Goal: Complete application form: Complete application form

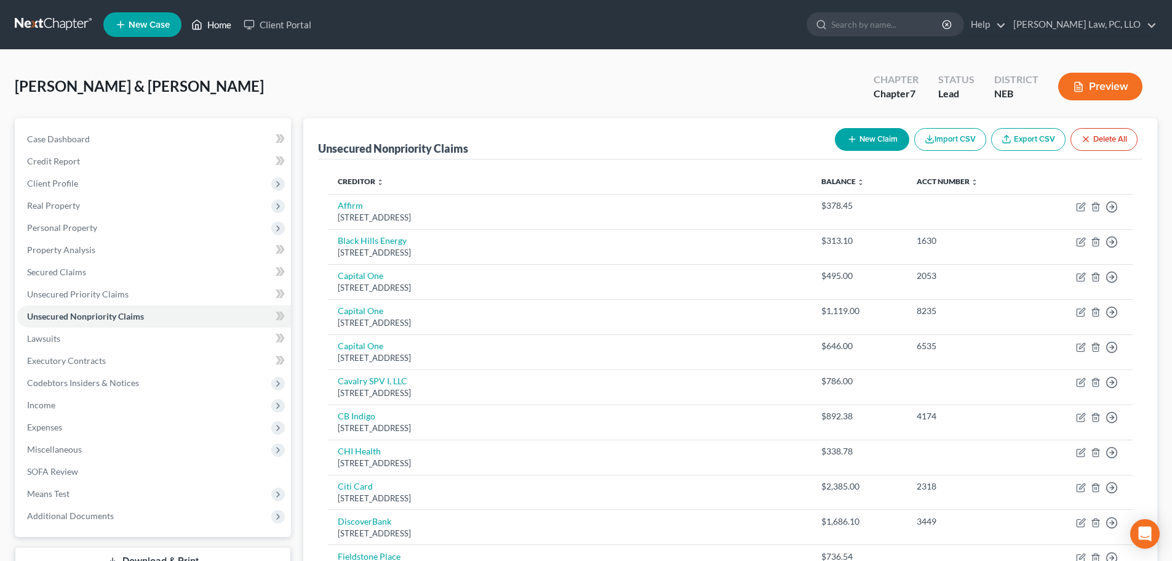
click at [218, 26] on link "Home" at bounding box center [211, 25] width 52 height 22
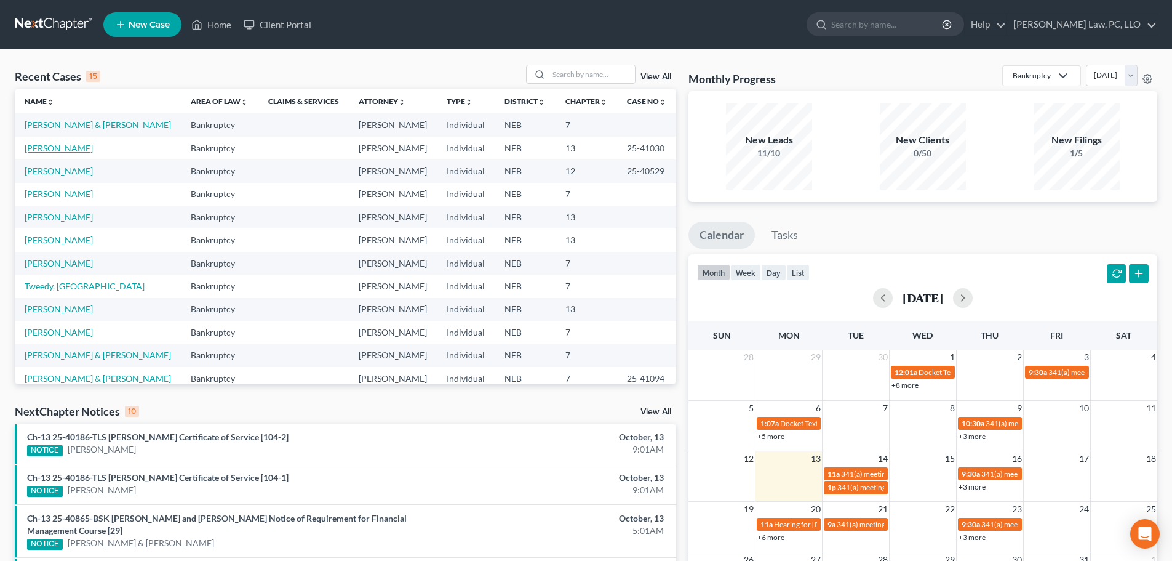
click at [74, 146] on link "[PERSON_NAME]" at bounding box center [59, 148] width 68 height 10
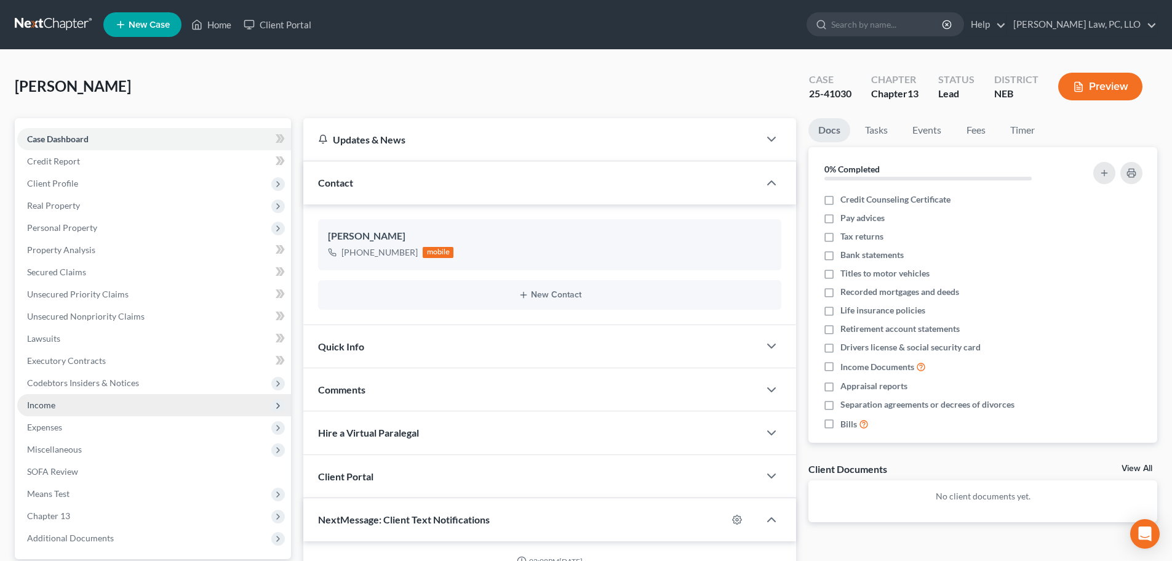
scroll to position [409, 0]
click at [45, 407] on span "Income" at bounding box center [41, 404] width 28 height 10
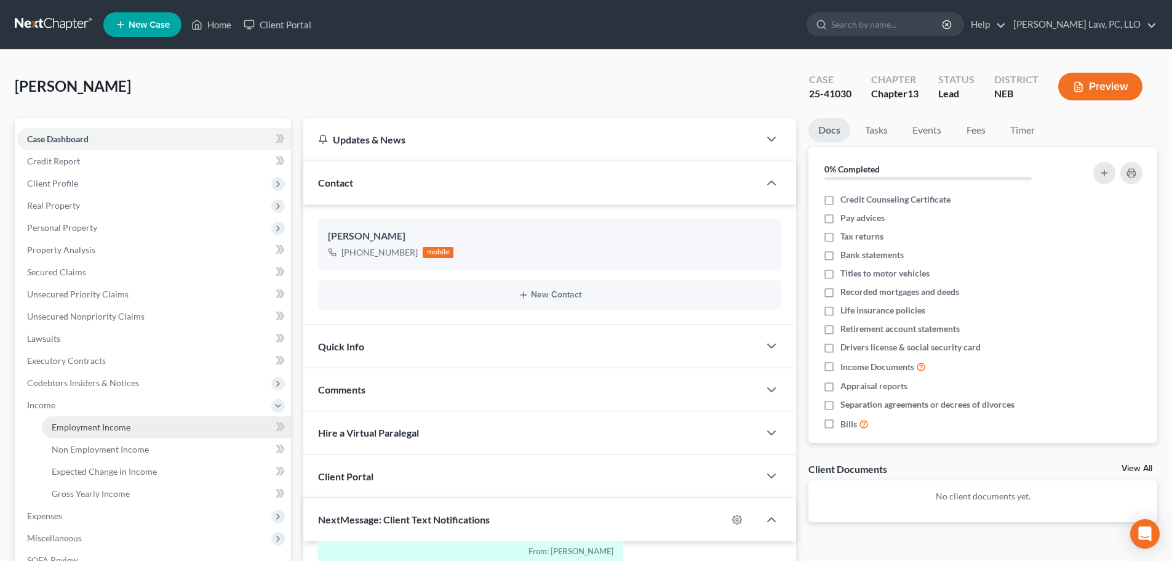
click at [82, 425] on span "Employment Income" at bounding box center [91, 427] width 79 height 10
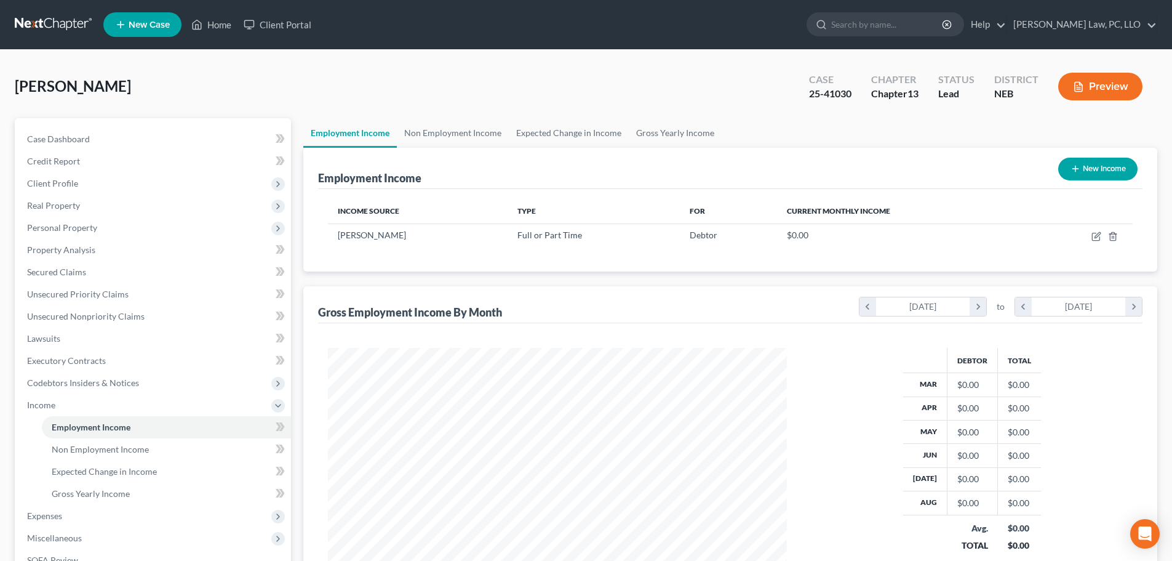
scroll to position [230, 484]
click at [433, 136] on link "Non Employment Income" at bounding box center [453, 133] width 112 height 30
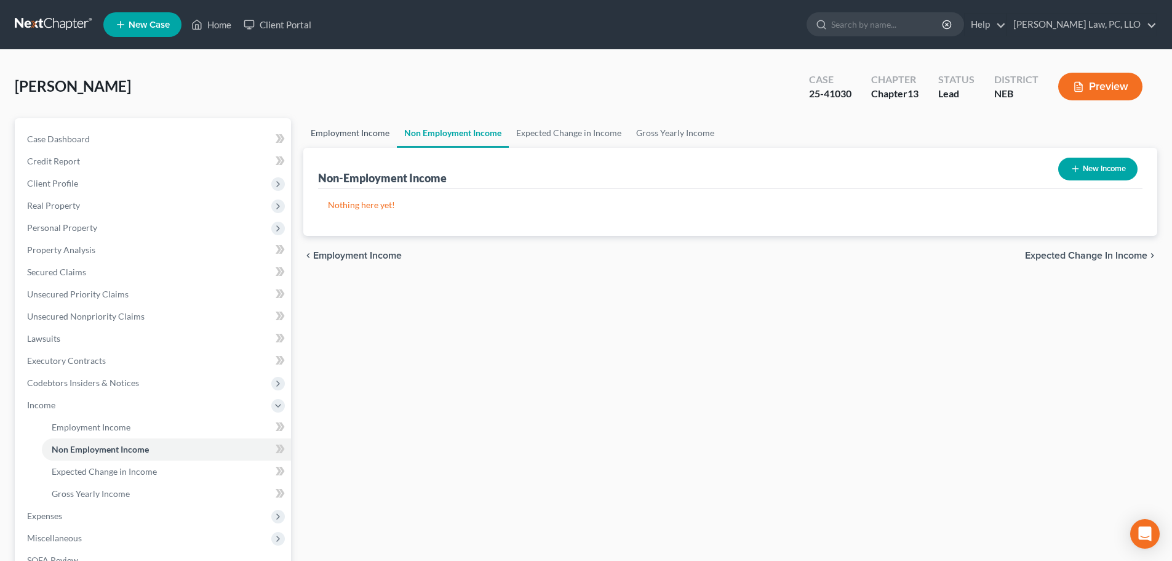
drag, startPoint x: 329, startPoint y: 130, endPoint x: 376, endPoint y: 140, distance: 47.9
click at [330, 130] on link "Employment Income" at bounding box center [350, 133] width 94 height 30
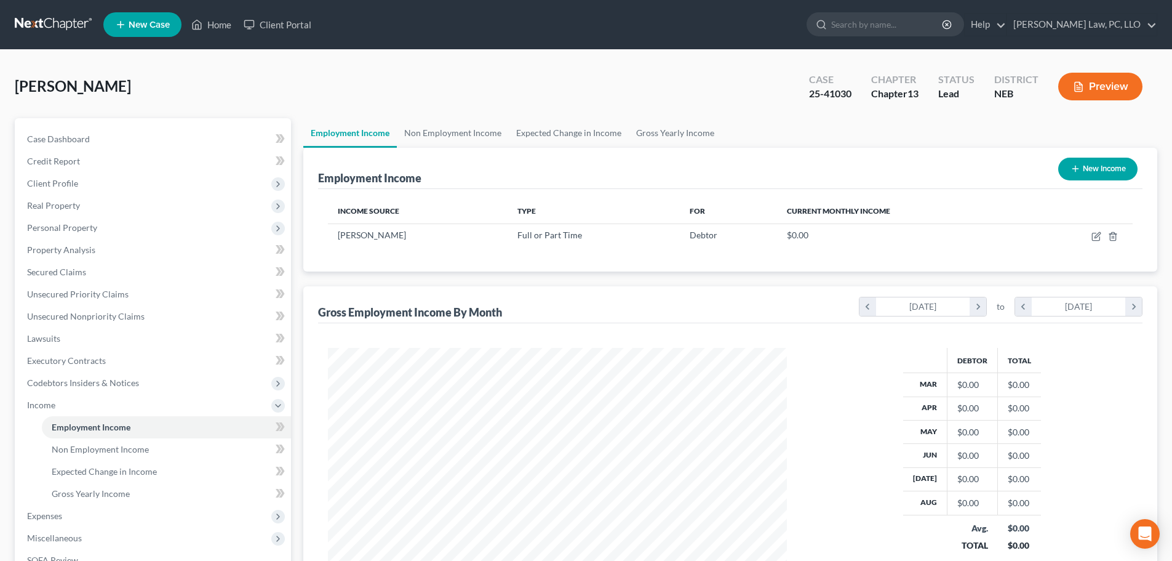
scroll to position [230, 484]
drag, startPoint x: 453, startPoint y: 129, endPoint x: 436, endPoint y: 134, distance: 17.3
click at [453, 129] on link "Non Employment Income" at bounding box center [453, 133] width 112 height 30
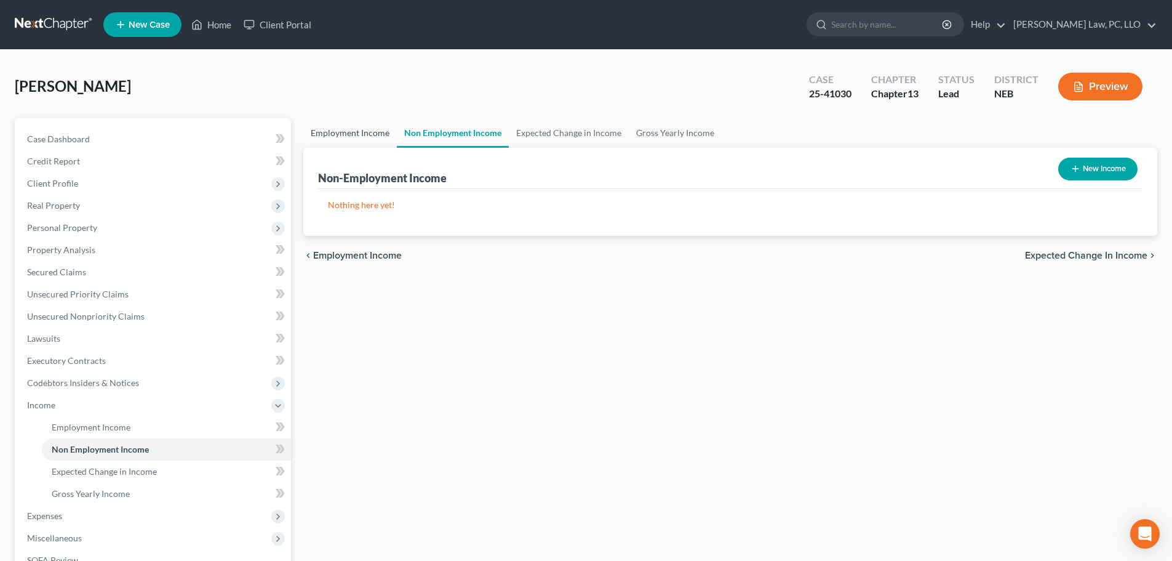
click at [354, 132] on link "Employment Income" at bounding box center [350, 133] width 94 height 30
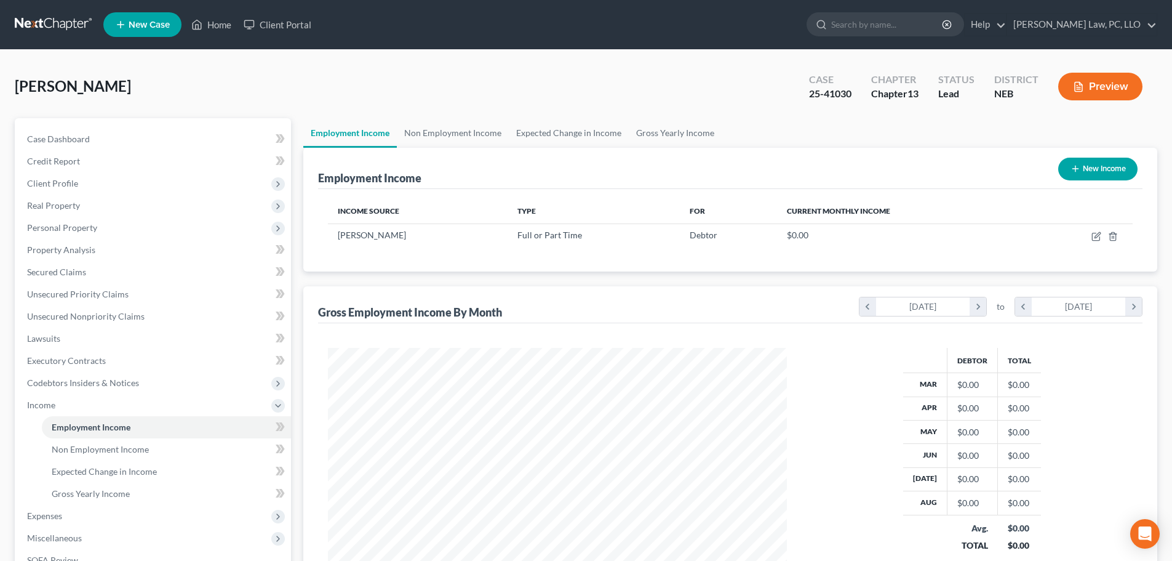
scroll to position [230, 484]
click at [431, 135] on link "Non Employment Income" at bounding box center [453, 133] width 112 height 30
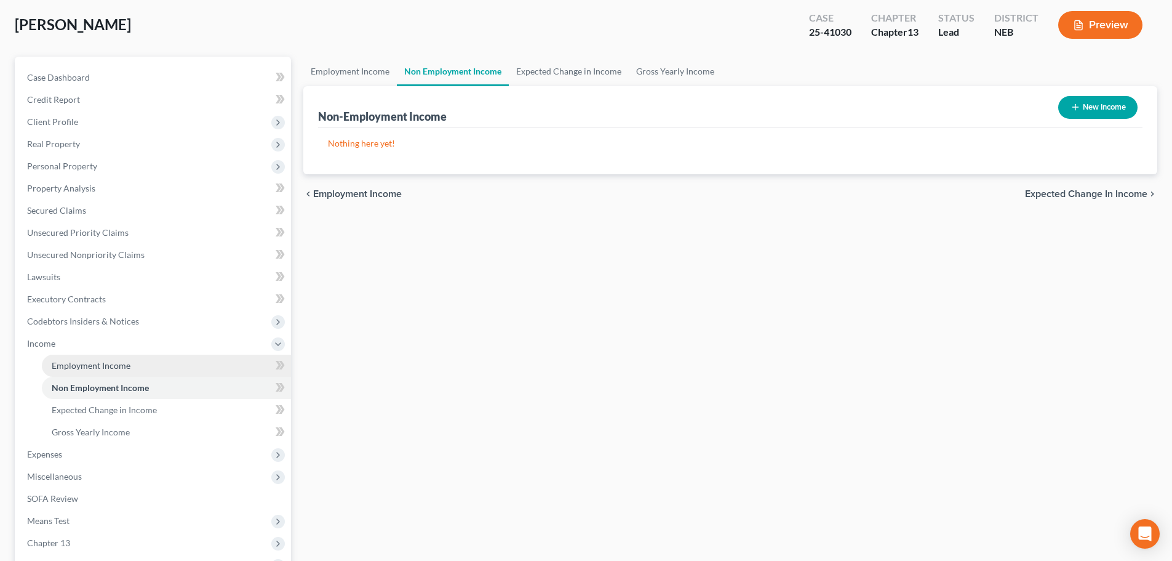
drag, startPoint x: 105, startPoint y: 363, endPoint x: 111, endPoint y: 374, distance: 12.7
click at [105, 363] on span "Employment Income" at bounding box center [91, 365] width 79 height 10
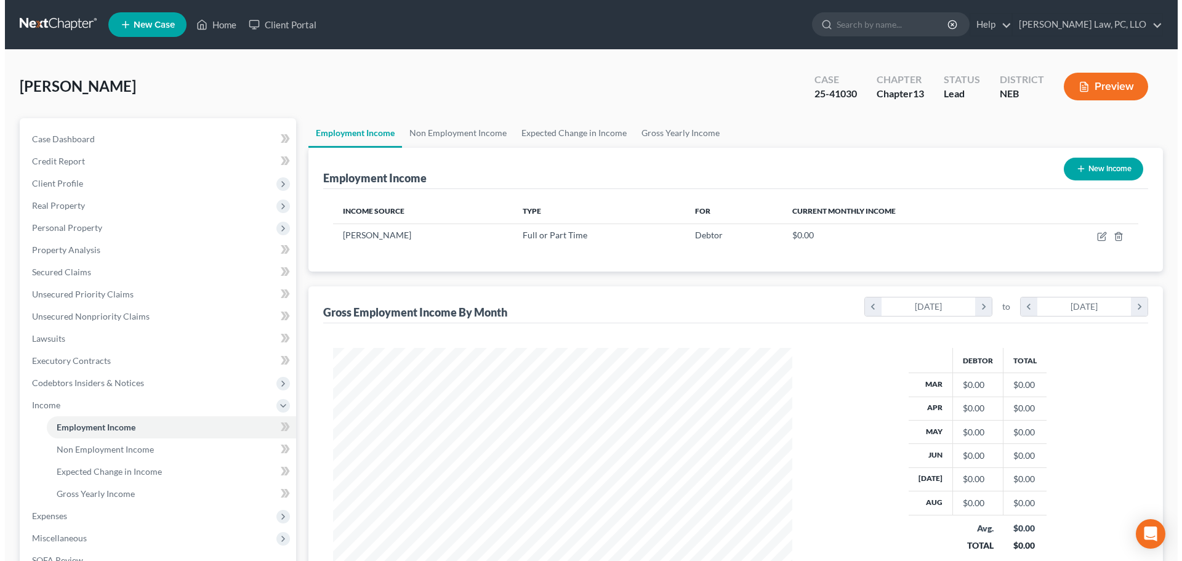
scroll to position [230, 484]
click at [428, 127] on link "Non Employment Income" at bounding box center [453, 133] width 112 height 30
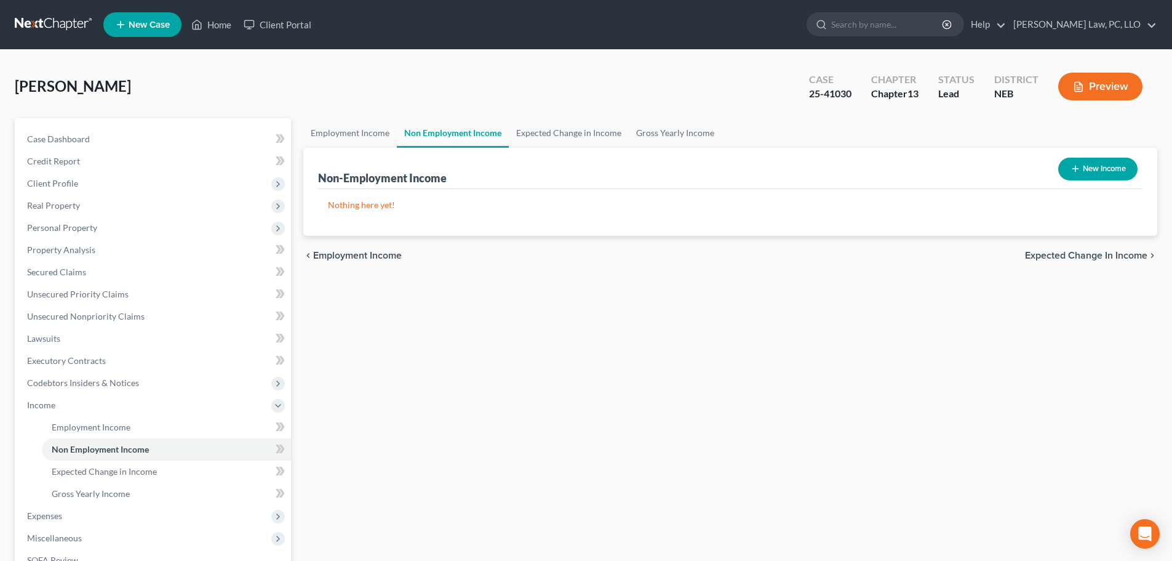
click at [1082, 170] on button "New Income" at bounding box center [1097, 169] width 79 height 23
select select "0"
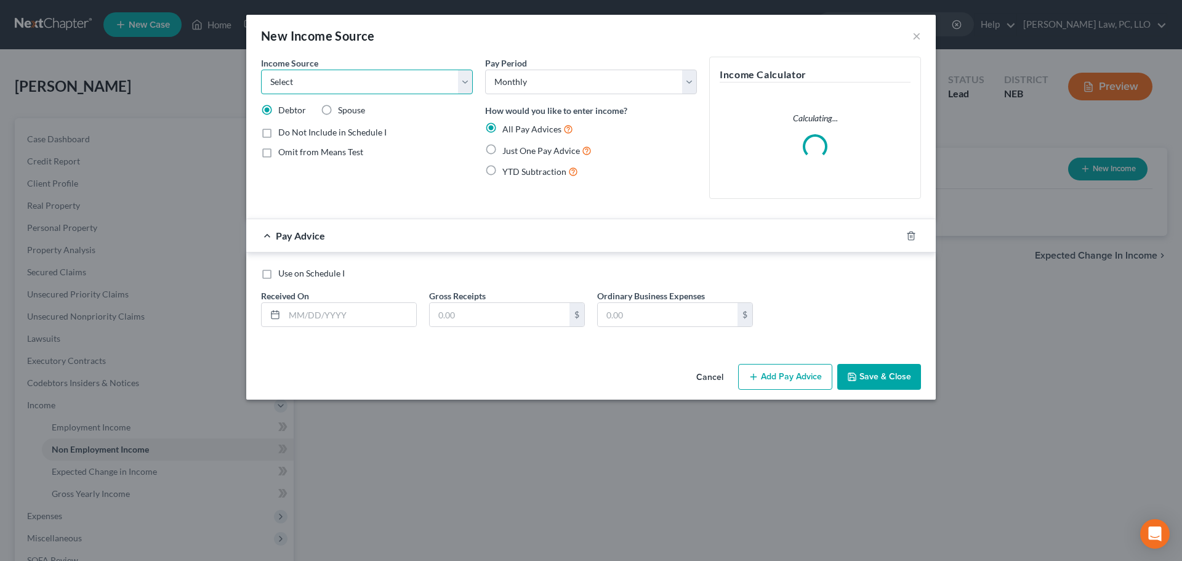
click at [374, 86] on select "Select Unemployment Disability (from employer) Pension Retirement Social Securi…" at bounding box center [367, 82] width 212 height 25
select select "10"
click at [261, 70] on select "Select Unemployment Disability (from employer) Pension Retirement Social Securi…" at bounding box center [367, 82] width 212 height 25
click at [906, 236] on icon "button" at bounding box center [911, 236] width 10 height 10
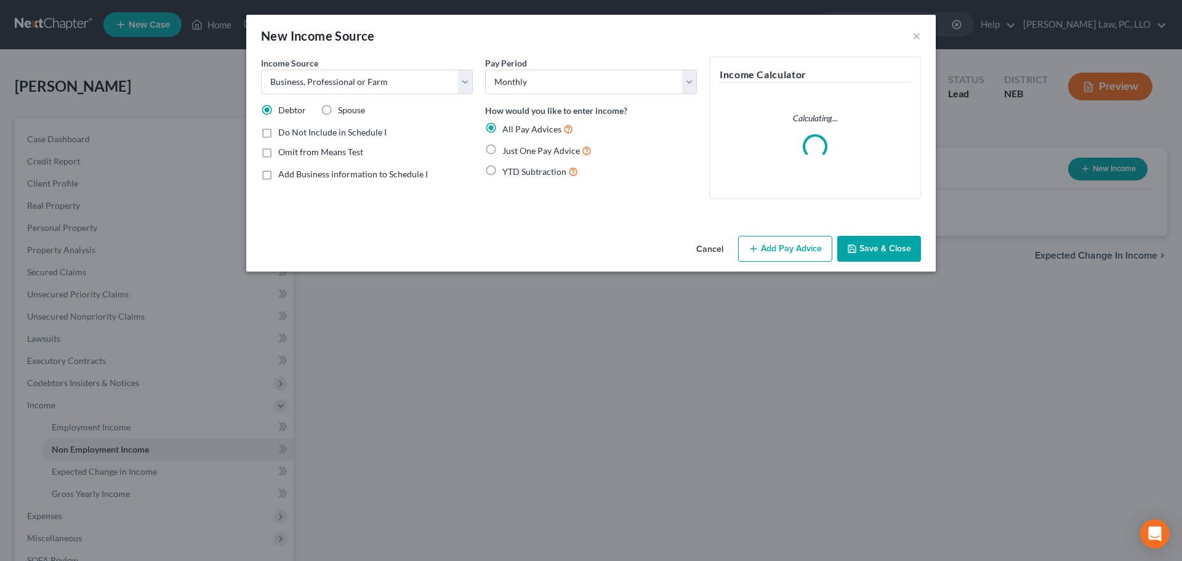
click at [530, 174] on span "YTD Subtraction" at bounding box center [534, 171] width 64 height 10
click at [515, 172] on input "YTD Subtraction" at bounding box center [511, 168] width 8 height 8
radio input "true"
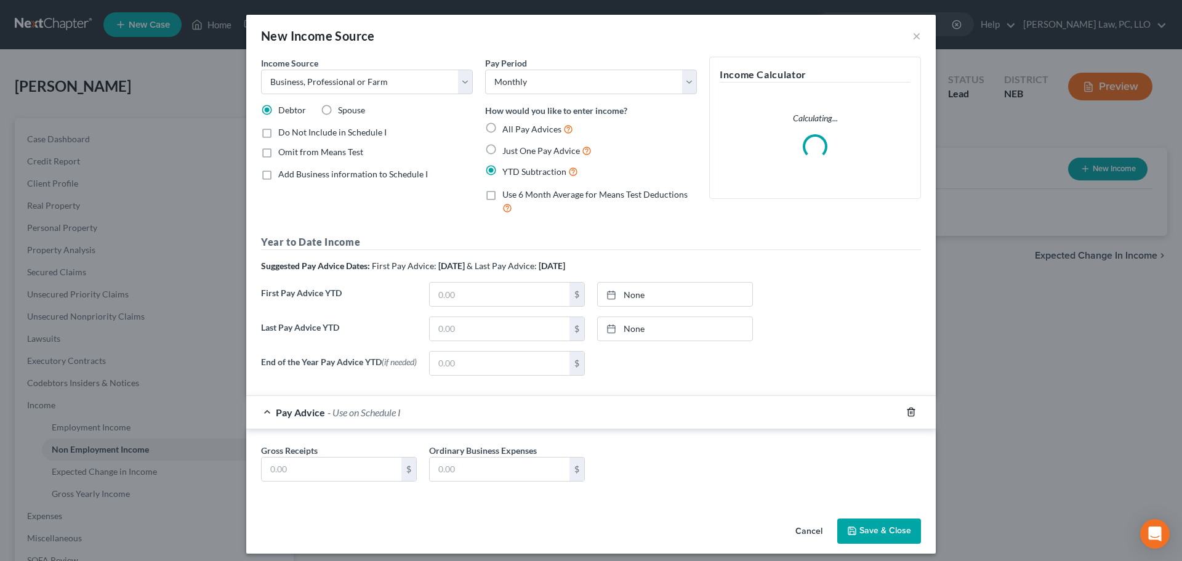
click at [906, 416] on icon "button" at bounding box center [911, 412] width 10 height 10
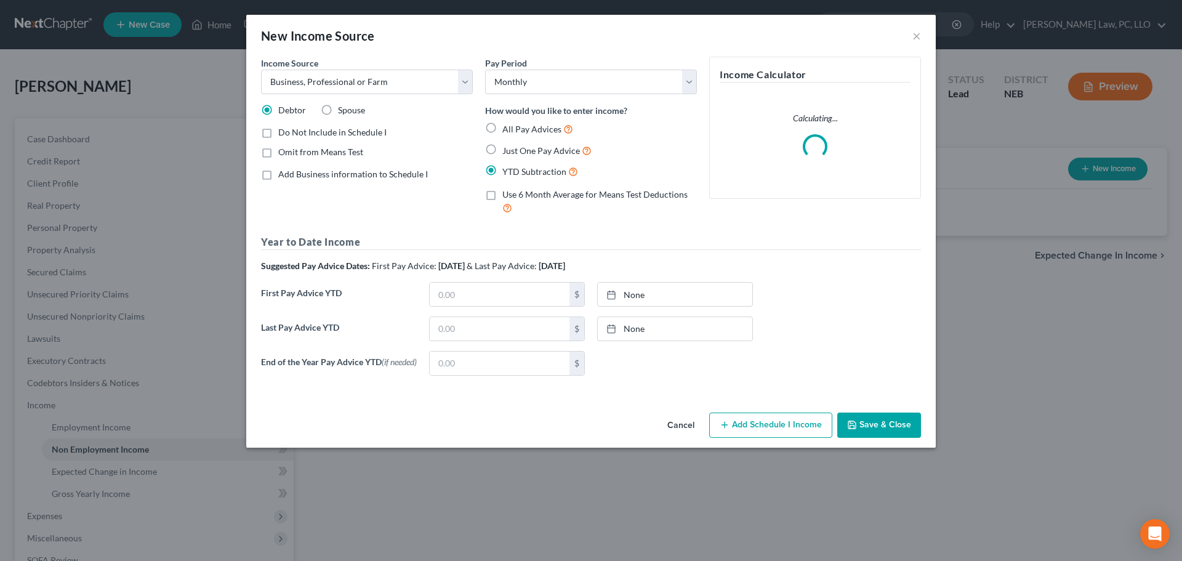
click at [342, 171] on span "Add Business information to Schedule I" at bounding box center [353, 174] width 150 height 10
click at [291, 171] on input "Add Business information to Schedule I" at bounding box center [287, 172] width 8 height 8
checkbox input "true"
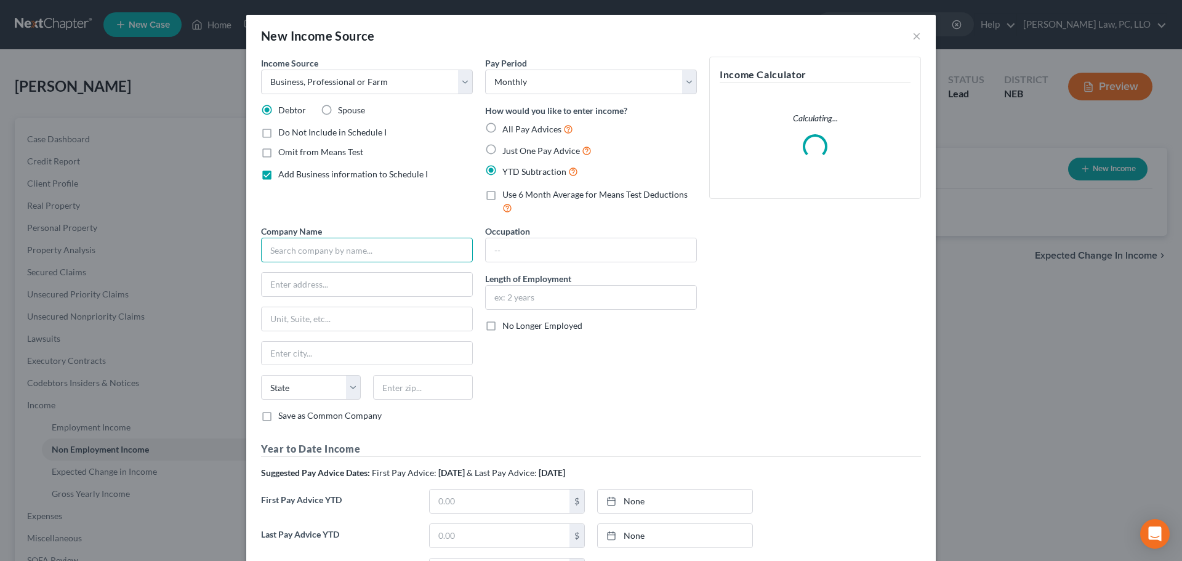
drag, startPoint x: 308, startPoint y: 255, endPoint x: 309, endPoint y: 263, distance: 7.5
click at [306, 255] on input "text" at bounding box center [367, 250] width 212 height 25
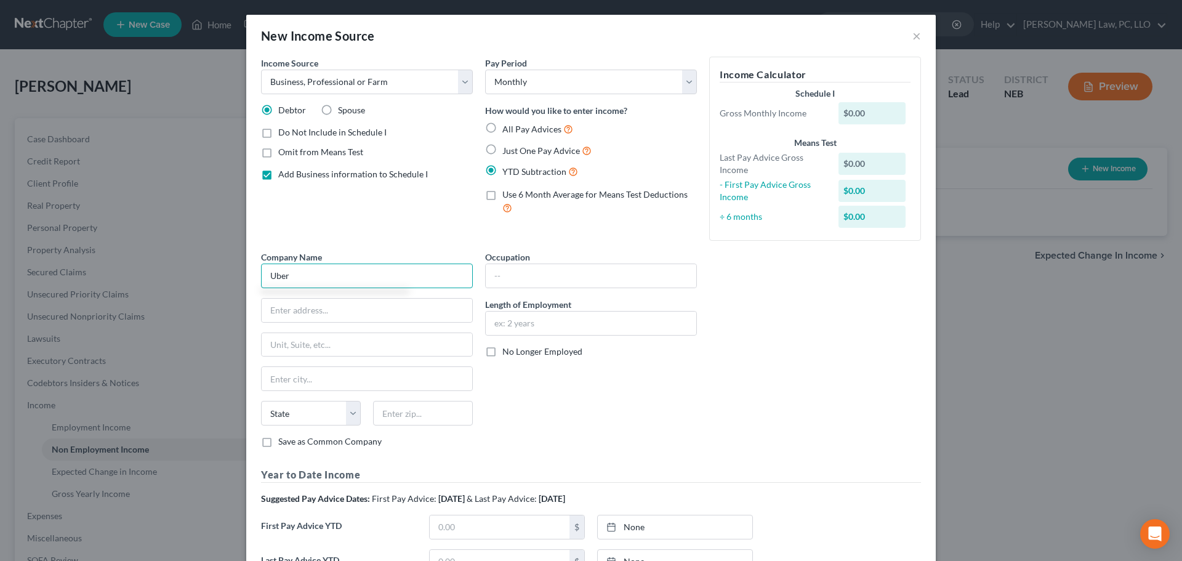
type input "Uber"
click at [549, 277] on input "text" at bounding box center [591, 275] width 210 height 23
type input "Ride Share Driver"
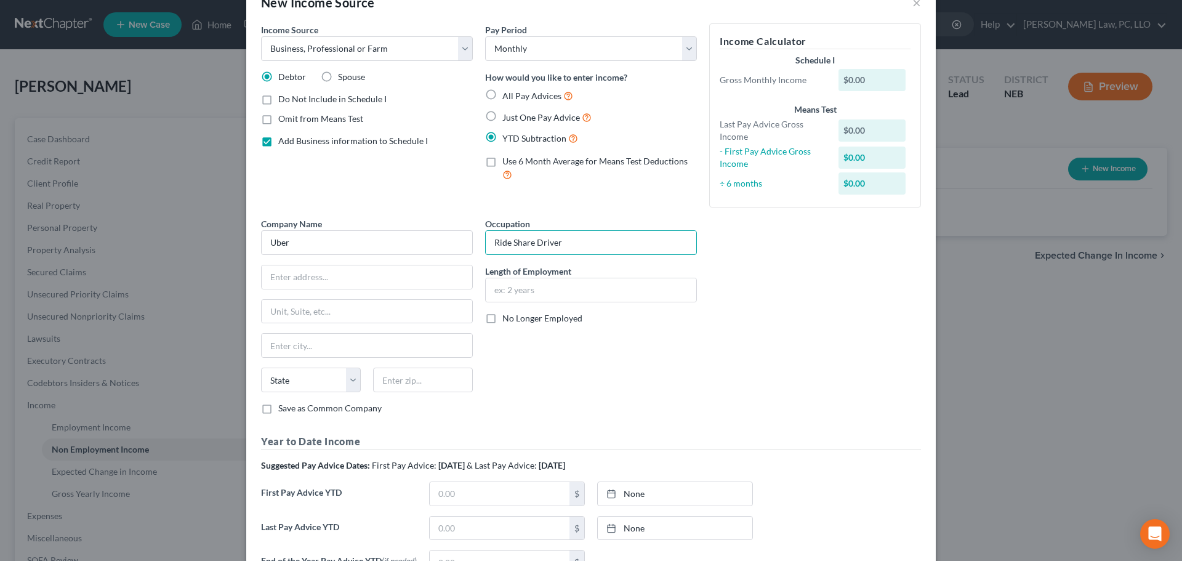
scroll to position [137, 0]
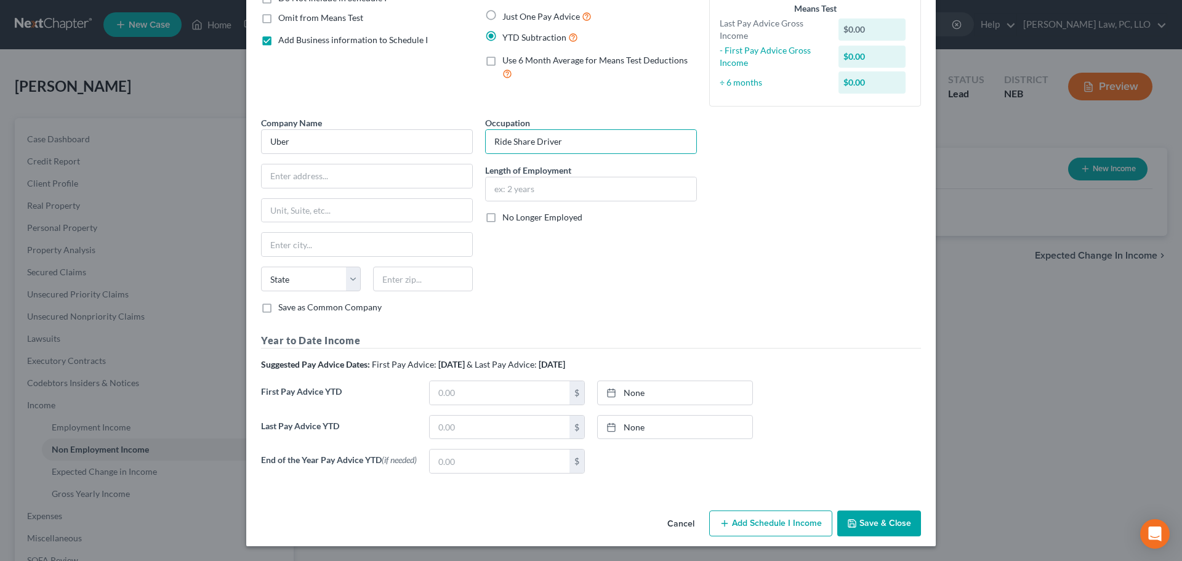
click at [871, 525] on button "Save & Close" at bounding box center [879, 523] width 84 height 26
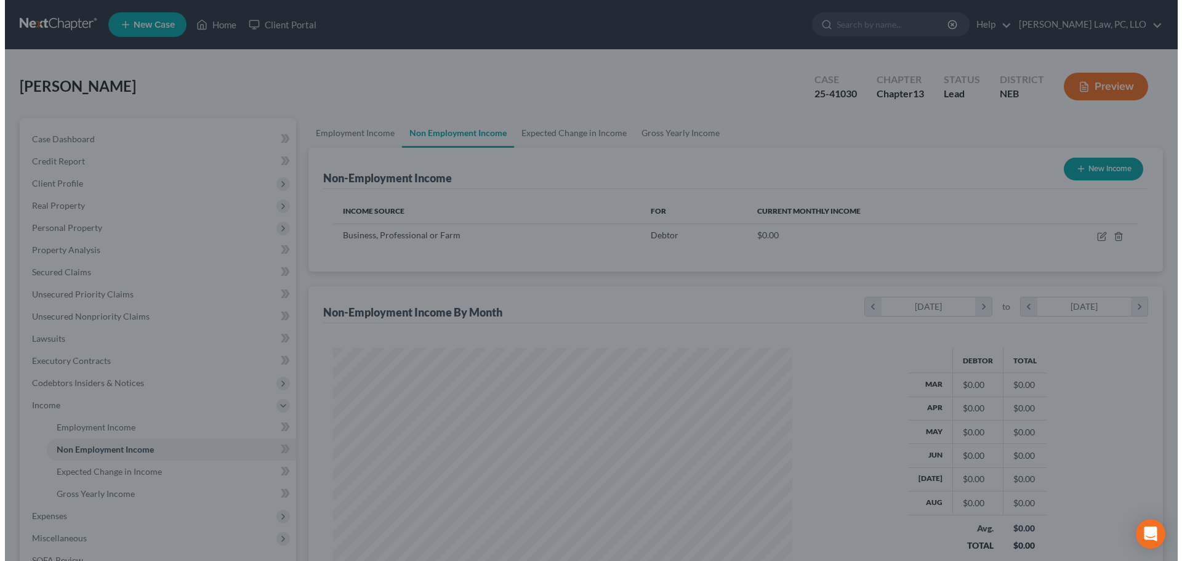
scroll to position [615159, 614904]
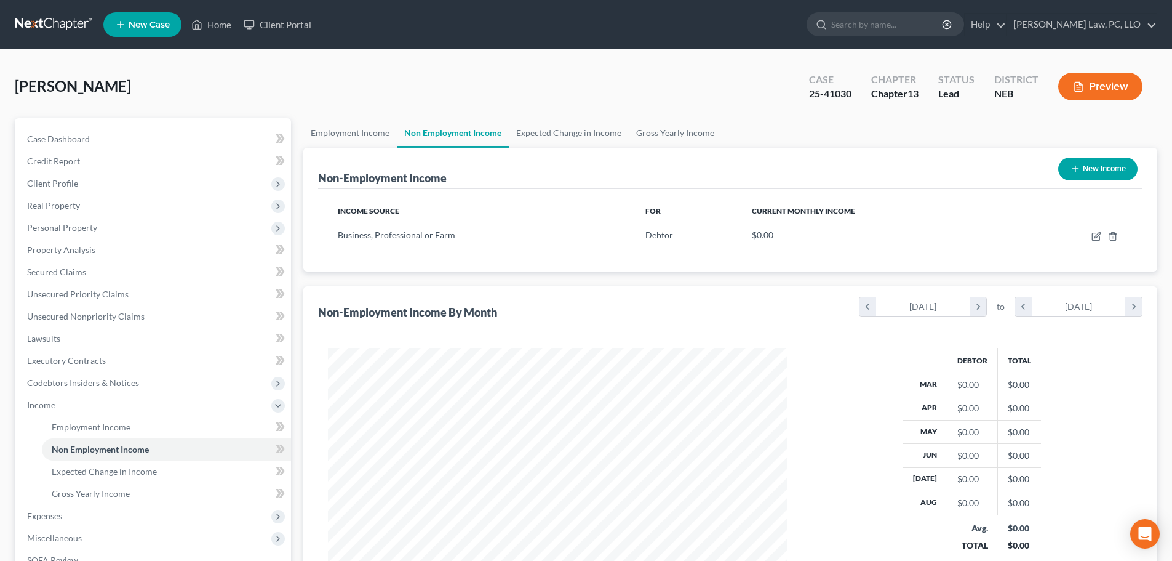
click at [1096, 173] on button "New Income" at bounding box center [1097, 169] width 79 height 23
select select "0"
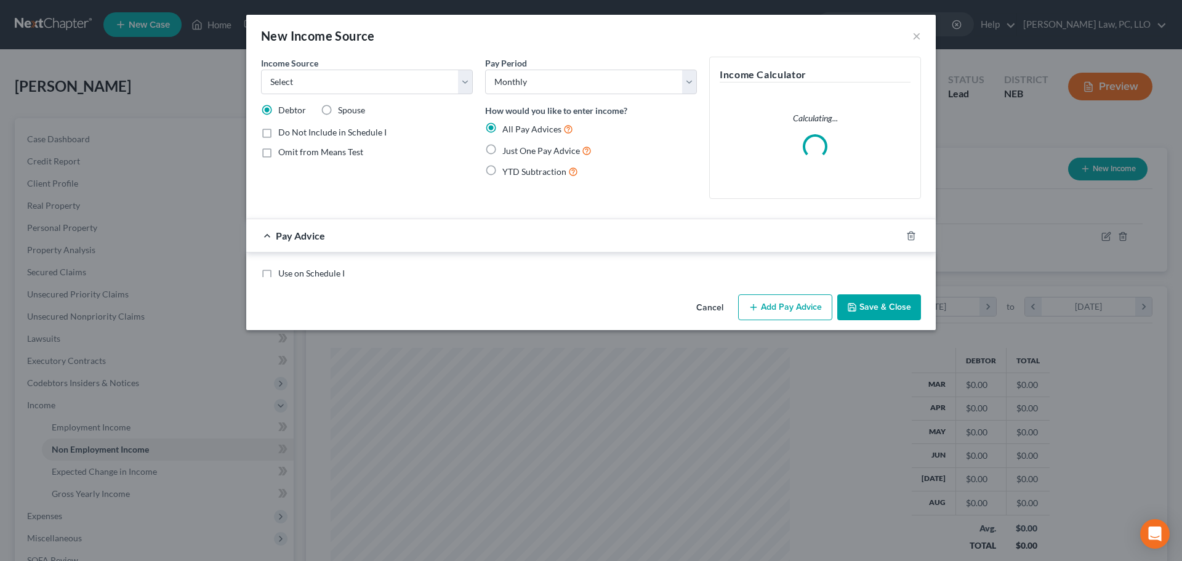
scroll to position [231, 488]
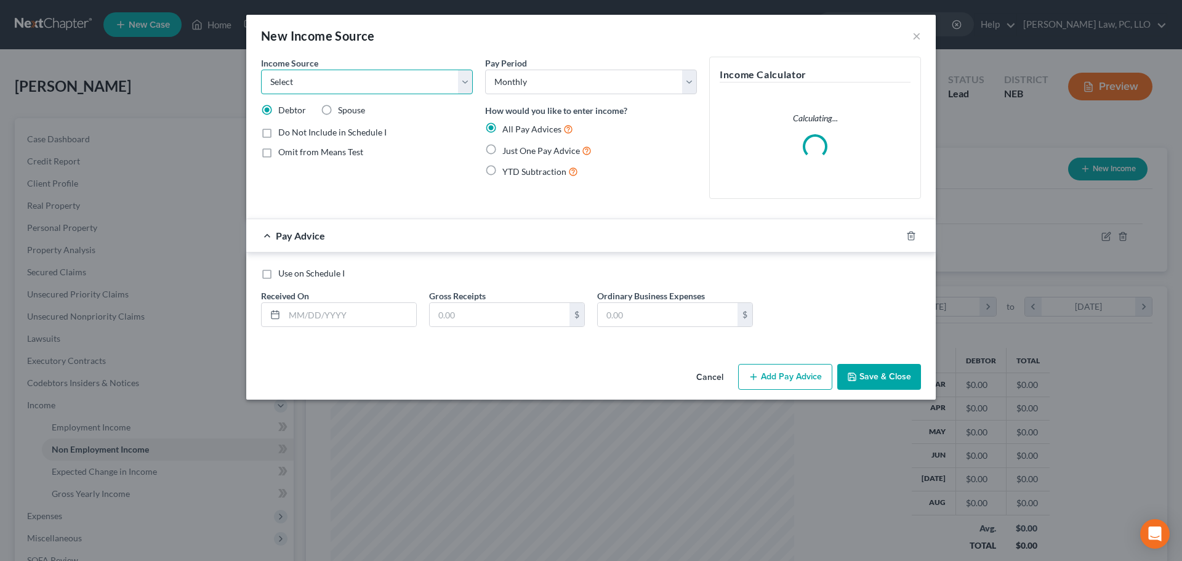
click at [304, 86] on select "Select Unemployment Disability (from employer) Pension Retirement Social Securi…" at bounding box center [367, 82] width 212 height 25
select select "10"
click at [261, 70] on select "Select Unemployment Disability (from employer) Pension Retirement Social Securi…" at bounding box center [367, 82] width 212 height 25
click at [322, 177] on span "Add Business information to Schedule I" at bounding box center [353, 174] width 150 height 10
click at [291, 176] on input "Add Business information to Schedule I" at bounding box center [287, 172] width 8 height 8
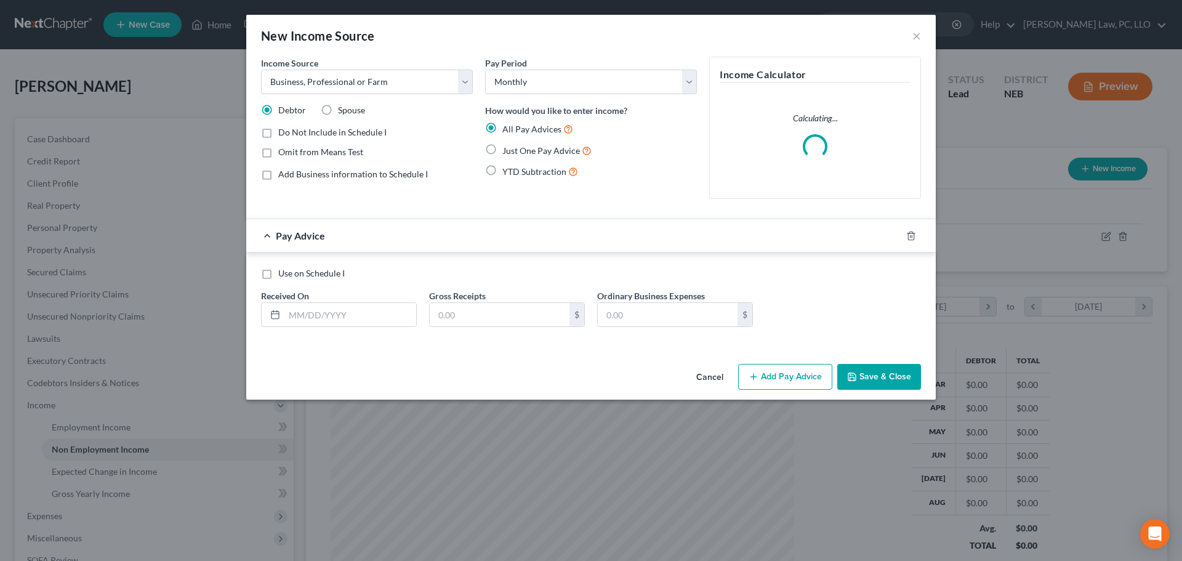
checkbox input "true"
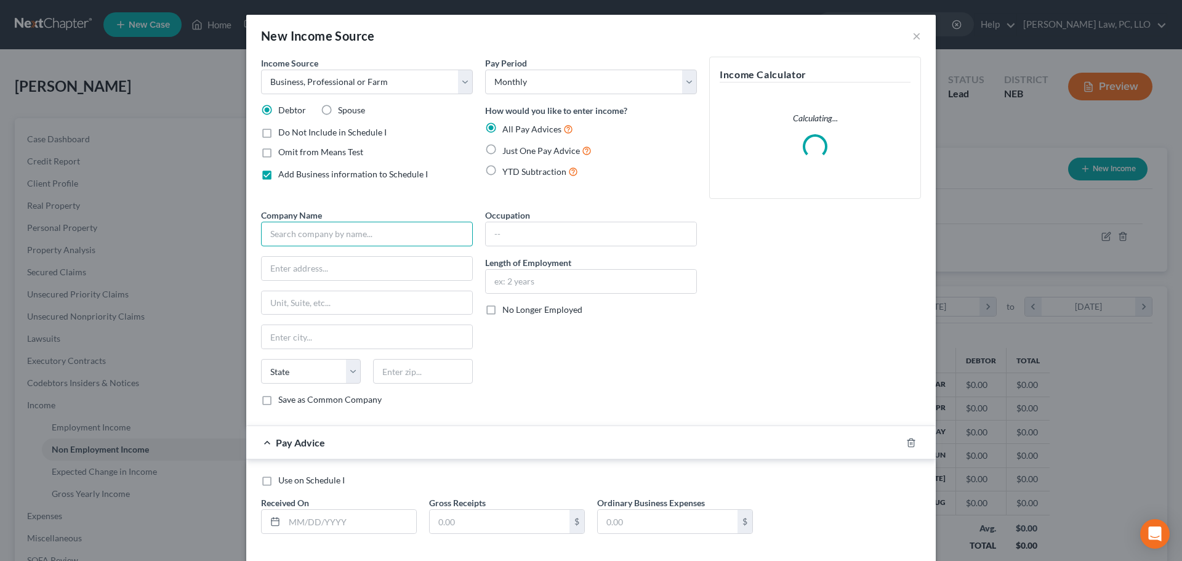
click at [323, 230] on input "text" at bounding box center [367, 234] width 212 height 25
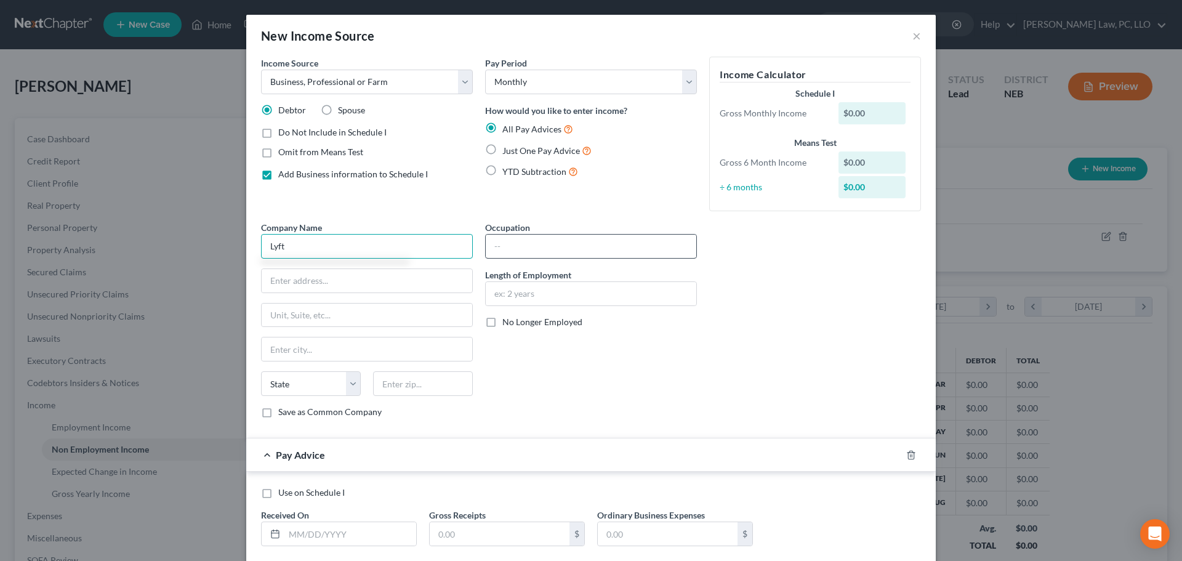
type input "Lyft"
click at [500, 240] on input "text" at bounding box center [591, 245] width 210 height 23
type input "Ride Share Driver"
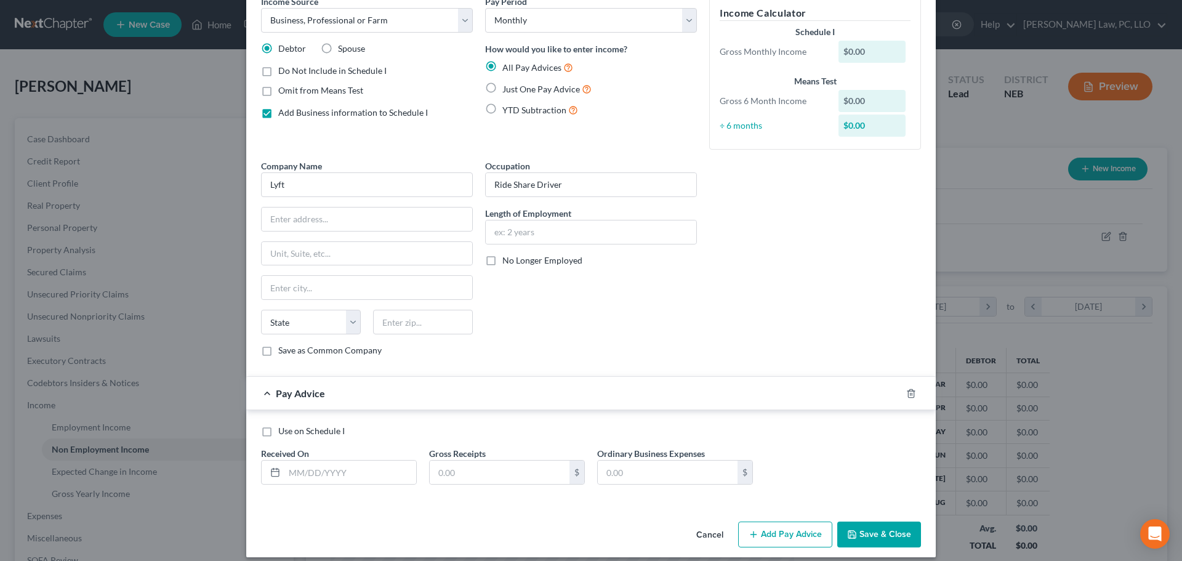
click at [502, 110] on label "YTD Subtraction" at bounding box center [540, 110] width 76 height 14
click at [507, 110] on input "YTD Subtraction" at bounding box center [511, 107] width 8 height 8
radio input "true"
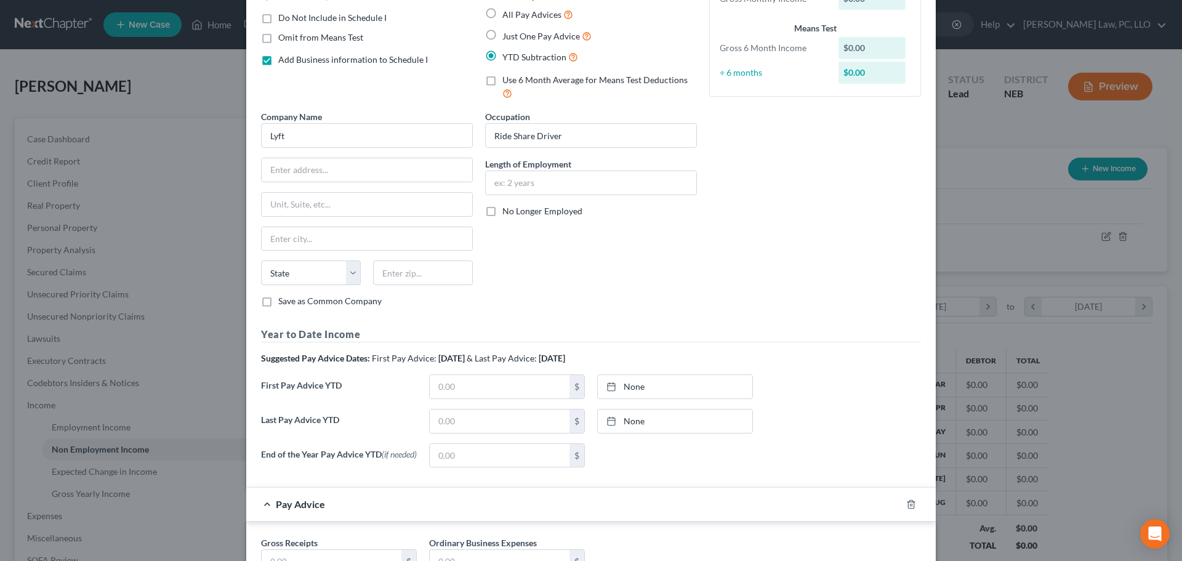
scroll to position [185, 0]
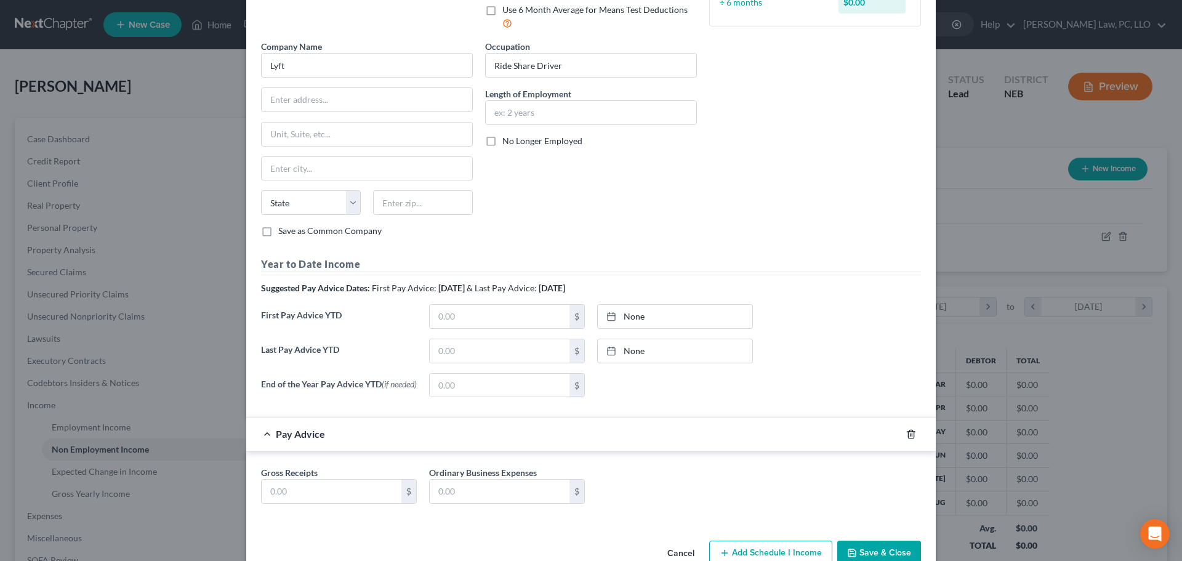
click at [906, 436] on icon "button" at bounding box center [911, 434] width 10 height 10
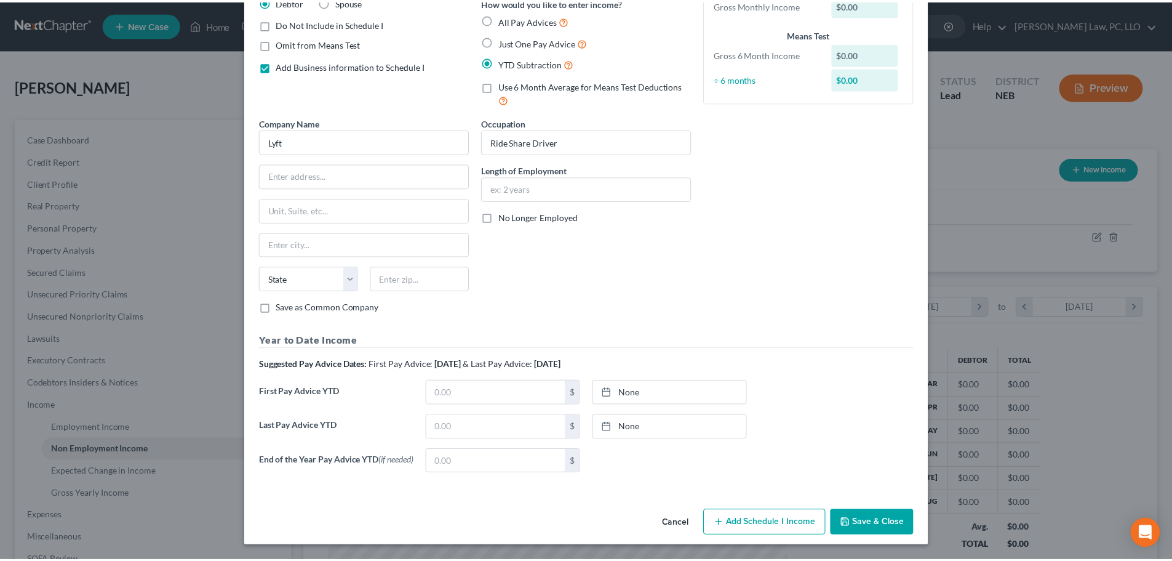
scroll to position [111, 0]
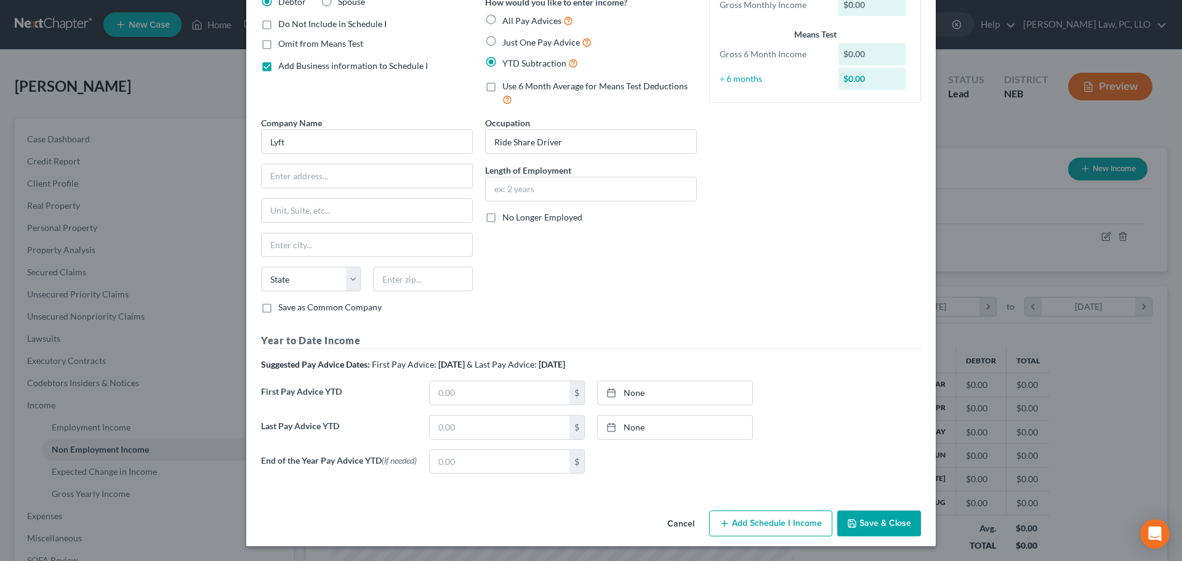
click at [526, 215] on span "No Longer Employed" at bounding box center [542, 217] width 80 height 10
click at [515, 215] on input "No Longer Employed" at bounding box center [511, 215] width 8 height 8
checkbox input "true"
click at [874, 521] on button "Save & Close" at bounding box center [879, 523] width 84 height 26
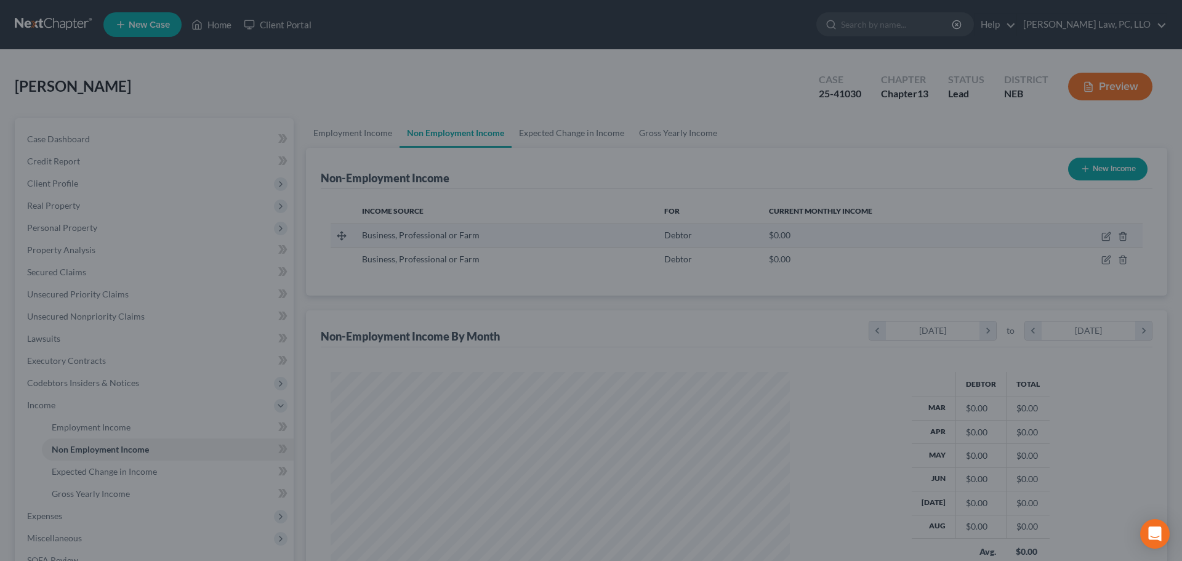
scroll to position [615159, 614904]
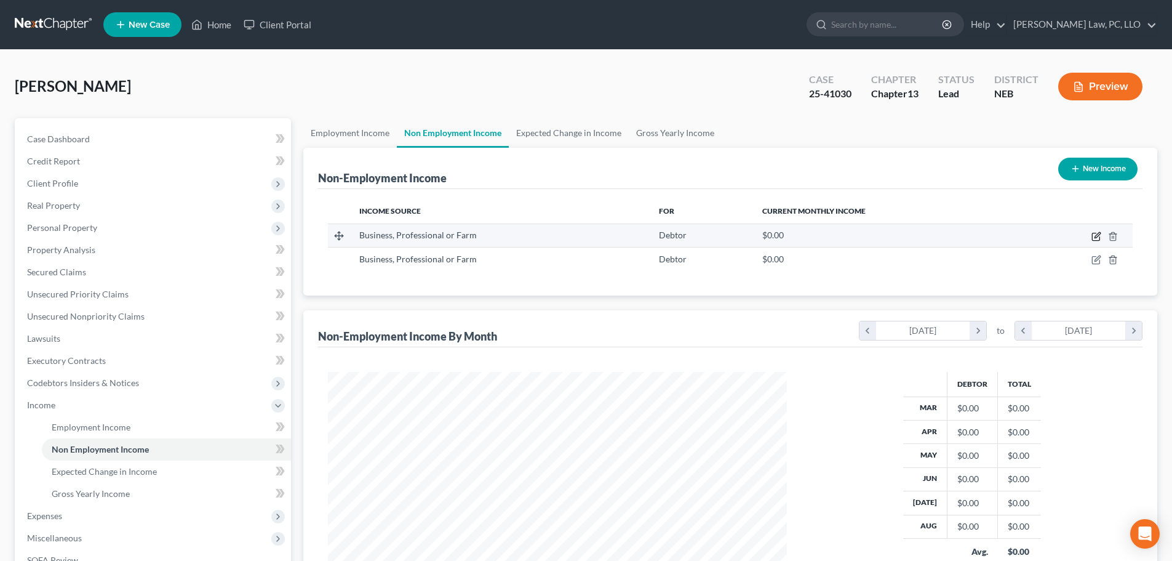
click at [1099, 238] on icon "button" at bounding box center [1097, 236] width 10 height 10
select select "10"
select select "0"
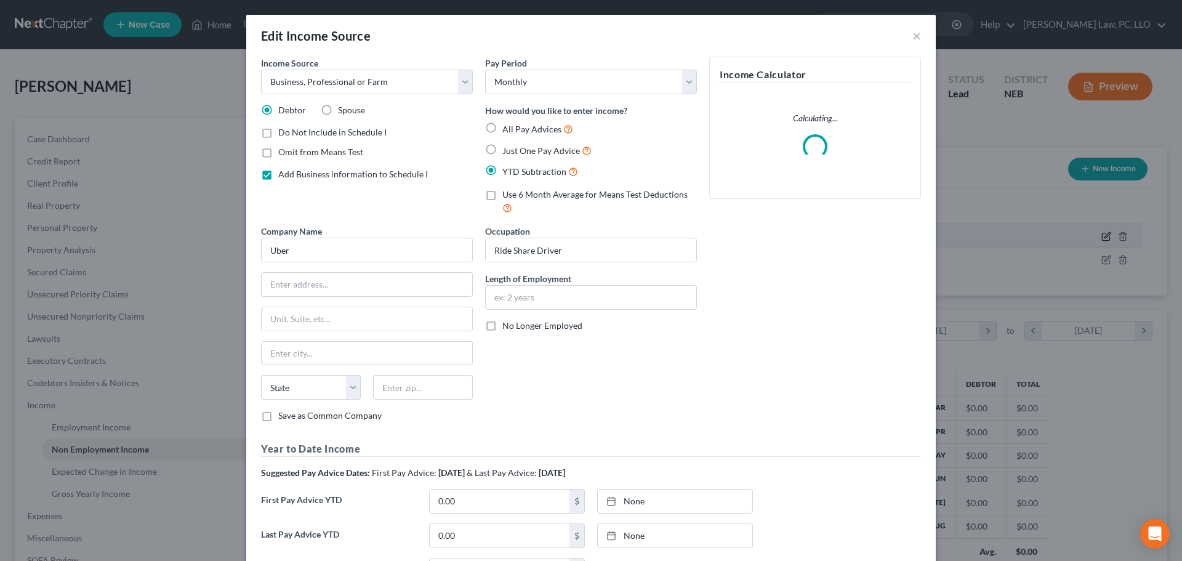
scroll to position [231, 488]
click at [512, 325] on span "No Longer Employed" at bounding box center [542, 325] width 80 height 10
click at [512, 325] on input "No Longer Employed" at bounding box center [511, 323] width 8 height 8
checkbox input "true"
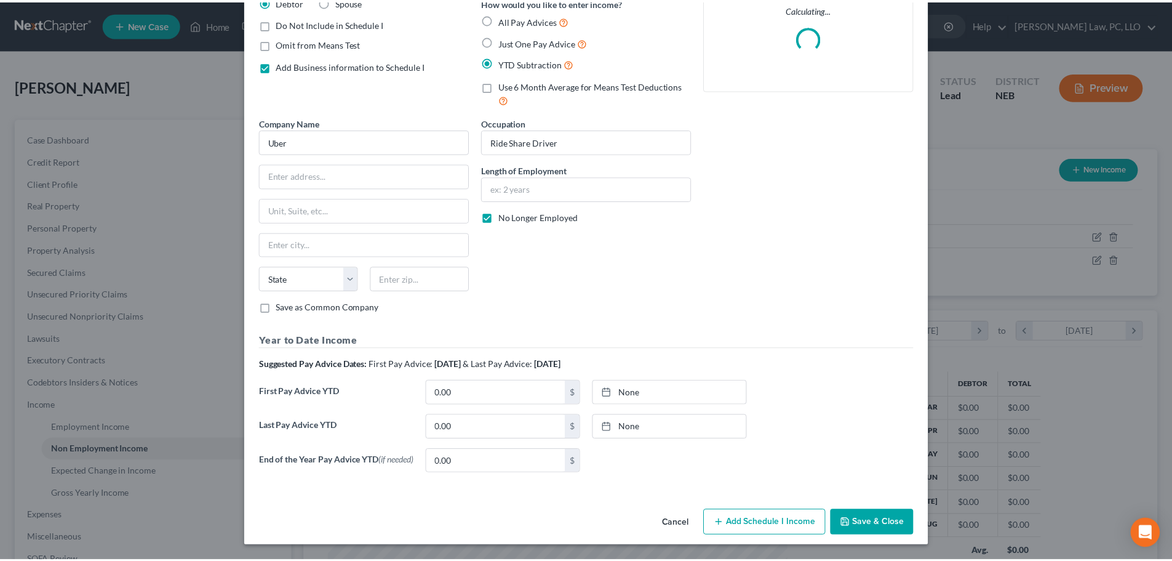
scroll to position [111, 0]
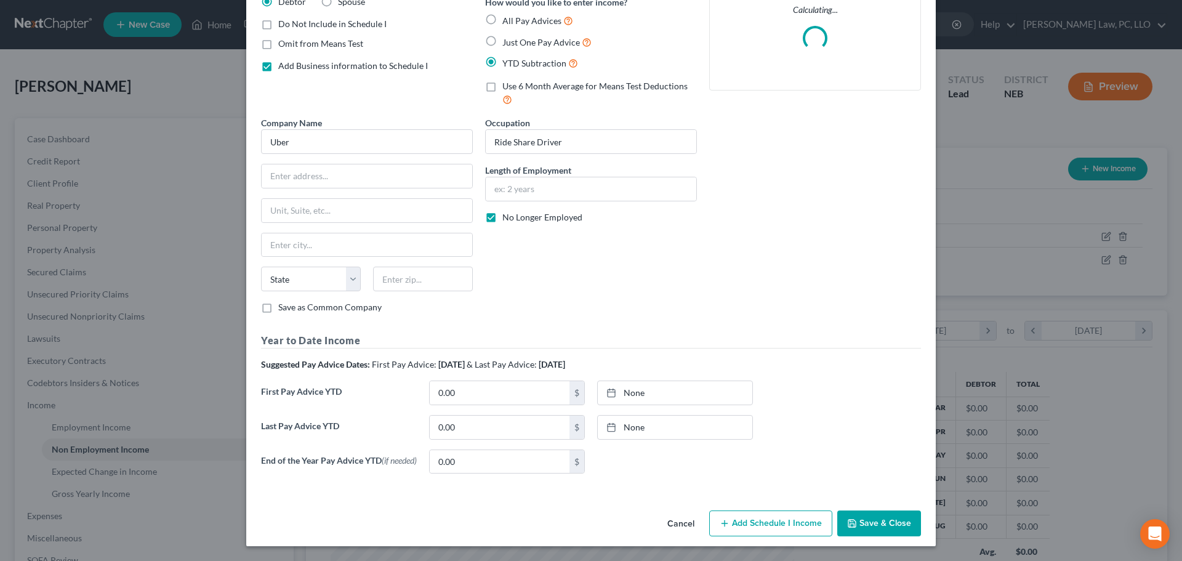
click at [876, 520] on button "Save & Close" at bounding box center [879, 523] width 84 height 26
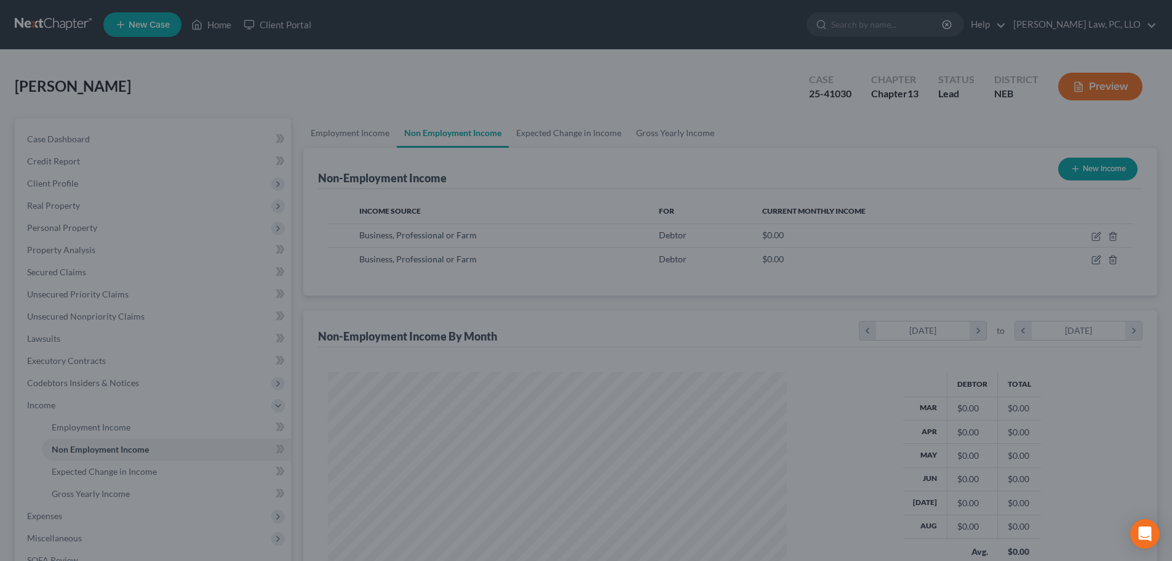
scroll to position [615159, 614904]
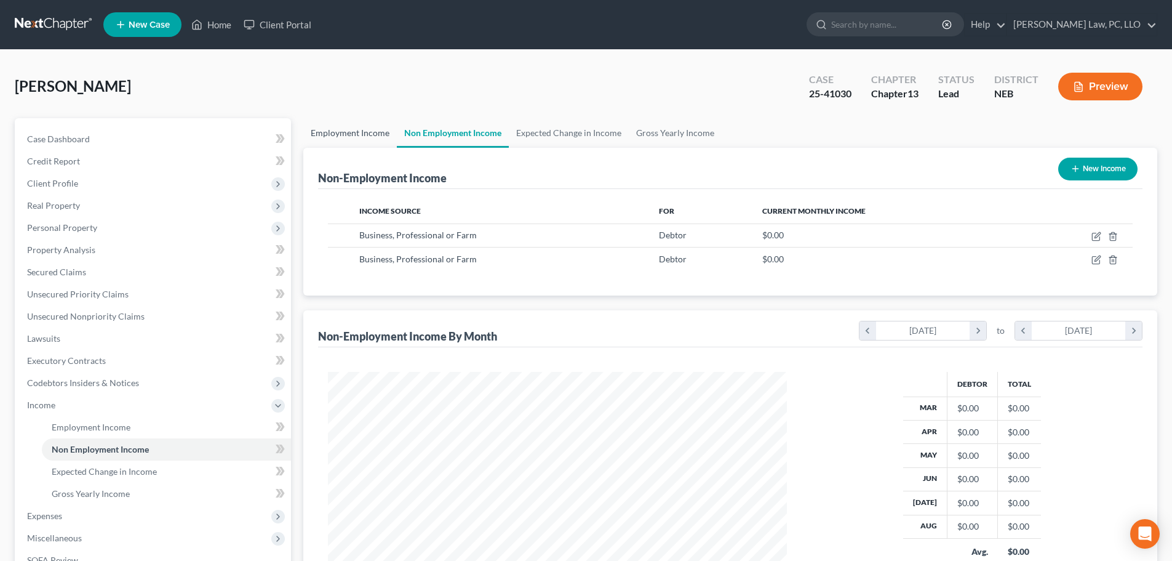
click at [328, 148] on div "Non-Employment Income New Income" at bounding box center [730, 168] width 825 height 41
click at [332, 132] on link "Employment Income" at bounding box center [350, 133] width 94 height 30
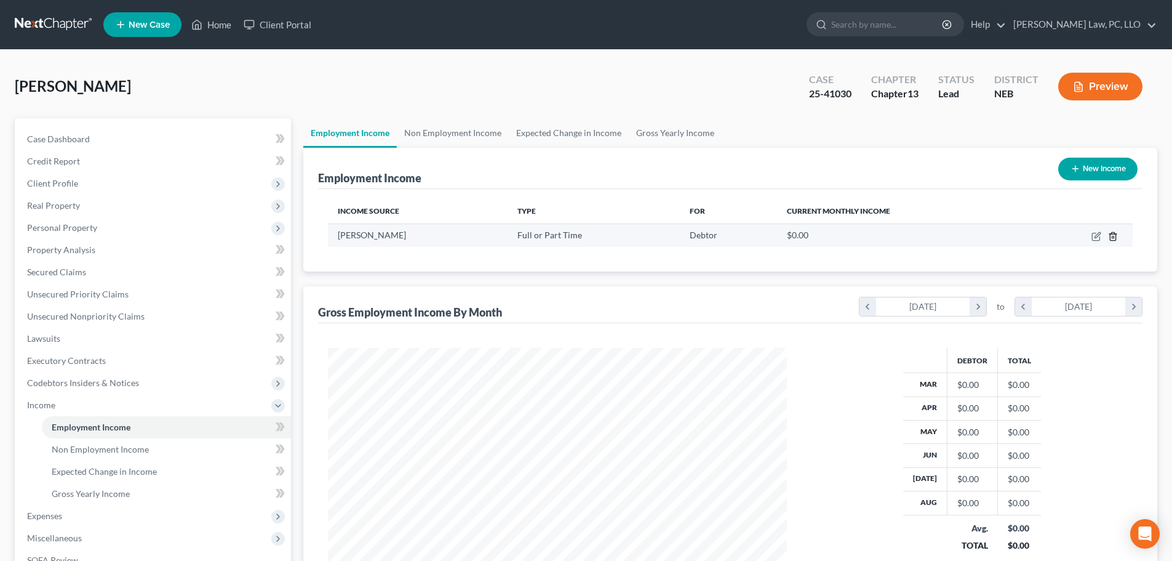
scroll to position [230, 484]
click at [691, 137] on link "Gross Yearly Income" at bounding box center [675, 133] width 93 height 30
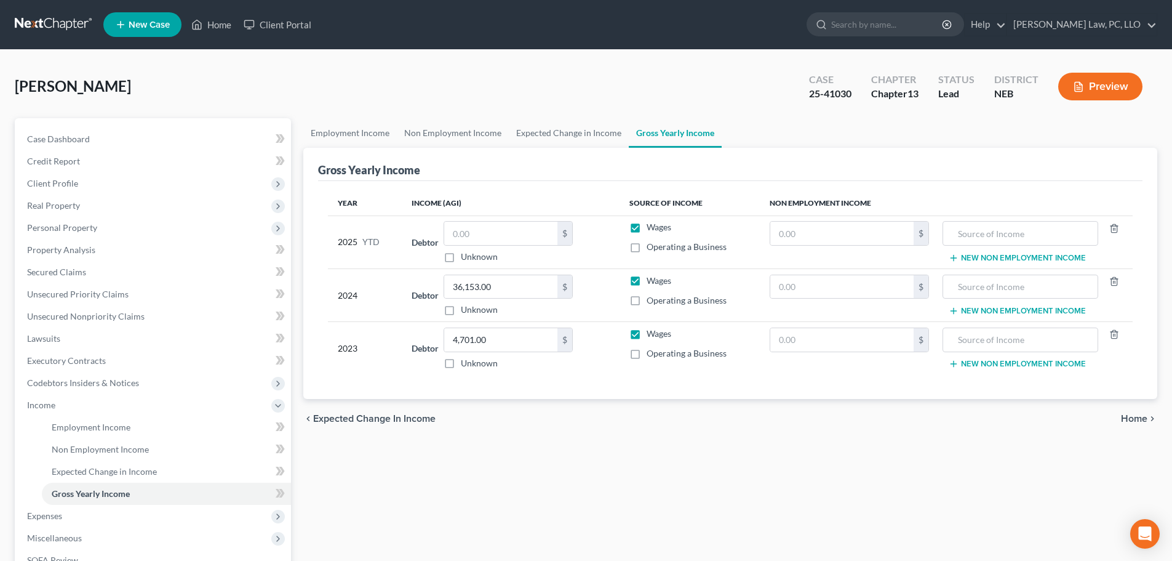
click at [460, 172] on div "Gross Yearly Income" at bounding box center [730, 164] width 825 height 33
click at [493, 234] on input "text" at bounding box center [500, 233] width 113 height 23
drag, startPoint x: 576, startPoint y: 484, endPoint x: 567, endPoint y: 481, distance: 9.9
click at [576, 484] on div "Employment Income Non Employment Income Expected Change in Income Gross Yearly …" at bounding box center [730, 418] width 866 height 600
click at [525, 230] on input "text" at bounding box center [500, 233] width 113 height 23
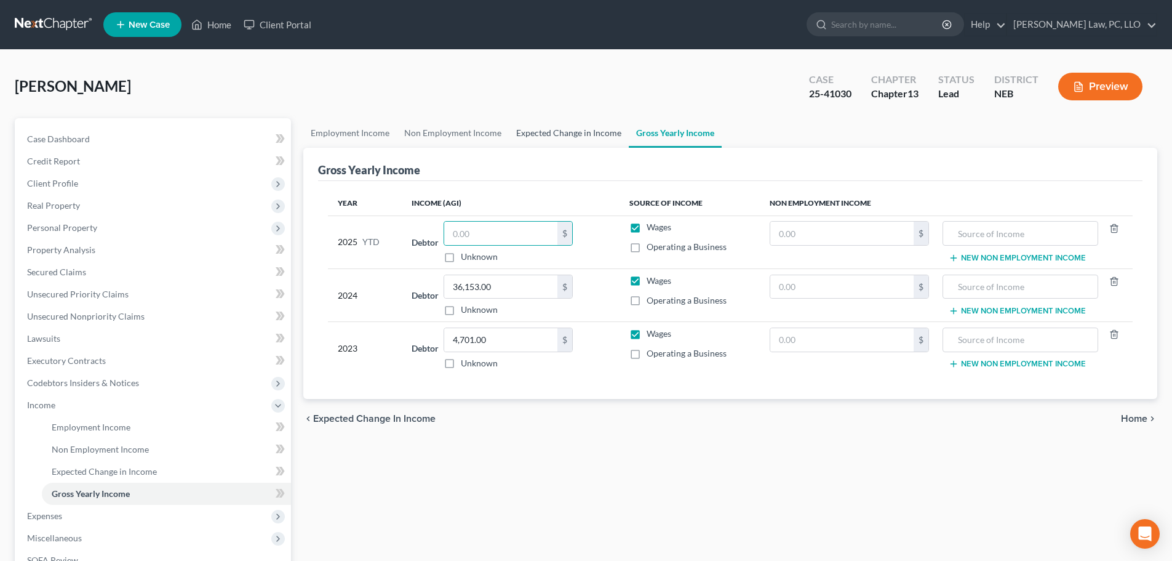
click at [566, 126] on link "Expected Change in Income" at bounding box center [569, 133] width 120 height 30
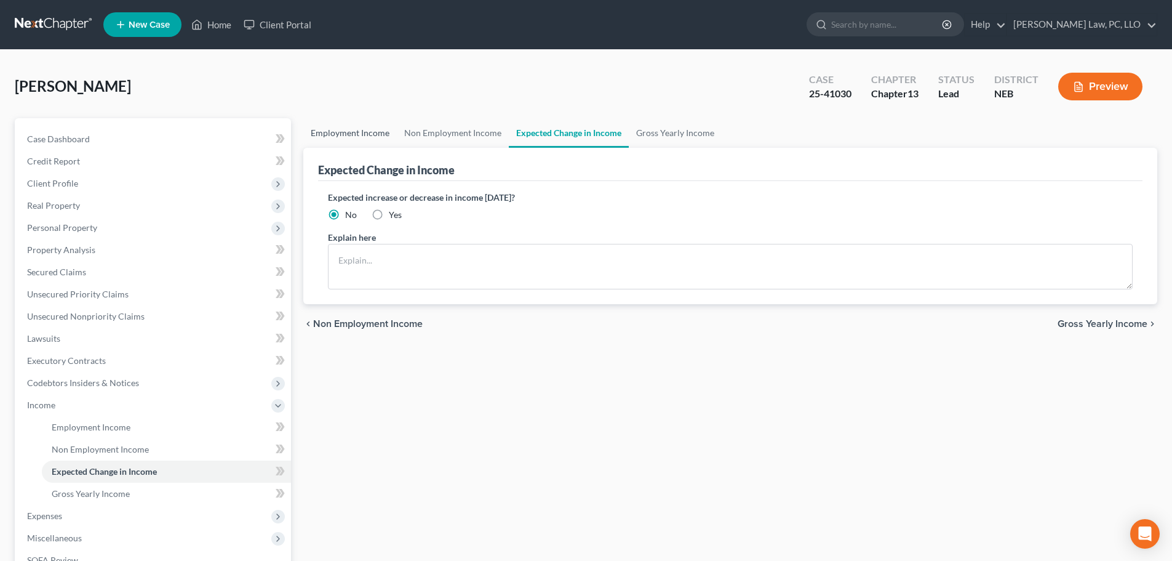
click at [369, 138] on link "Employment Income" at bounding box center [350, 133] width 94 height 30
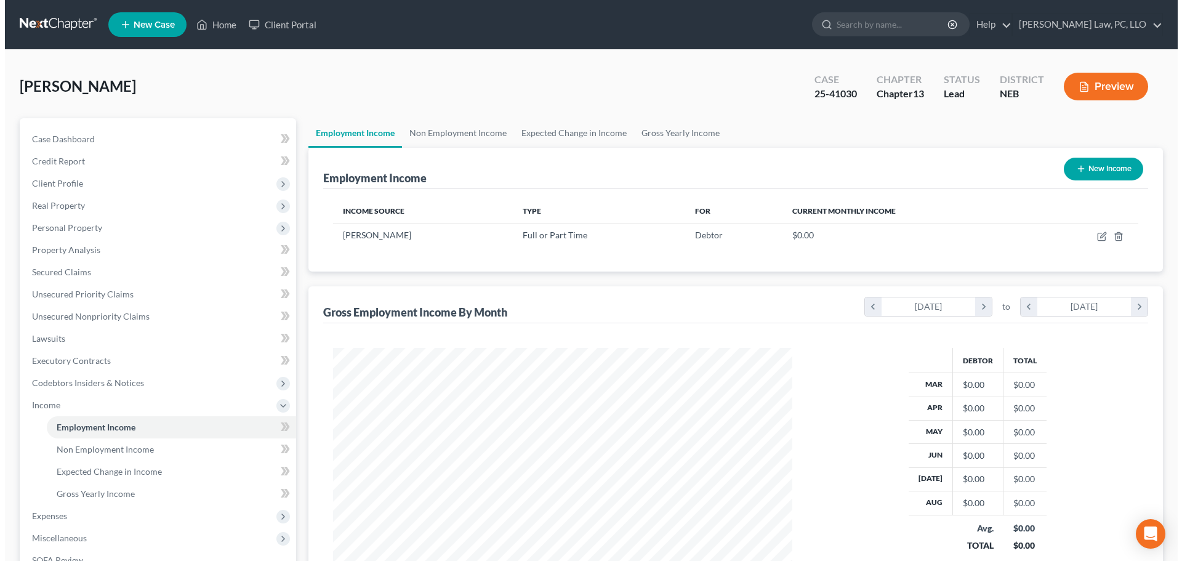
scroll to position [230, 484]
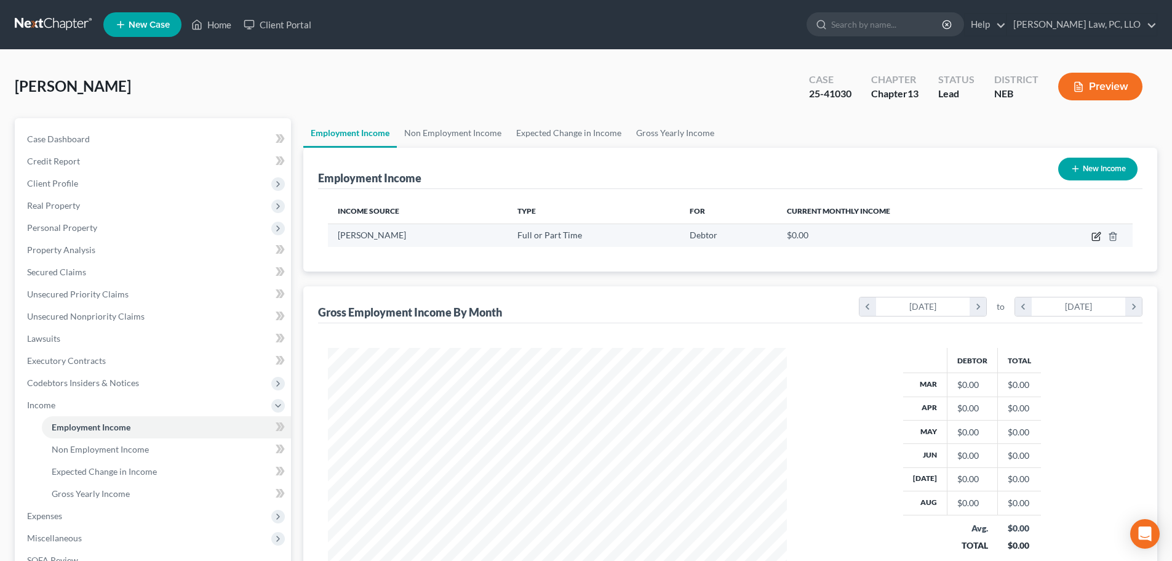
click at [1092, 234] on icon "button" at bounding box center [1097, 236] width 10 height 10
select select "0"
select select "30"
select select "2"
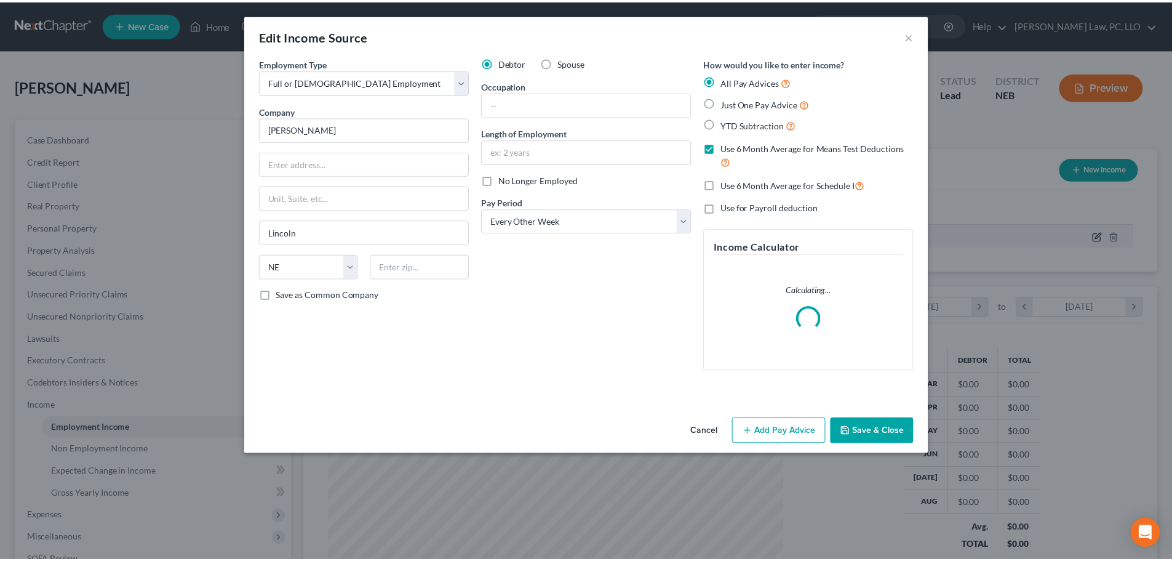
scroll to position [231, 488]
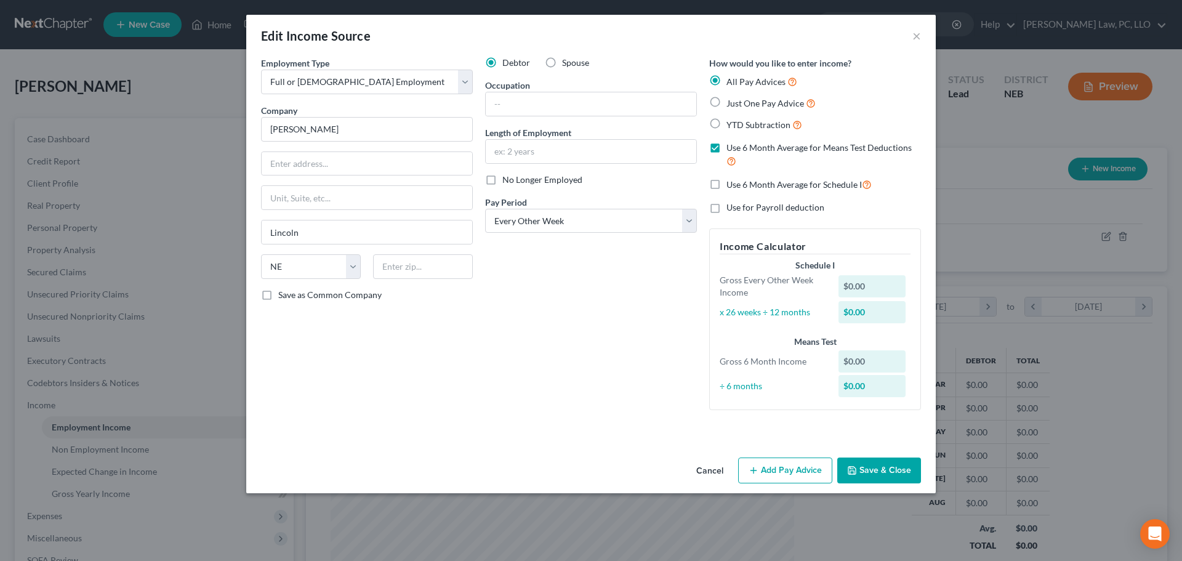
drag, startPoint x: 624, startPoint y: 357, endPoint x: 641, endPoint y: 364, distance: 18.7
click at [624, 357] on div "Debtor Spouse Occupation Length of Employment No Longer Employed Pay Period * S…" at bounding box center [591, 238] width 224 height 363
click at [884, 470] on button "Save & Close" at bounding box center [879, 470] width 84 height 26
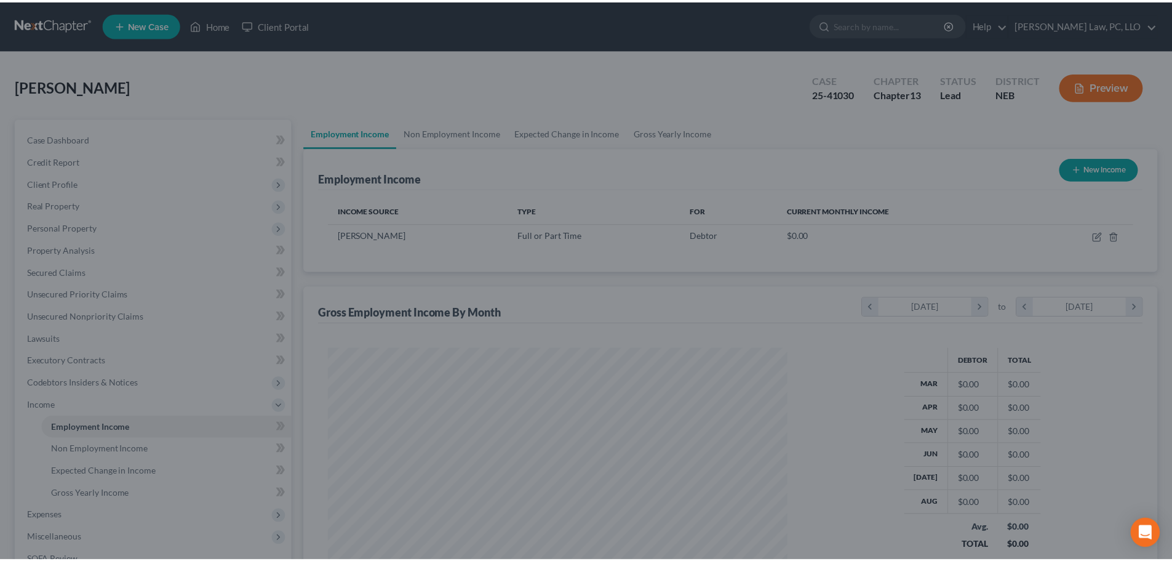
scroll to position [615159, 614904]
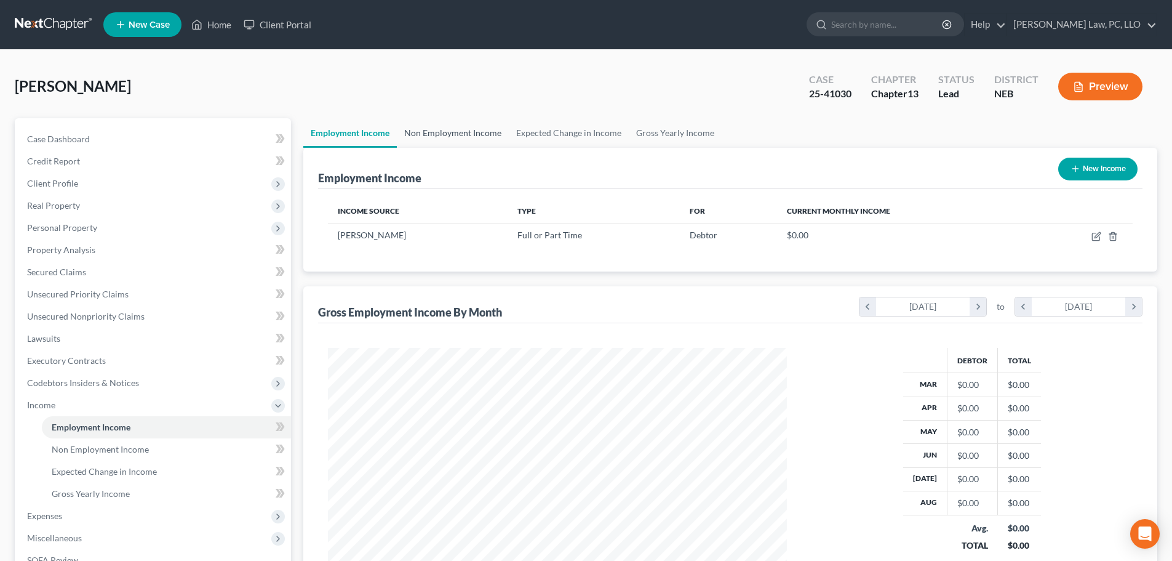
click at [448, 135] on link "Non Employment Income" at bounding box center [453, 133] width 112 height 30
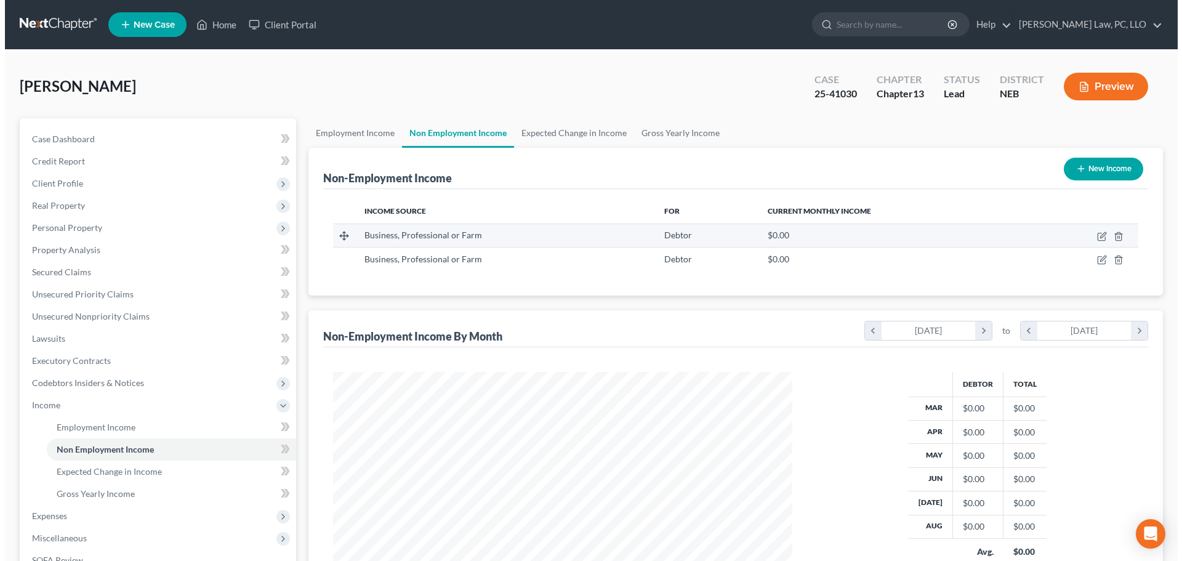
scroll to position [230, 484]
click at [1097, 233] on icon "button" at bounding box center [1095, 236] width 7 height 7
select select "10"
select select "0"
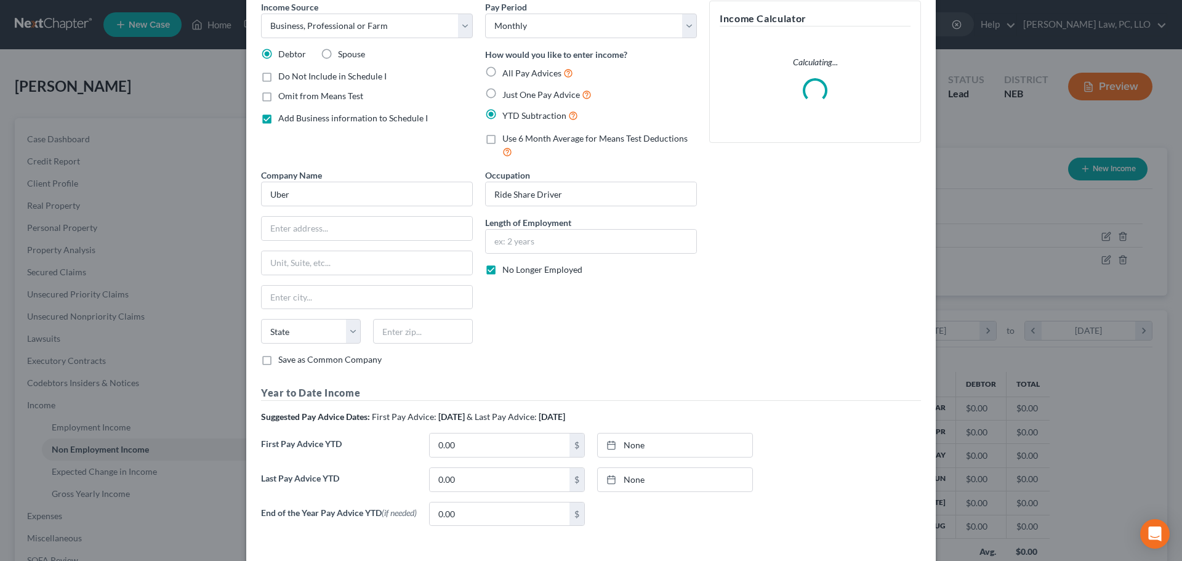
scroll to position [111, 0]
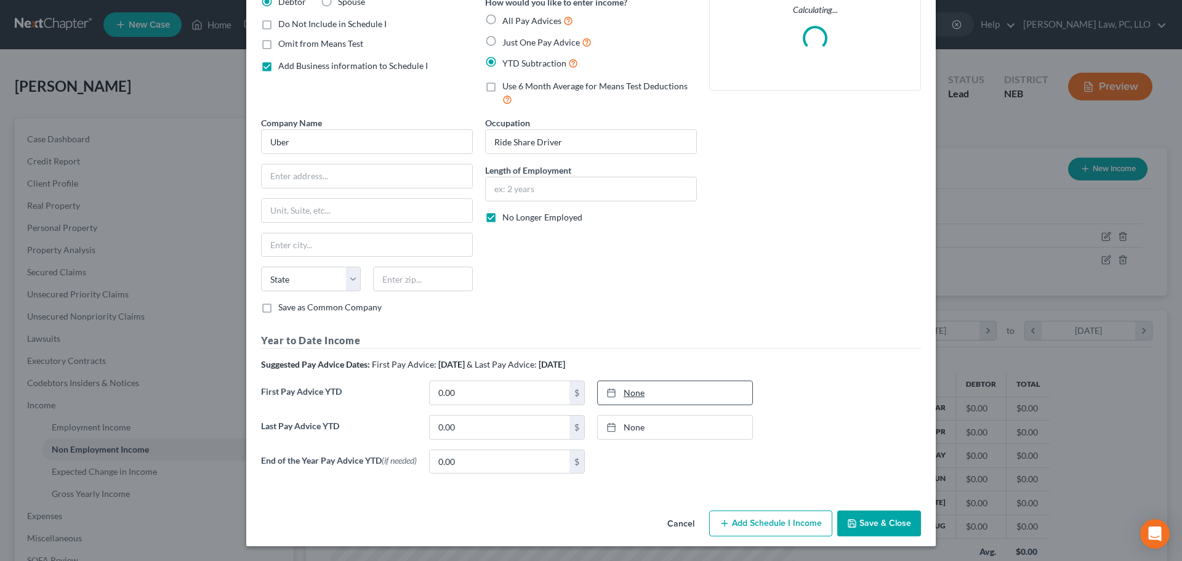
type input "[DATE]"
click at [678, 392] on link "None" at bounding box center [675, 392] width 154 height 23
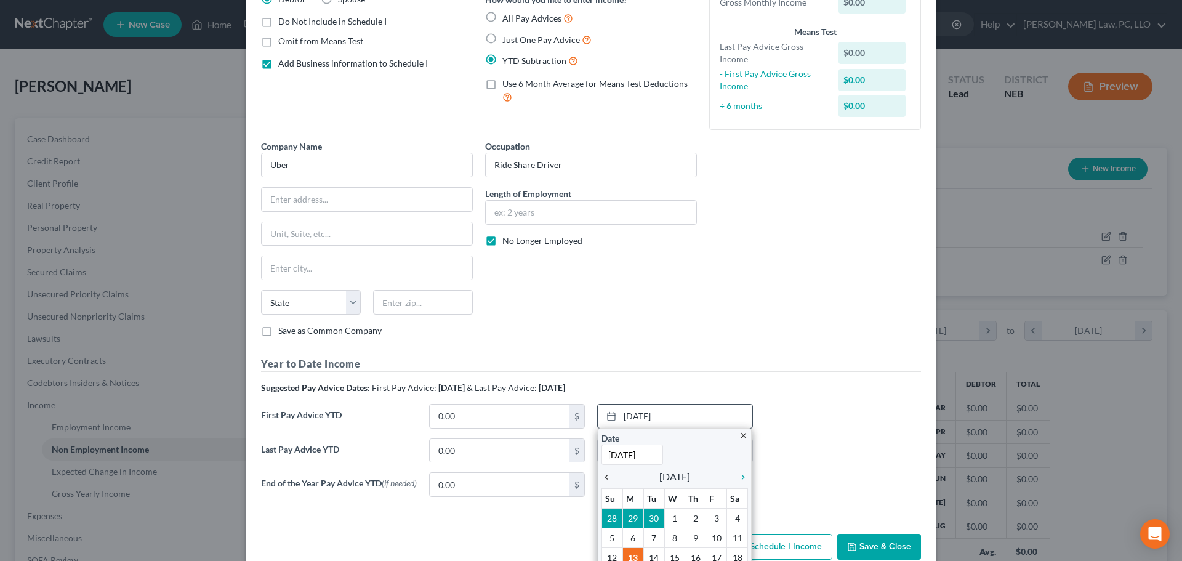
click at [603, 475] on icon "chevron_left" at bounding box center [609, 477] width 16 height 10
click at [604, 476] on icon "chevron_left" at bounding box center [609, 477] width 16 height 10
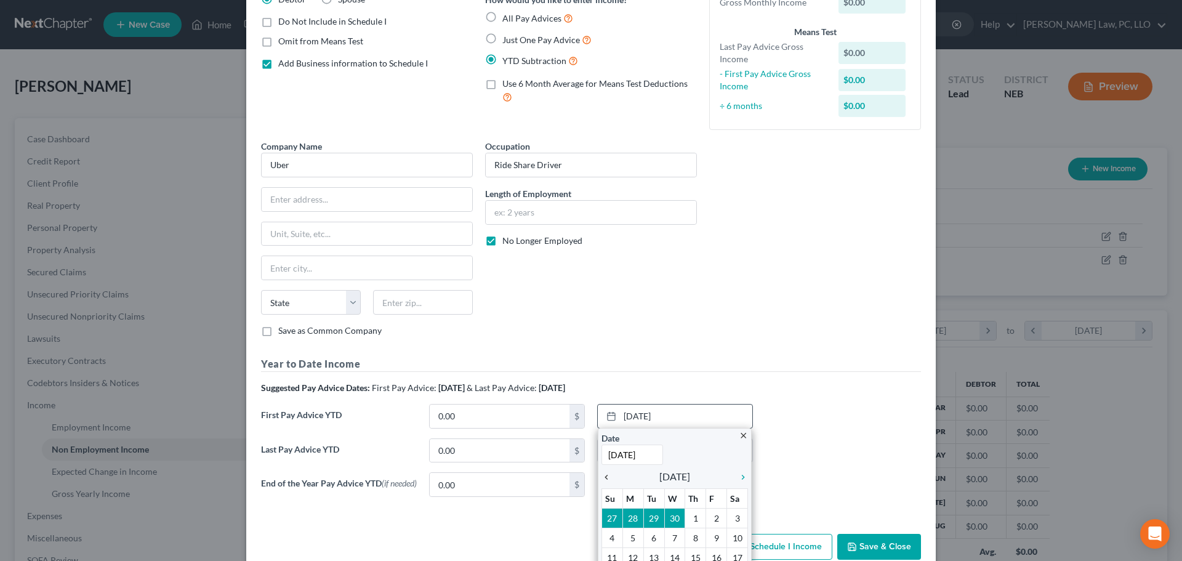
click at [604, 476] on icon "chevron_left" at bounding box center [609, 477] width 16 height 10
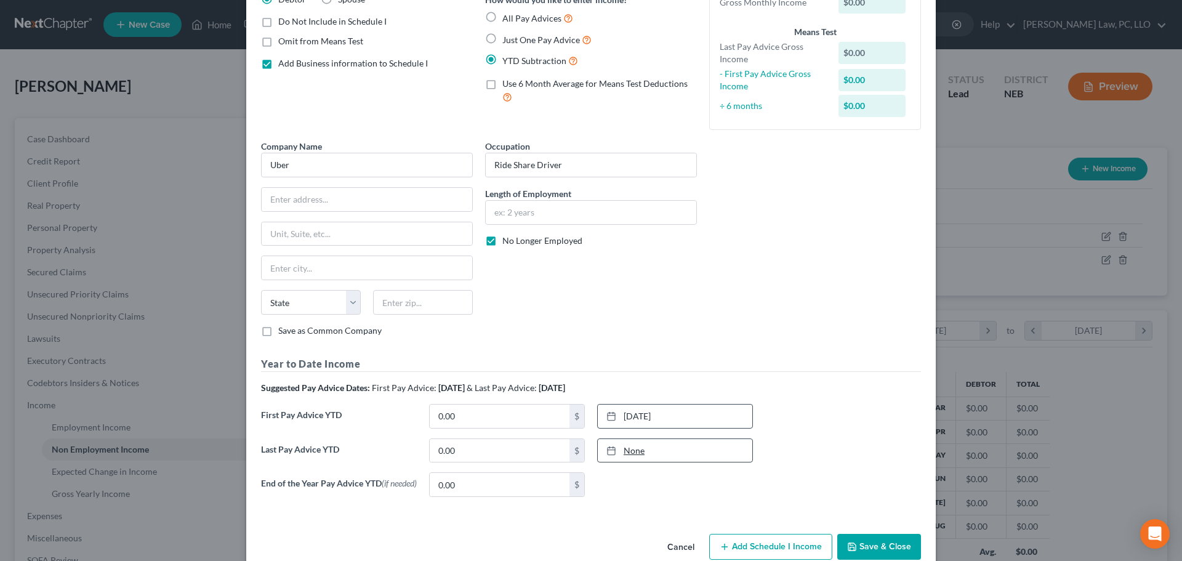
type input "[DATE]"
click at [679, 454] on link "[DATE]" at bounding box center [675, 450] width 154 height 23
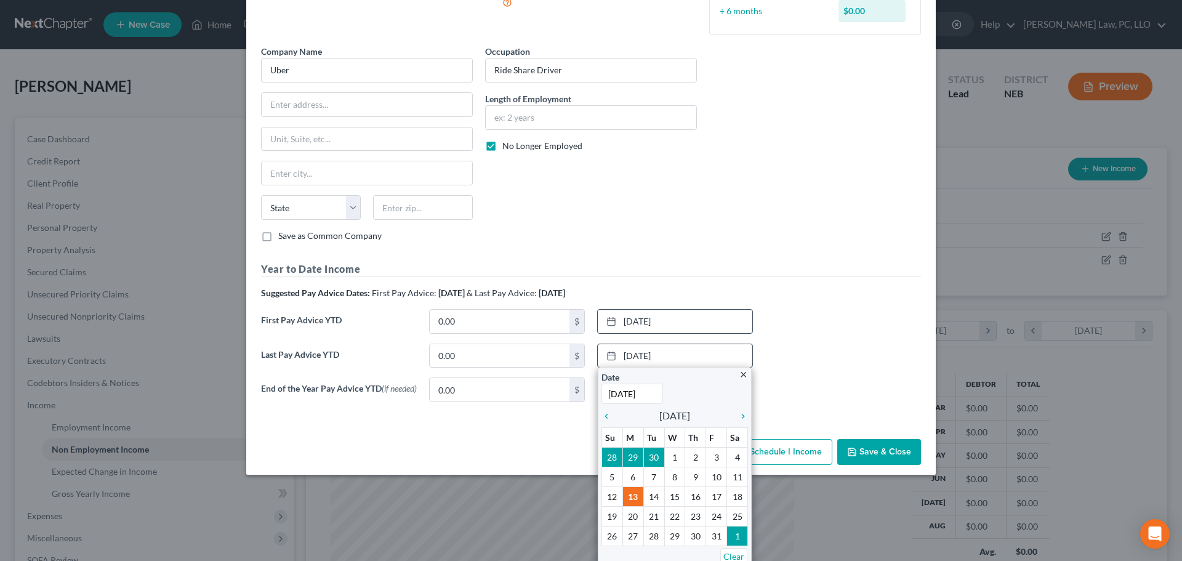
scroll to position [213, 0]
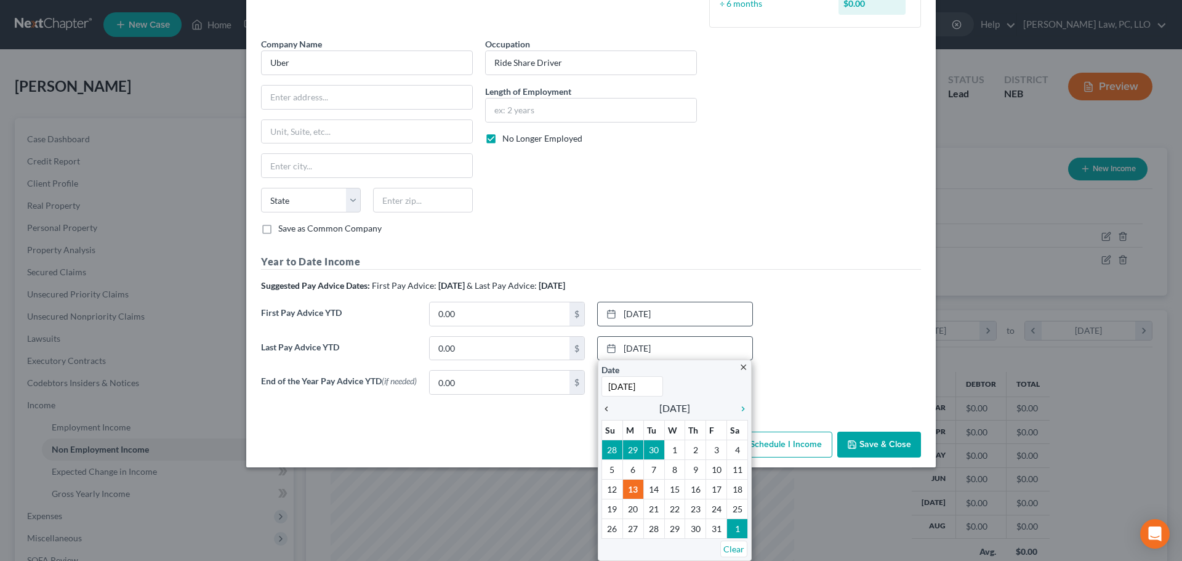
click at [601, 409] on icon "chevron_left" at bounding box center [609, 409] width 16 height 10
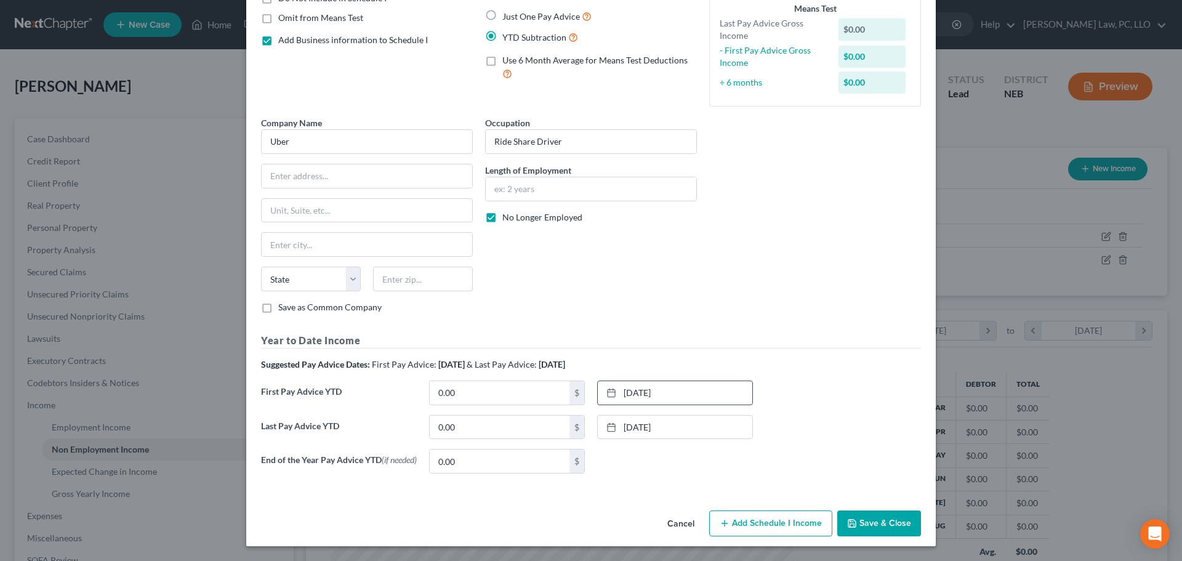
scroll to position [137, 0]
click at [507, 423] on input "0.00" at bounding box center [500, 426] width 140 height 23
paste input "2,130.52"
type input "2,130.52"
click at [808, 418] on div "Last Pay Advice YTD 2,130.52 $ [DATE] close Date [DATE] Time 12:00 AM chevron_l…" at bounding box center [591, 432] width 672 height 34
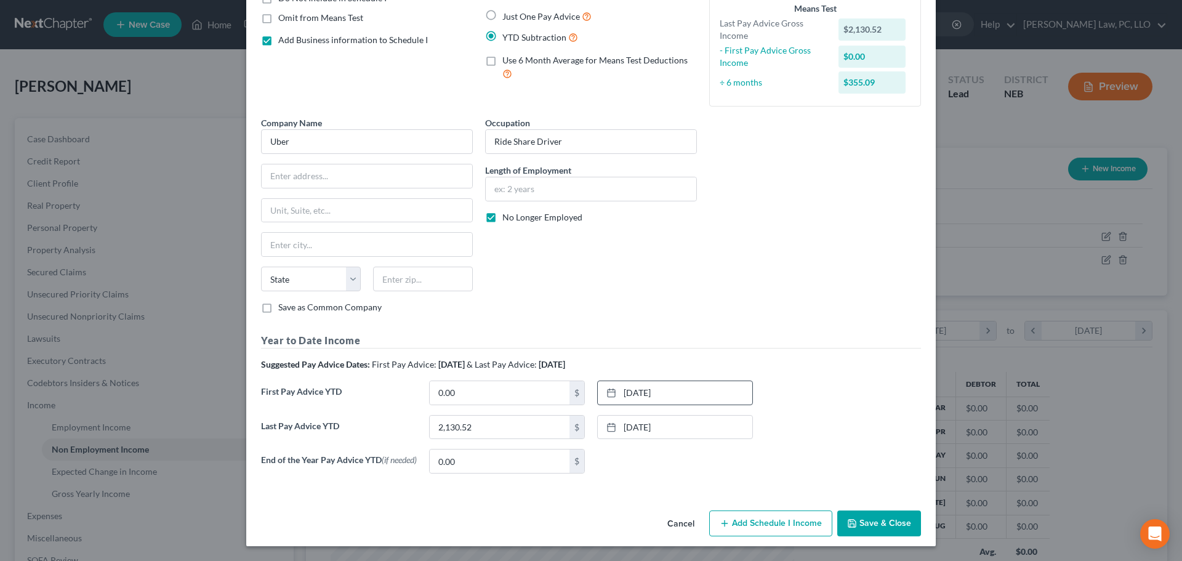
click at [851, 519] on icon "button" at bounding box center [852, 523] width 10 height 10
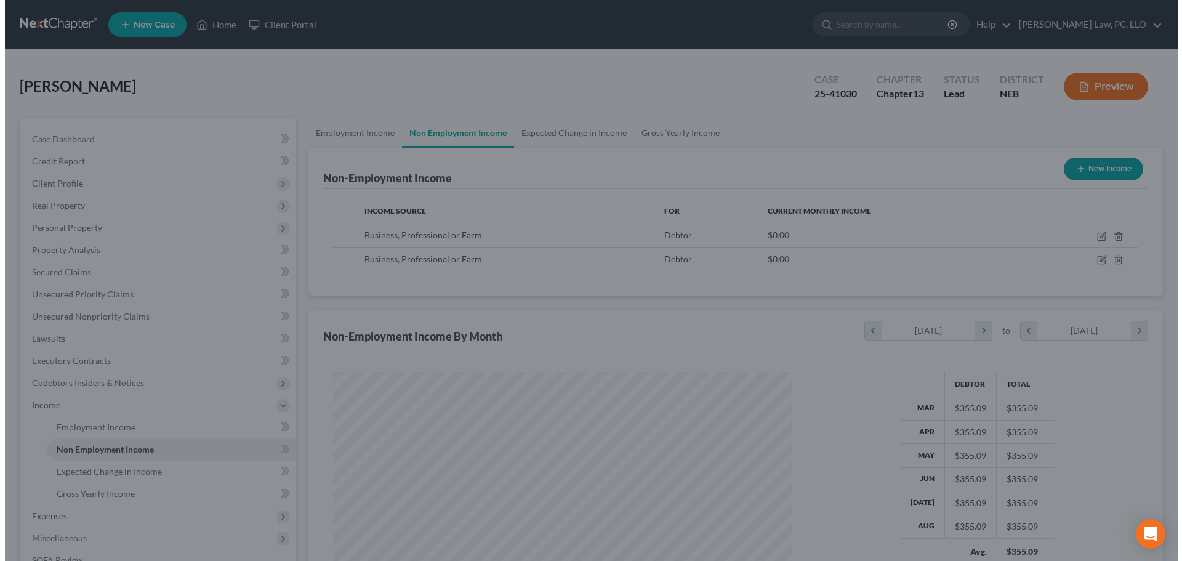
scroll to position [615159, 614904]
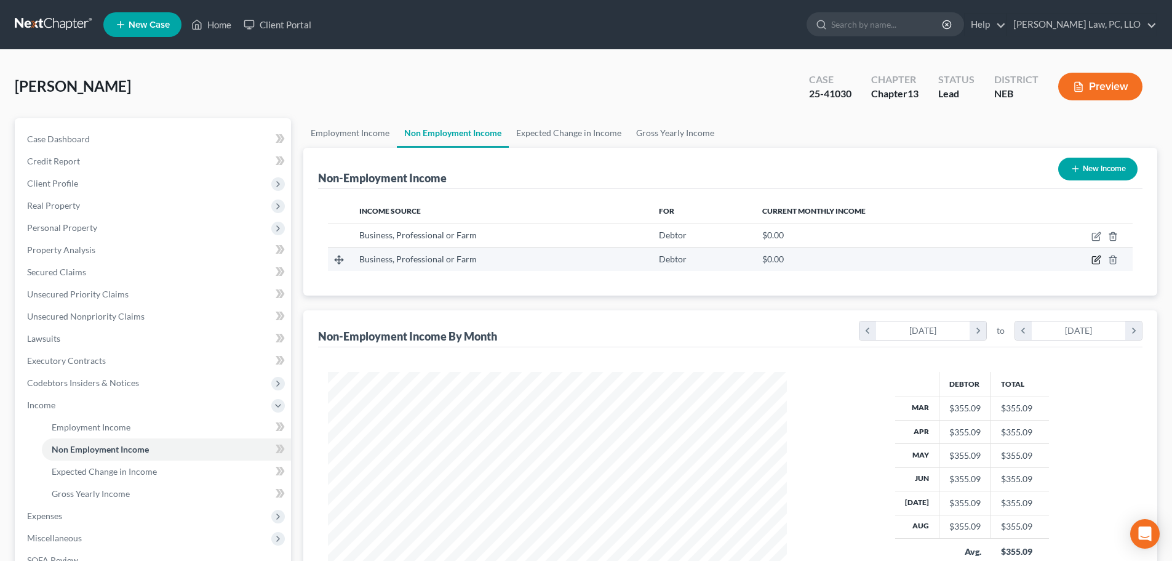
click at [1094, 258] on icon "button" at bounding box center [1097, 260] width 10 height 10
select select "10"
select select "0"
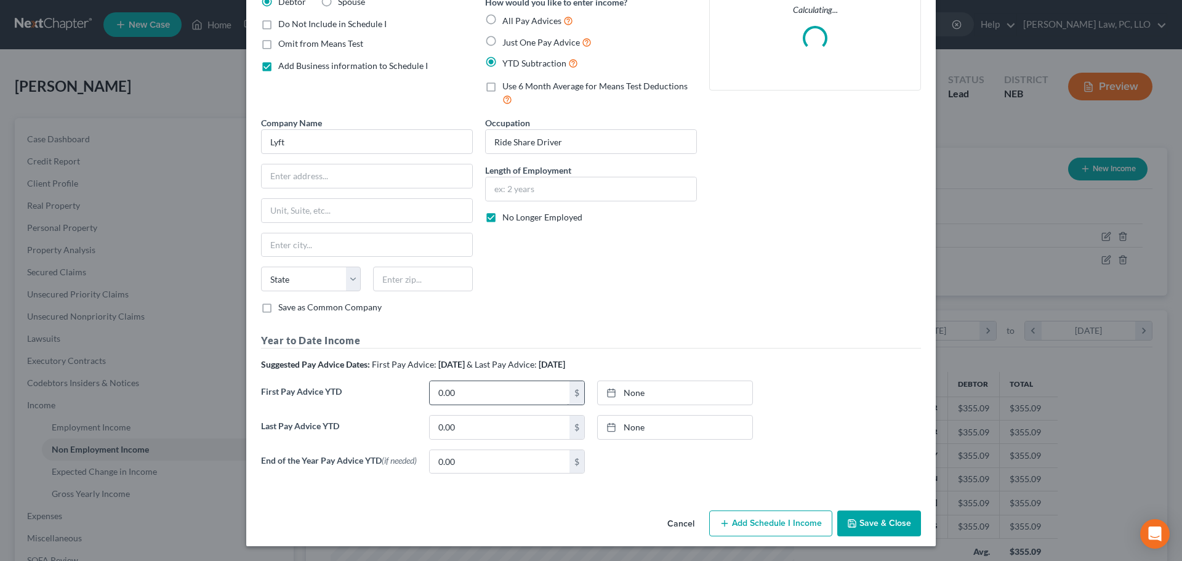
scroll to position [111, 0]
type input "[DATE]"
click at [684, 426] on link "None" at bounding box center [675, 426] width 154 height 23
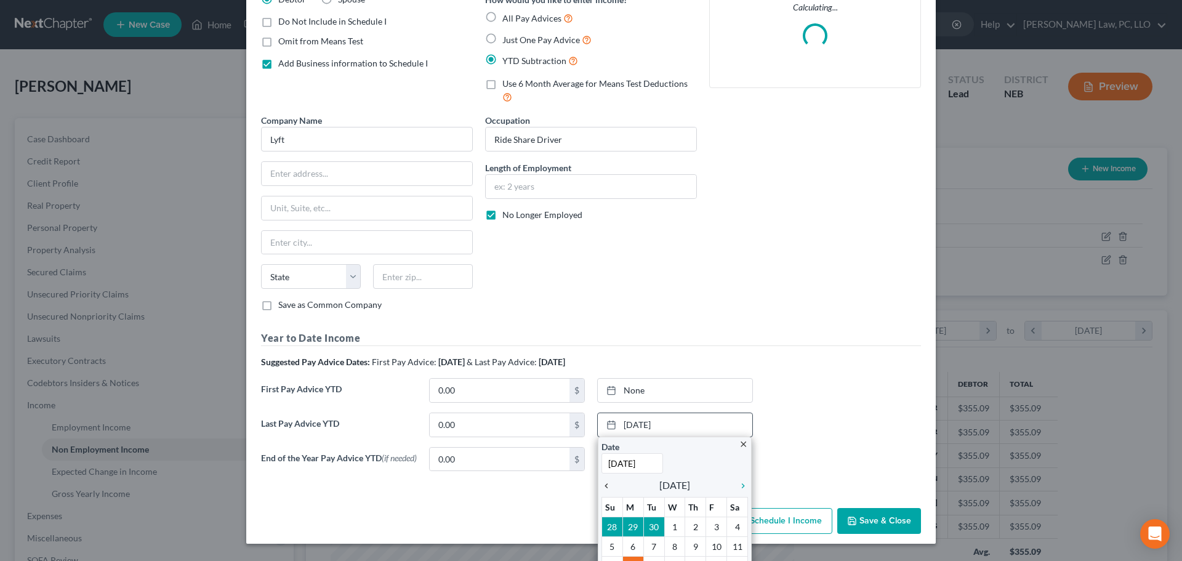
click at [602, 485] on icon "chevron_left" at bounding box center [609, 486] width 16 height 10
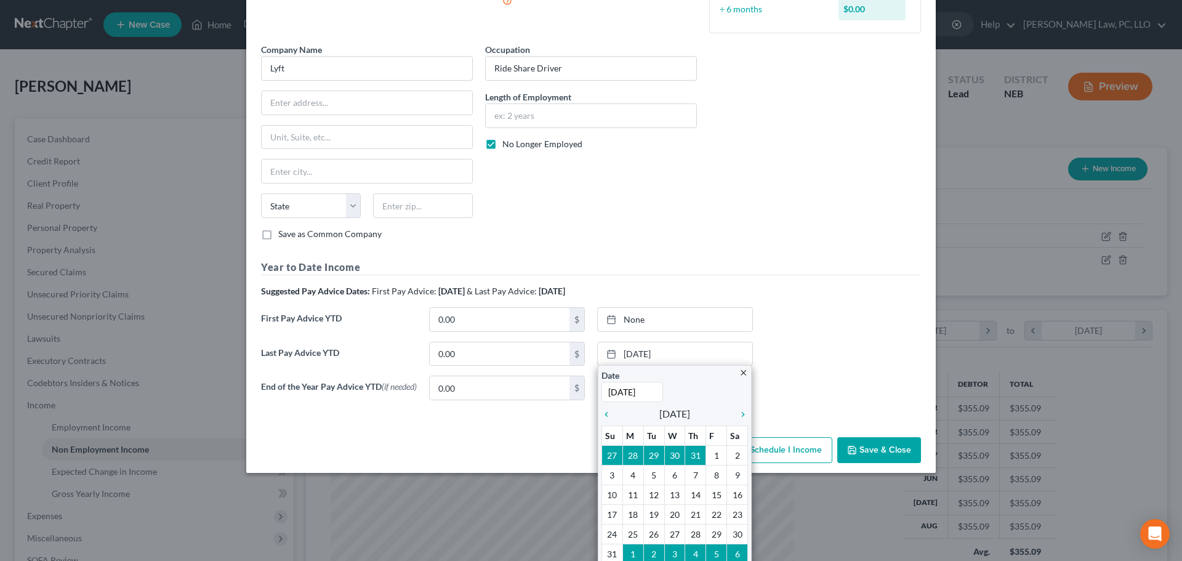
drag, startPoint x: 610, startPoint y: 552, endPoint x: 602, endPoint y: 536, distance: 17.9
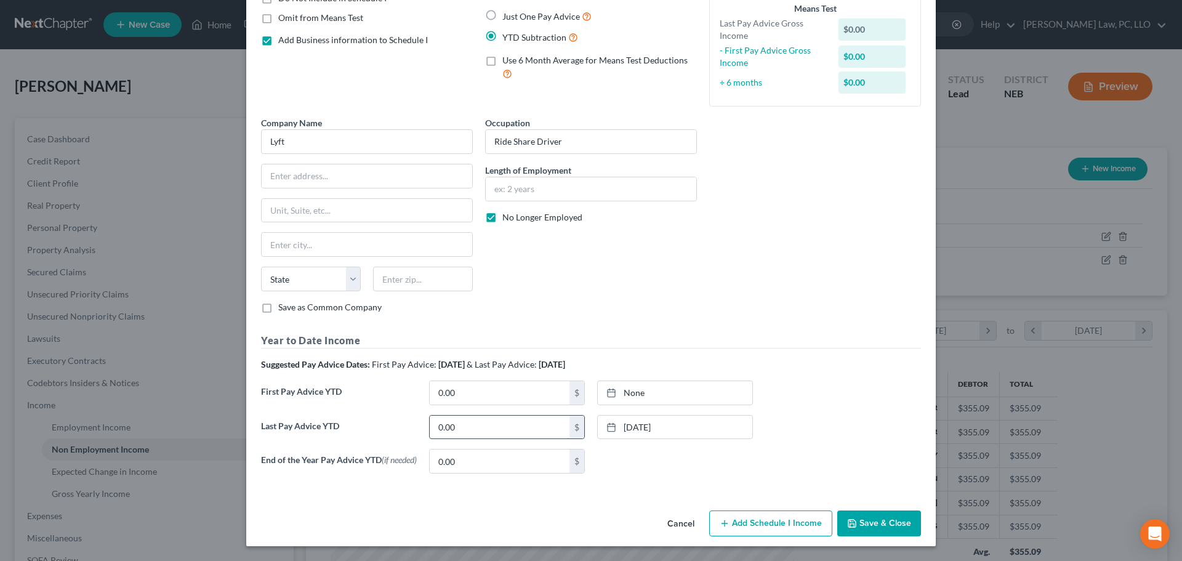
click at [501, 418] on input "0.00" at bounding box center [500, 426] width 140 height 23
type input "2,842.22"
click at [673, 401] on div "None close Date Time chevron_left [DATE] chevron_right Su M Tu W Th F Sa 28 29 …" at bounding box center [675, 392] width 156 height 25
type input "[DATE]"
click at [660, 396] on link "None" at bounding box center [675, 392] width 154 height 23
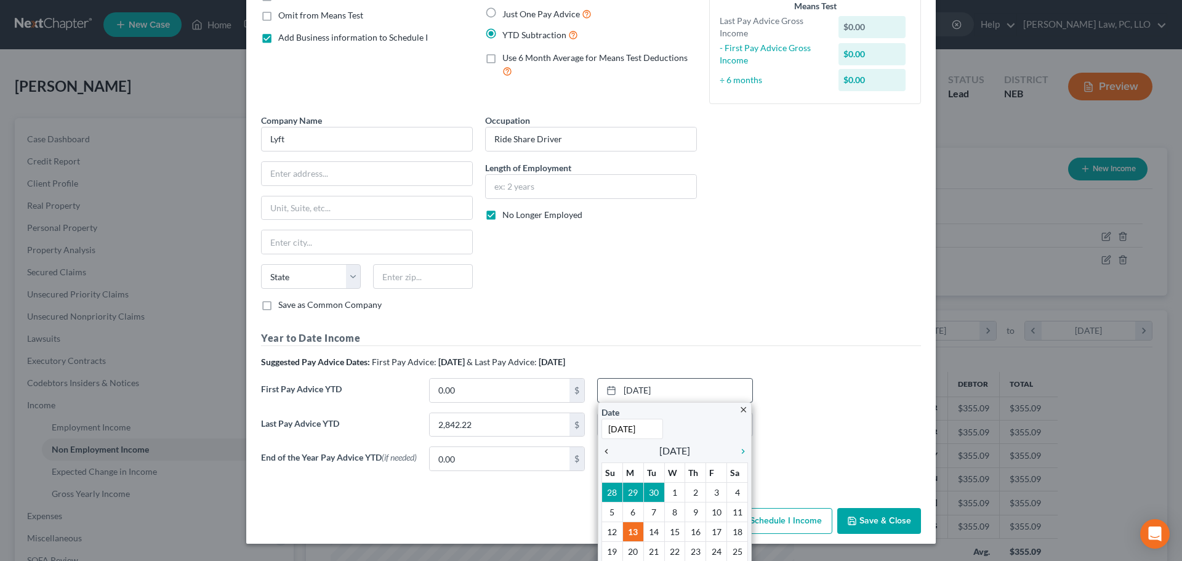
click at [601, 451] on icon "chevron_left" at bounding box center [609, 451] width 16 height 10
click at [601, 450] on icon "chevron_left" at bounding box center [609, 451] width 16 height 10
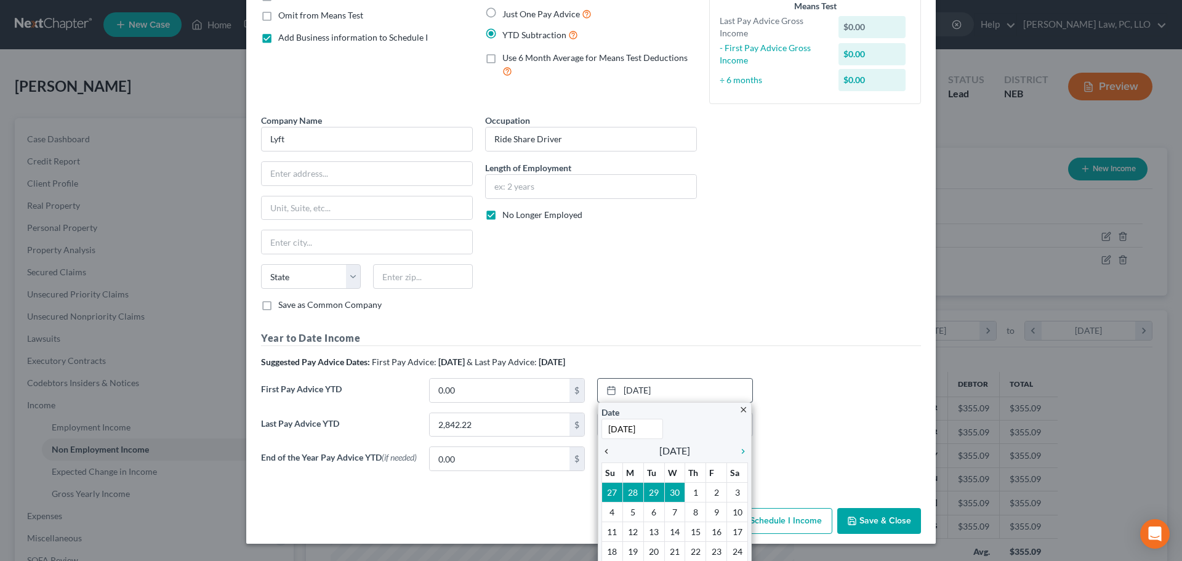
click at [601, 449] on icon "chevron_left" at bounding box center [609, 451] width 16 height 10
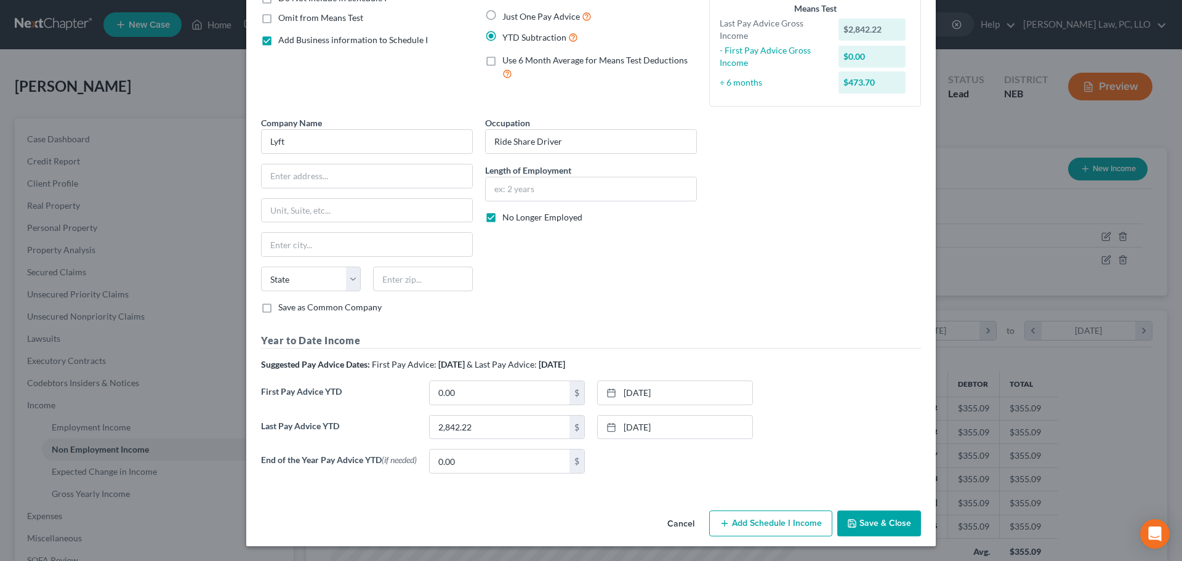
click at [800, 441] on div "Last Pay Advice YTD 2,842.22 $ [DATE] close Date [DATE] Time 12:00 AM chevron_l…" at bounding box center [591, 432] width 672 height 34
click at [854, 522] on button "Save & Close" at bounding box center [879, 523] width 84 height 26
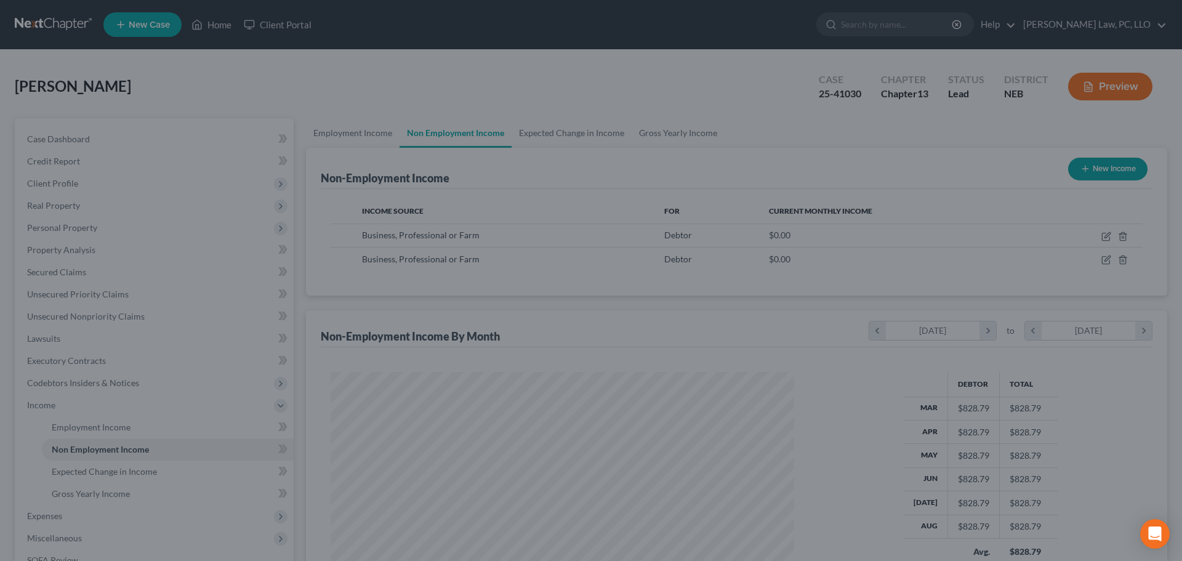
scroll to position [615159, 614904]
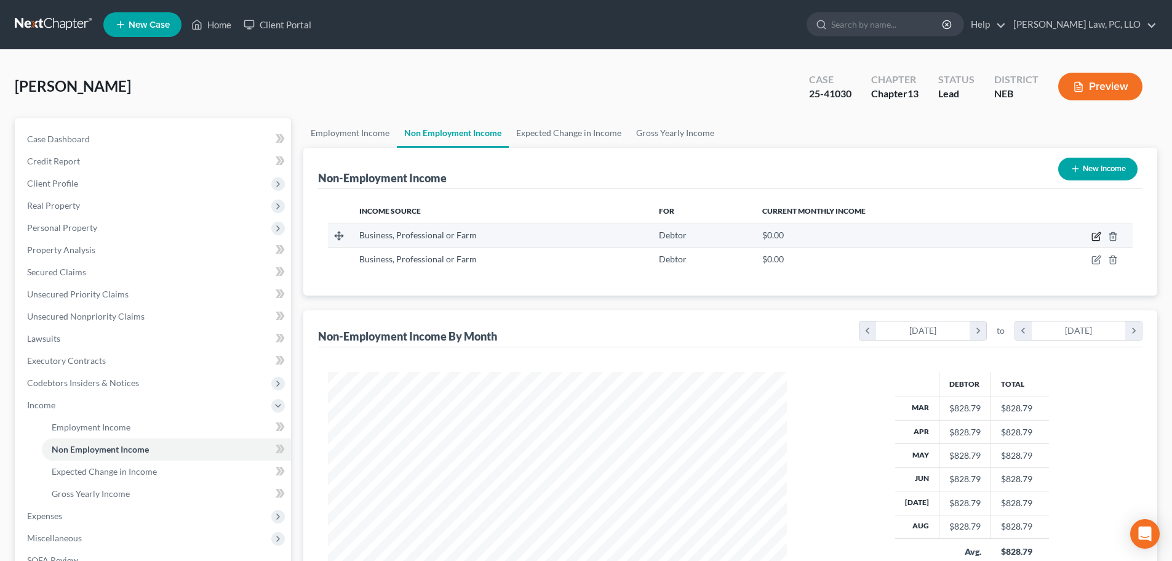
click at [1100, 238] on icon "button" at bounding box center [1095, 236] width 7 height 7
select select "10"
select select "0"
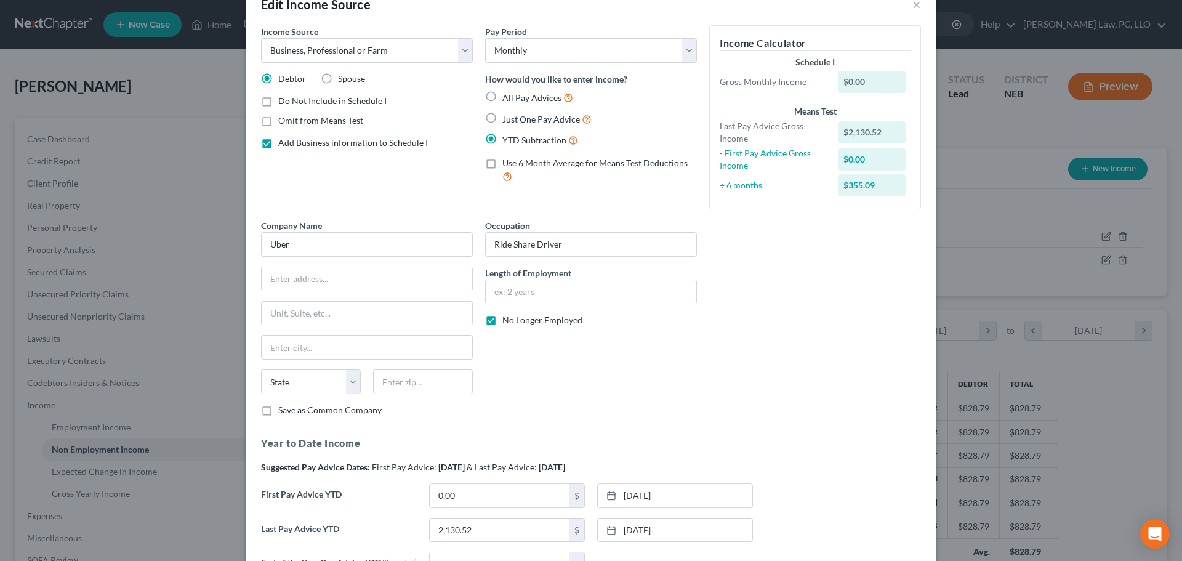
scroll to position [62, 0]
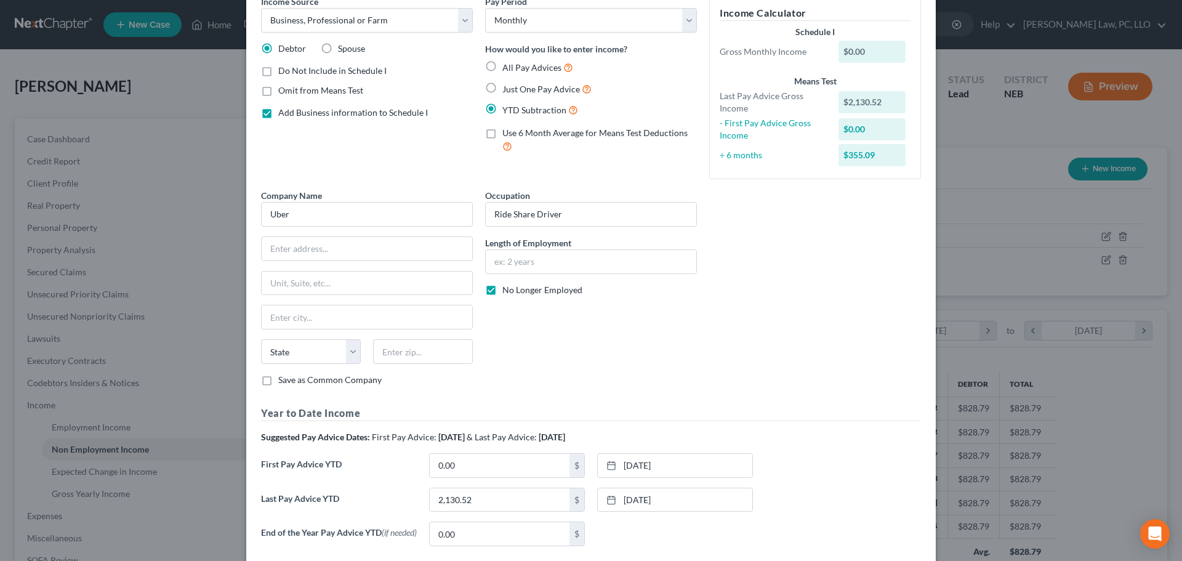
drag, startPoint x: 535, startPoint y: 365, endPoint x: 550, endPoint y: 365, distance: 14.8
click at [535, 365] on div "Occupation Ride Share Driver Length of Employment No Longer Employed" at bounding box center [591, 292] width 224 height 207
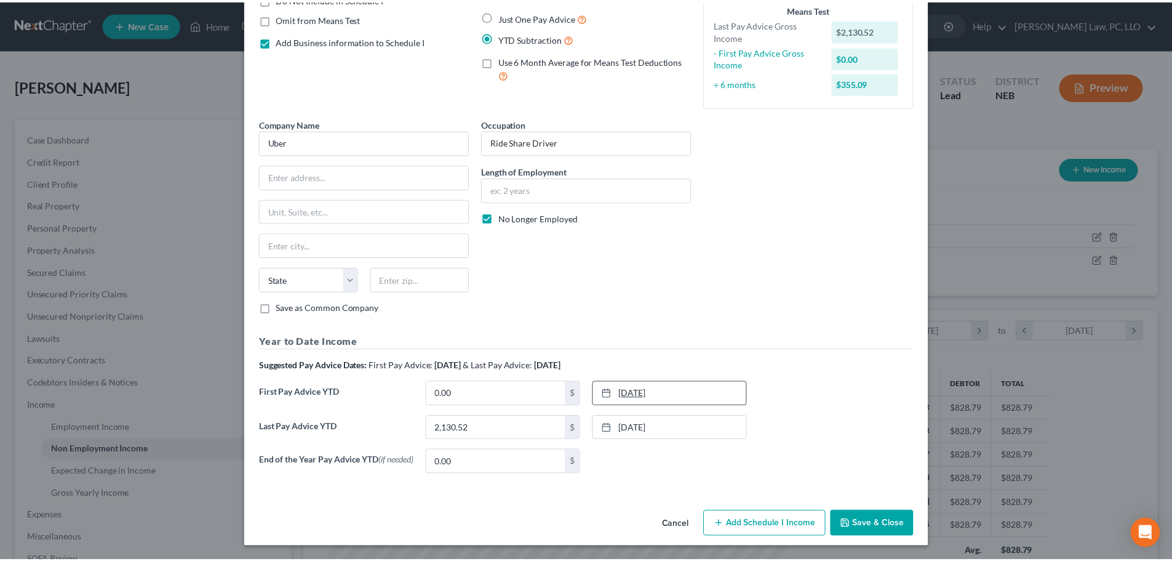
scroll to position [137, 0]
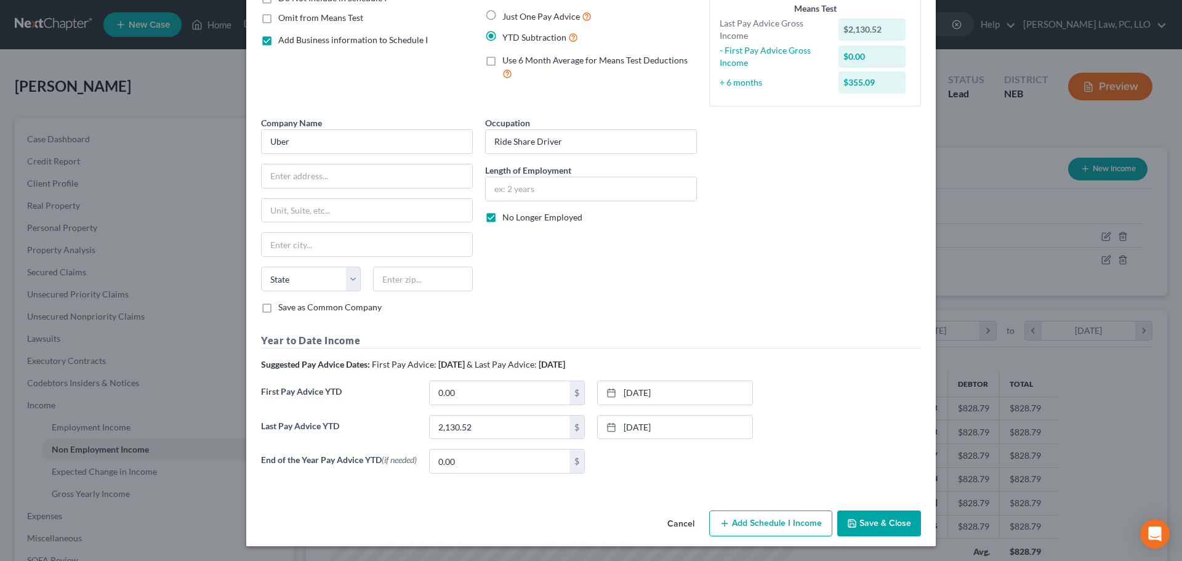
click at [875, 522] on button "Save & Close" at bounding box center [879, 523] width 84 height 26
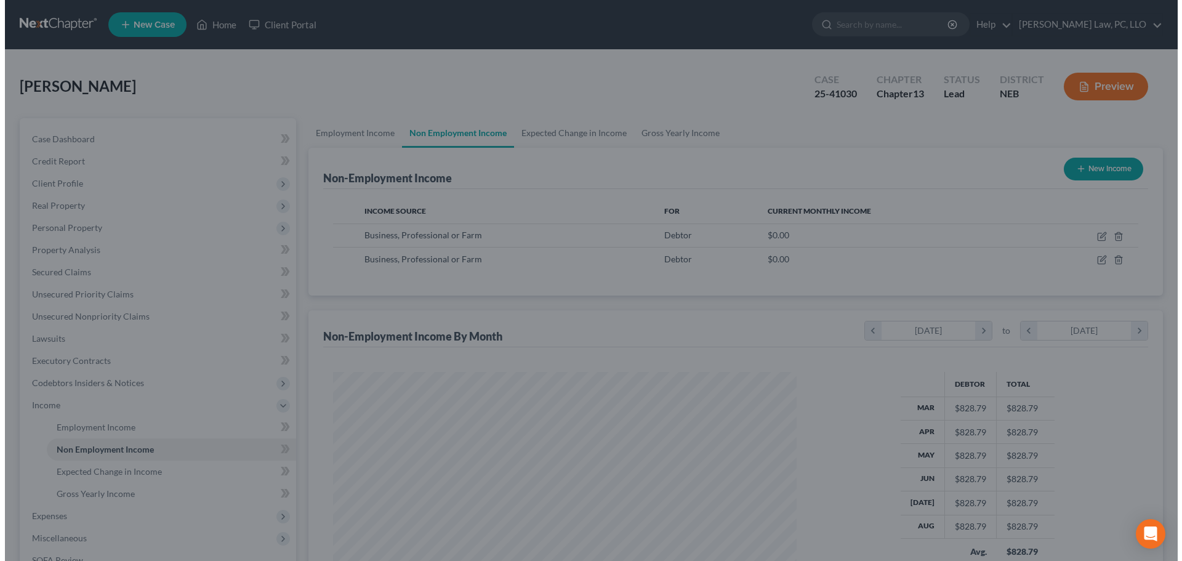
scroll to position [615159, 614904]
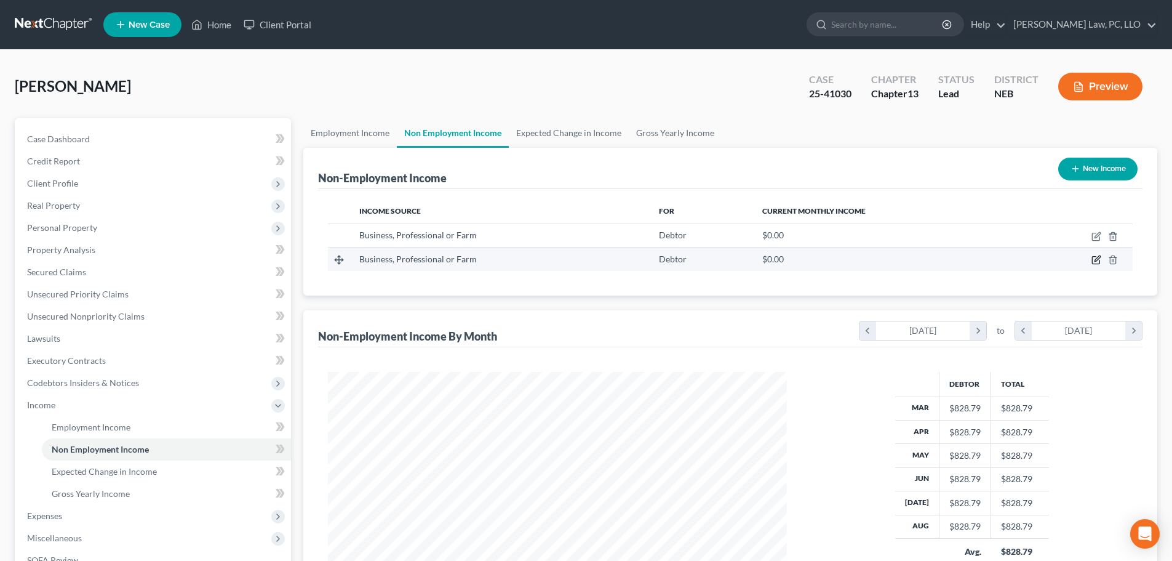
click at [1095, 256] on icon "button" at bounding box center [1097, 260] width 10 height 10
select select "10"
select select "0"
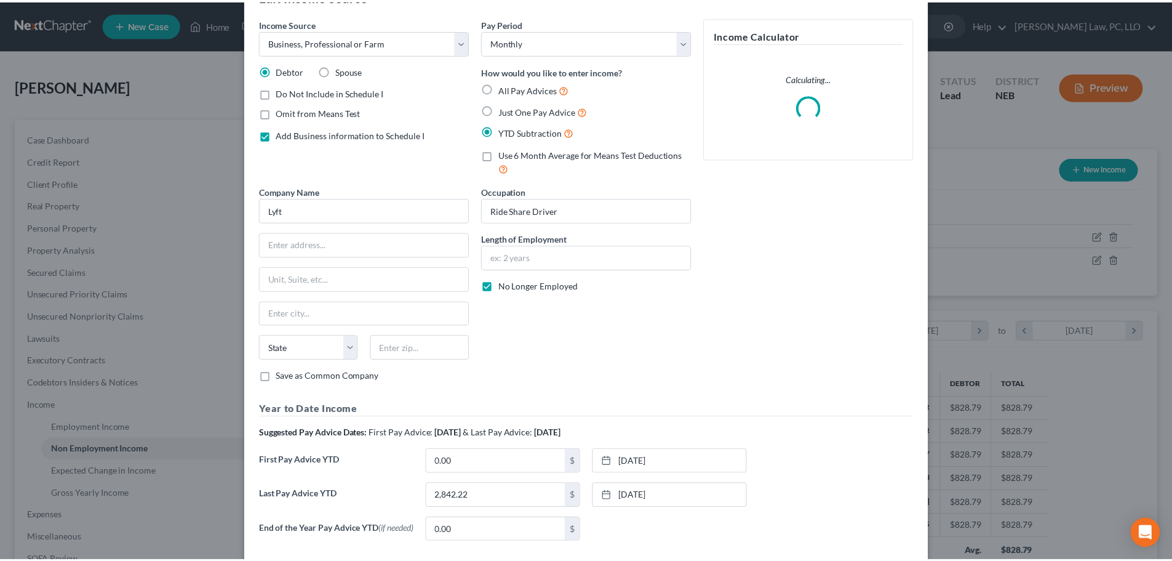
scroll to position [111, 0]
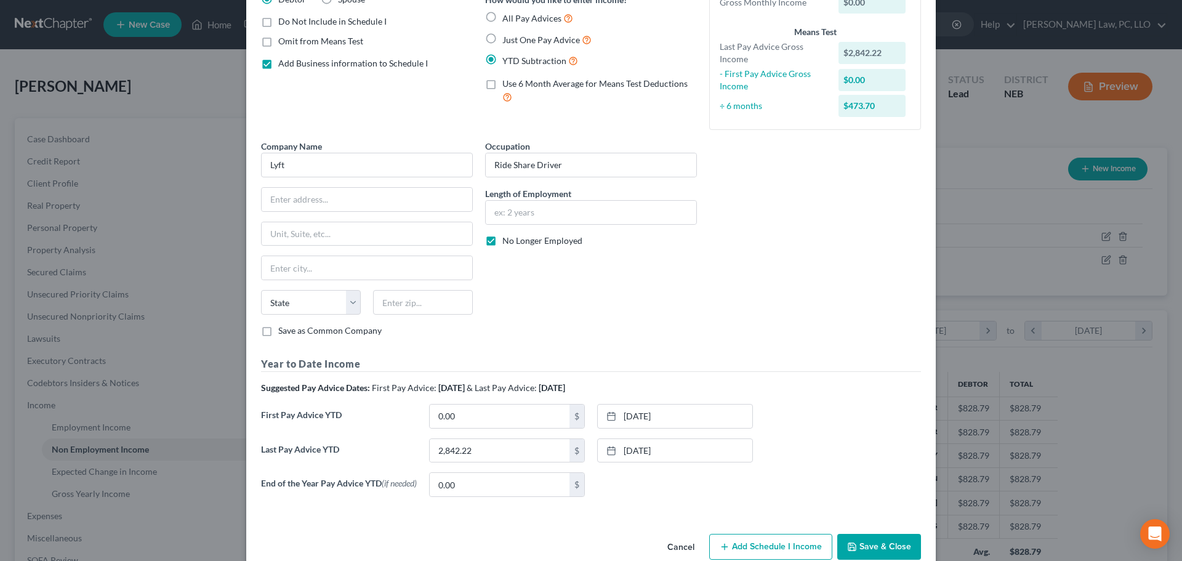
click at [873, 550] on button "Save & Close" at bounding box center [879, 547] width 84 height 26
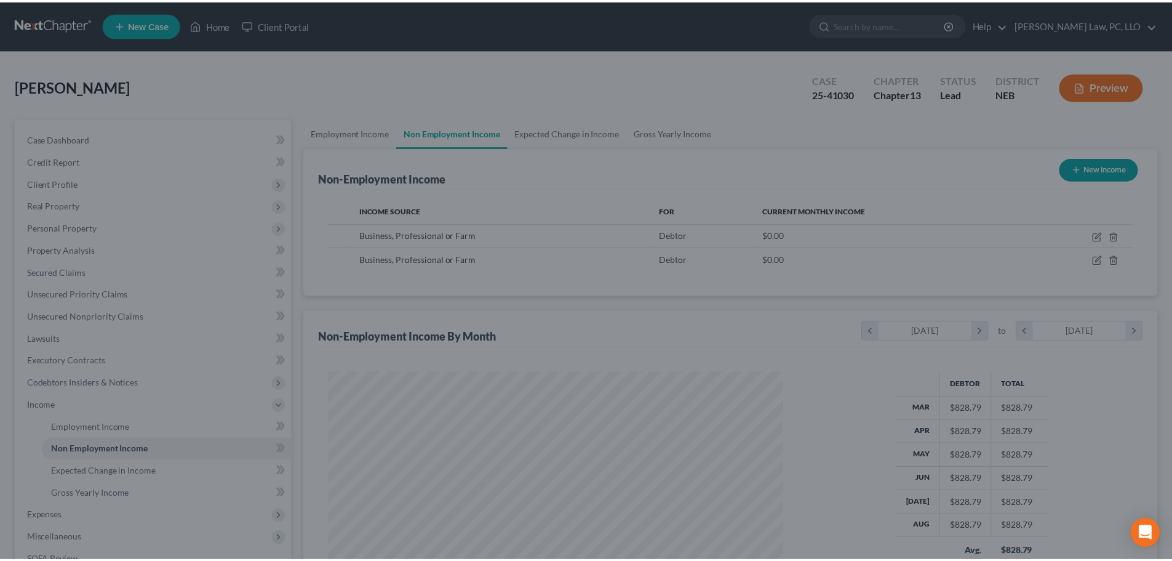
scroll to position [615159, 614904]
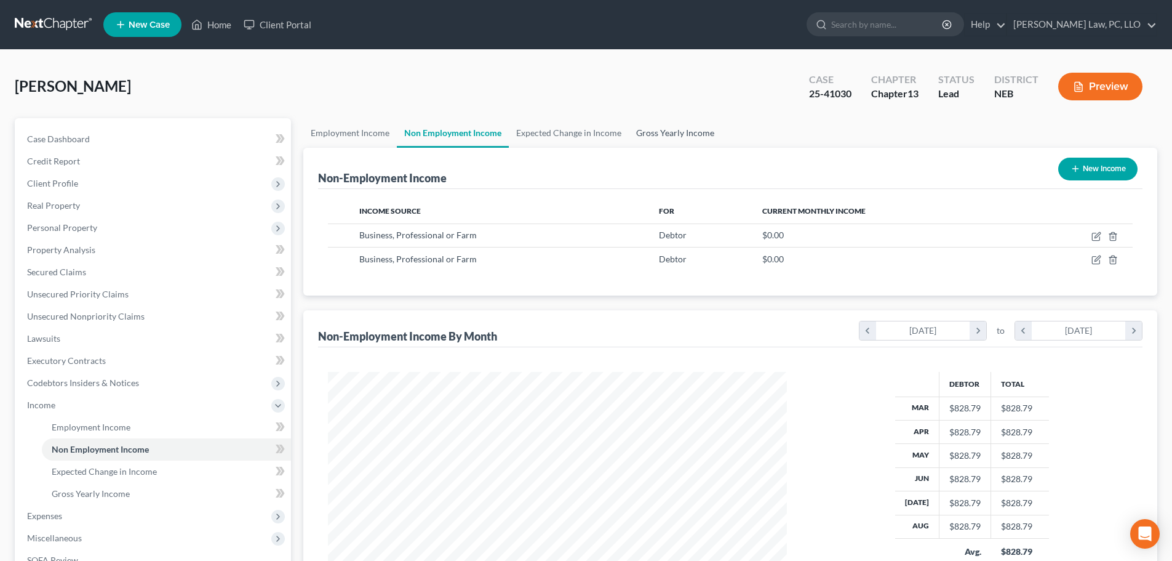
click at [687, 129] on link "Gross Yearly Income" at bounding box center [675, 133] width 93 height 30
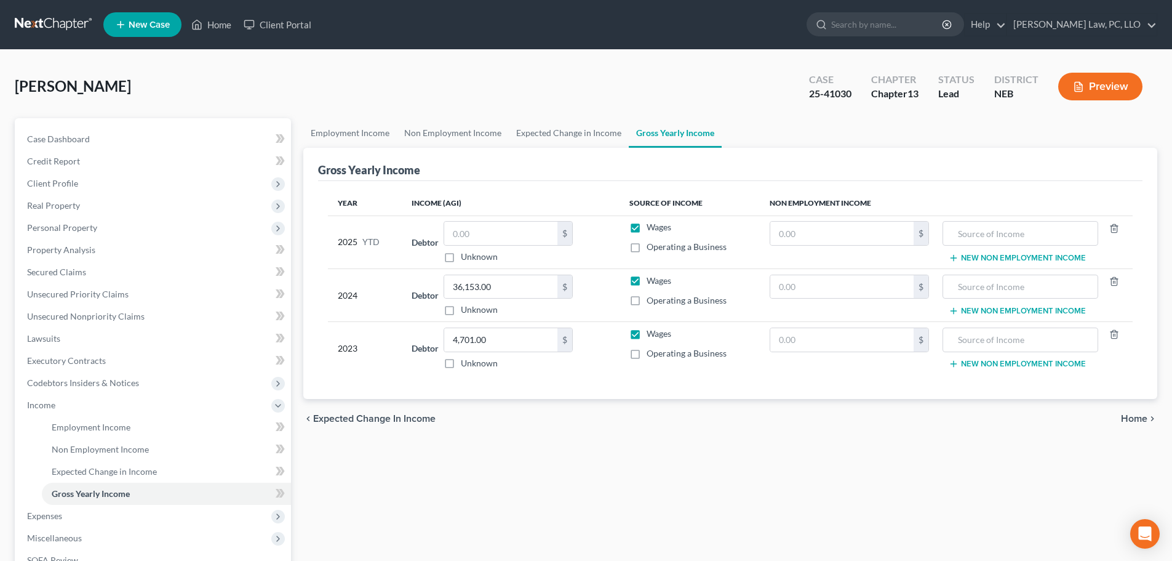
click at [698, 245] on span "Operating a Business" at bounding box center [687, 246] width 80 height 10
click at [660, 245] on input "Operating a Business" at bounding box center [656, 245] width 8 height 8
checkbox input "true"
click at [498, 233] on input "text" at bounding box center [500, 233] width 113 height 23
click at [478, 241] on input "text" at bounding box center [500, 233] width 113 height 23
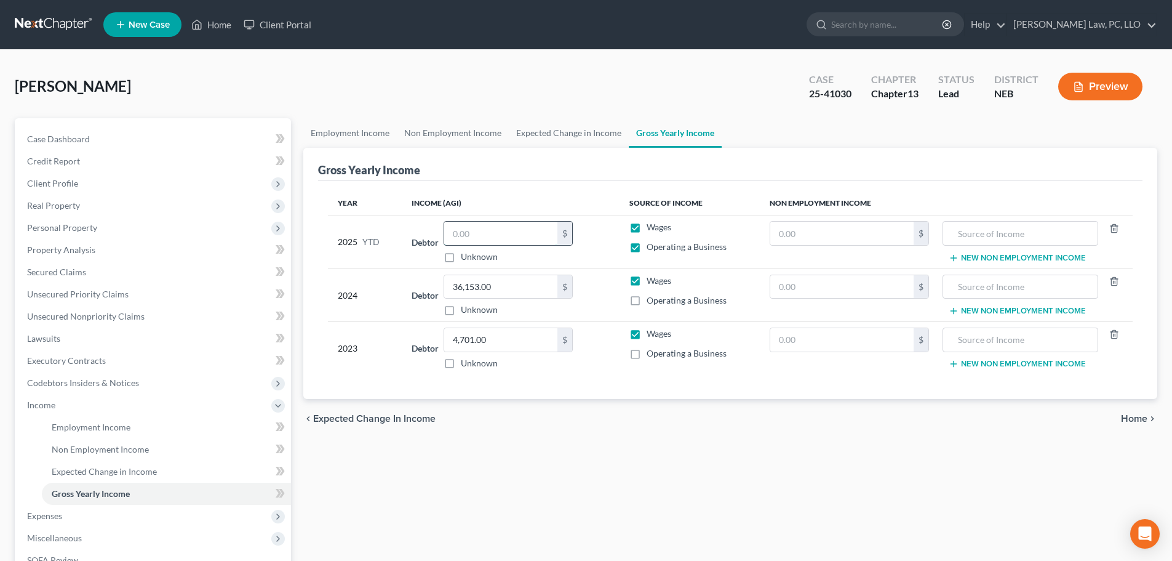
paste input "40,093.91"
type input "40,093.91"
click at [522, 407] on div "chevron_left Expected Change in Income Home chevron_right" at bounding box center [730, 418] width 854 height 39
drag, startPoint x: 592, startPoint y: 134, endPoint x: 602, endPoint y: 137, distance: 10.7
click at [592, 134] on link "Expected Change in Income" at bounding box center [569, 133] width 120 height 30
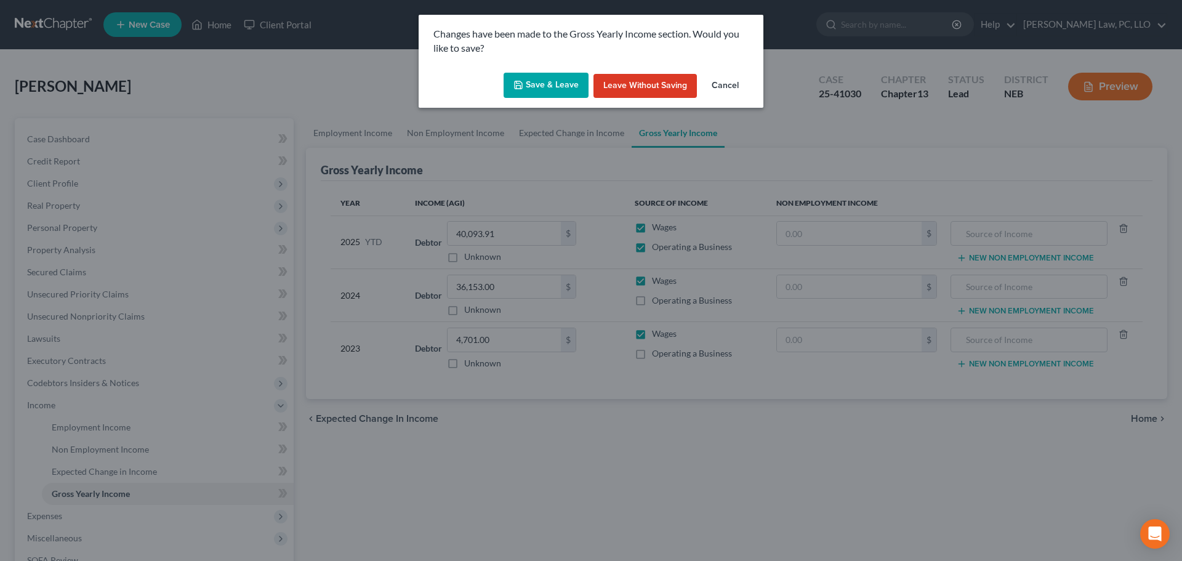
click at [514, 88] on button "Save & Leave" at bounding box center [545, 86] width 85 height 26
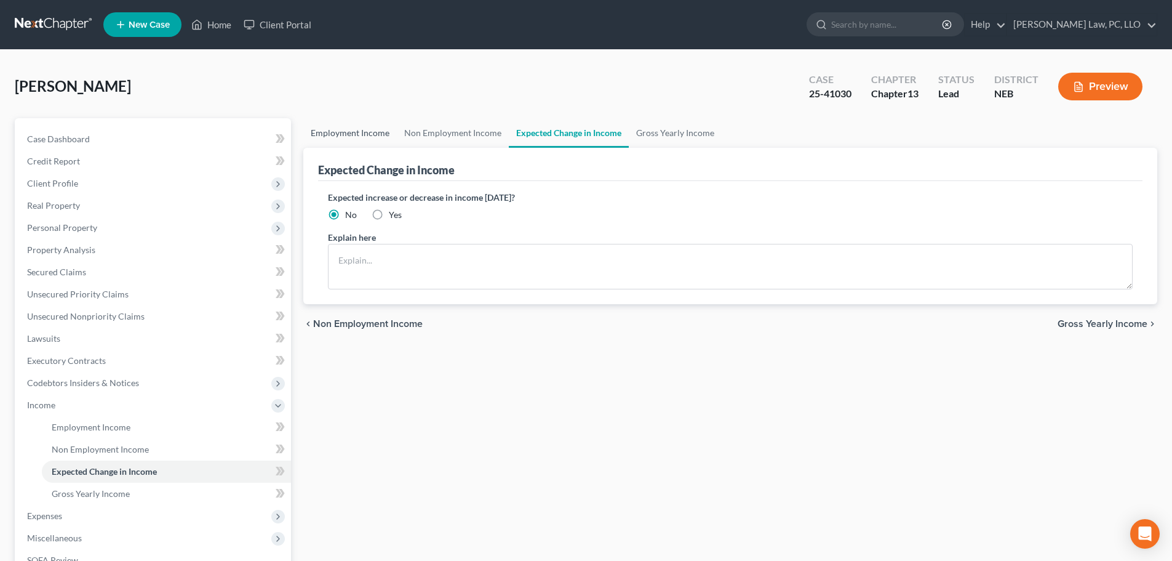
click at [363, 142] on link "Employment Income" at bounding box center [350, 133] width 94 height 30
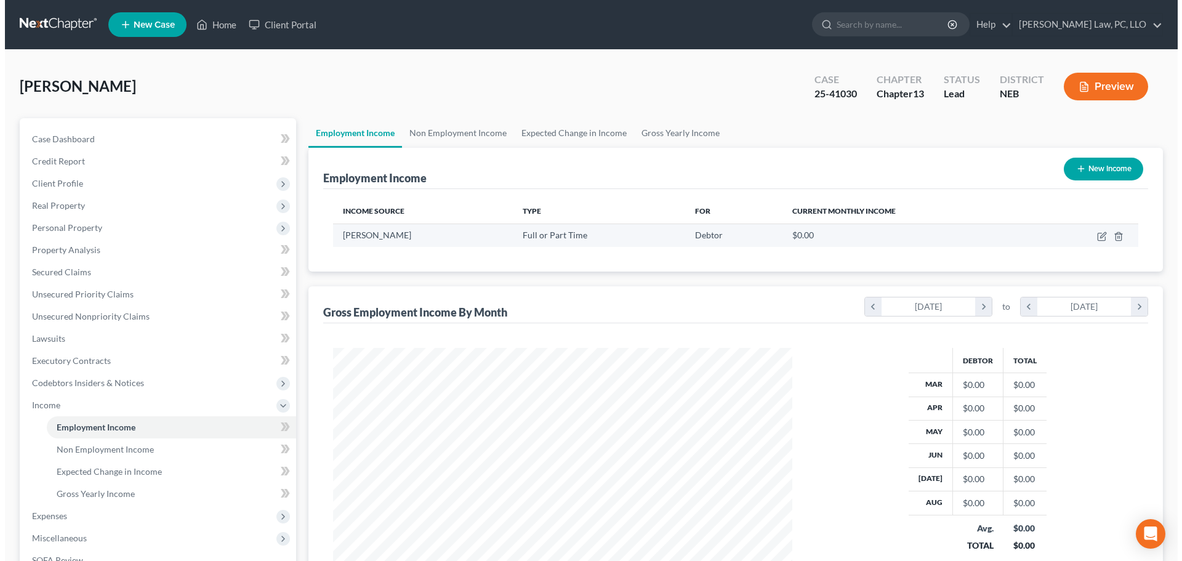
scroll to position [230, 484]
click at [1097, 236] on icon "button" at bounding box center [1097, 236] width 10 height 10
select select "0"
select select "30"
select select "2"
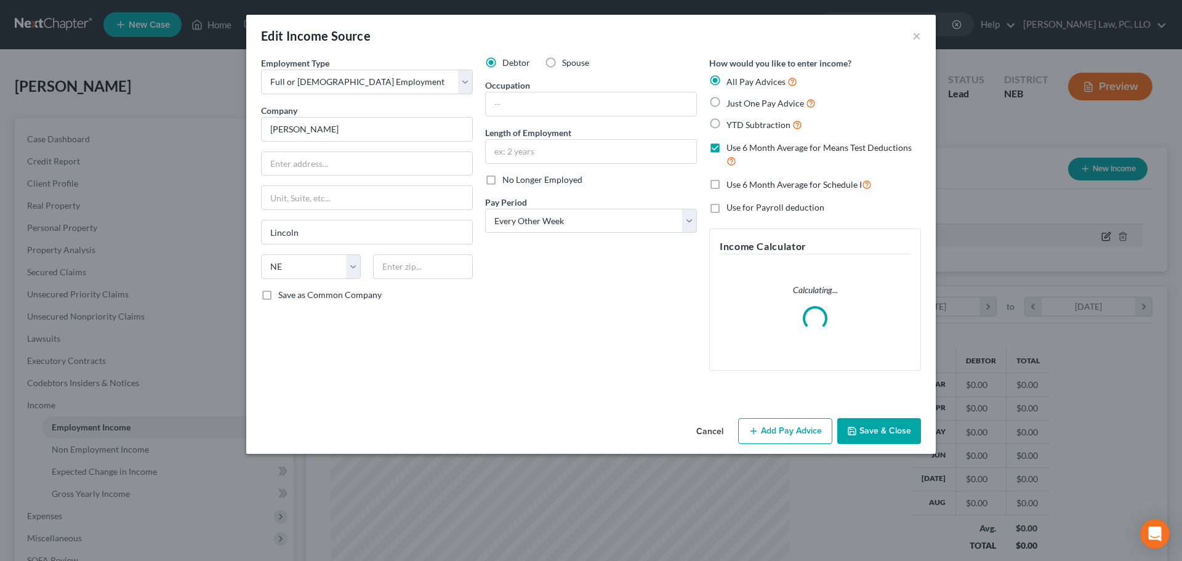
scroll to position [231, 488]
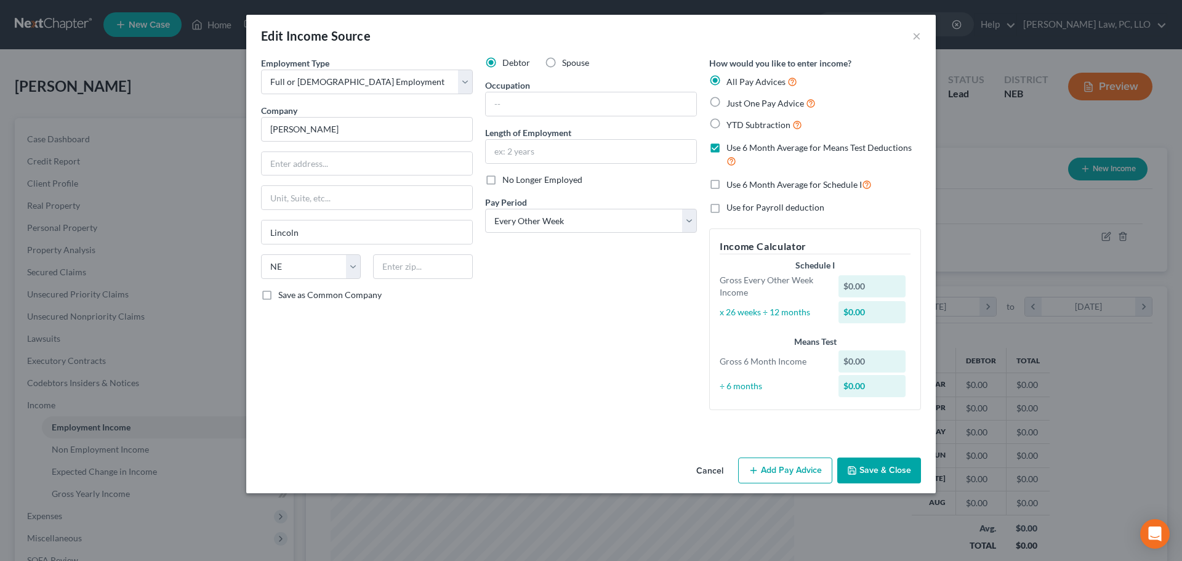
drag, startPoint x: 803, startPoint y: 475, endPoint x: 795, endPoint y: 475, distance: 8.0
click at [802, 475] on button "Add Pay Advice" at bounding box center [785, 470] width 94 height 26
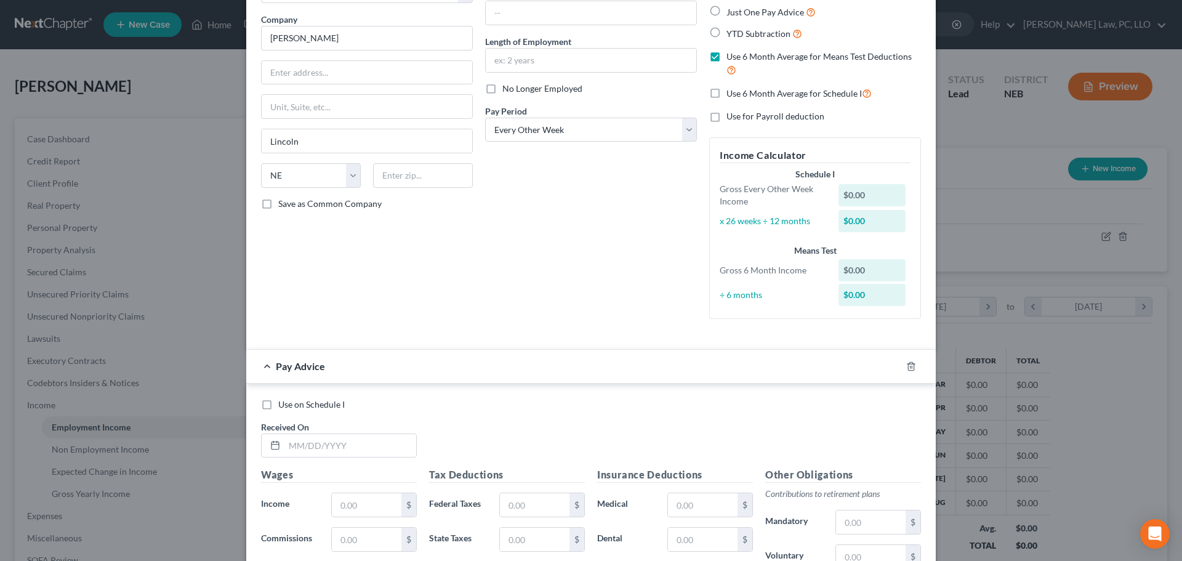
scroll to position [123, 0]
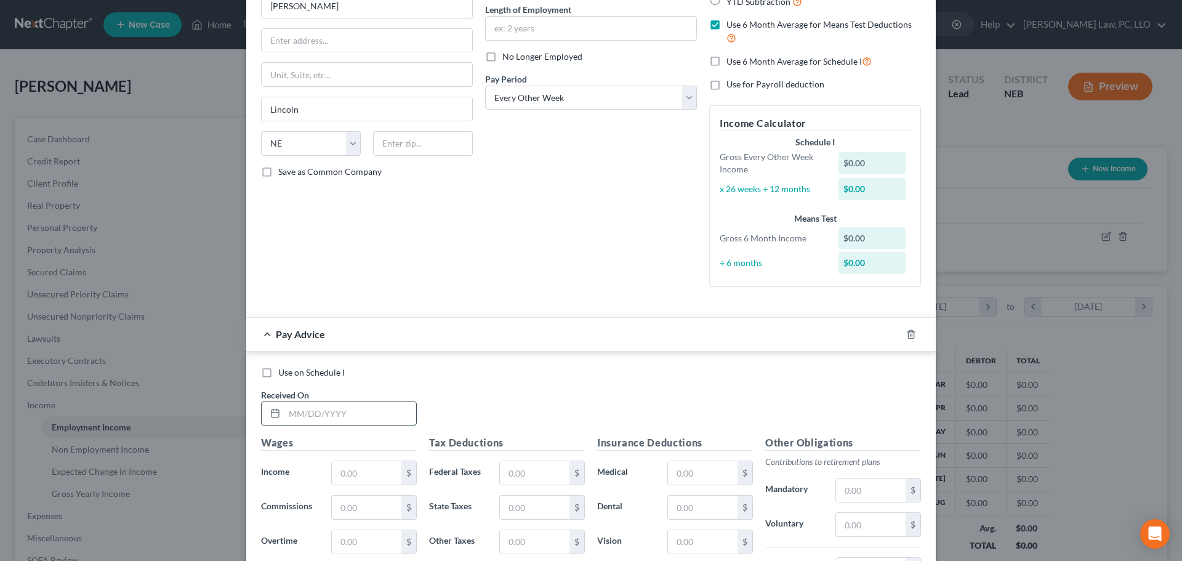
click at [358, 423] on input "text" at bounding box center [350, 413] width 132 height 23
drag, startPoint x: 312, startPoint y: 412, endPoint x: 336, endPoint y: 428, distance: 28.5
click at [312, 412] on input "text" at bounding box center [350, 413] width 132 height 23
type input "[DATE]"
type input "1,412.91"
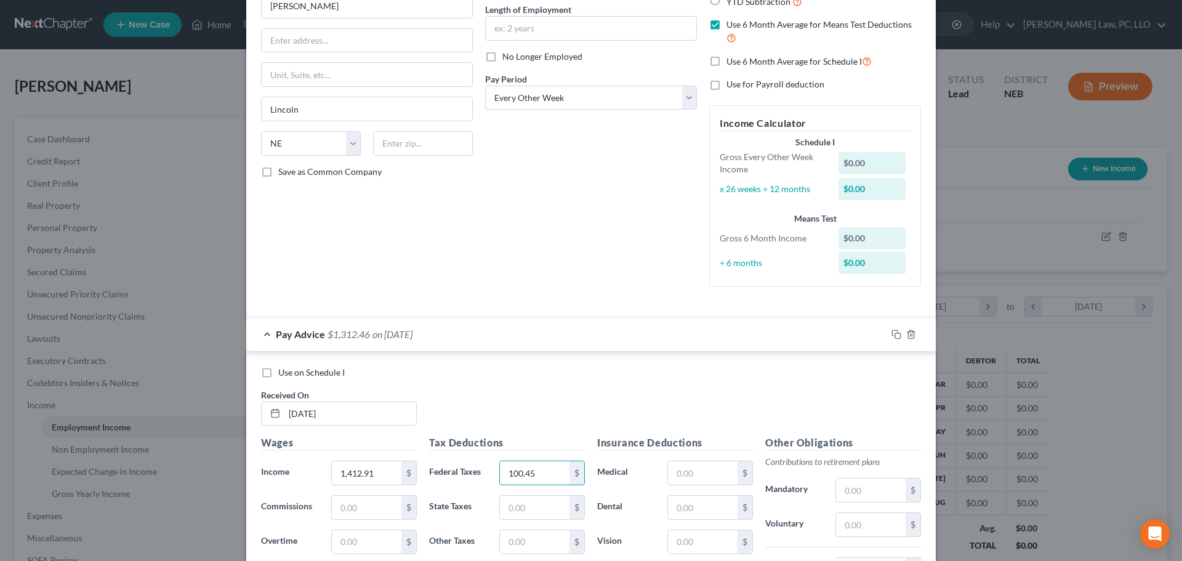
type input "100.45"
type input "38.19"
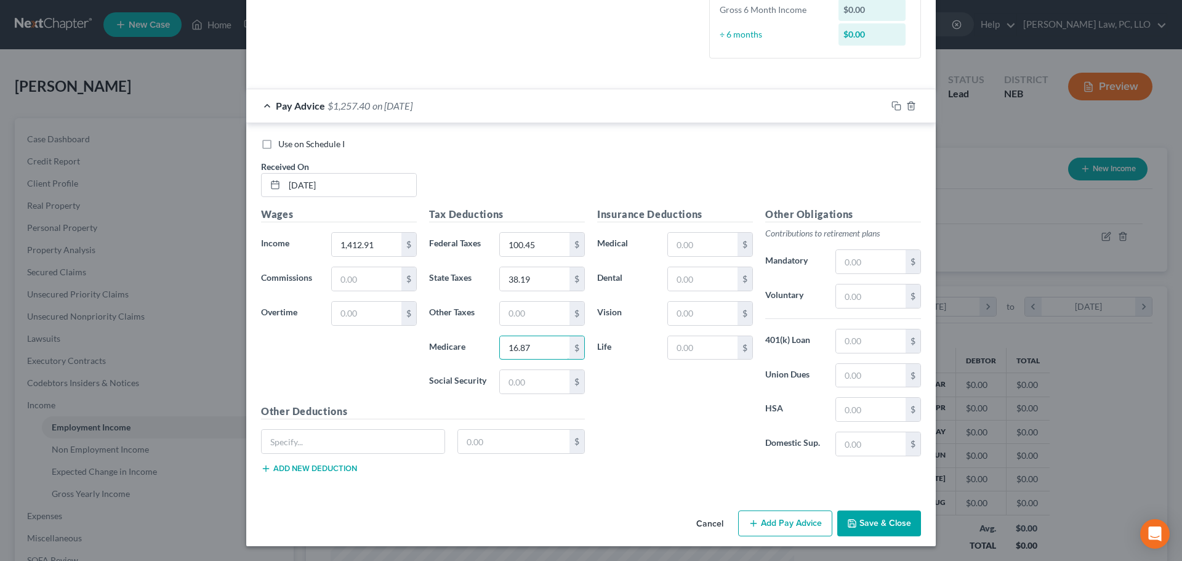
type input "16.87"
type input "72.15"
type input "Accident Insurance"
type input "3.82"
drag, startPoint x: 615, startPoint y: 334, endPoint x: 669, endPoint y: 348, distance: 55.2
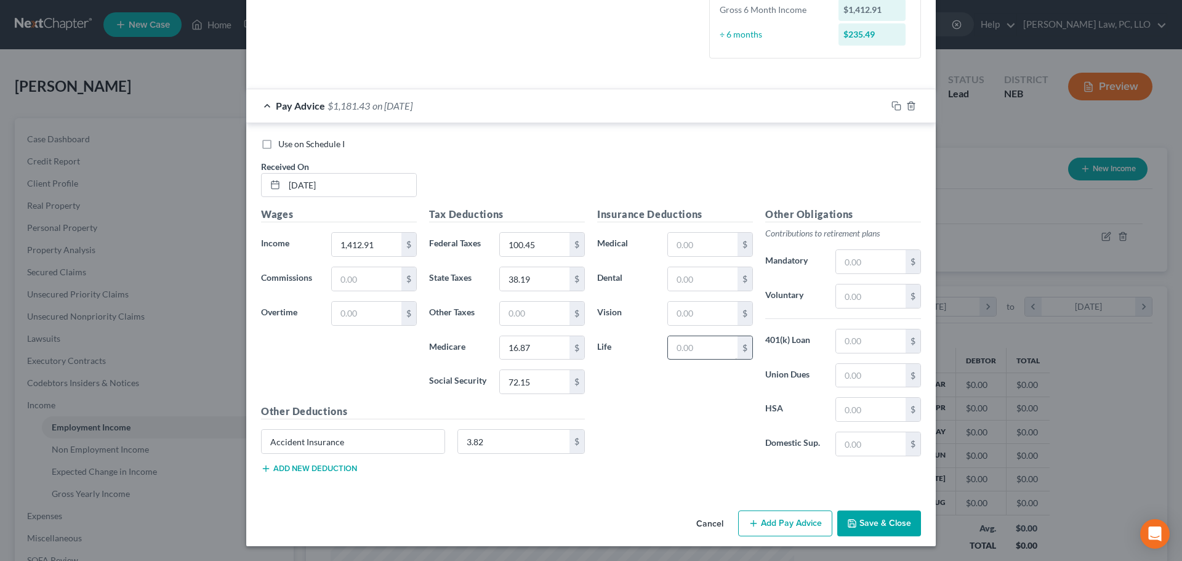
click at [615, 334] on div "Insurance Deductions Medical $ Dental $ Vision $ Life $" at bounding box center [675, 336] width 168 height 259
click at [674, 354] on input "text" at bounding box center [703, 347] width 70 height 23
type input "11.49"
click at [311, 474] on div "Other Deductions Accident Insurance 3.82 $ Add new deduction" at bounding box center [423, 443] width 336 height 79
click at [312, 469] on button "Add new deduction" at bounding box center [309, 468] width 96 height 10
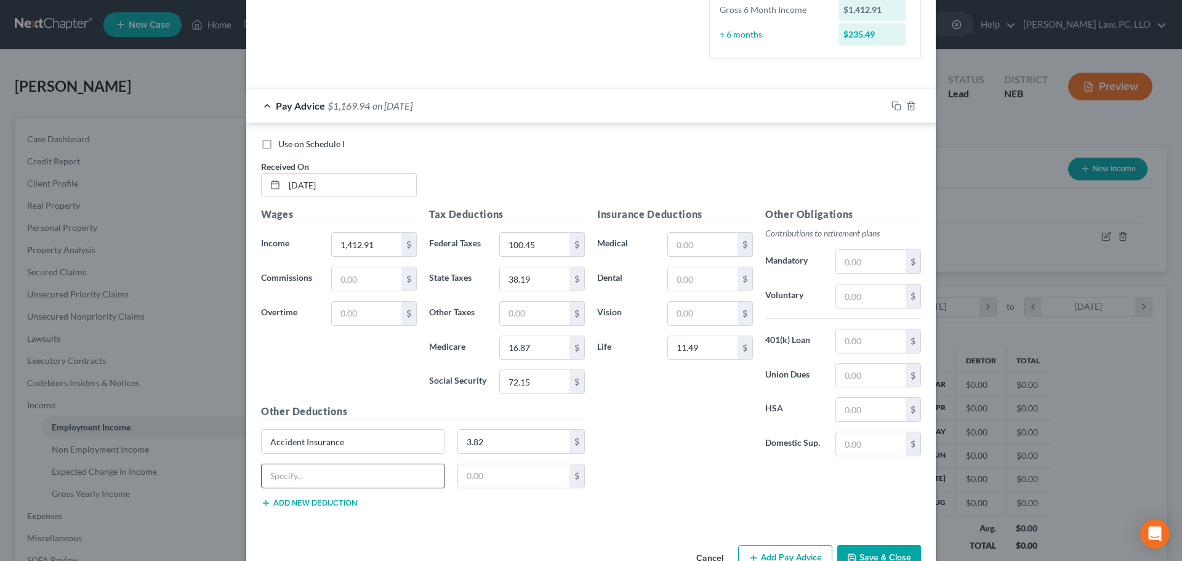
click at [312, 477] on input "text" at bounding box center [353, 475] width 183 height 23
type input "Critical Illness Insurance"
type input "8.43"
click at [697, 279] on input "text" at bounding box center [703, 278] width 70 height 23
type input "24.72"
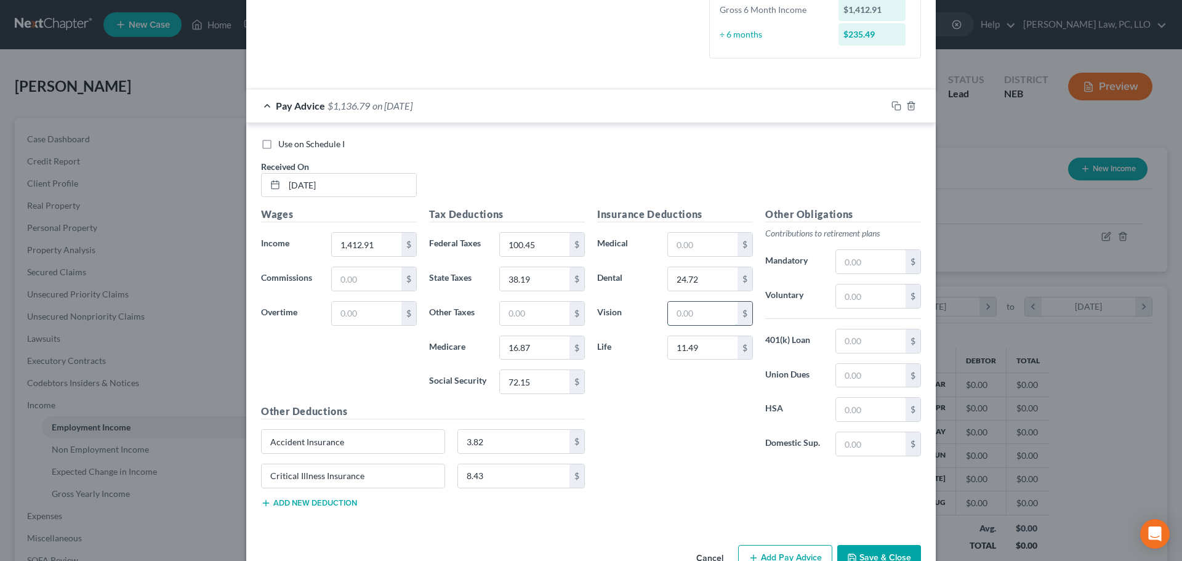
click at [689, 321] on input "text" at bounding box center [703, 313] width 70 height 23
drag, startPoint x: 682, startPoint y: 239, endPoint x: 669, endPoint y: 272, distance: 35.3
click at [681, 239] on input "text" at bounding box center [703, 244] width 70 height 23
type input "98.02"
click at [295, 505] on button "Add new deduction" at bounding box center [309, 503] width 96 height 10
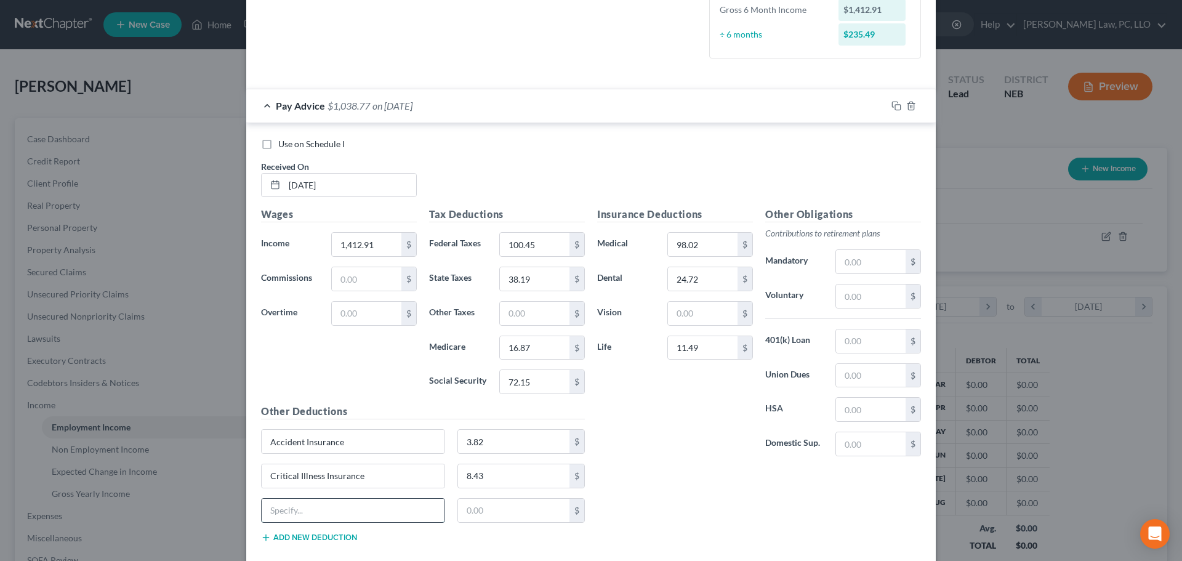
click at [292, 516] on input "text" at bounding box center [353, 509] width 183 height 23
type input "FSA"
type input "123.07"
click at [376, 485] on input "Critical Illness Insurance" at bounding box center [353, 475] width 183 height 23
click at [320, 540] on button "Add new deduction" at bounding box center [309, 537] width 96 height 10
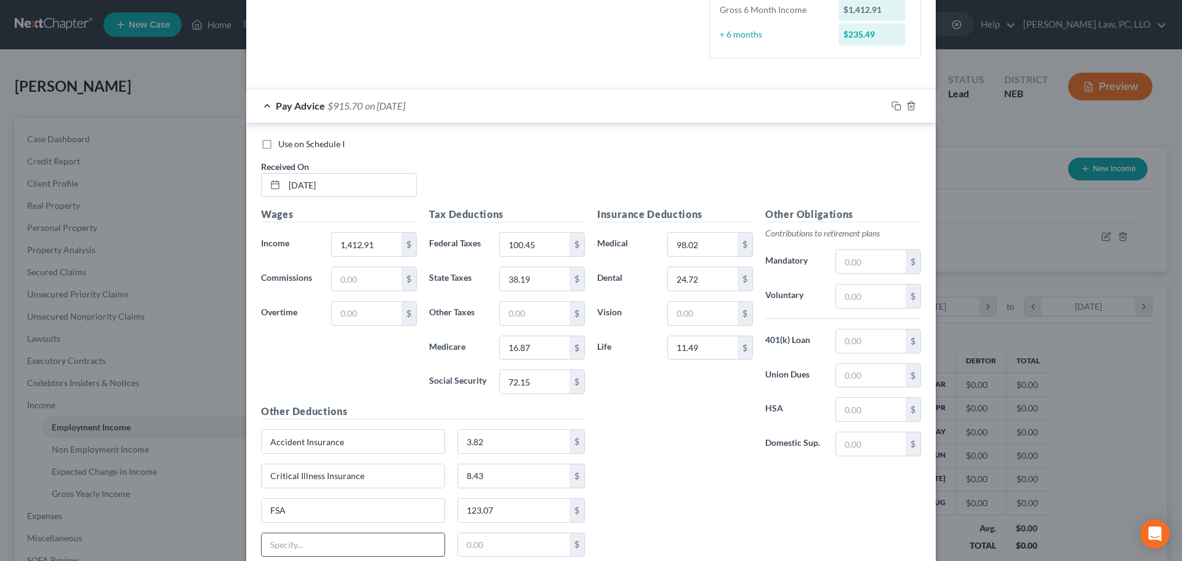
click at [300, 544] on input "text" at bounding box center [353, 544] width 183 height 23
type input "Hospital Insurance"
type input "6.65"
click at [688, 319] on input "text" at bounding box center [703, 313] width 70 height 23
type input "3.40"
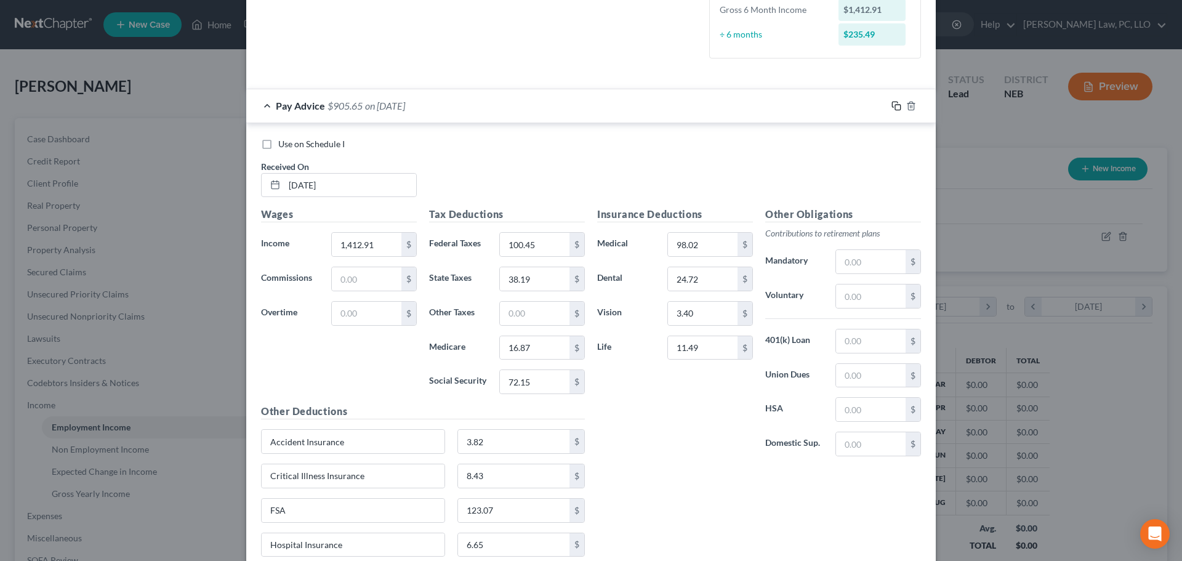
click at [895, 105] on rect "button" at bounding box center [898, 108] width 6 height 6
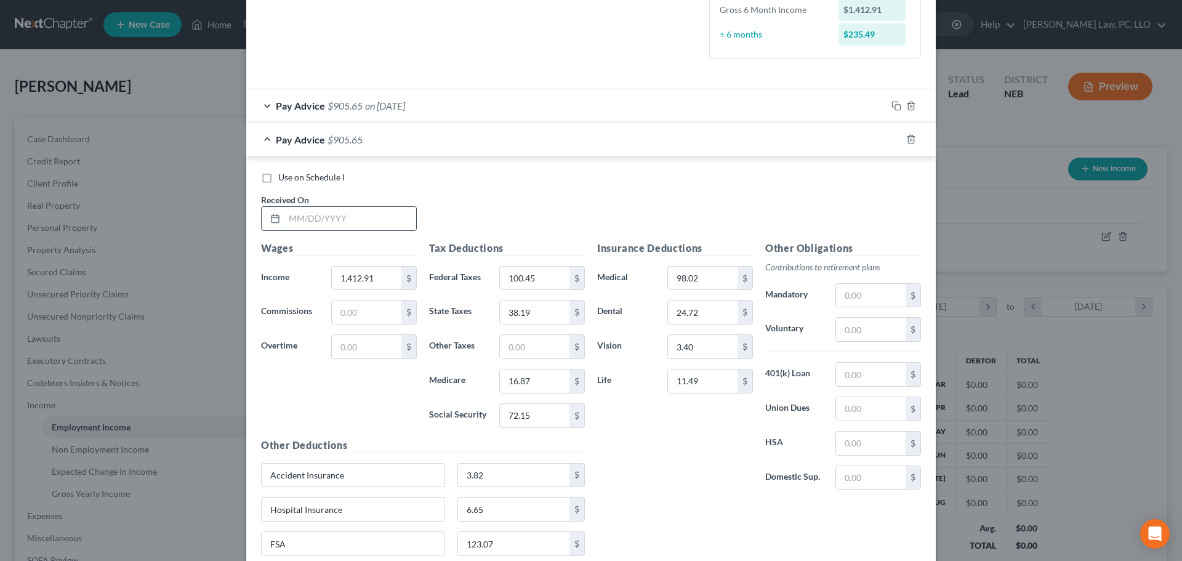
click at [358, 227] on input "text" at bounding box center [350, 218] width 132 height 23
click at [347, 207] on input "text" at bounding box center [350, 218] width 132 height 23
type input "[DATE]"
drag, startPoint x: 889, startPoint y: 138, endPoint x: 569, endPoint y: 258, distance: 342.3
click at [891, 137] on icon "button" at bounding box center [896, 139] width 10 height 10
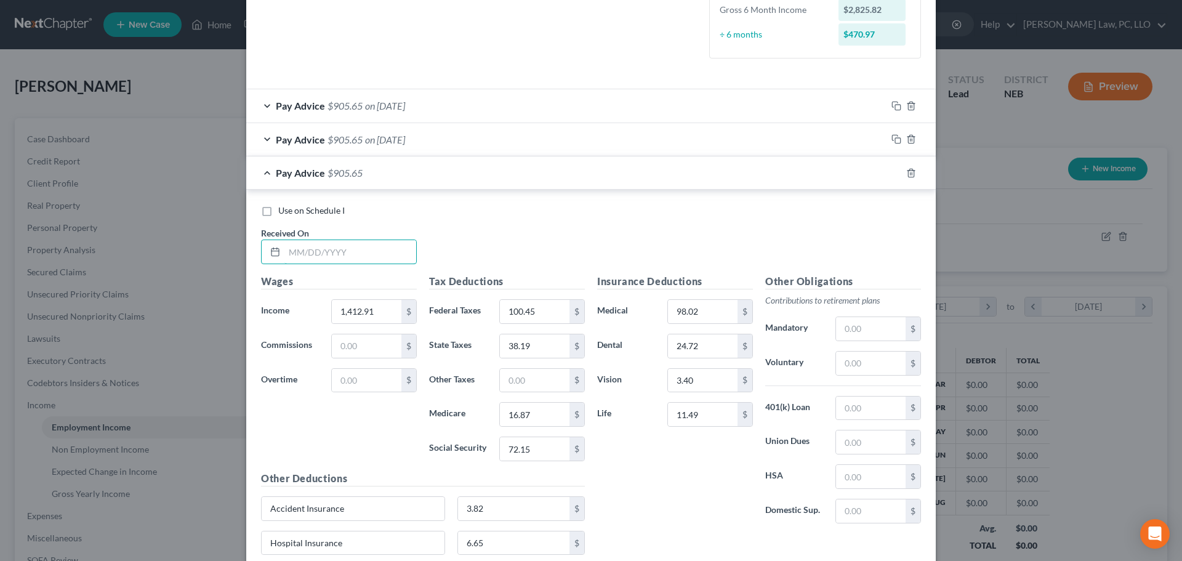
drag, startPoint x: 319, startPoint y: 256, endPoint x: 328, endPoint y: 274, distance: 20.4
click at [319, 256] on input "text" at bounding box center [350, 251] width 132 height 23
type input "[DATE]"
click at [892, 175] on icon "button" at bounding box center [896, 173] width 10 height 10
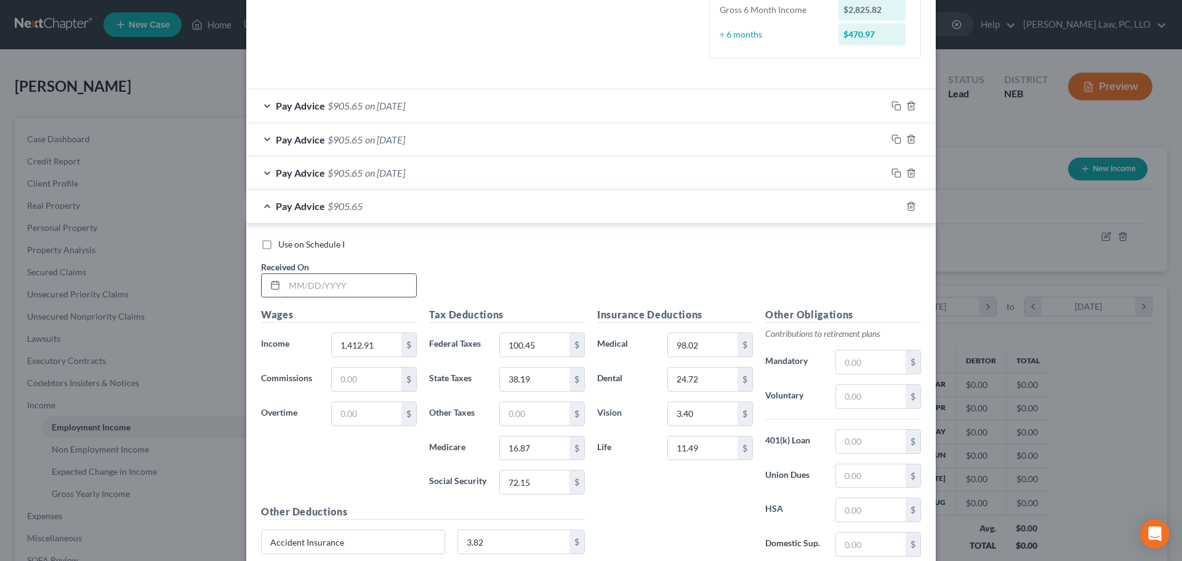
click at [342, 293] on input "text" at bounding box center [350, 285] width 132 height 23
type input "[DATE]"
click at [891, 204] on icon "button" at bounding box center [896, 206] width 10 height 10
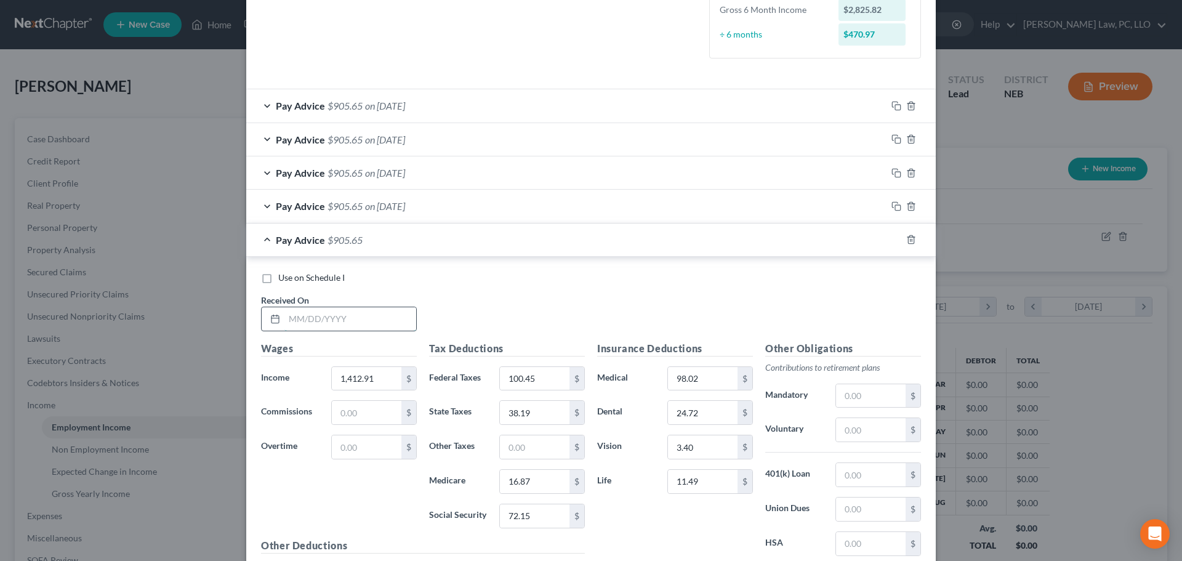
drag, startPoint x: 356, startPoint y: 324, endPoint x: 384, endPoint y: 330, distance: 28.4
click at [356, 324] on input "text" at bounding box center [350, 318] width 132 height 23
type input "[DATE]"
click at [895, 240] on rect "button" at bounding box center [898, 241] width 6 height 6
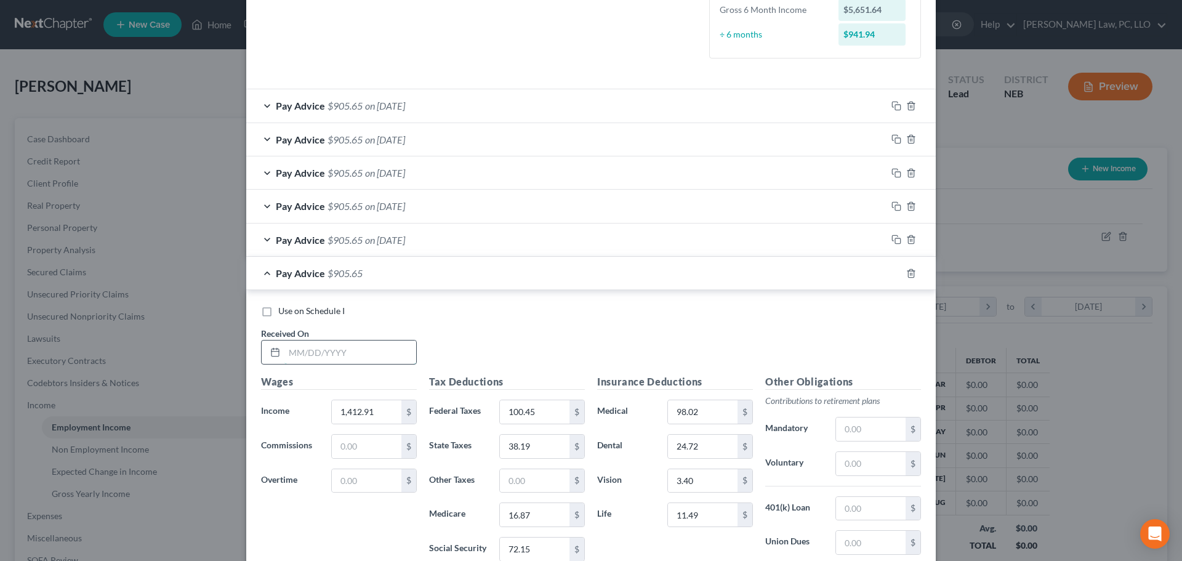
drag, startPoint x: 334, startPoint y: 353, endPoint x: 342, endPoint y: 358, distance: 9.7
click at [334, 353] on input "text" at bounding box center [350, 351] width 132 height 23
type input "[DATE]"
type input "1,346.94"
type input "92.53"
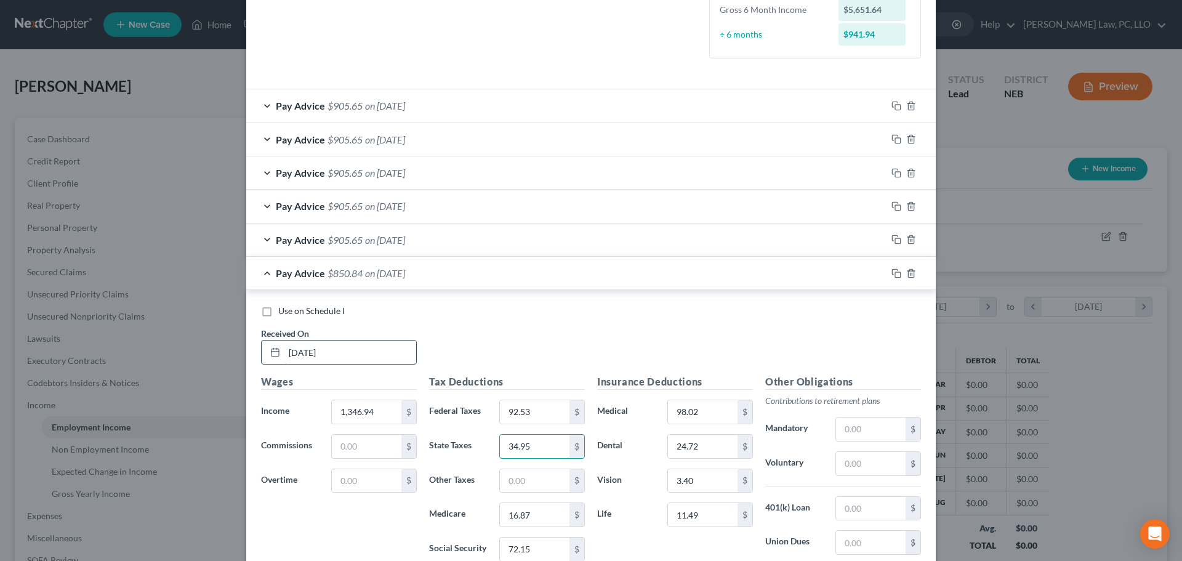
type input "34.95"
type input "15.92"
type input "68.06"
click at [895, 274] on rect "button" at bounding box center [898, 275] width 6 height 6
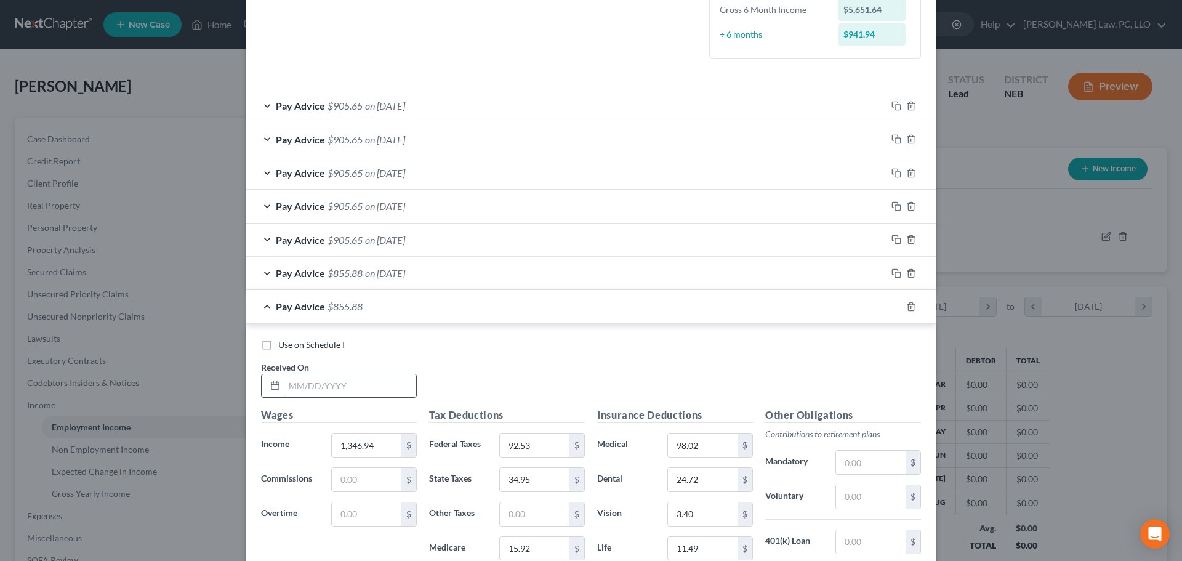
click at [343, 393] on input "text" at bounding box center [350, 385] width 132 height 23
type input "[DATE]"
type input "2,328.27"
type input "296.20"
type input "85.54"
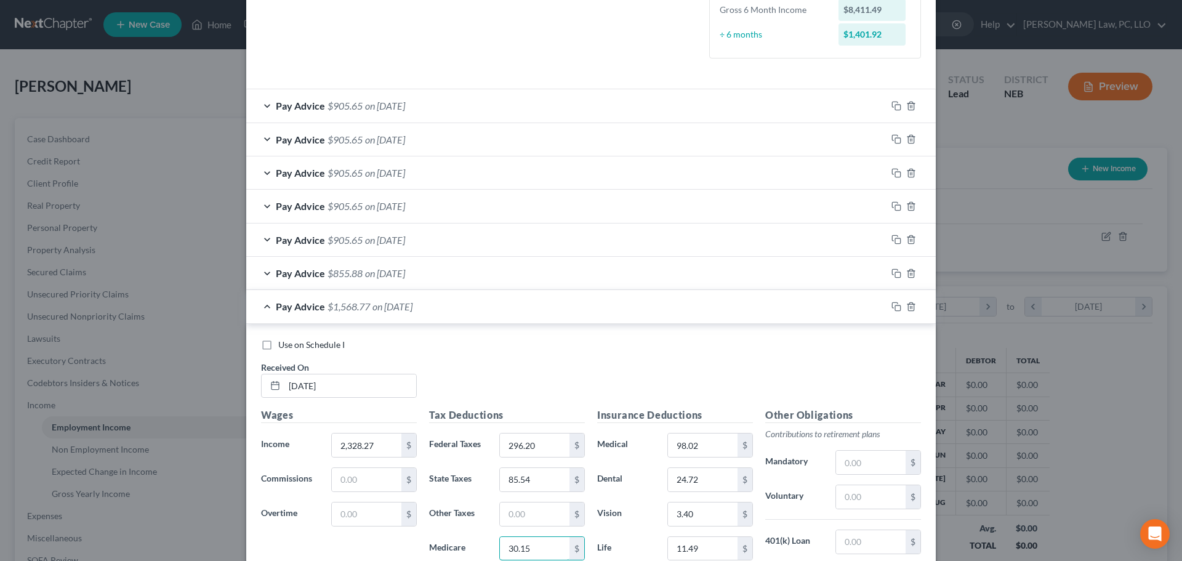
type input "30.15"
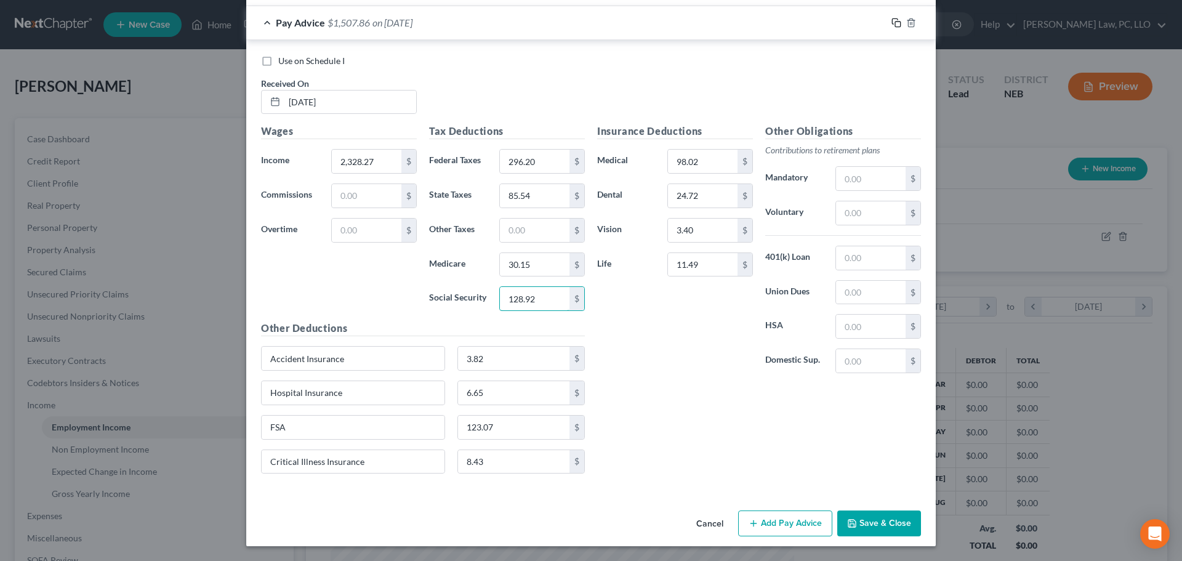
type input "128.92"
click at [892, 21] on icon "button" at bounding box center [896, 23] width 10 height 10
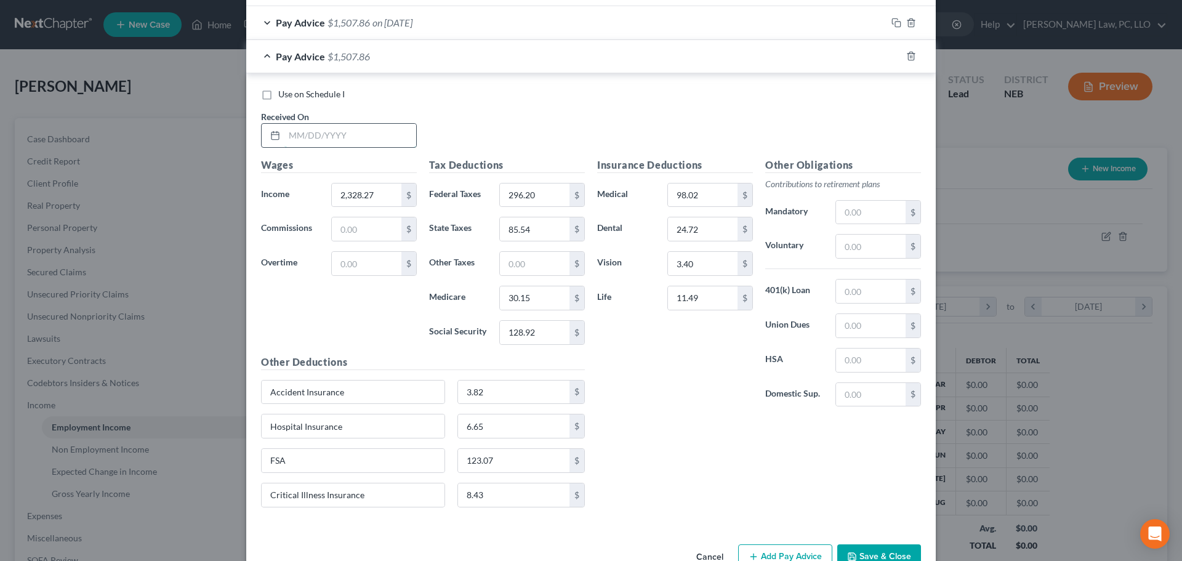
click at [349, 140] on input "text" at bounding box center [350, 135] width 132 height 23
type input "[DATE]"
type input "2,084.12"
type input "242.48"
type input "72.78"
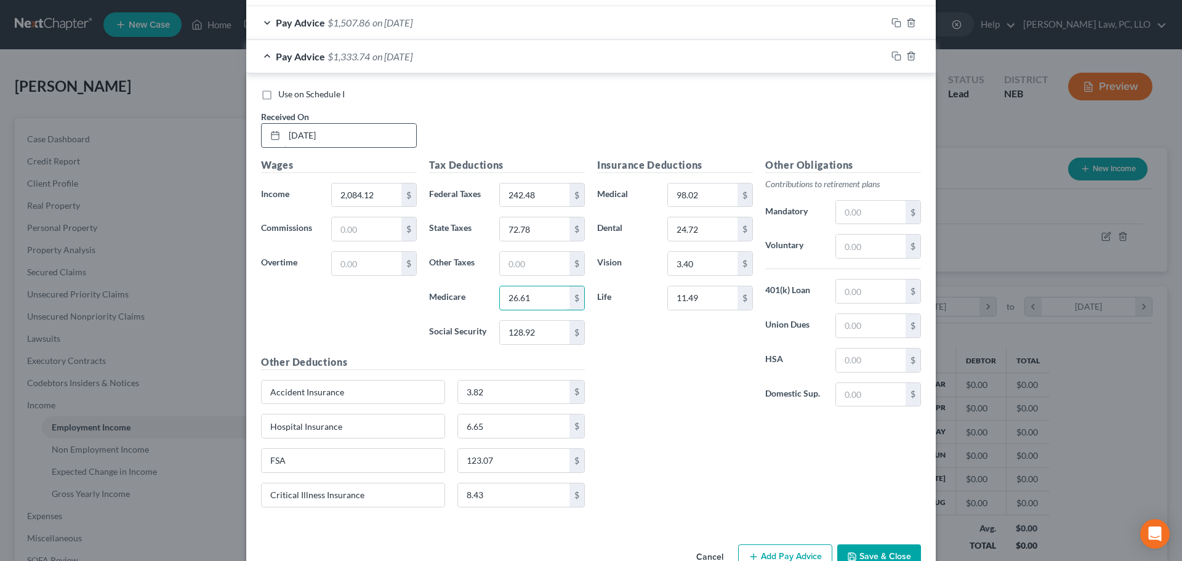
type input "26.61"
type input "113.79"
click at [894, 57] on icon "button" at bounding box center [896, 56] width 10 height 10
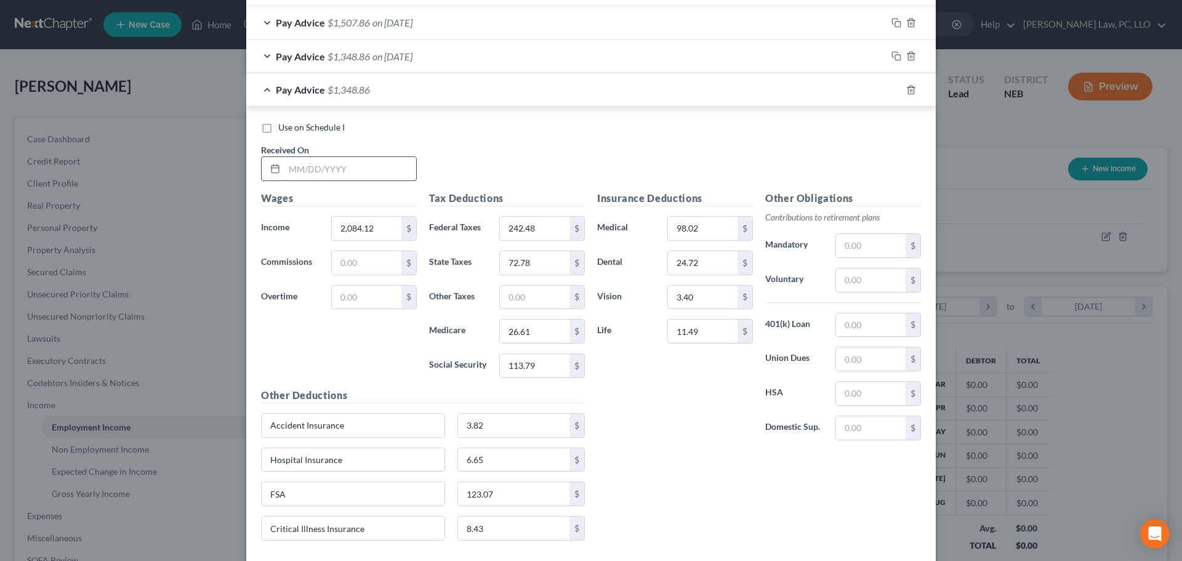
click at [308, 166] on input "text" at bounding box center [350, 168] width 132 height 23
type input "[DATE]"
type input "2,115.38"
type input "249.36"
type input "74.41"
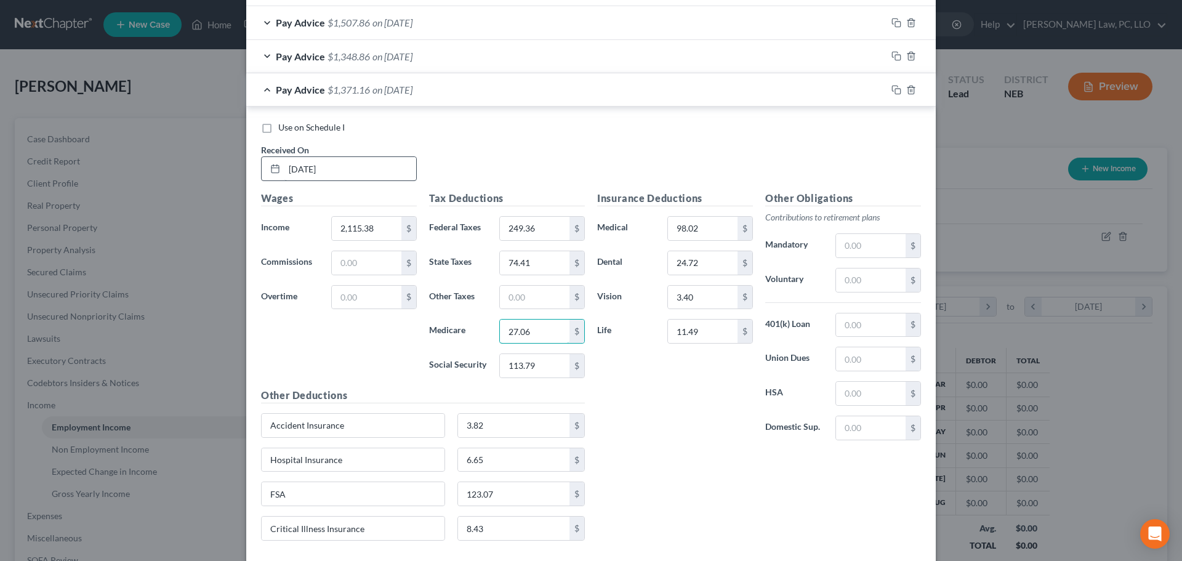
type input "27.06"
type input "115.72"
click at [891, 90] on icon "button" at bounding box center [896, 90] width 10 height 10
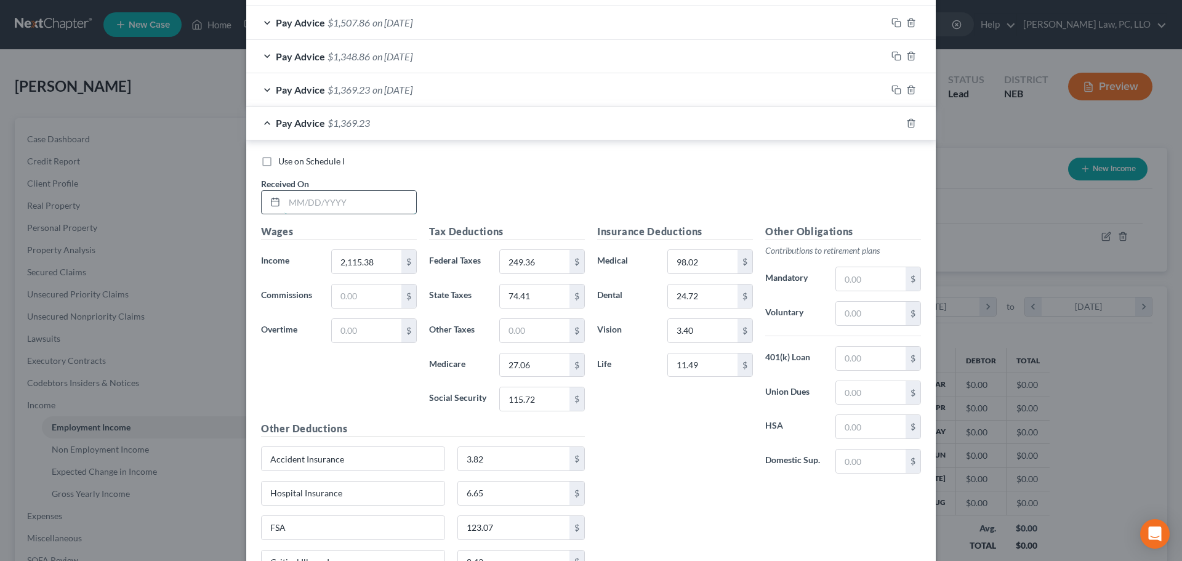
click at [314, 210] on input "text" at bounding box center [350, 202] width 132 height 23
type input "[DATE]"
click at [891, 127] on icon "button" at bounding box center [896, 123] width 10 height 10
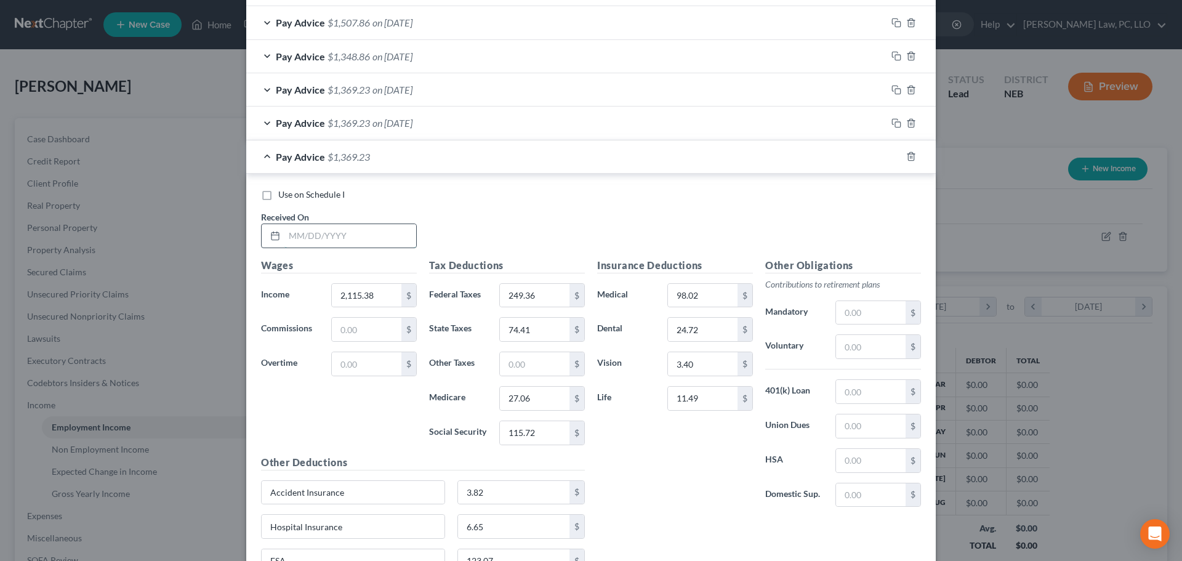
drag, startPoint x: 362, startPoint y: 232, endPoint x: 378, endPoint y: 246, distance: 20.5
click at [362, 232] on input "text" at bounding box center [350, 235] width 132 height 23
type input "[DATE]"
drag, startPoint x: 892, startPoint y: 153, endPoint x: 453, endPoint y: 246, distance: 448.4
click at [891, 154] on icon "button" at bounding box center [896, 156] width 10 height 10
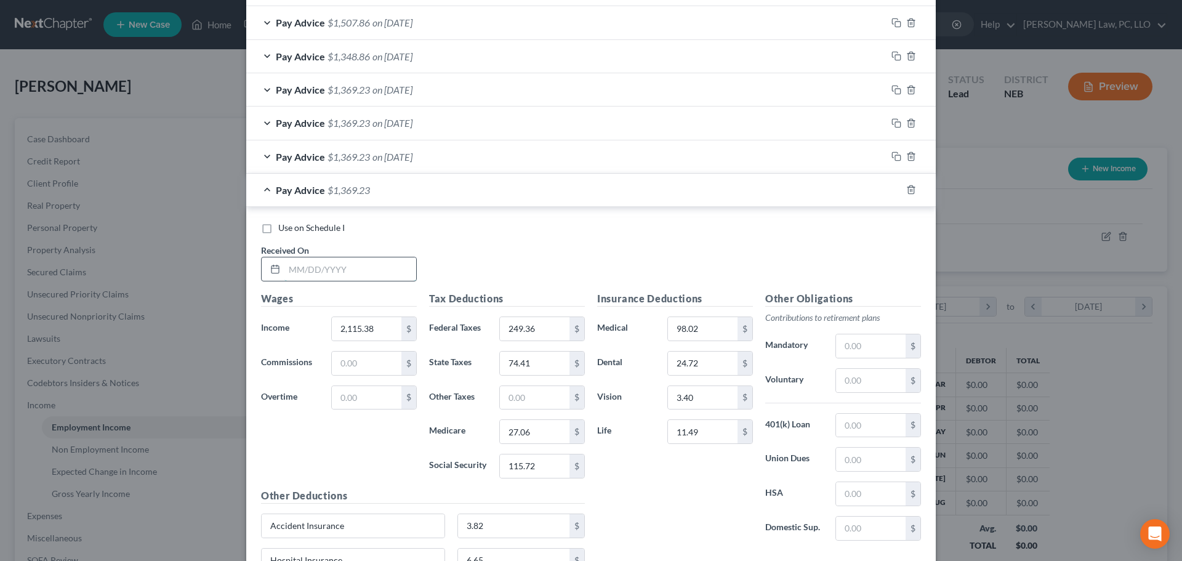
click at [348, 275] on input "text" at bounding box center [350, 268] width 132 height 23
type input "[DATE]"
click at [891, 192] on icon "button" at bounding box center [896, 190] width 10 height 10
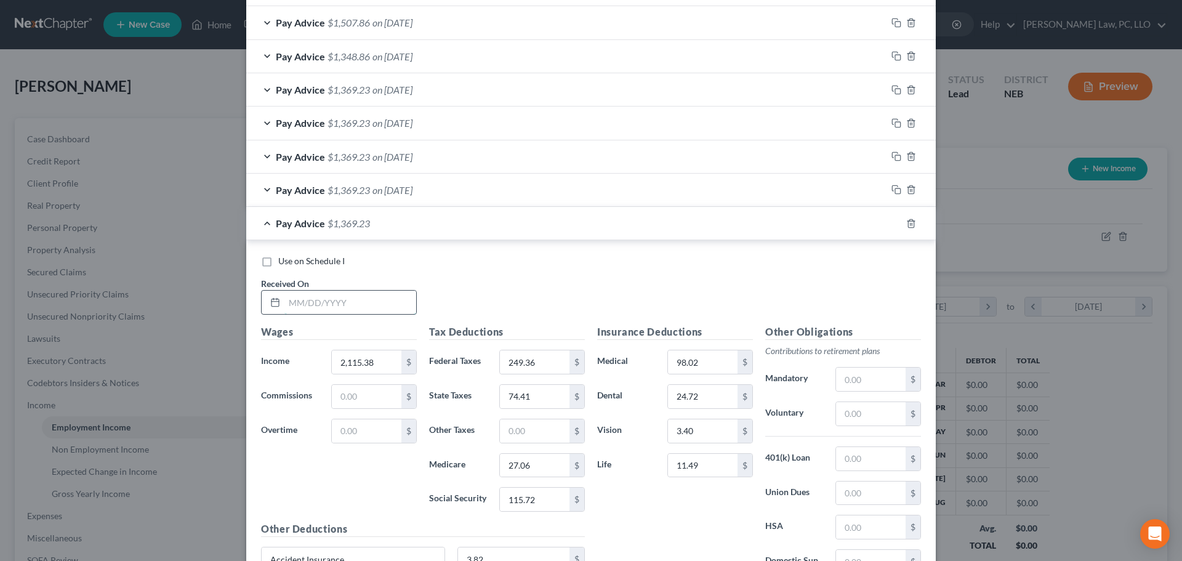
drag, startPoint x: 364, startPoint y: 303, endPoint x: 367, endPoint y: 313, distance: 10.1
click at [364, 303] on input "text" at bounding box center [350, 301] width 132 height 23
type input "[DATE]"
click at [261, 219] on div "Pay Advice $1,369.23 on [DATE]" at bounding box center [566, 223] width 640 height 33
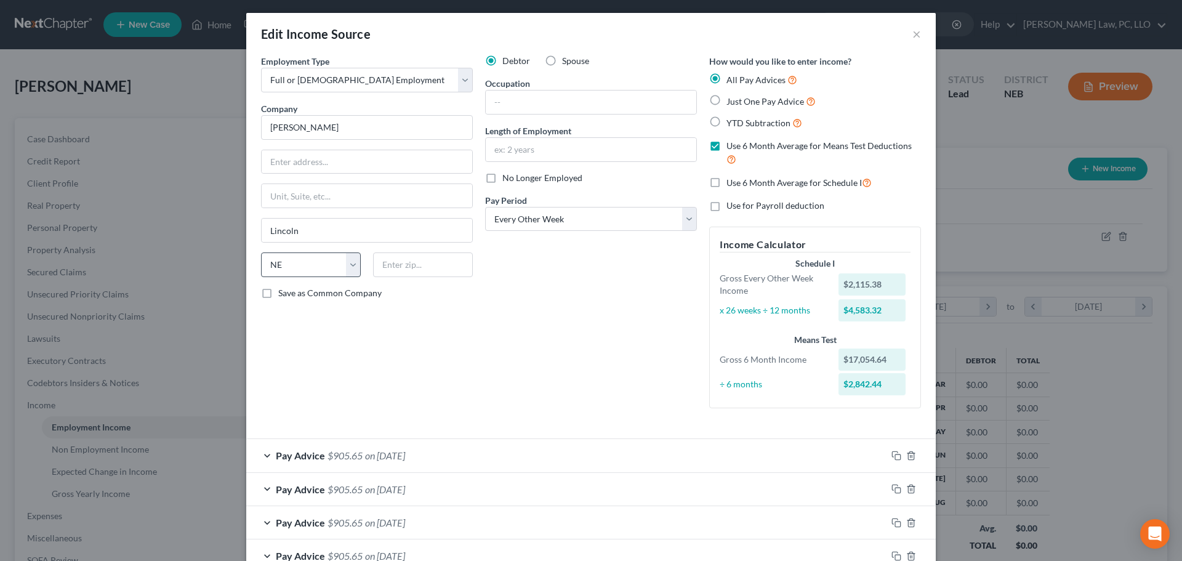
scroll to position [0, 0]
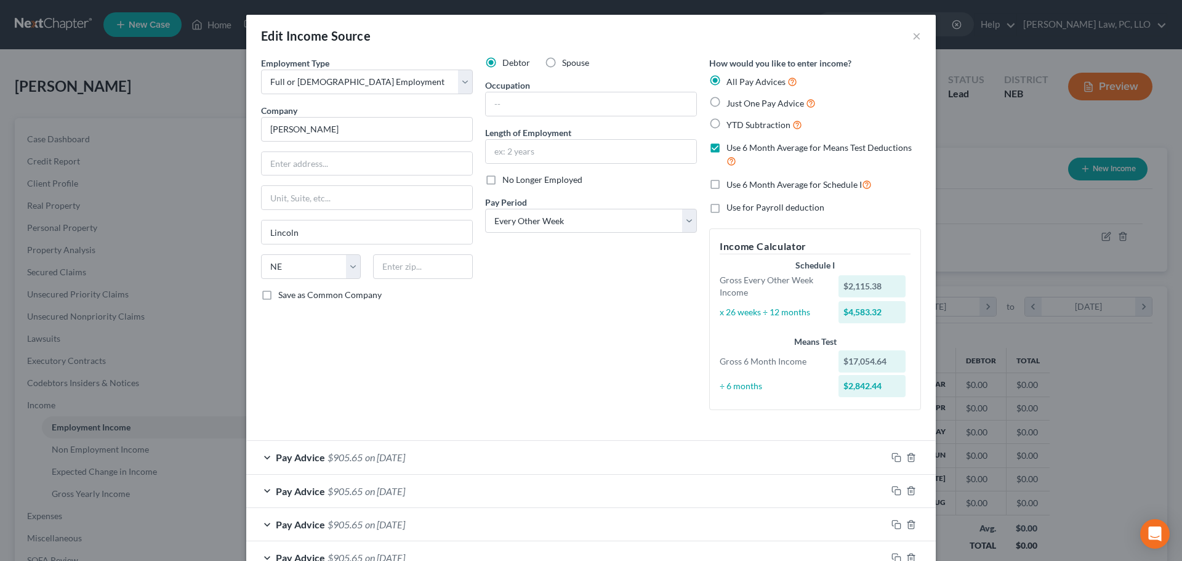
click at [751, 182] on span "Use 6 Month Average for Schedule I" at bounding box center [793, 184] width 135 height 10
click at [739, 182] on input "Use 6 Month Average for Schedule I" at bounding box center [735, 181] width 8 height 8
checkbox input "true"
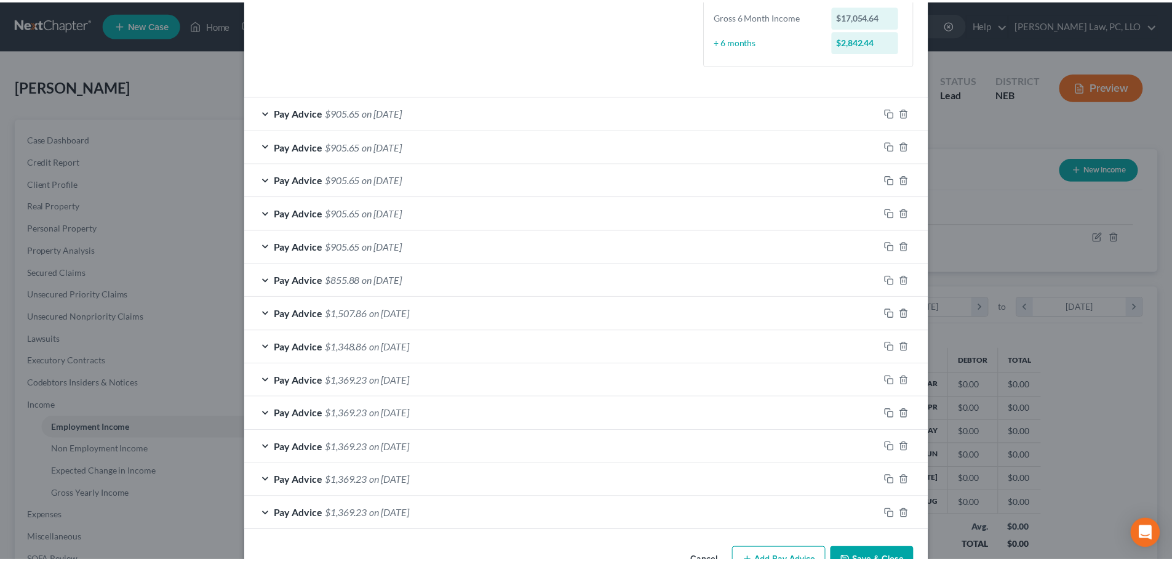
scroll to position [382, 0]
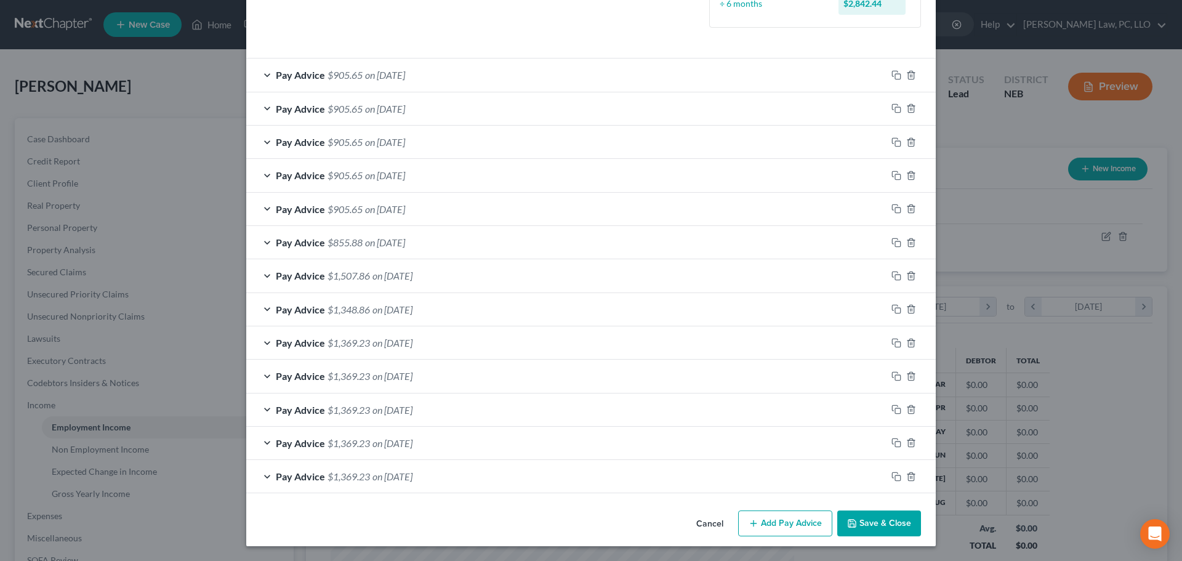
click at [858, 530] on button "Save & Close" at bounding box center [879, 523] width 84 height 26
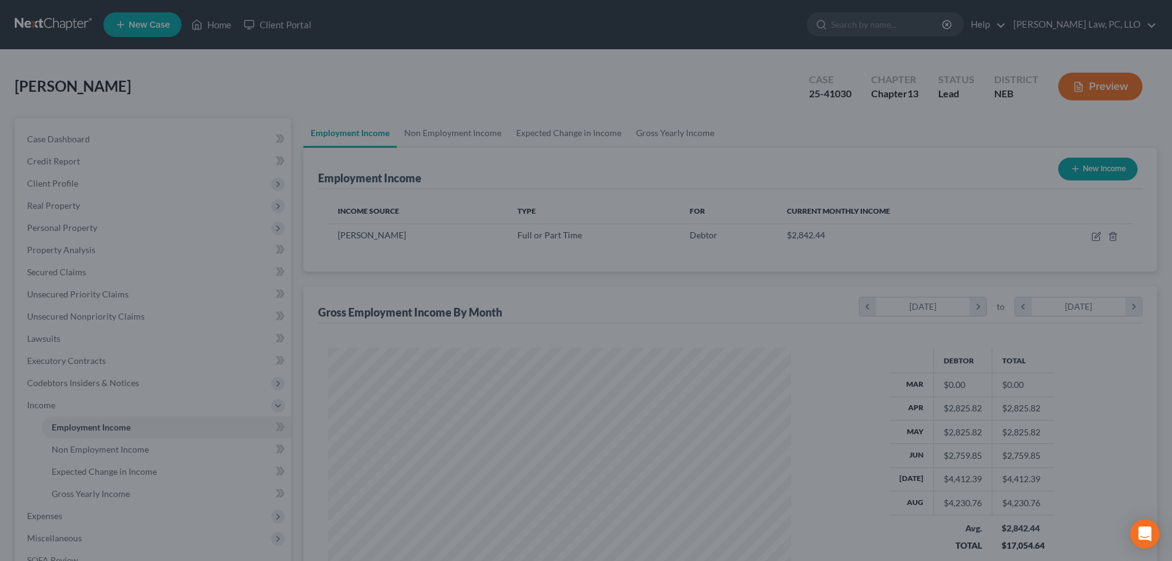
scroll to position [615159, 614904]
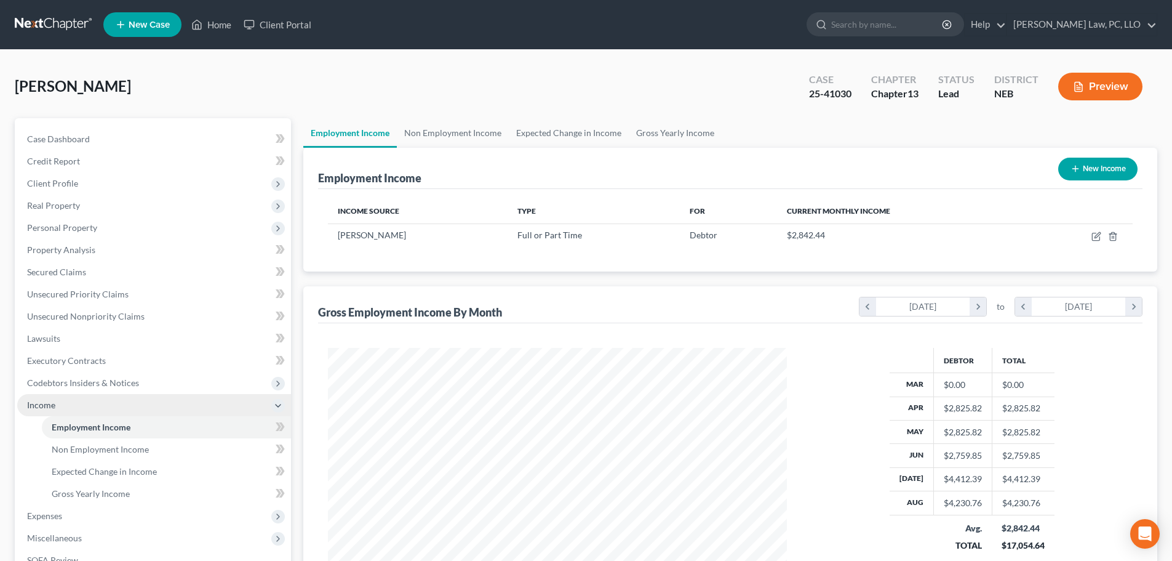
click at [54, 406] on span "Income" at bounding box center [41, 404] width 28 height 10
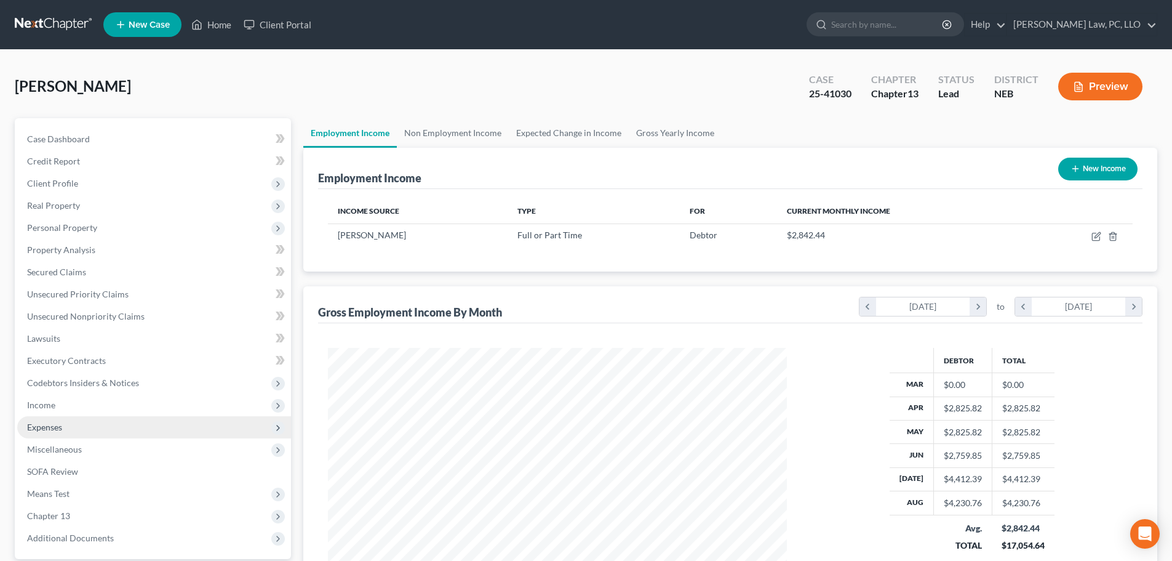
click at [61, 426] on span "Expenses" at bounding box center [44, 427] width 35 height 10
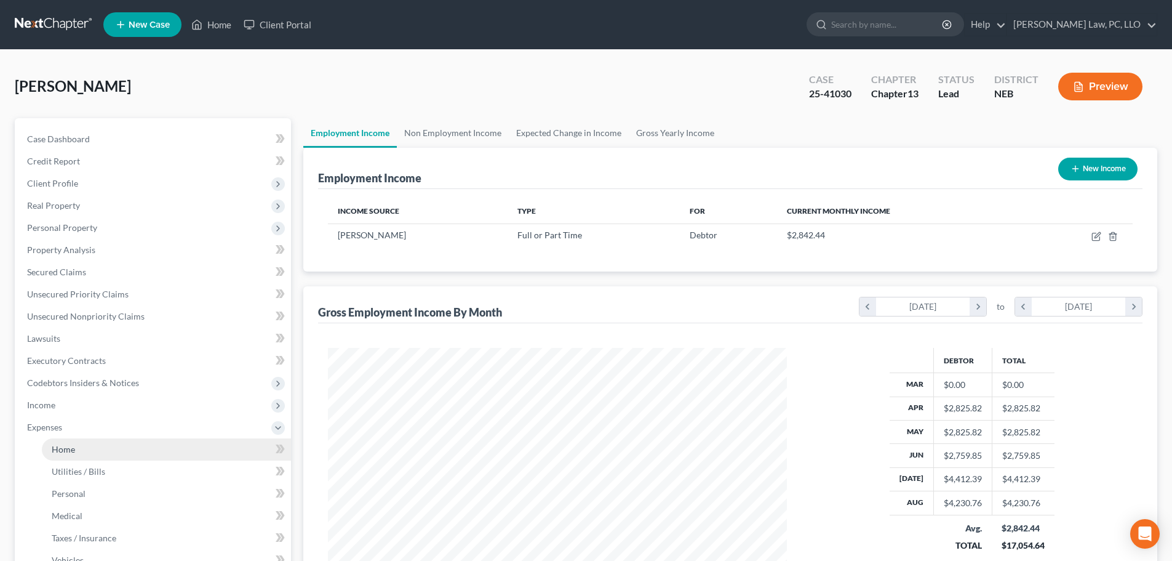
click at [63, 445] on span "Home" at bounding box center [63, 449] width 23 height 10
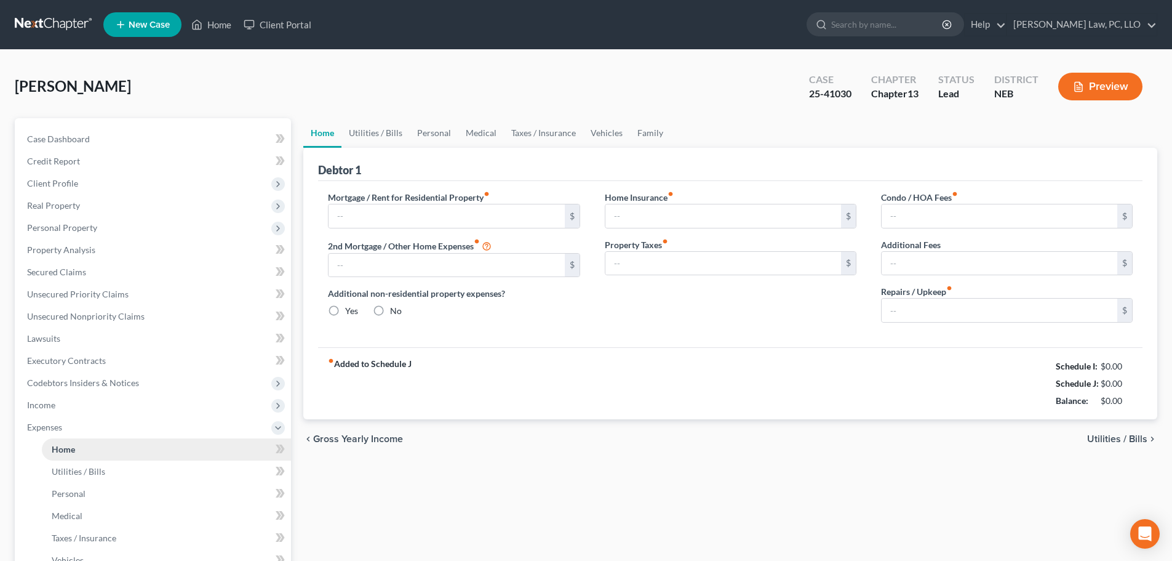
type input "0.00"
radio input "true"
type input "0.00"
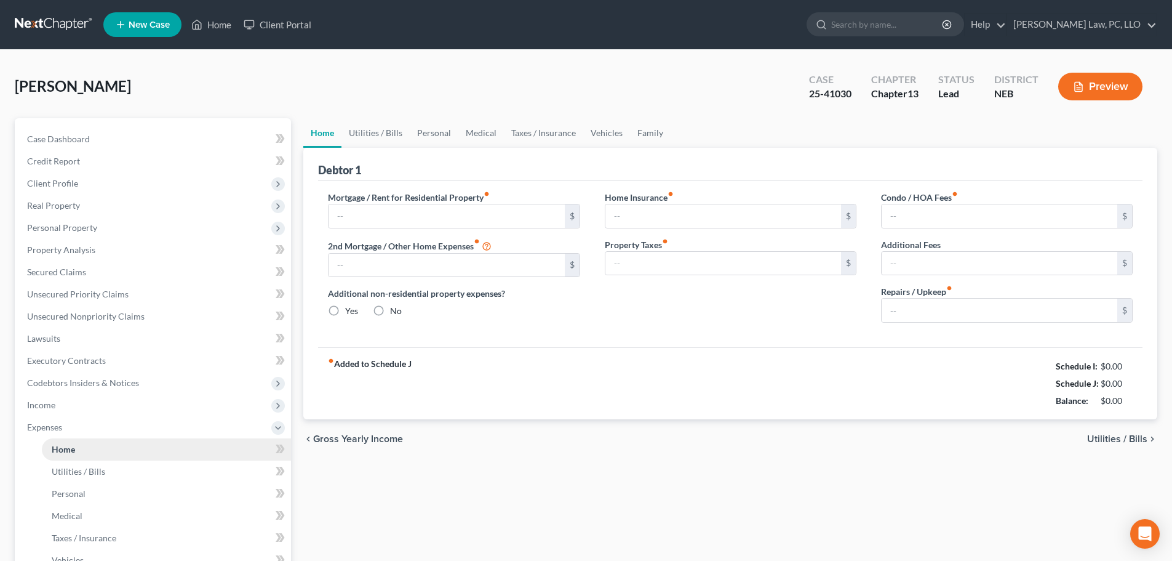
type input "0.00"
click at [372, 136] on link "Utilities / Bills" at bounding box center [376, 133] width 68 height 30
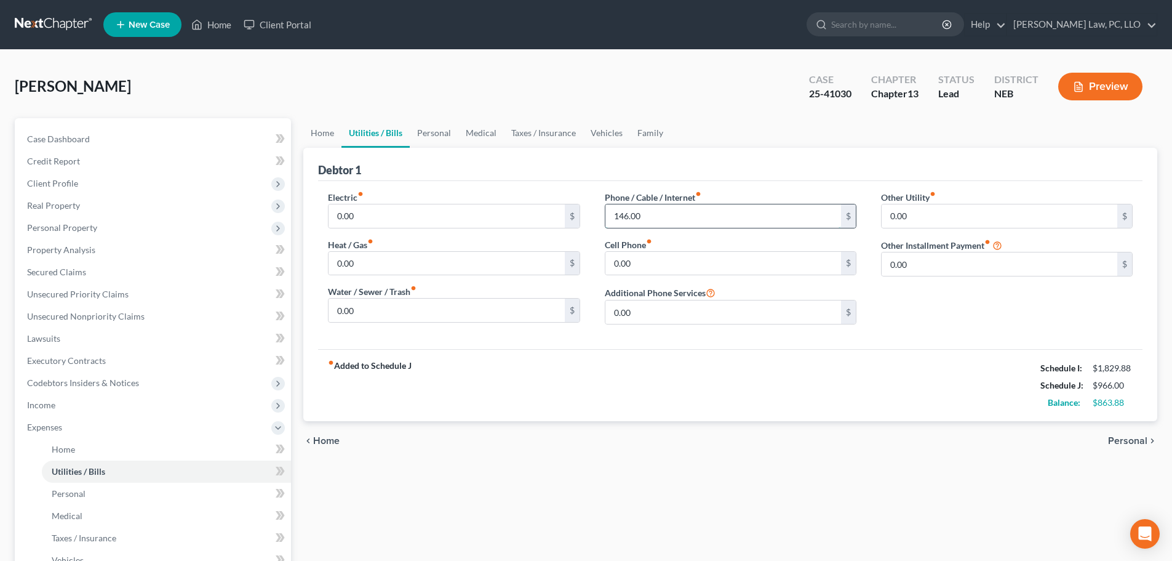
click at [678, 212] on input "146.00" at bounding box center [724, 215] width 236 height 23
type input "175.00"
click at [440, 134] on link "Personal" at bounding box center [434, 133] width 49 height 30
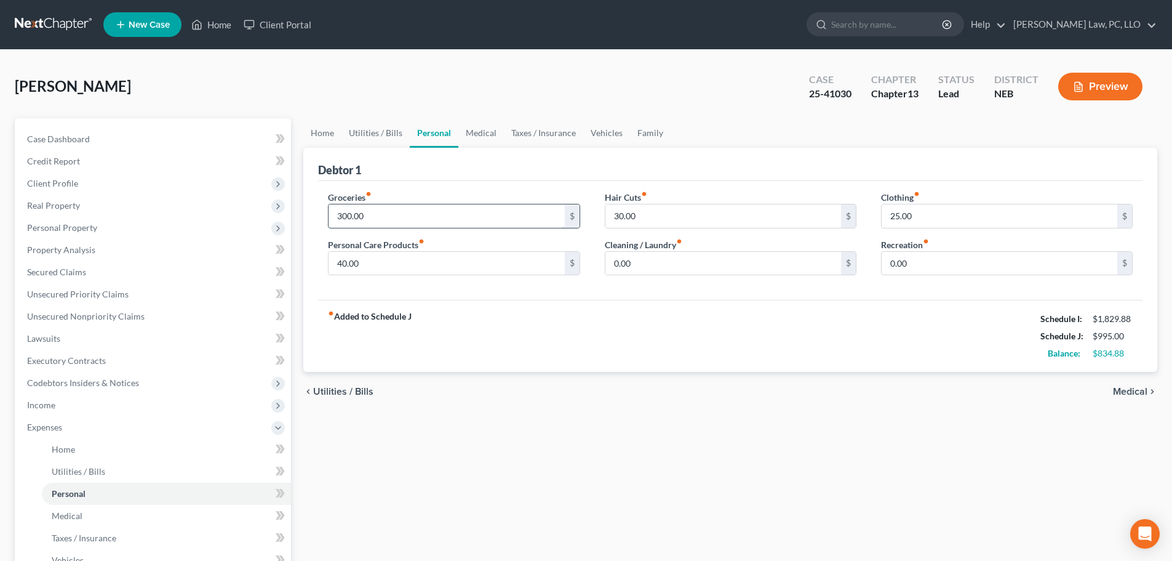
click at [378, 218] on input "300.00" at bounding box center [447, 215] width 236 height 23
type input "500.00"
click at [967, 220] on input "25.00" at bounding box center [1000, 215] width 236 height 23
type input "40.00"
click at [497, 133] on link "Medical" at bounding box center [481, 133] width 46 height 30
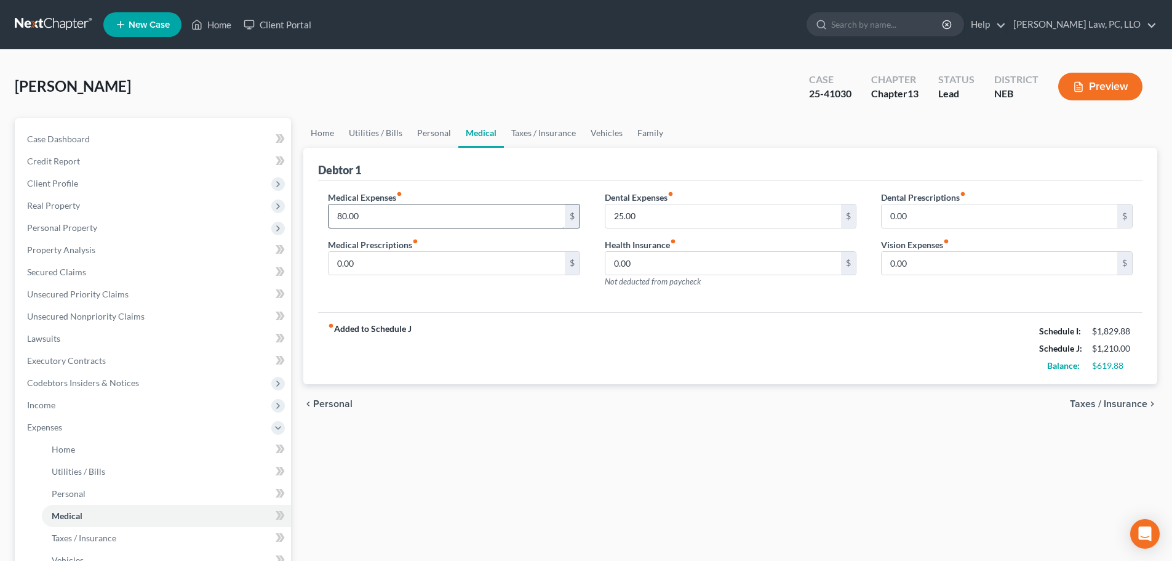
click at [396, 218] on input "80.00" at bounding box center [447, 215] width 236 height 23
click at [556, 141] on link "Taxes / Insurance" at bounding box center [543, 133] width 79 height 30
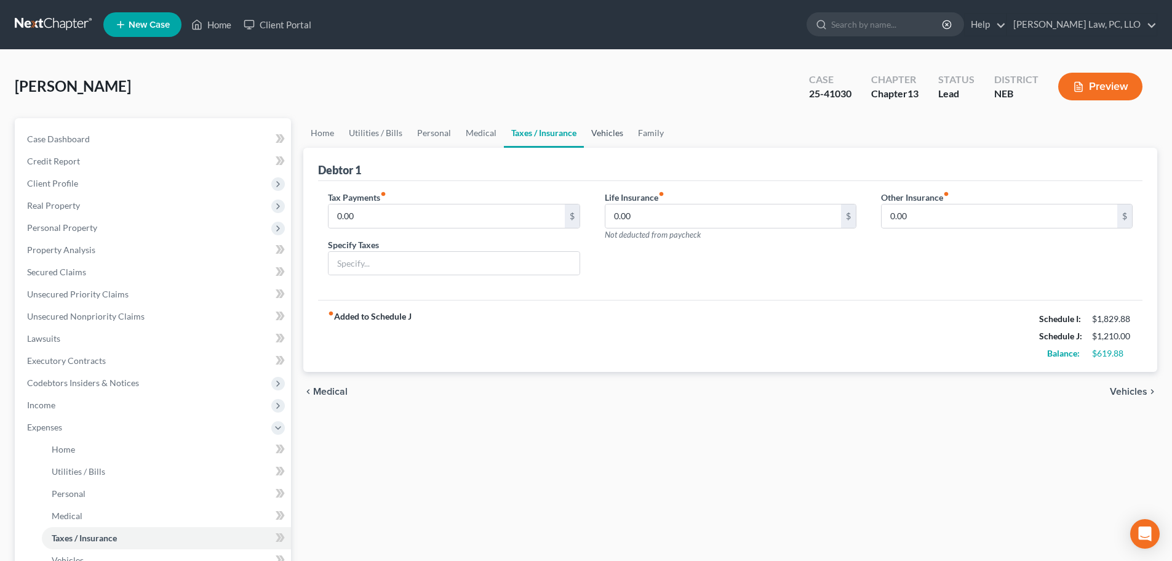
click at [613, 136] on link "Vehicles" at bounding box center [607, 133] width 47 height 30
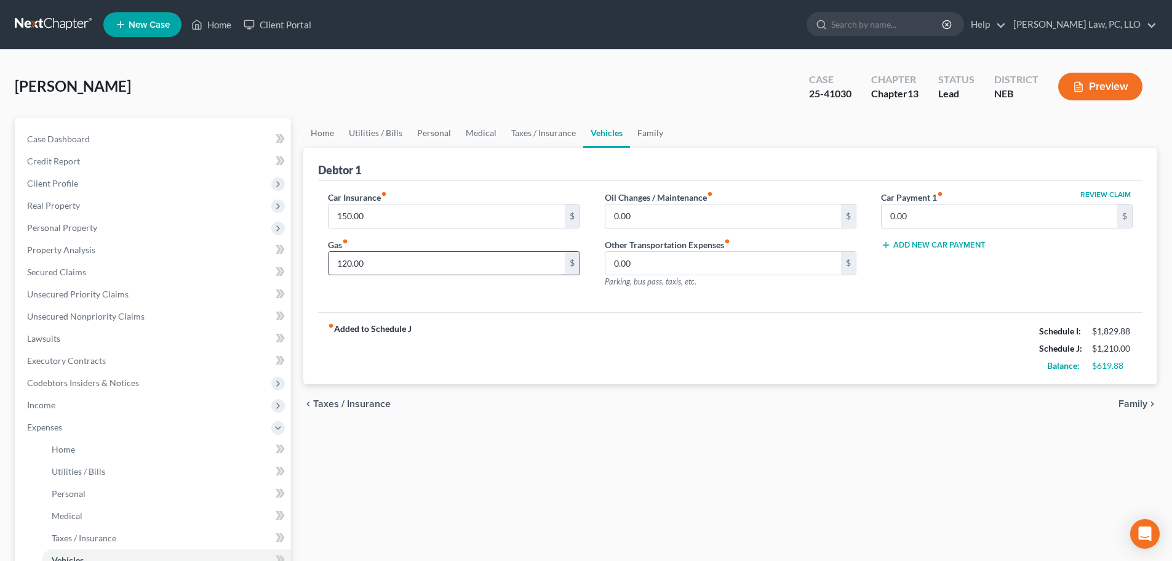
drag, startPoint x: 407, startPoint y: 257, endPoint x: 392, endPoint y: 258, distance: 15.4
click at [407, 257] on input "120.00" at bounding box center [447, 263] width 236 height 23
type input "200.00"
click at [658, 217] on input "0.00" at bounding box center [724, 215] width 236 height 23
type input "40.00"
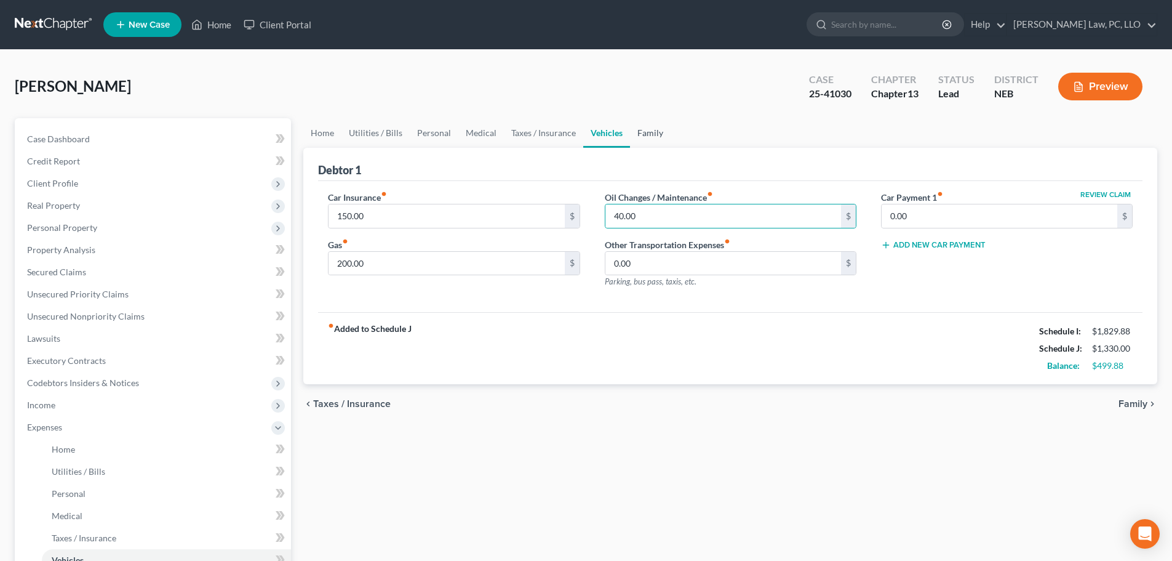
click at [651, 136] on link "Family" at bounding box center [650, 133] width 41 height 30
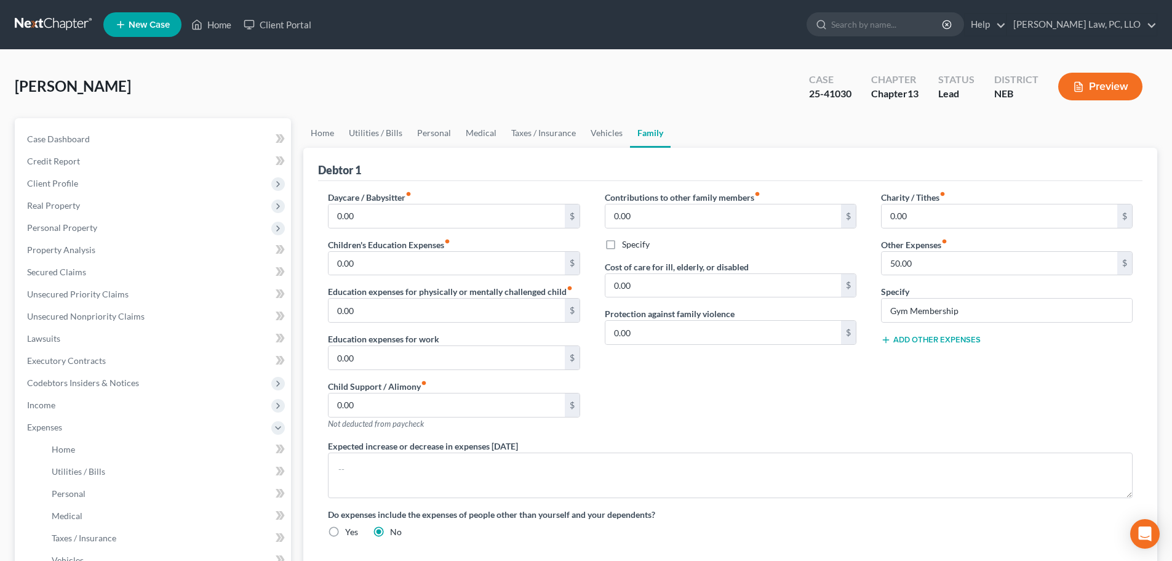
click at [940, 342] on button "Add Other Expenses" at bounding box center [931, 340] width 100 height 10
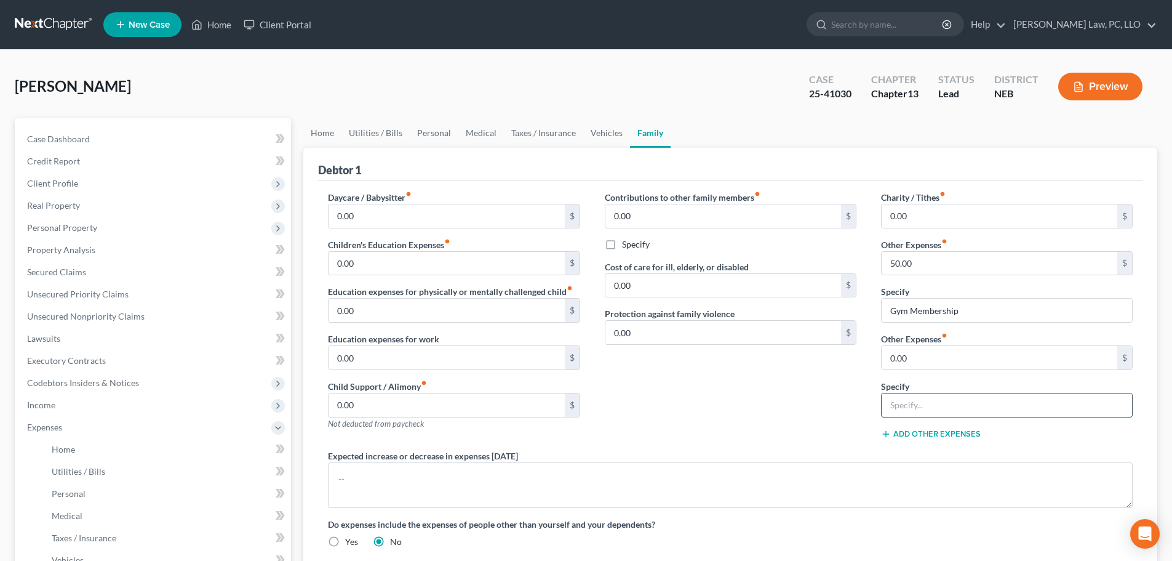
click at [929, 407] on input "text" at bounding box center [1007, 404] width 250 height 23
type input "MISC"
click at [925, 359] on input "0.00" at bounding box center [1000, 357] width 236 height 23
type input "175.00"
click at [744, 392] on div "Contributions to other family members fiber_manual_record 0.00 $ Specify Cost o…" at bounding box center [731, 320] width 276 height 258
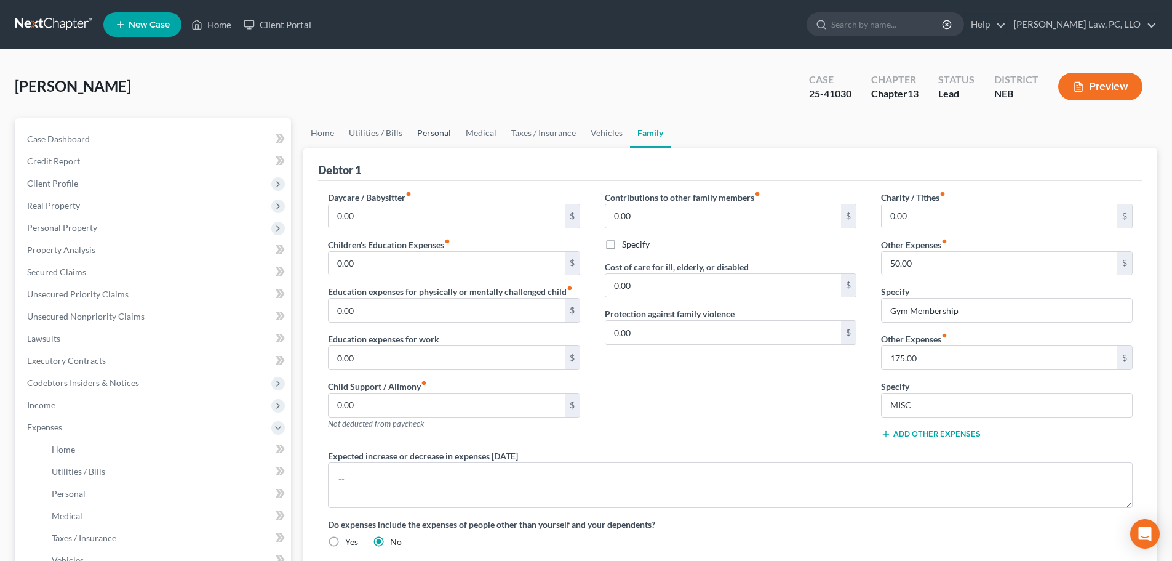
click at [415, 135] on link "Personal" at bounding box center [434, 133] width 49 height 30
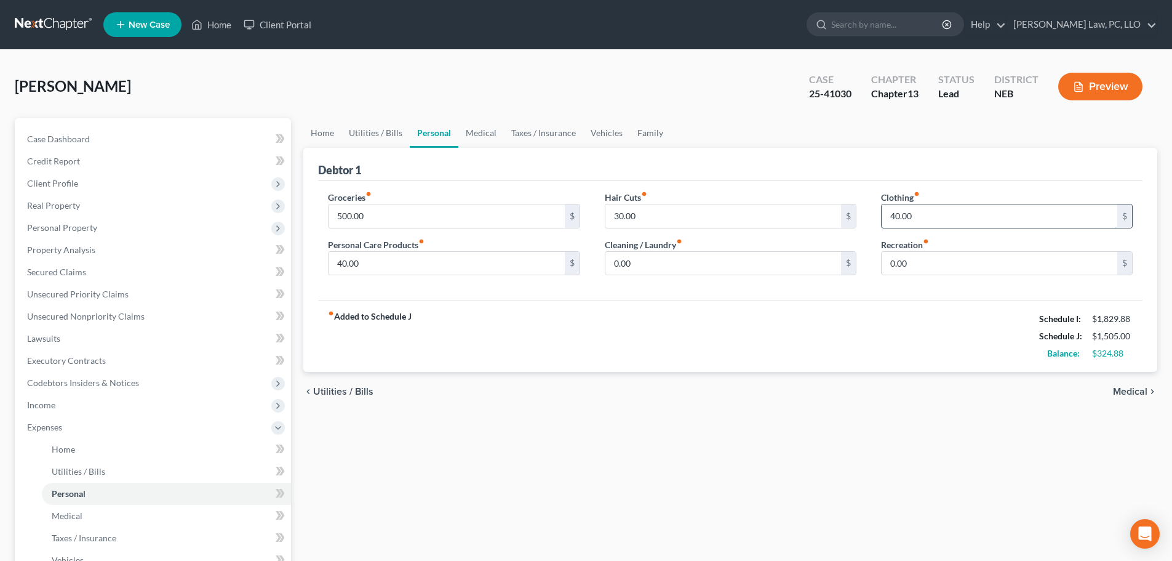
click at [934, 220] on input "40.00" at bounding box center [1000, 215] width 236 height 23
type input "75.00"
click at [662, 214] on input "30.00" at bounding box center [724, 215] width 236 height 23
type input "35.00"
click at [477, 130] on link "Medical" at bounding box center [481, 133] width 46 height 30
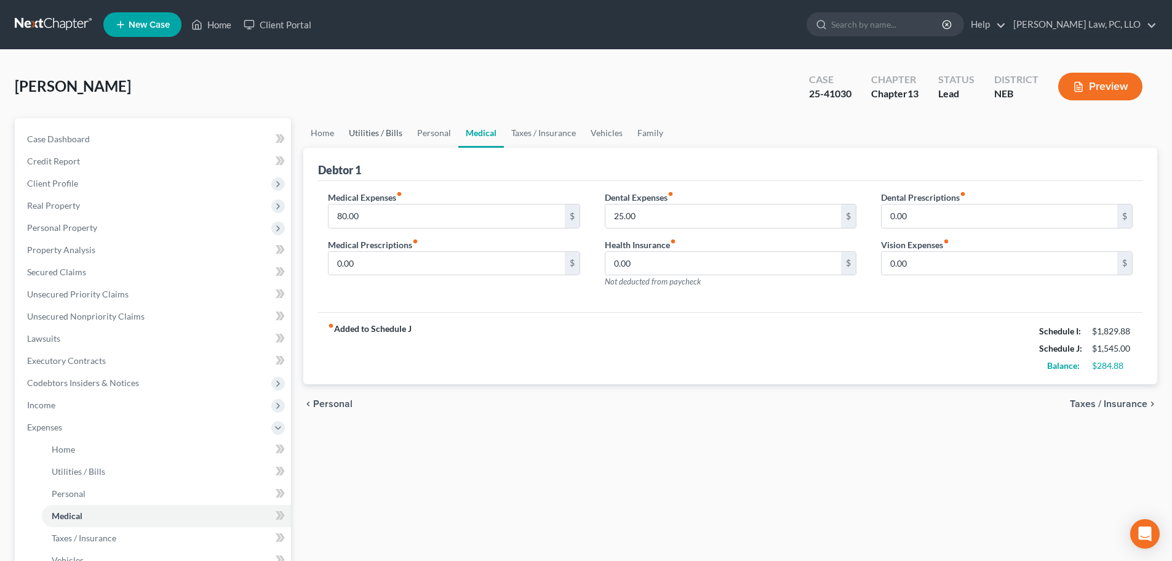
click at [376, 129] on link "Utilities / Bills" at bounding box center [376, 133] width 68 height 30
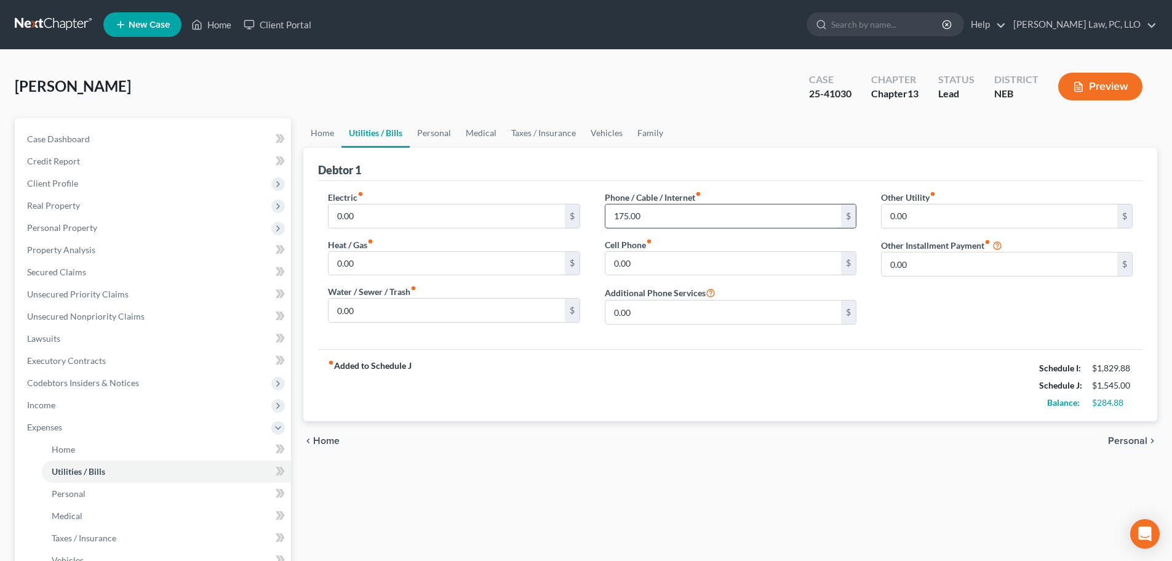
click at [650, 218] on input "175.00" at bounding box center [724, 215] width 236 height 23
type input "200.00"
click at [435, 134] on link "Personal" at bounding box center [434, 133] width 49 height 30
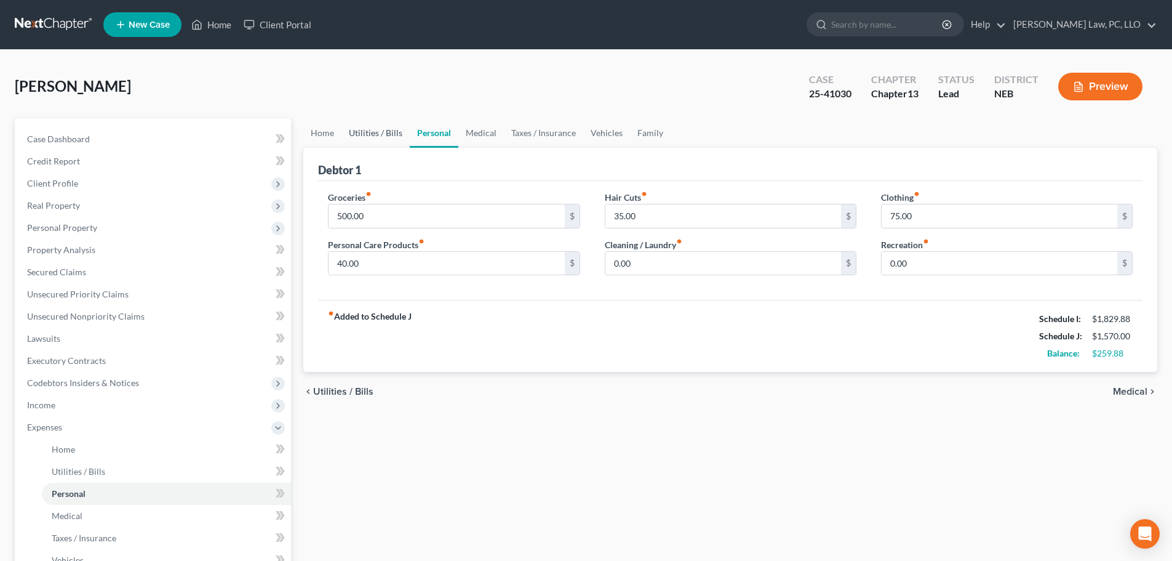
drag, startPoint x: 375, startPoint y: 127, endPoint x: 477, endPoint y: 156, distance: 105.6
click at [375, 127] on link "Utilities / Bills" at bounding box center [376, 133] width 68 height 30
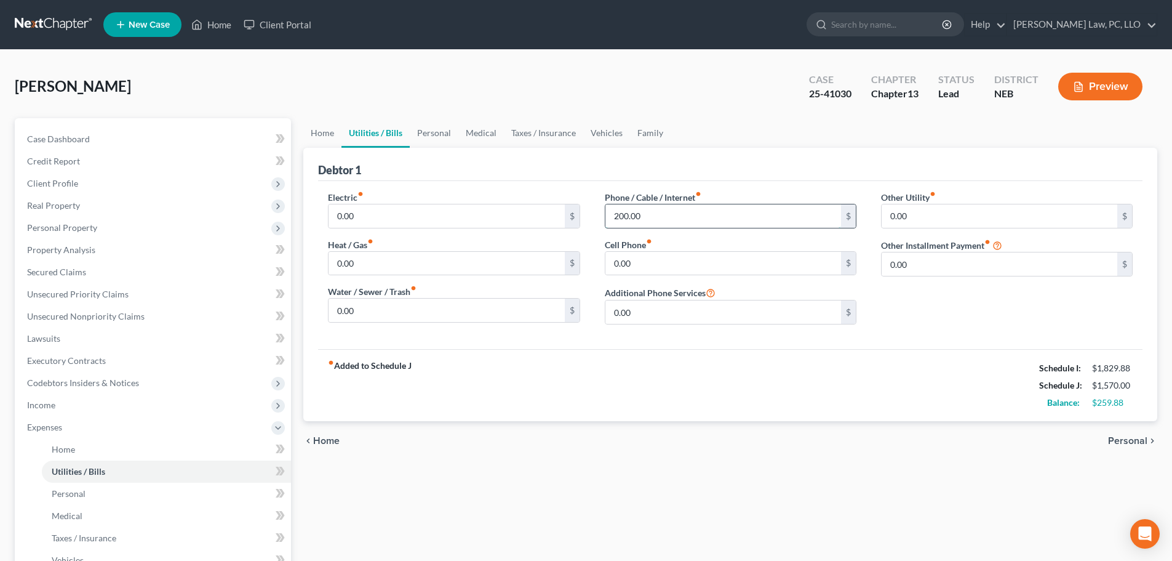
drag, startPoint x: 715, startPoint y: 218, endPoint x: 706, endPoint y: 218, distance: 8.6
click at [713, 217] on input "200.00" at bounding box center [724, 215] width 236 height 23
type input "250.00"
click at [426, 133] on link "Personal" at bounding box center [434, 133] width 49 height 30
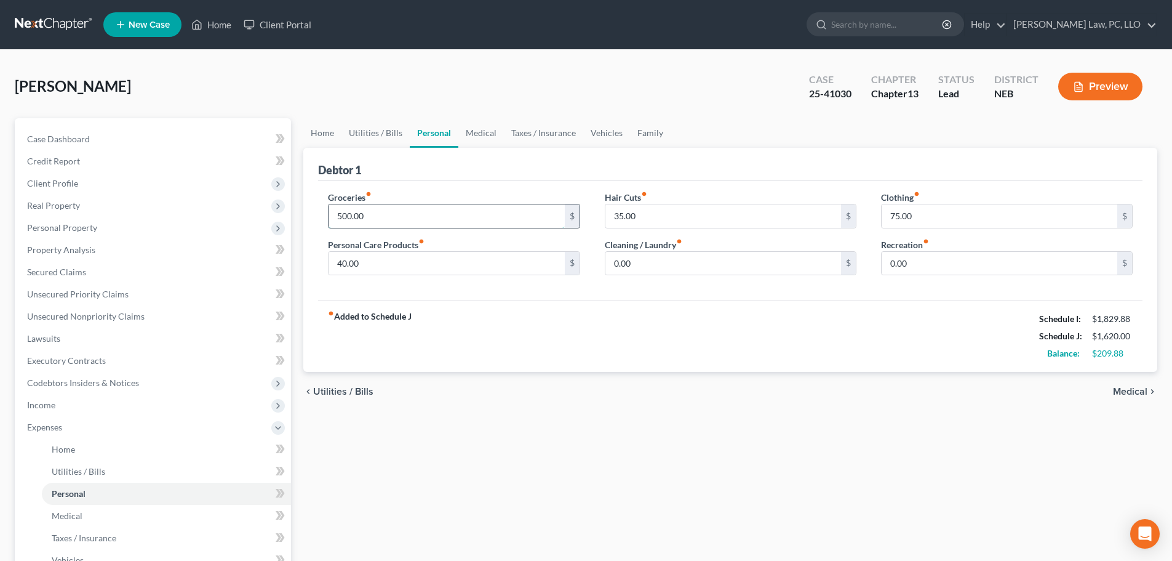
click at [380, 207] on input "500.00" at bounding box center [447, 215] width 236 height 23
type input "525.00"
click at [477, 133] on link "Medical" at bounding box center [481, 133] width 46 height 30
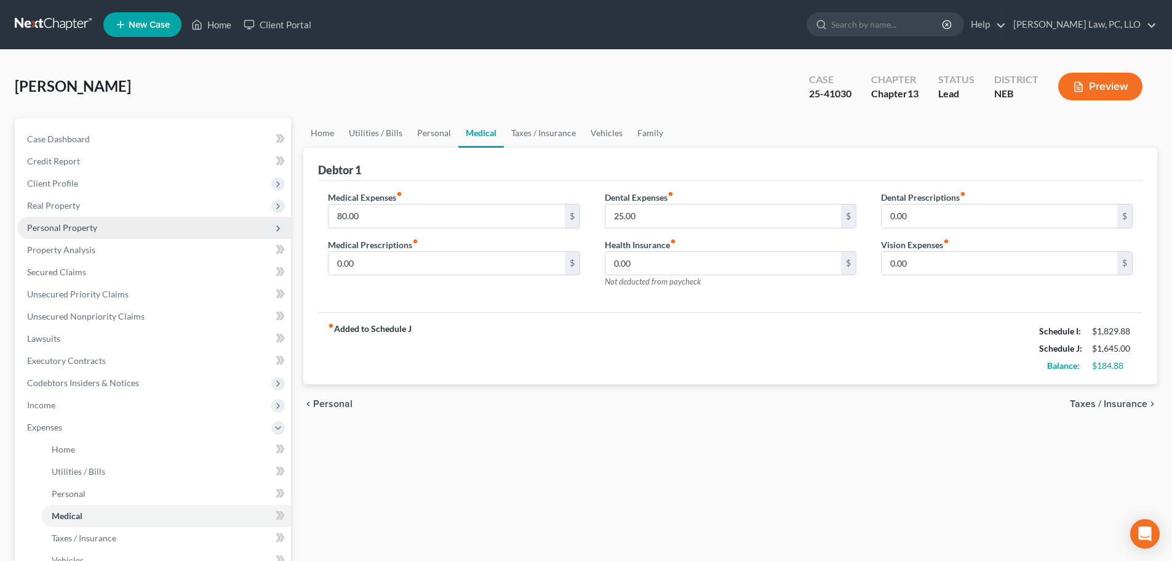
click at [57, 224] on span "Personal Property" at bounding box center [62, 227] width 70 height 10
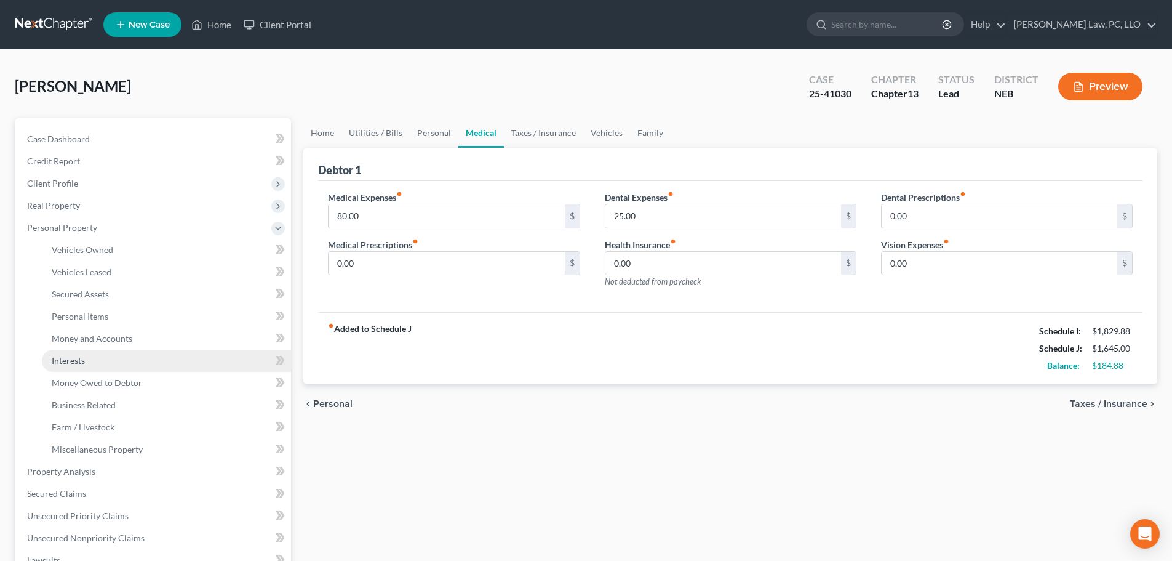
click at [100, 354] on link "Interests" at bounding box center [166, 361] width 249 height 22
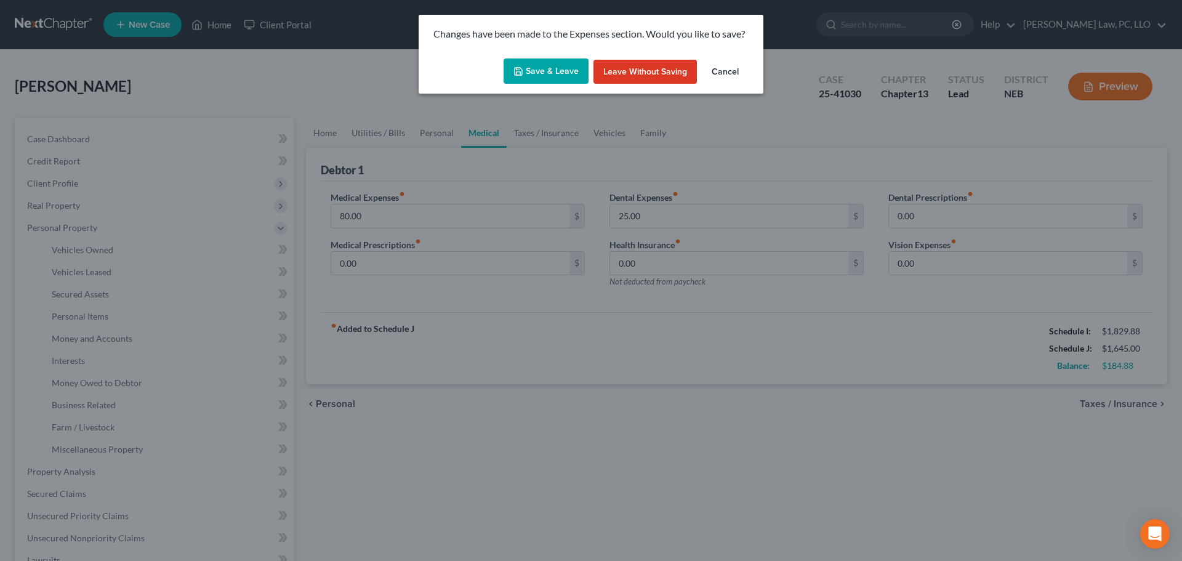
click at [521, 74] on polyline "button" at bounding box center [518, 72] width 4 height 3
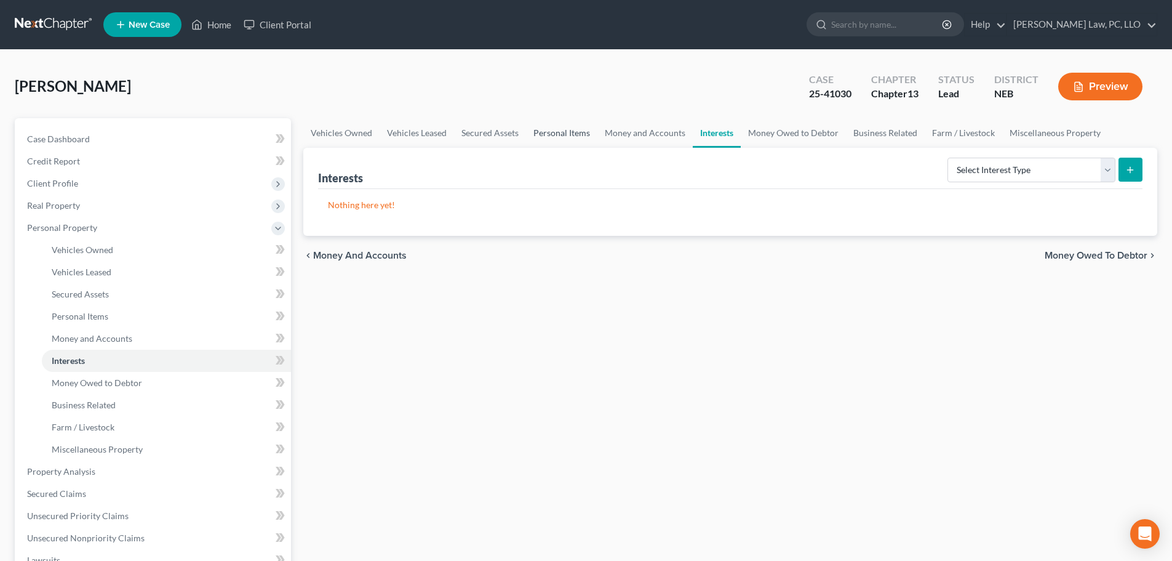
click at [559, 132] on link "Personal Items" at bounding box center [561, 133] width 71 height 30
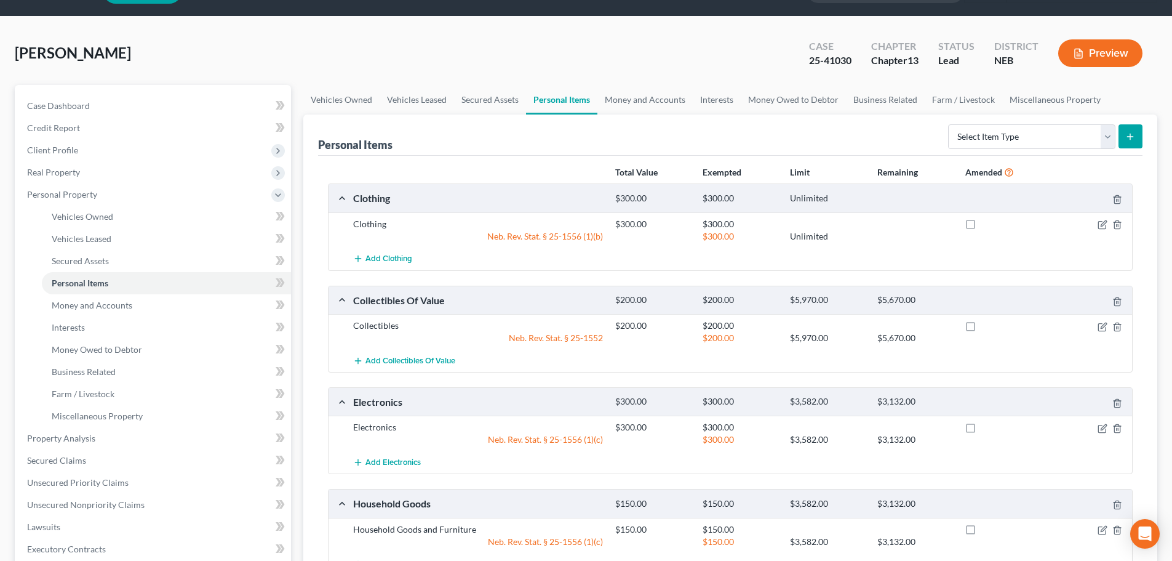
scroll to position [123, 0]
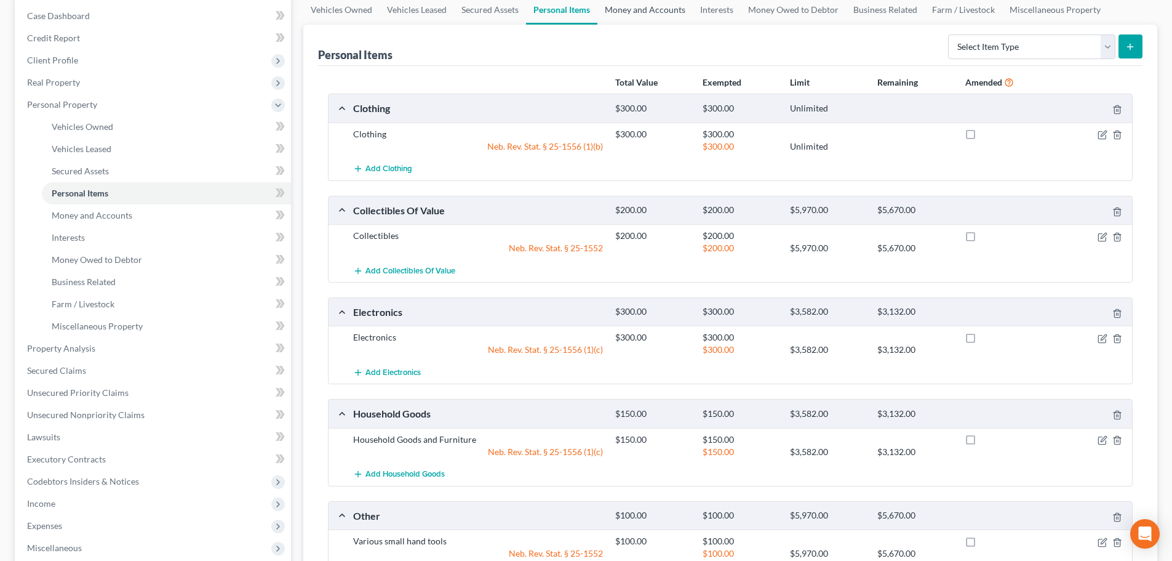
click at [622, 1] on link "Money and Accounts" at bounding box center [645, 10] width 95 height 30
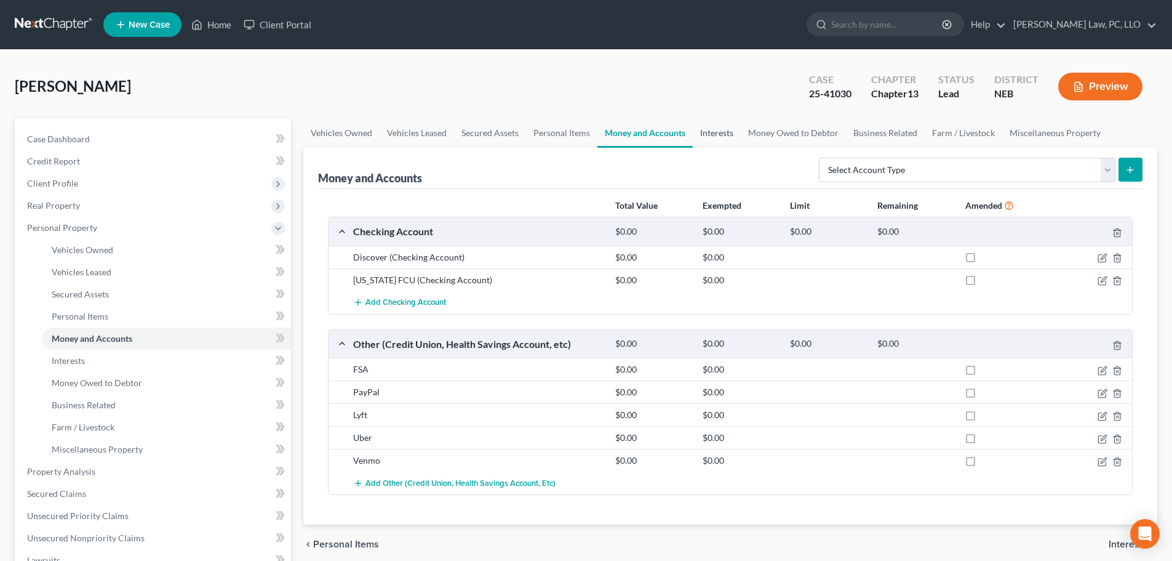
click at [713, 137] on link "Interests" at bounding box center [717, 133] width 48 height 30
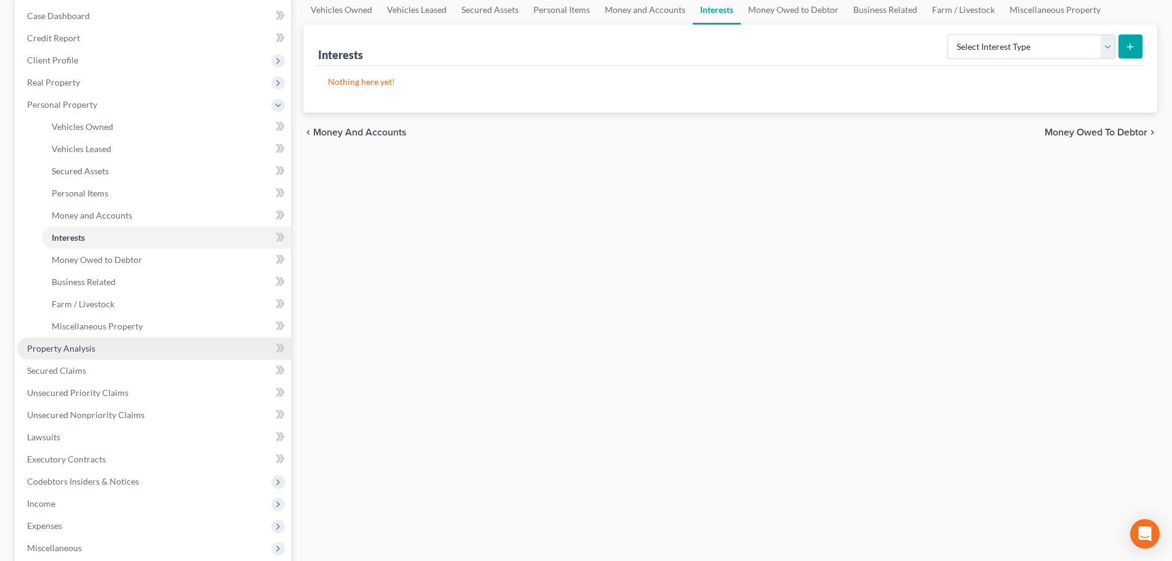
click at [86, 353] on span "Property Analysis" at bounding box center [61, 348] width 68 height 10
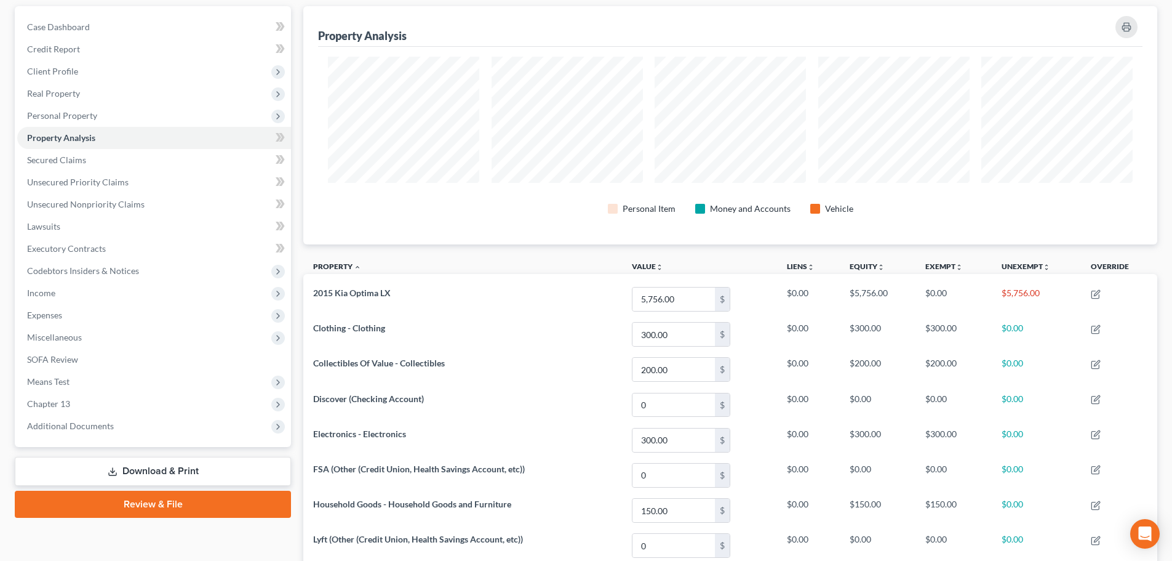
scroll to position [42, 0]
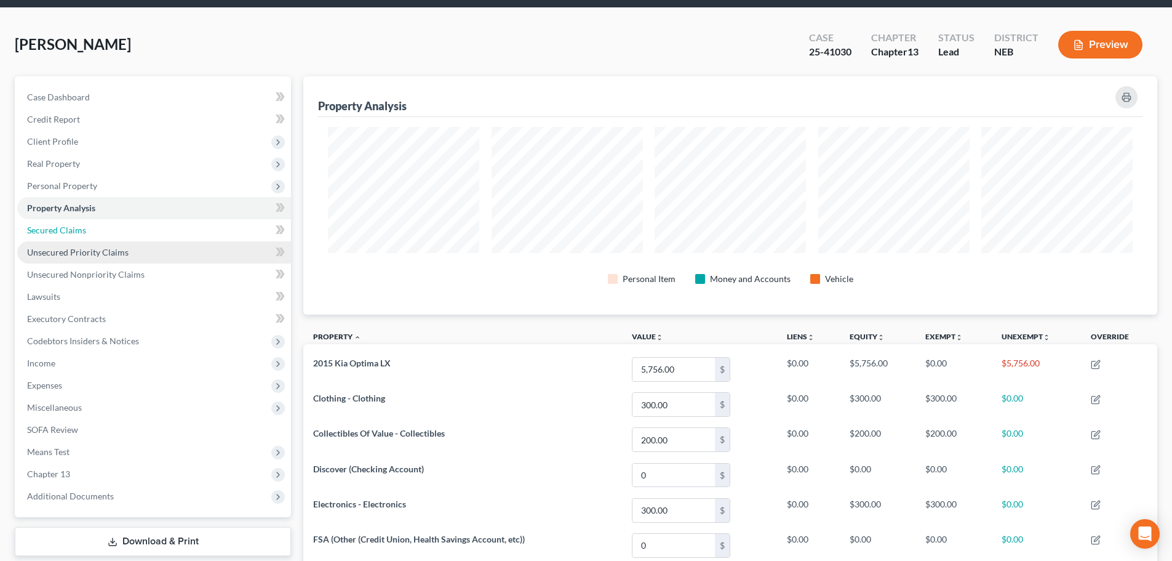
click at [70, 241] on ul "Case Dashboard Payments Invoices Payments Payments Credit Report Client Profile" at bounding box center [154, 296] width 274 height 421
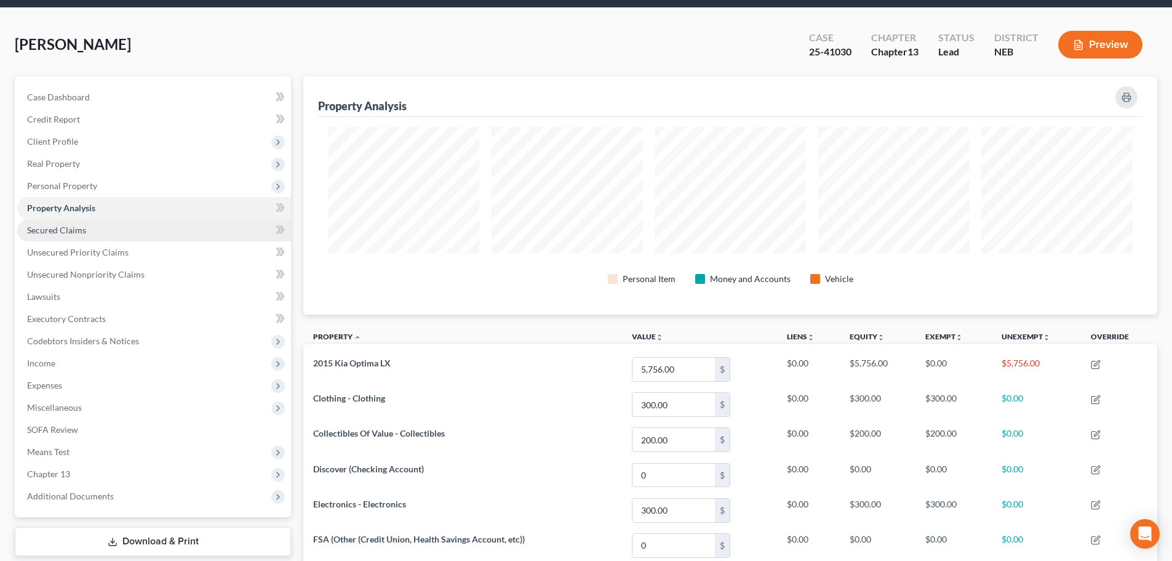
click at [70, 227] on span "Secured Claims" at bounding box center [56, 230] width 59 height 10
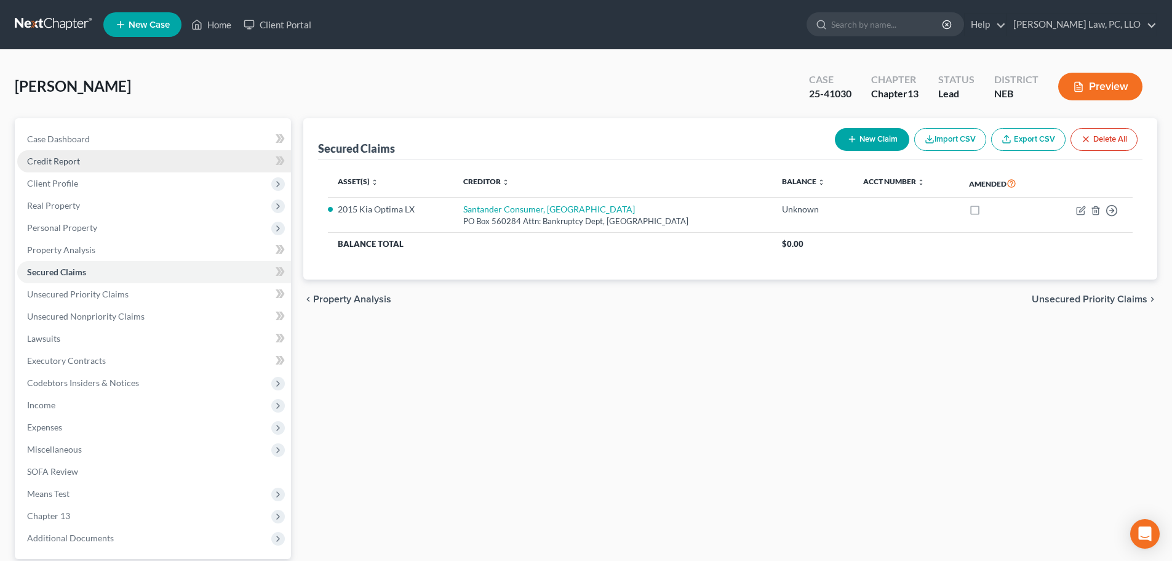
click at [105, 158] on link "Credit Report" at bounding box center [154, 161] width 274 height 22
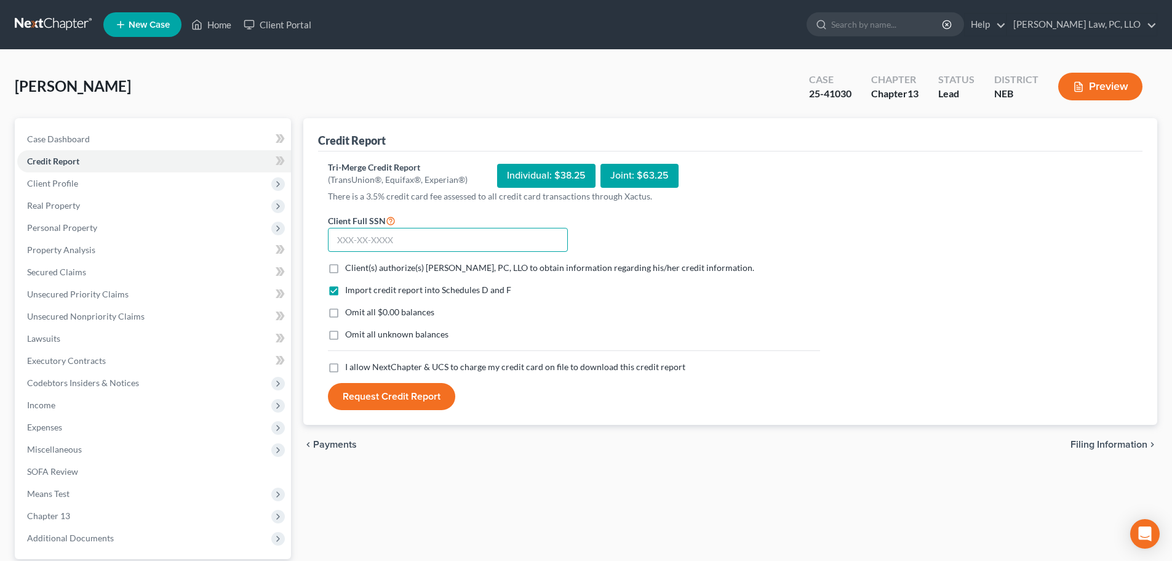
click at [467, 239] on input "text" at bounding box center [448, 240] width 240 height 25
type input "505-21-2951"
click at [382, 267] on span "Client(s) authorize(s) [PERSON_NAME], PC, LLO to obtain information regarding h…" at bounding box center [549, 267] width 409 height 10
click at [358, 267] on input "Client(s) authorize(s) [PERSON_NAME], PC, LLO to obtain information regarding h…" at bounding box center [354, 266] width 8 height 8
checkbox input "true"
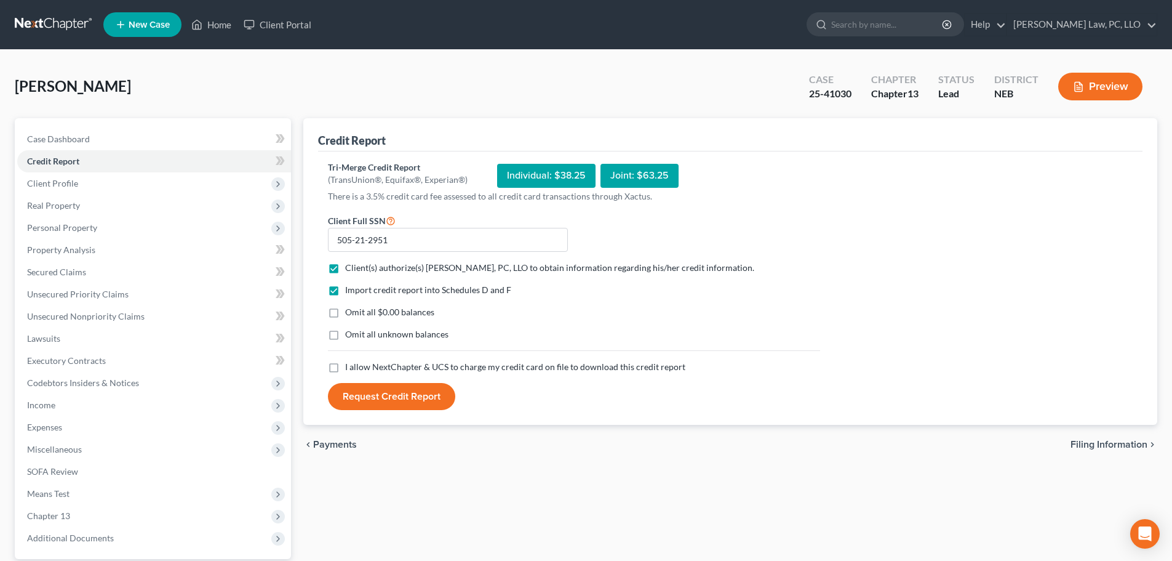
click at [379, 367] on span "I allow NextChapter & UCS to charge my credit card on file to download this cre…" at bounding box center [515, 366] width 340 height 10
click at [358, 367] on input "I allow NextChapter & UCS to charge my credit card on file to download this cre…" at bounding box center [354, 365] width 8 height 8
checkbox input "true"
click at [374, 388] on button "Request Credit Report" at bounding box center [391, 396] width 127 height 27
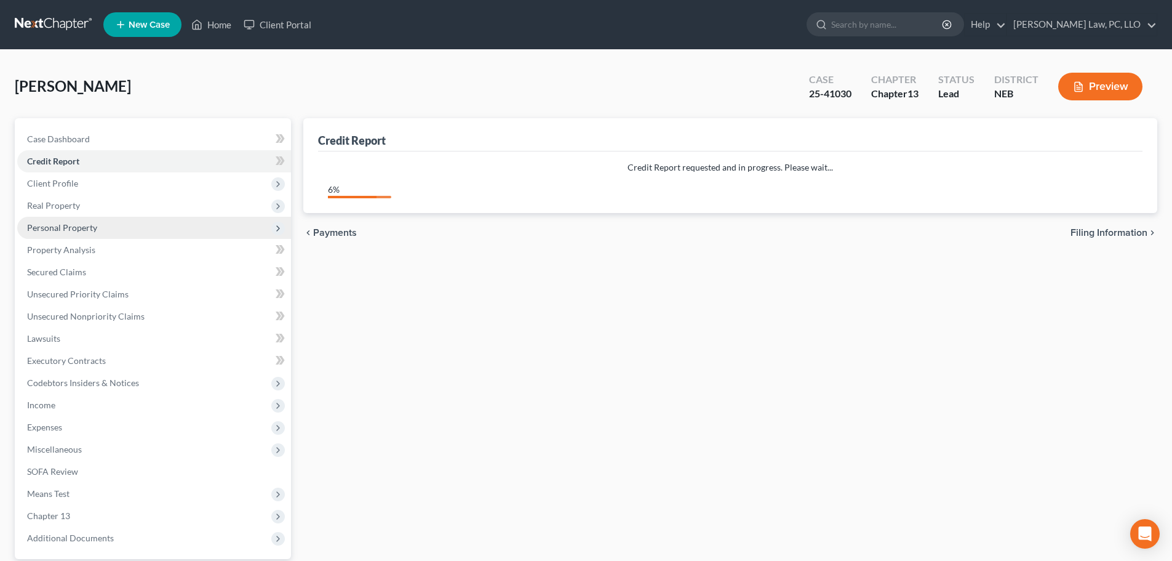
click at [119, 229] on span "Personal Property" at bounding box center [154, 228] width 274 height 22
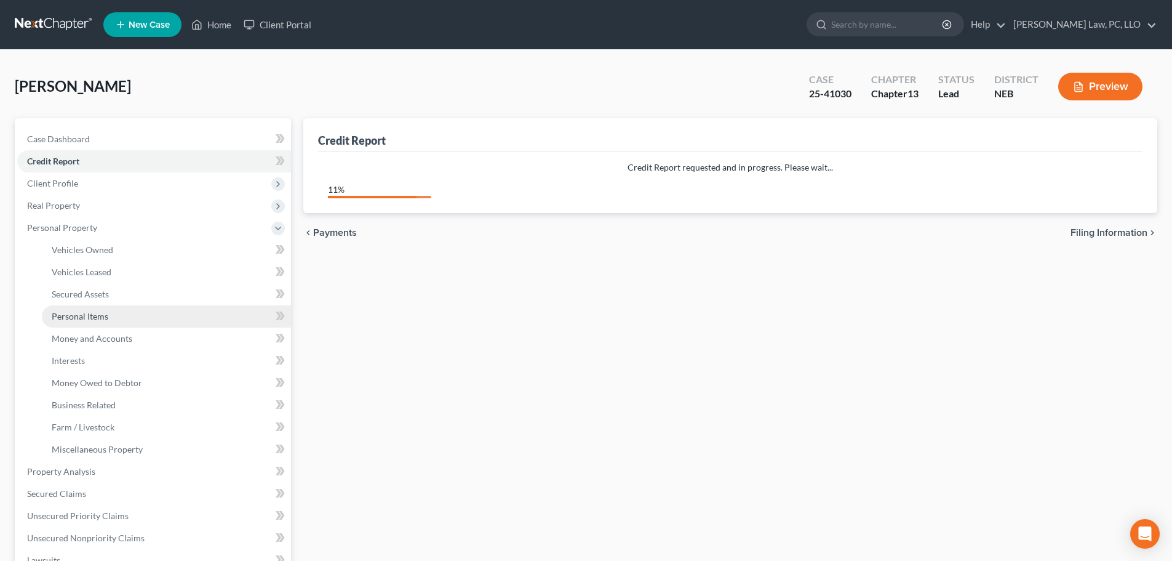
click at [122, 314] on link "Personal Items" at bounding box center [166, 316] width 249 height 22
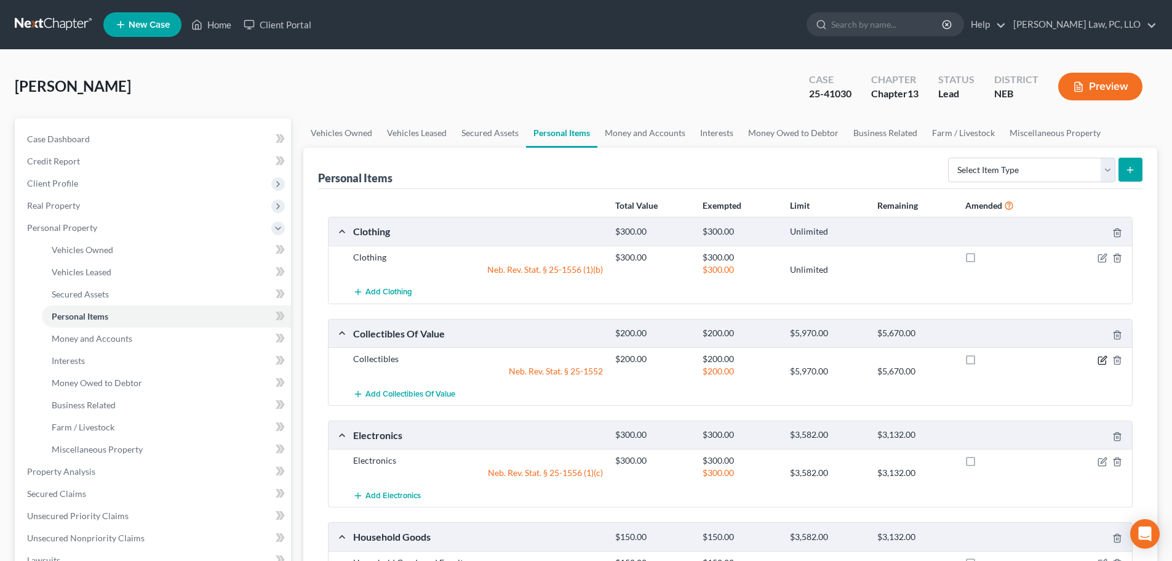
click at [1103, 359] on icon "button" at bounding box center [1103, 360] width 10 height 10
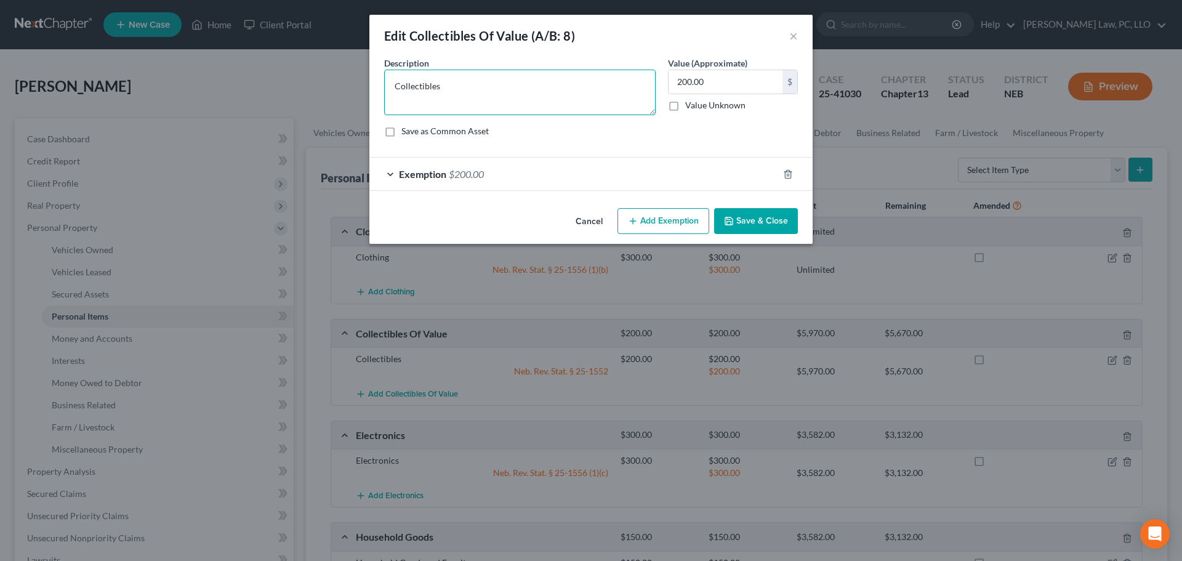
click at [494, 89] on textarea "Collectibles" at bounding box center [519, 93] width 271 height 46
type textarea "Collectible Sports Cards"
click at [721, 223] on button "Save & Close" at bounding box center [756, 221] width 84 height 26
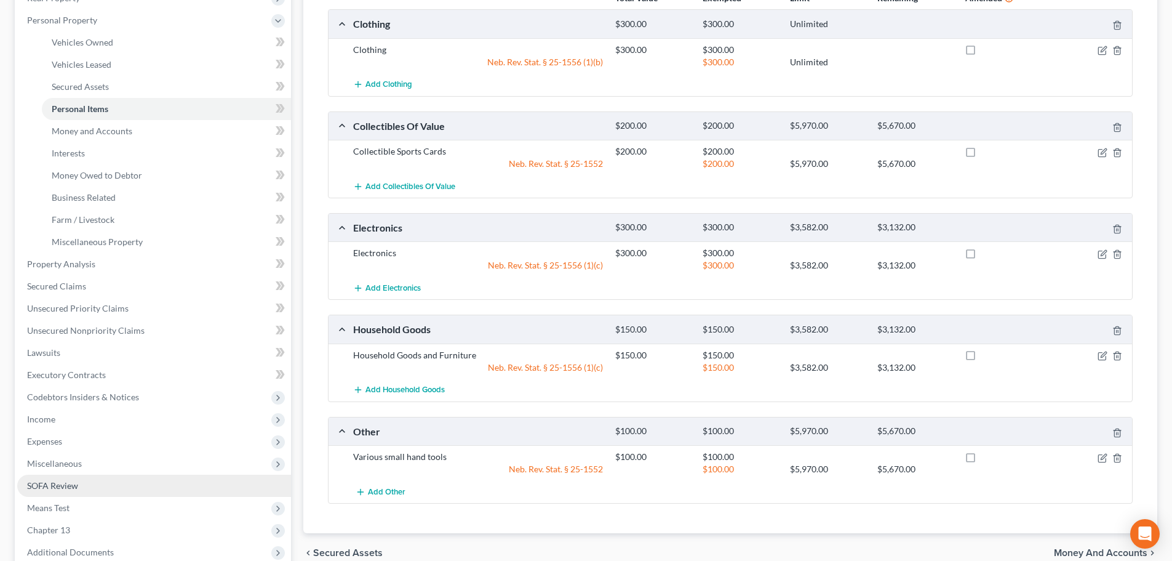
scroll to position [246, 0]
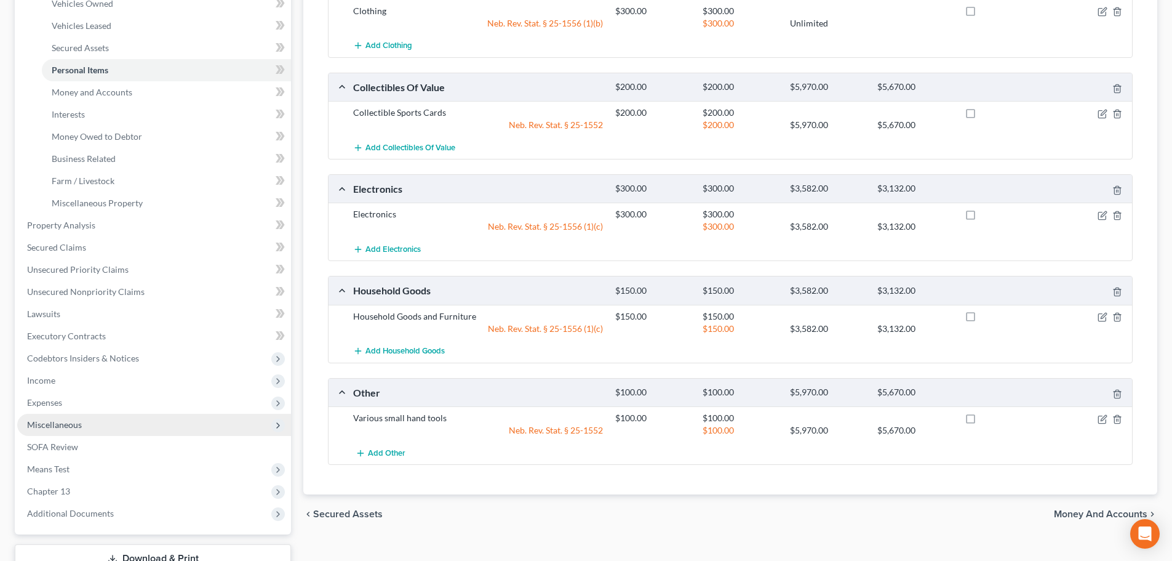
click at [89, 427] on span "Miscellaneous" at bounding box center [154, 425] width 274 height 22
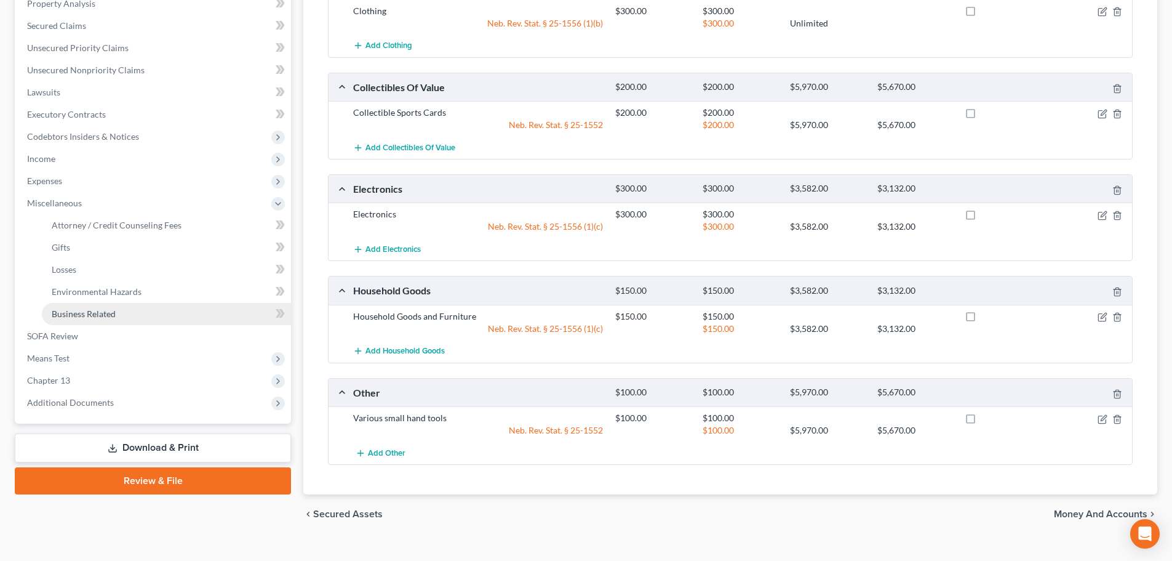
click at [105, 319] on link "Business Related" at bounding box center [166, 314] width 249 height 22
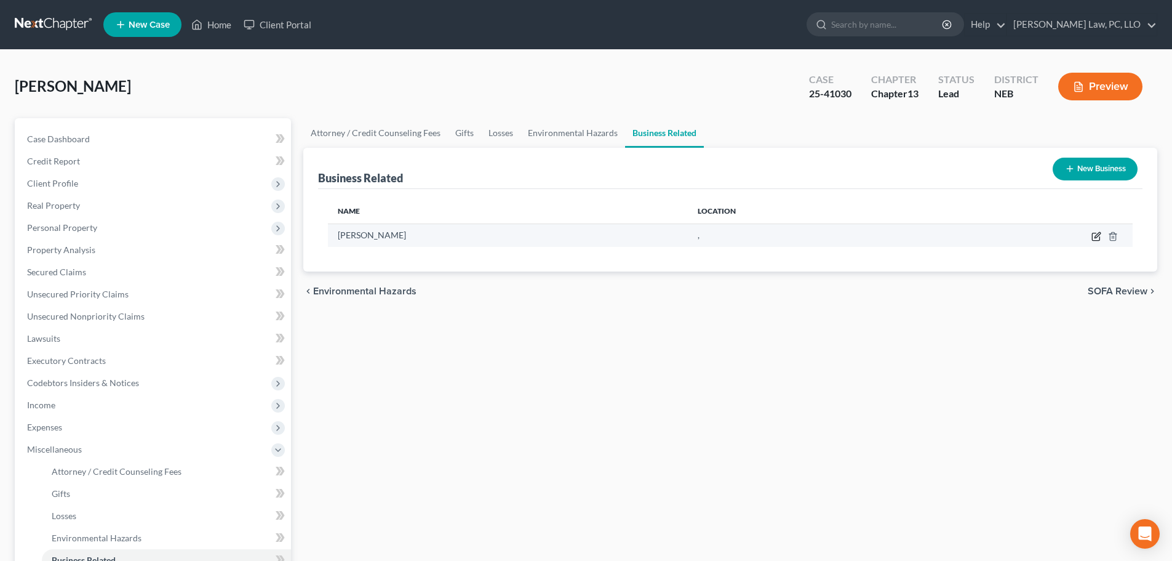
click at [1093, 239] on icon "button" at bounding box center [1095, 236] width 7 height 7
select select "sole_proprietor"
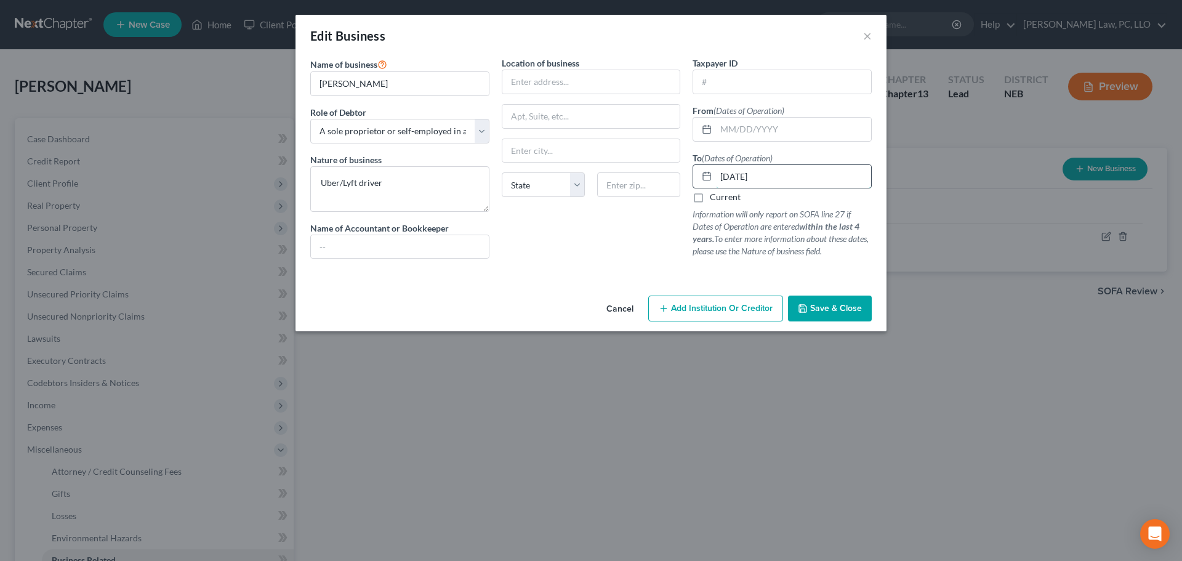
click at [809, 182] on input "[DATE]" at bounding box center [793, 176] width 155 height 23
type input "[DATE]"
click at [834, 305] on span "Save & Close" at bounding box center [836, 308] width 52 height 10
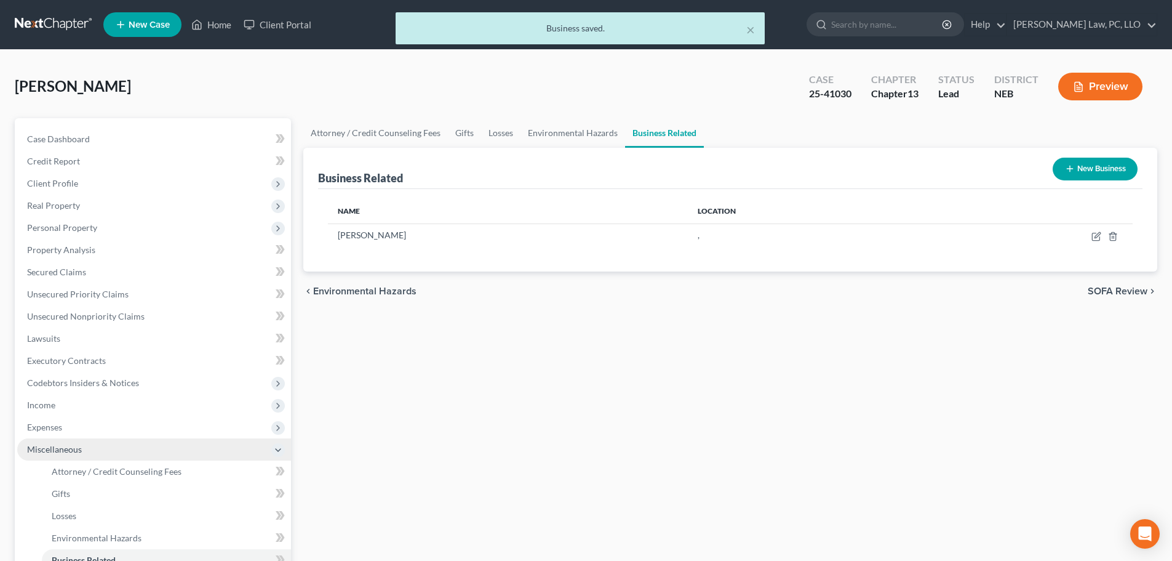
click at [61, 453] on span "Miscellaneous" at bounding box center [54, 449] width 55 height 10
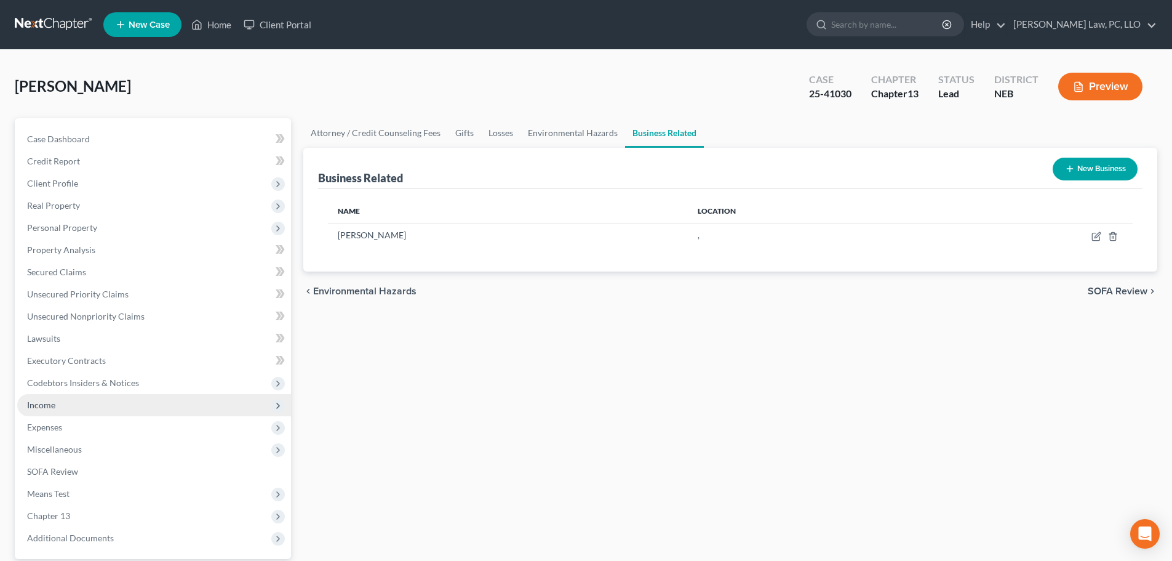
click at [52, 406] on span "Income" at bounding box center [41, 404] width 28 height 10
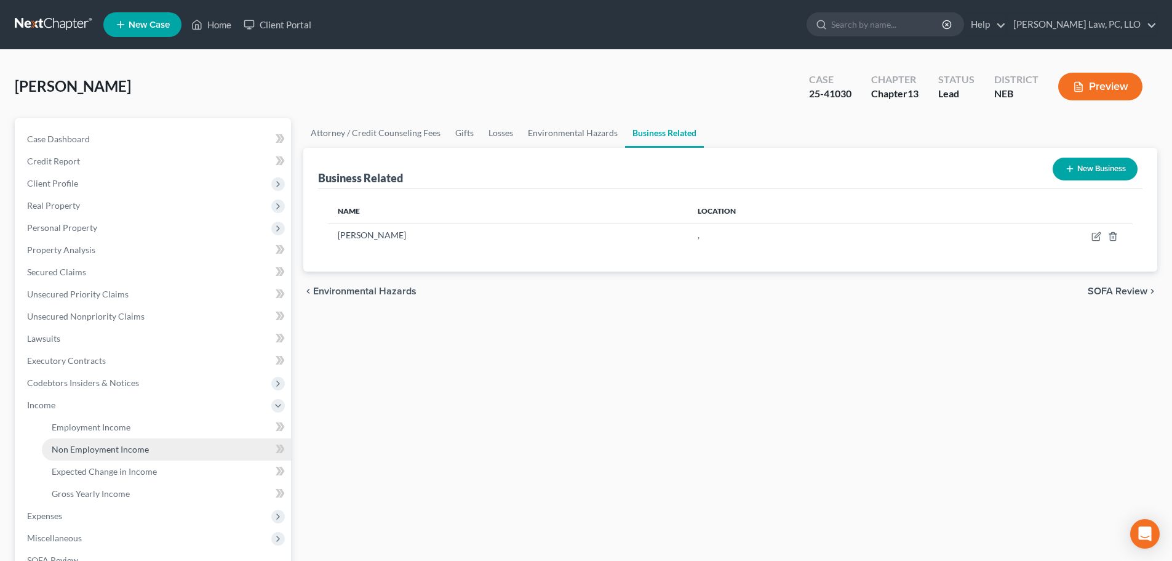
click at [69, 451] on span "Non Employment Income" at bounding box center [100, 449] width 97 height 10
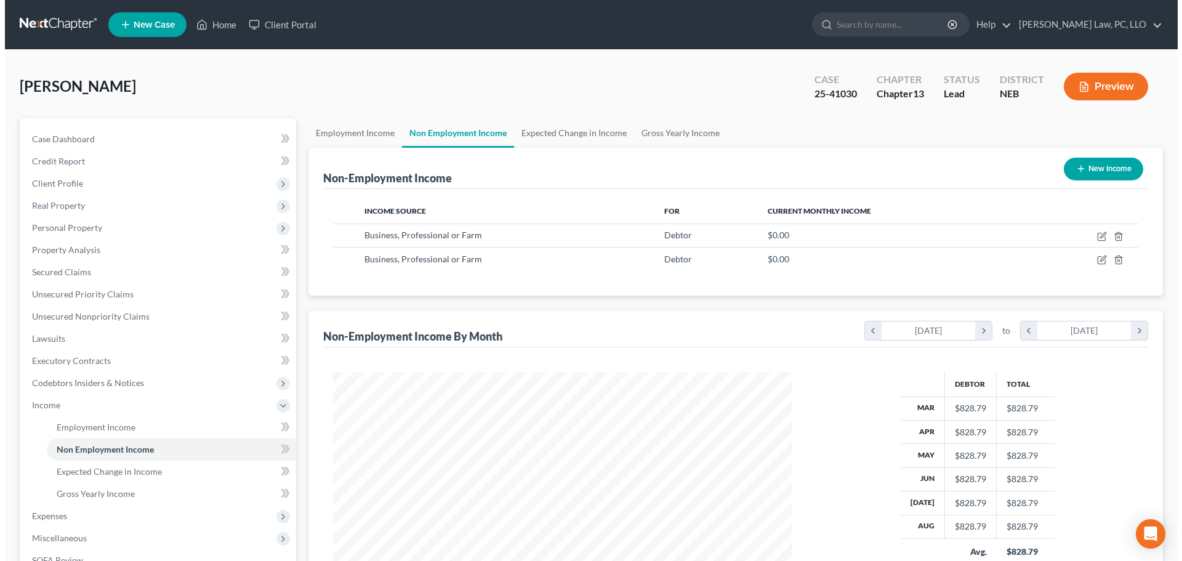
scroll to position [230, 484]
click at [1084, 164] on button "New Income" at bounding box center [1097, 169] width 79 height 23
select select "0"
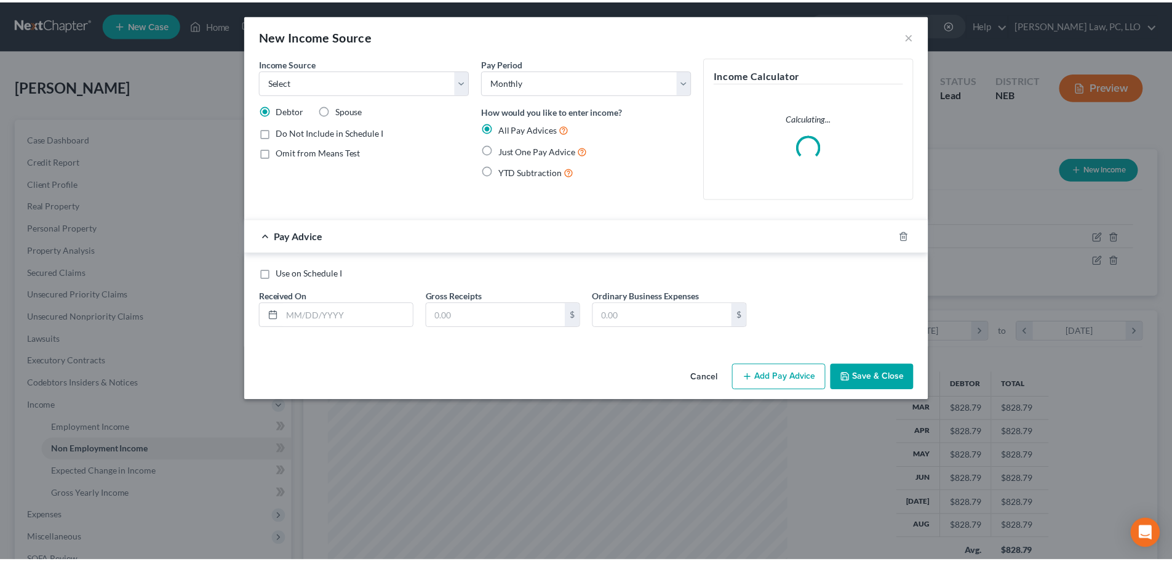
scroll to position [231, 488]
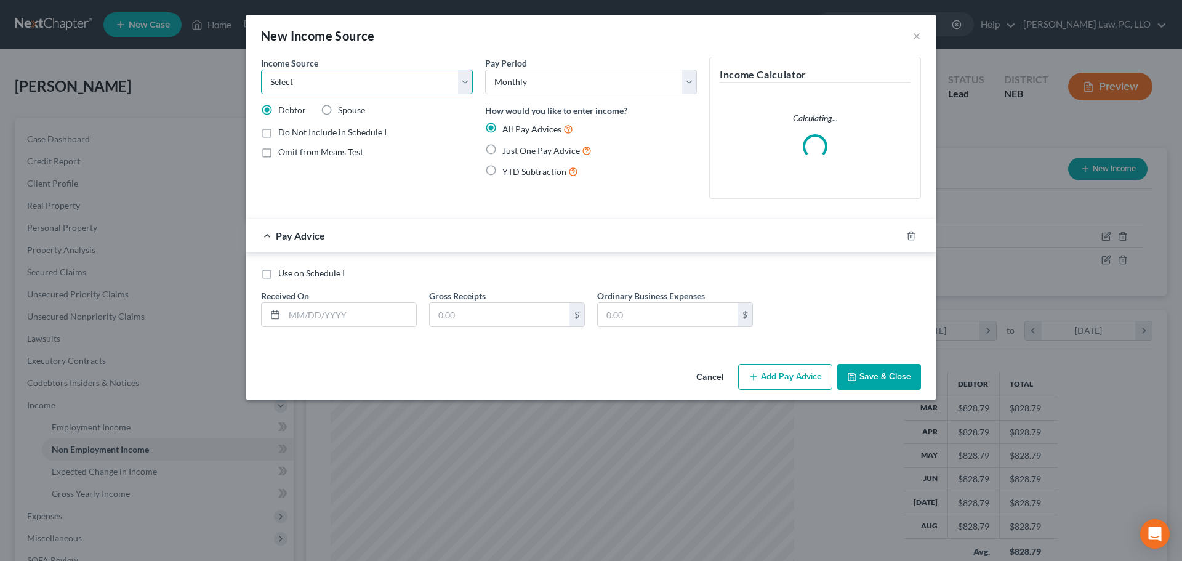
drag, startPoint x: 272, startPoint y: 84, endPoint x: 273, endPoint y: 92, distance: 8.0
click at [273, 84] on select "Select Unemployment Disability (from employer) Pension Retirement Social Securi…" at bounding box center [367, 82] width 212 height 25
select select "13"
click at [261, 70] on select "Select Unemployment Disability (from employer) Pension Retirement Social Securi…" at bounding box center [367, 82] width 212 height 25
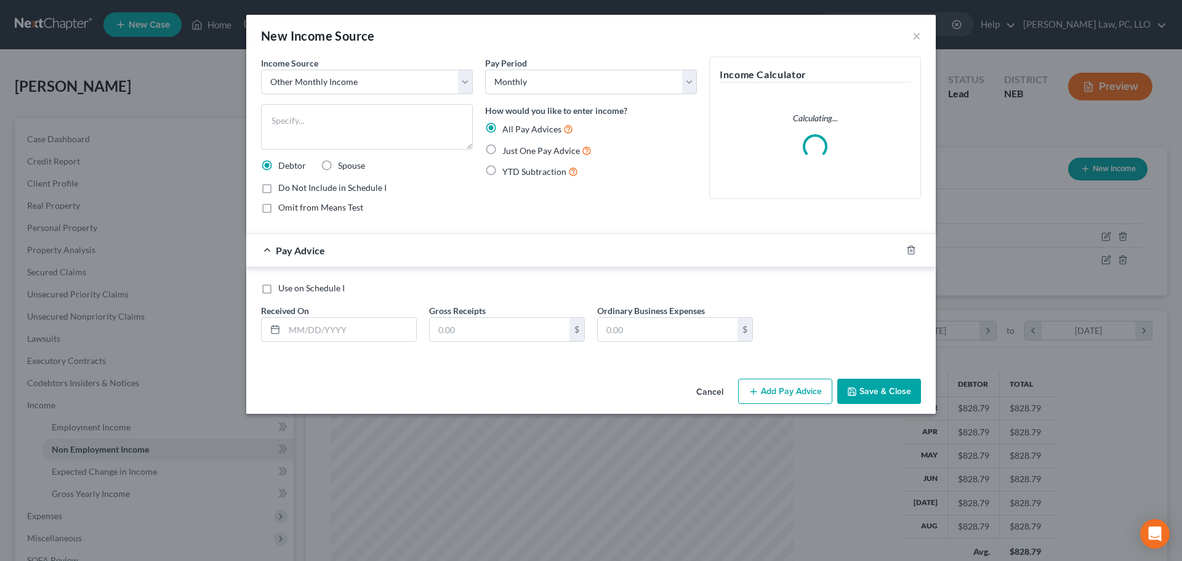
drag, startPoint x: 562, startPoint y: 148, endPoint x: 521, endPoint y: 201, distance: 66.7
click at [561, 149] on span "Just One Pay Advice" at bounding box center [541, 150] width 78 height 10
click at [338, 205] on span "Omit from Means Test" at bounding box center [320, 207] width 85 height 10
click at [291, 205] on input "Omit from Means Test" at bounding box center [287, 205] width 8 height 8
checkbox input "true"
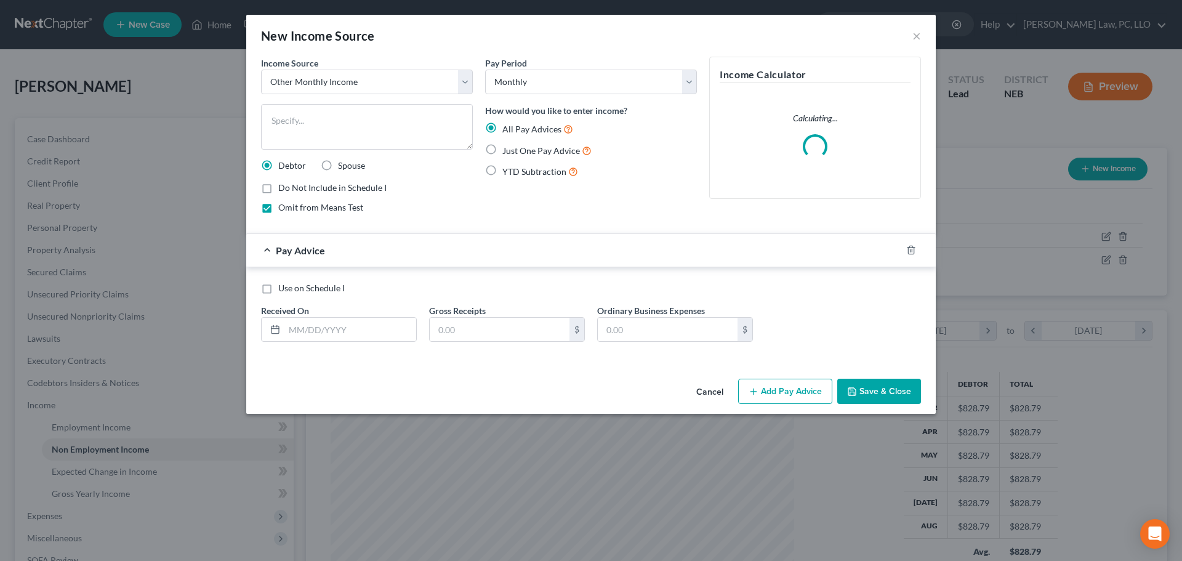
click at [518, 153] on span "Just One Pay Advice" at bounding box center [541, 150] width 78 height 10
click at [515, 151] on input "Just One Pay Advice" at bounding box center [511, 147] width 8 height 8
radio input "true"
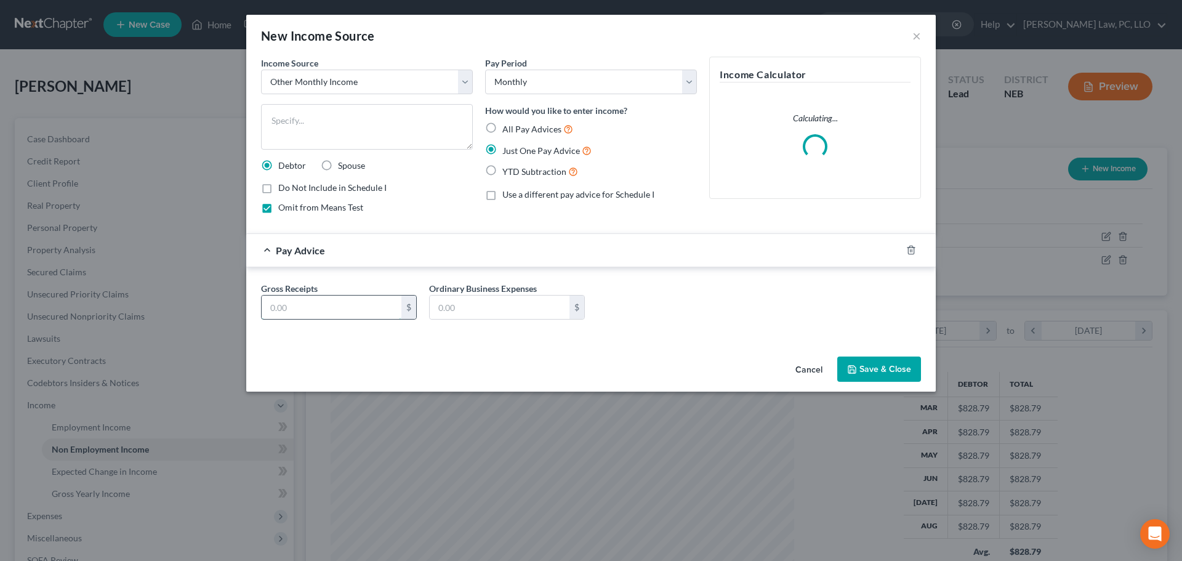
click at [329, 311] on input "text" at bounding box center [332, 306] width 140 height 23
type input "165.08"
click at [282, 116] on textarea at bounding box center [367, 127] width 212 height 46
type textarea "Average Tax Refund/12"
drag, startPoint x: 886, startPoint y: 361, endPoint x: 881, endPoint y: 355, distance: 7.0
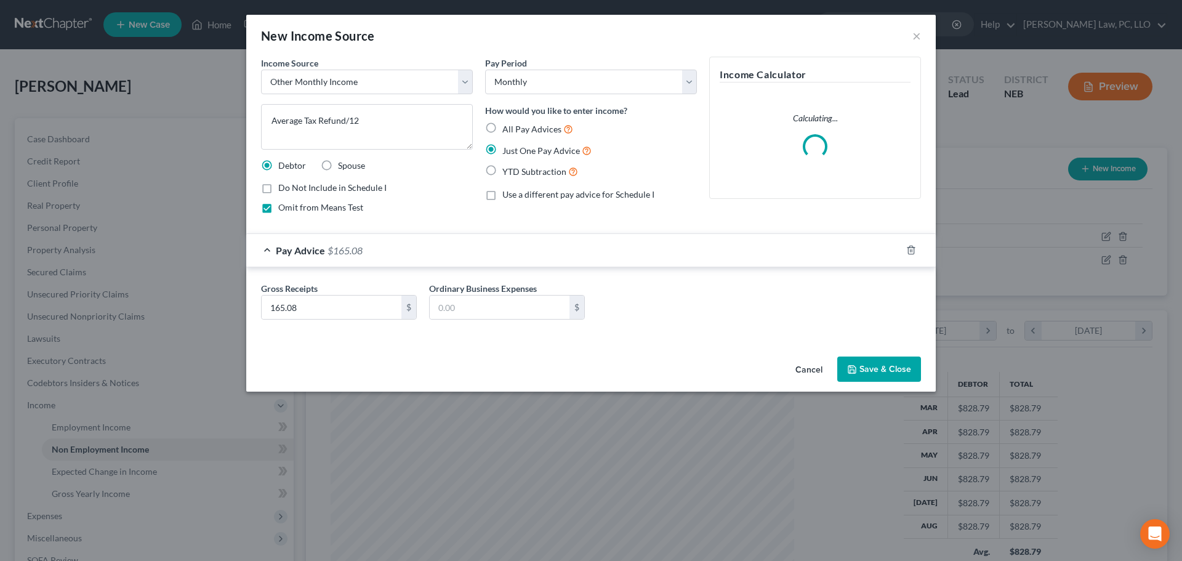
click at [885, 361] on button "Save & Close" at bounding box center [879, 369] width 84 height 26
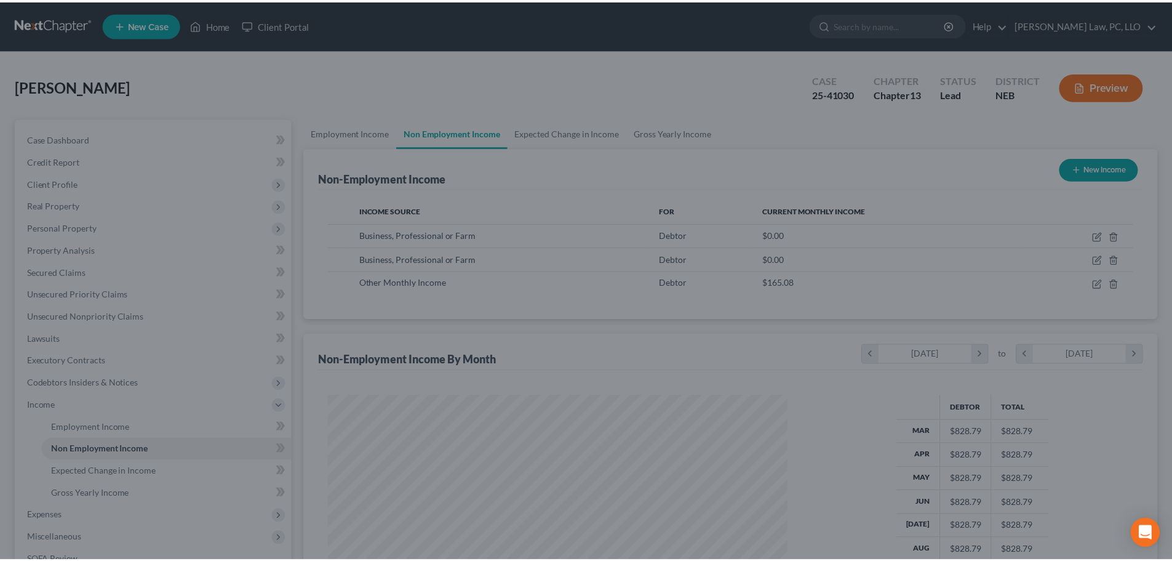
scroll to position [615159, 614904]
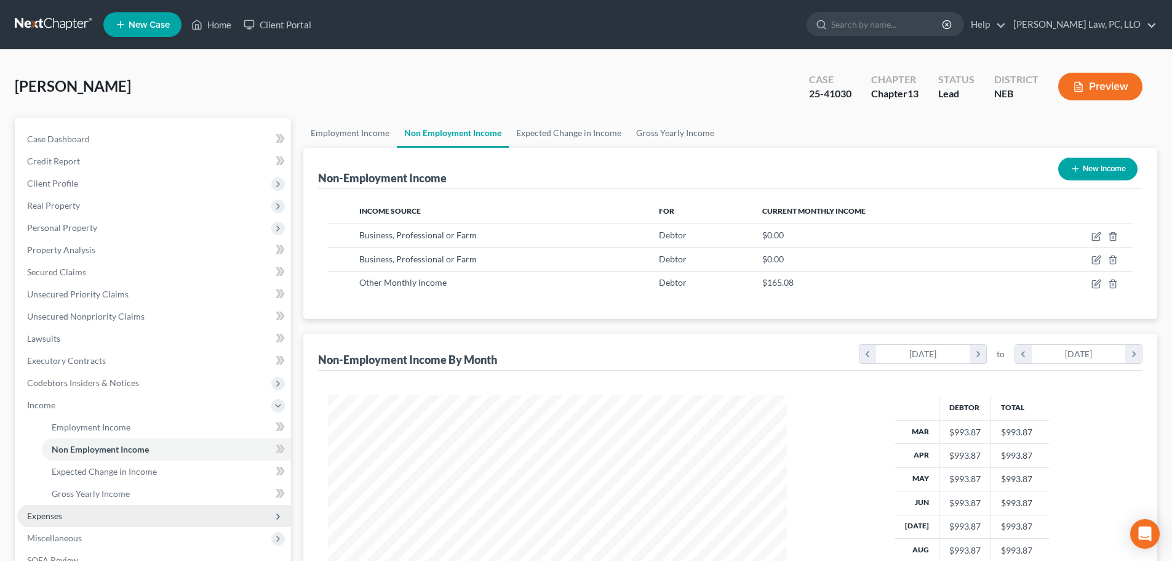
click at [58, 516] on span "Expenses" at bounding box center [44, 515] width 35 height 10
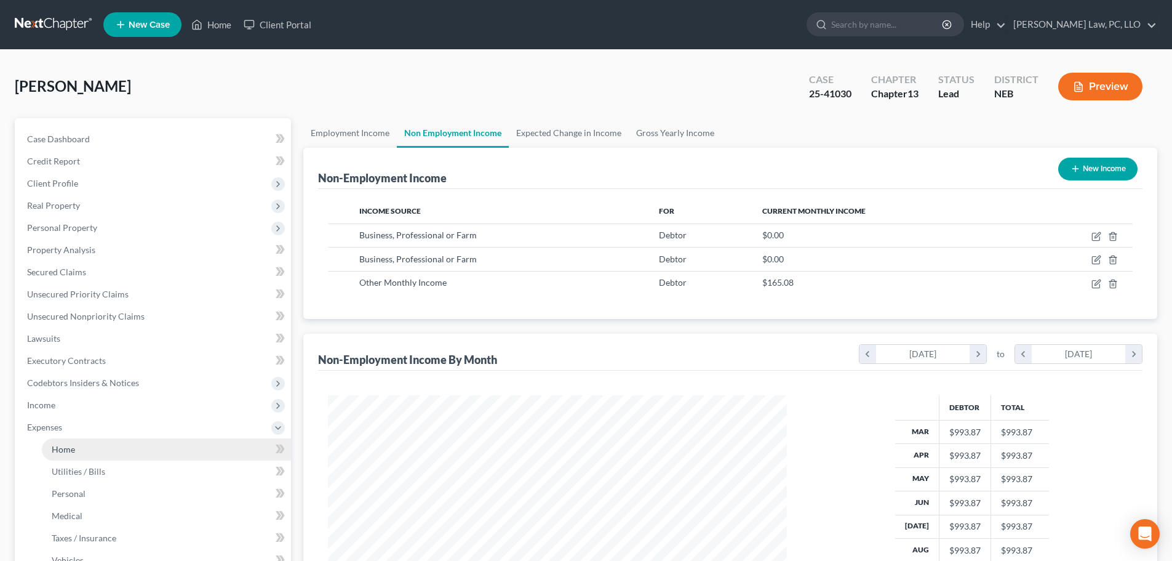
click at [56, 454] on link "Home" at bounding box center [166, 449] width 249 height 22
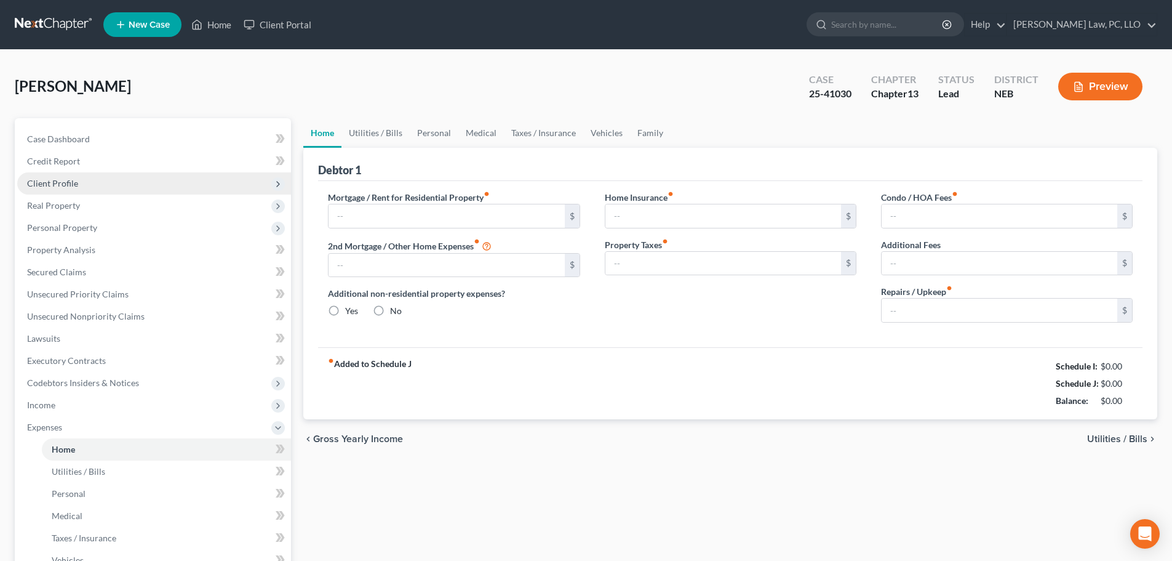
type input "0.00"
radio input "true"
type input "0.00"
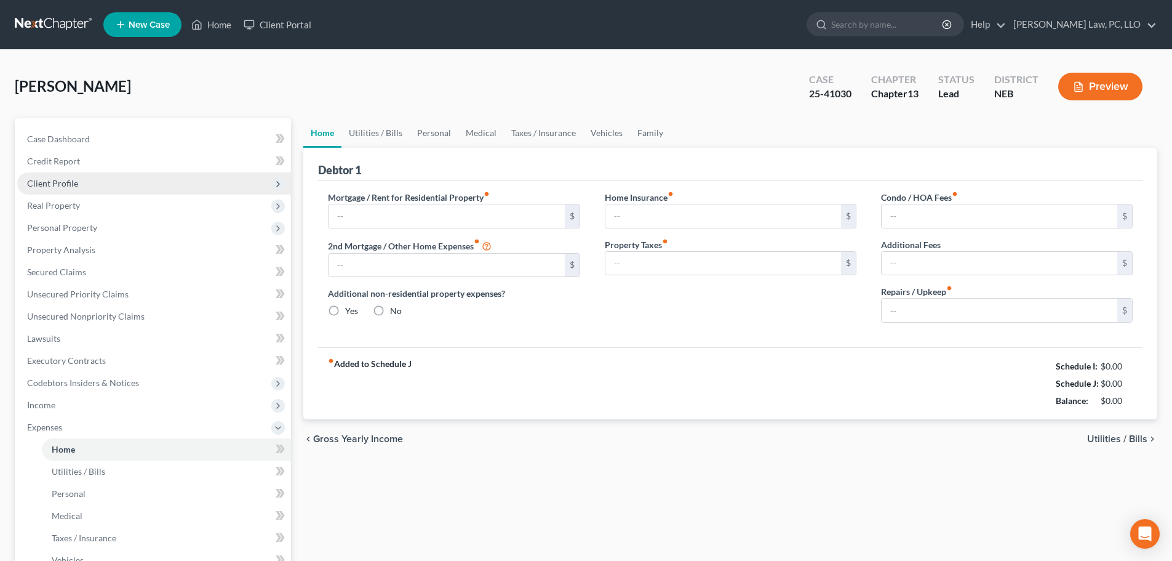
type input "0.00"
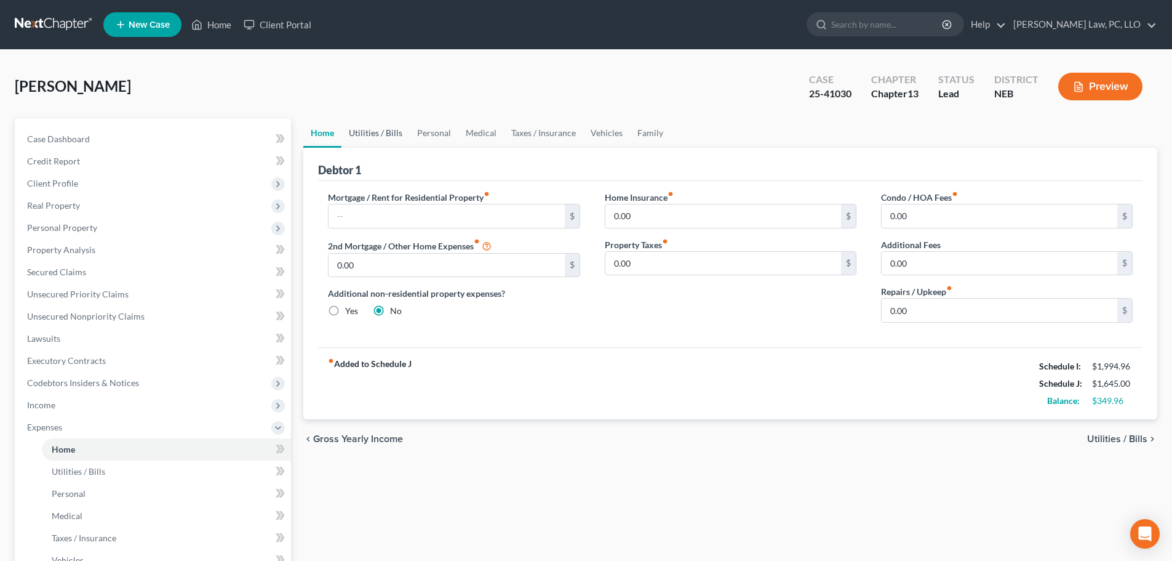
click at [368, 134] on link "Utilities / Bills" at bounding box center [376, 133] width 68 height 30
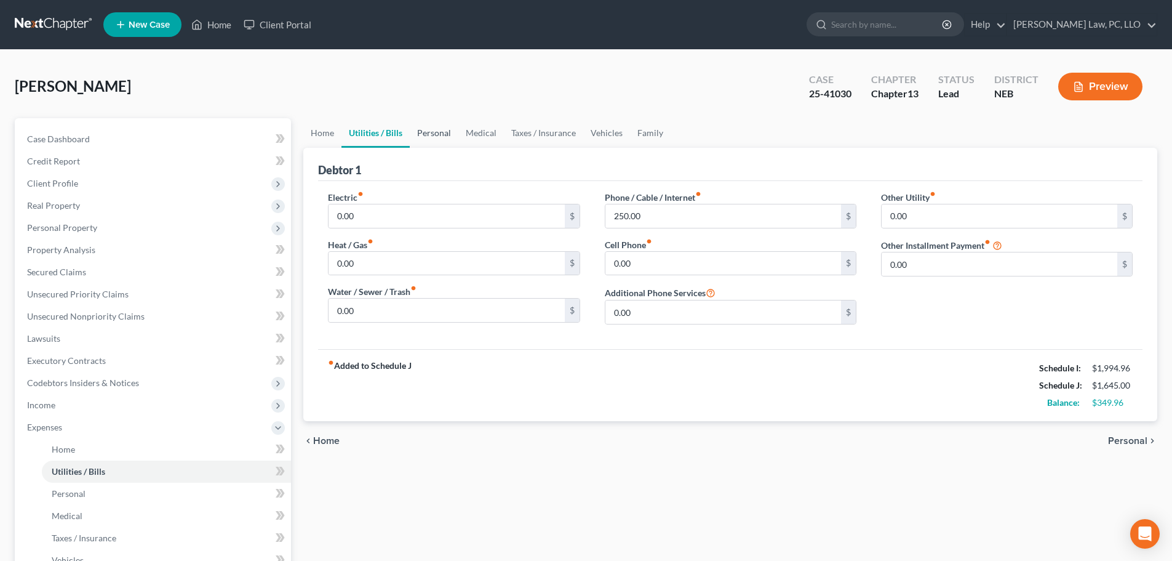
click at [420, 134] on link "Personal" at bounding box center [434, 133] width 49 height 30
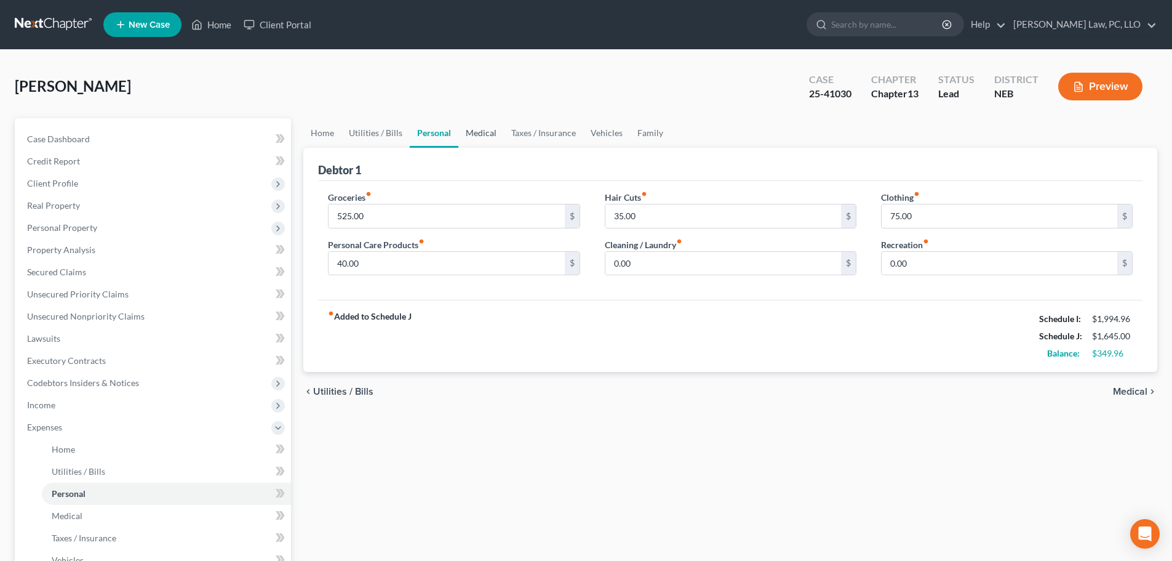
click at [473, 138] on link "Medical" at bounding box center [481, 133] width 46 height 30
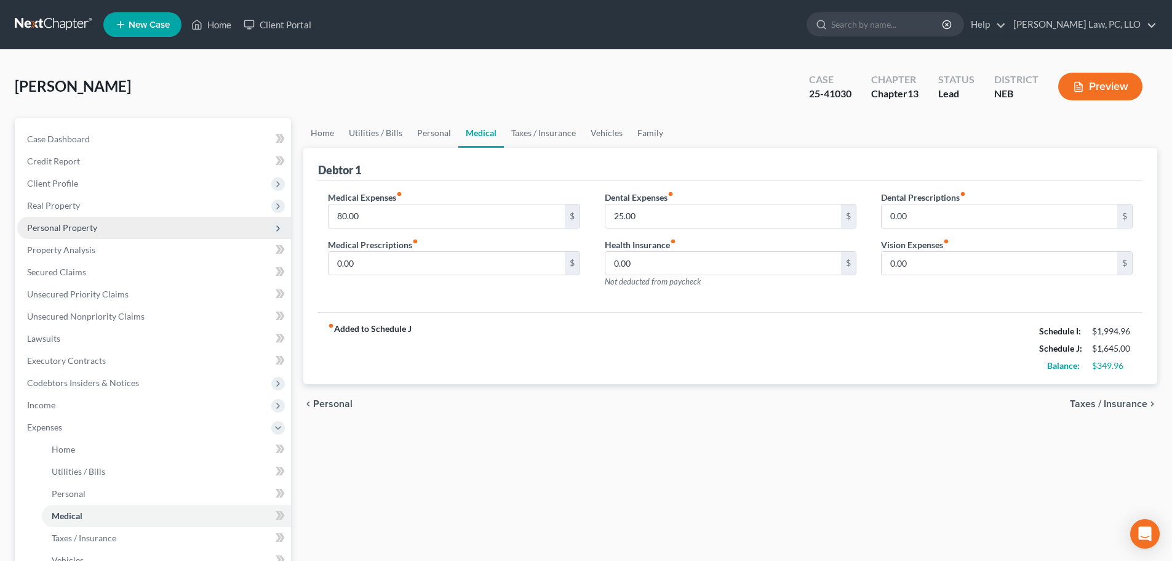
click at [87, 223] on span "Personal Property" at bounding box center [62, 227] width 70 height 10
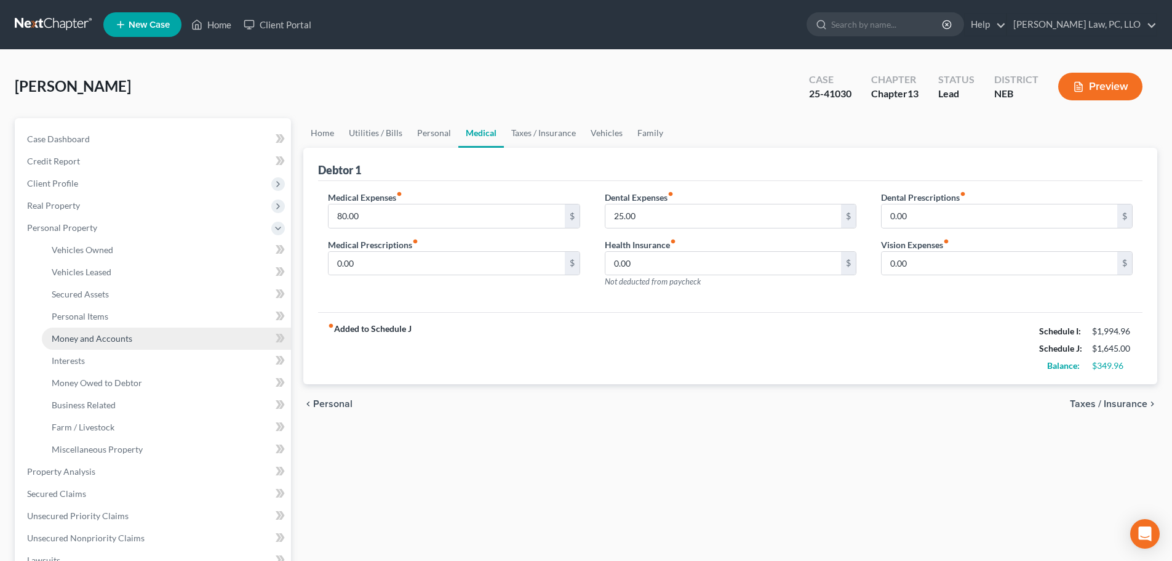
click at [79, 342] on span "Money and Accounts" at bounding box center [92, 338] width 81 height 10
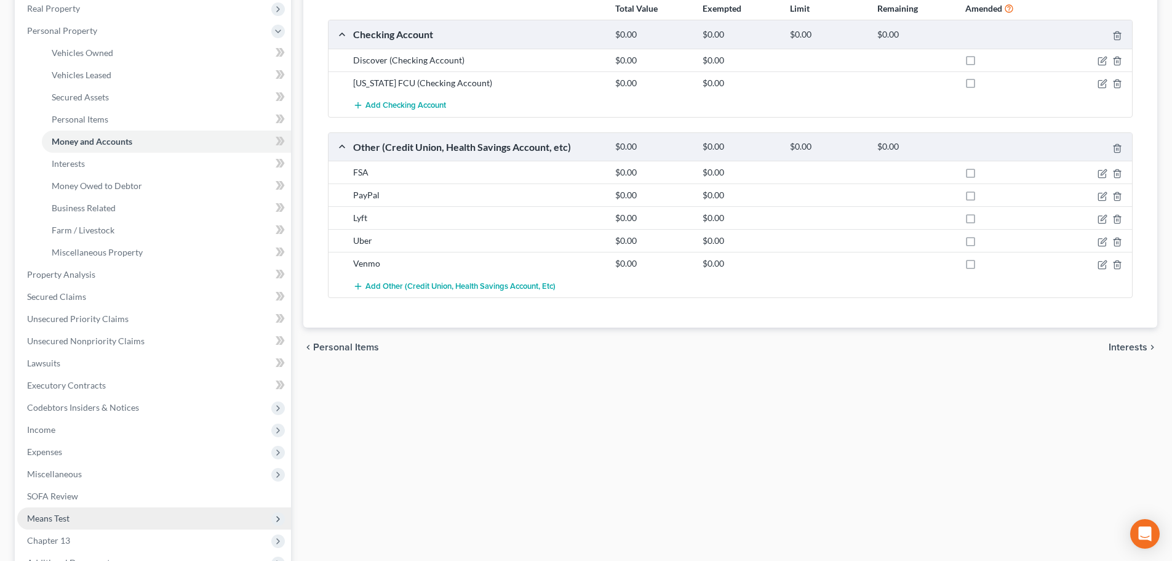
scroll to position [246, 0]
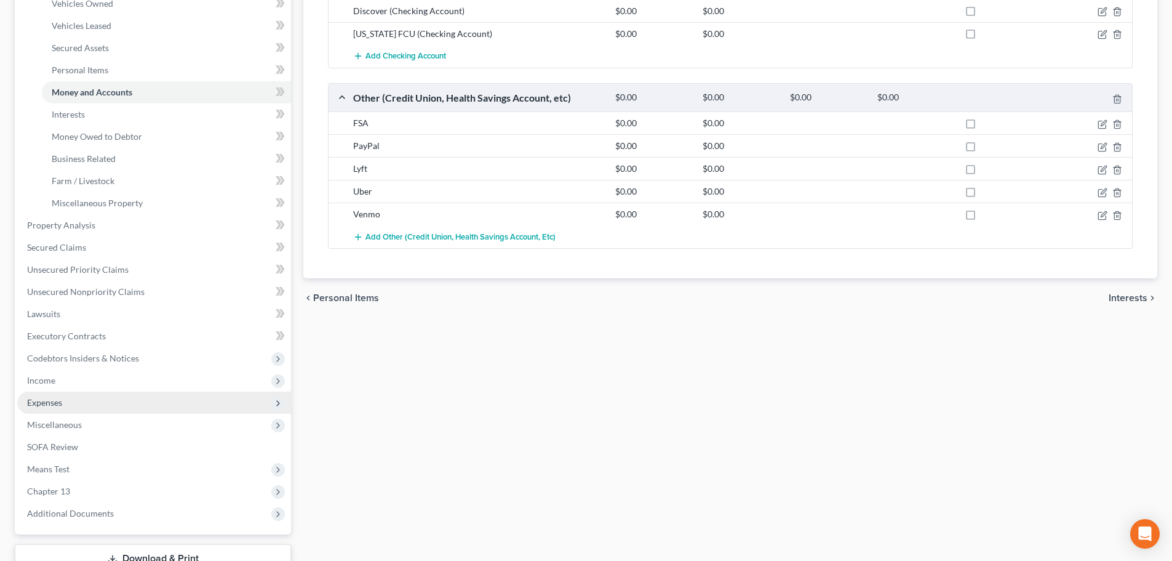
click at [48, 410] on span "Expenses" at bounding box center [154, 402] width 274 height 22
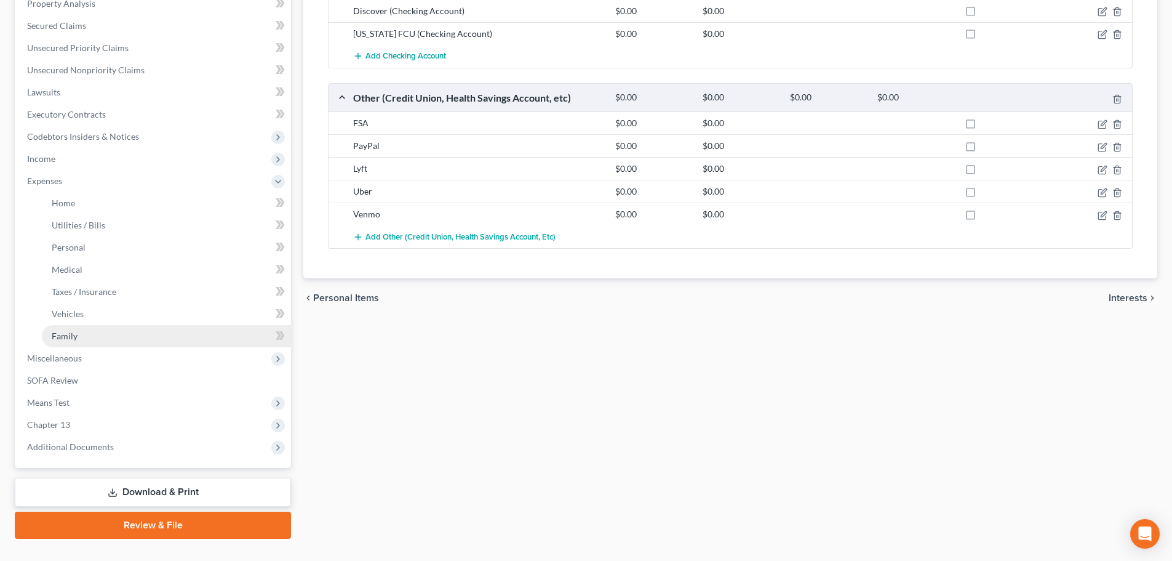
click at [65, 334] on span "Family" at bounding box center [65, 335] width 26 height 10
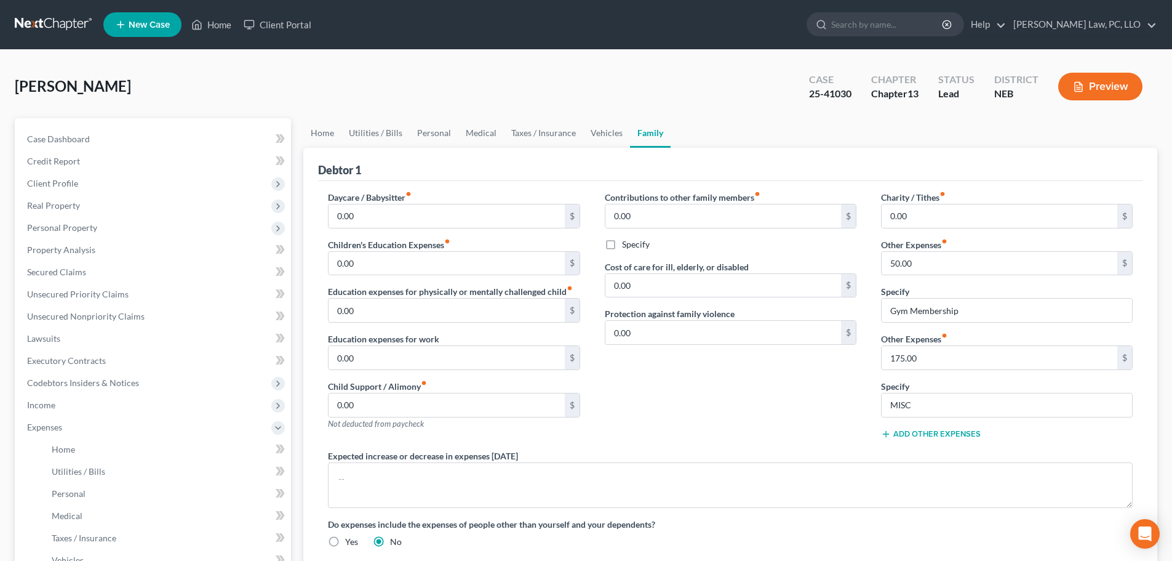
click at [968, 434] on button "Add Other Expenses" at bounding box center [931, 434] width 100 height 10
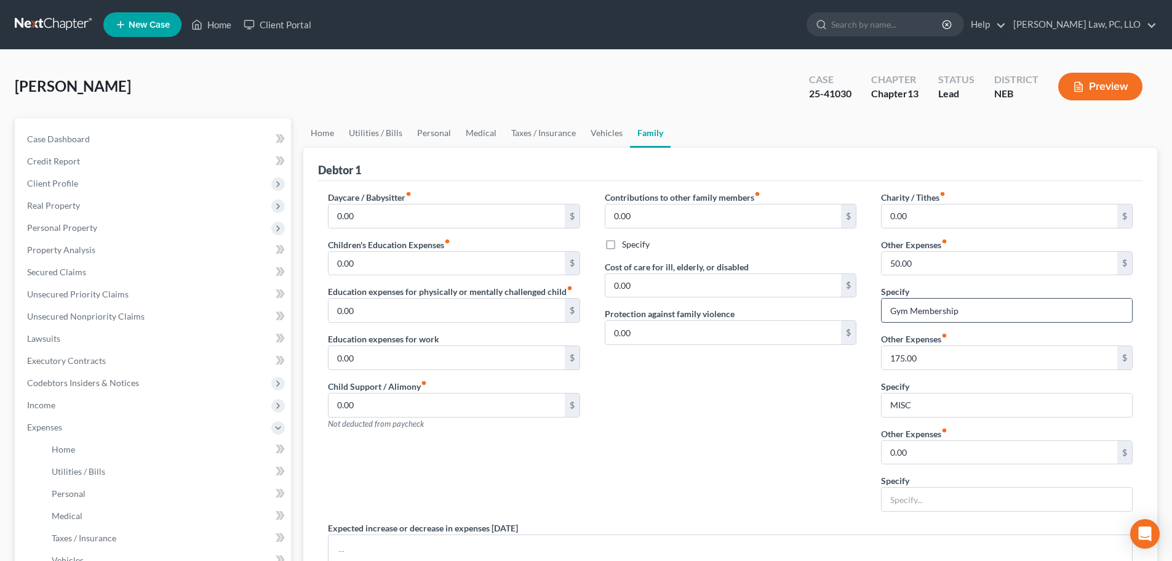
click at [980, 316] on input "Gym Membership" at bounding box center [1007, 309] width 250 height 23
type input "Gym Membership, [PERSON_NAME]'s"
click at [943, 268] on input "50.00" at bounding box center [1000, 263] width 236 height 23
type input "60.00"
click at [806, 402] on div "Contributions to other family members fiber_manual_record 0.00 $ Specify Cost o…" at bounding box center [731, 356] width 276 height 330
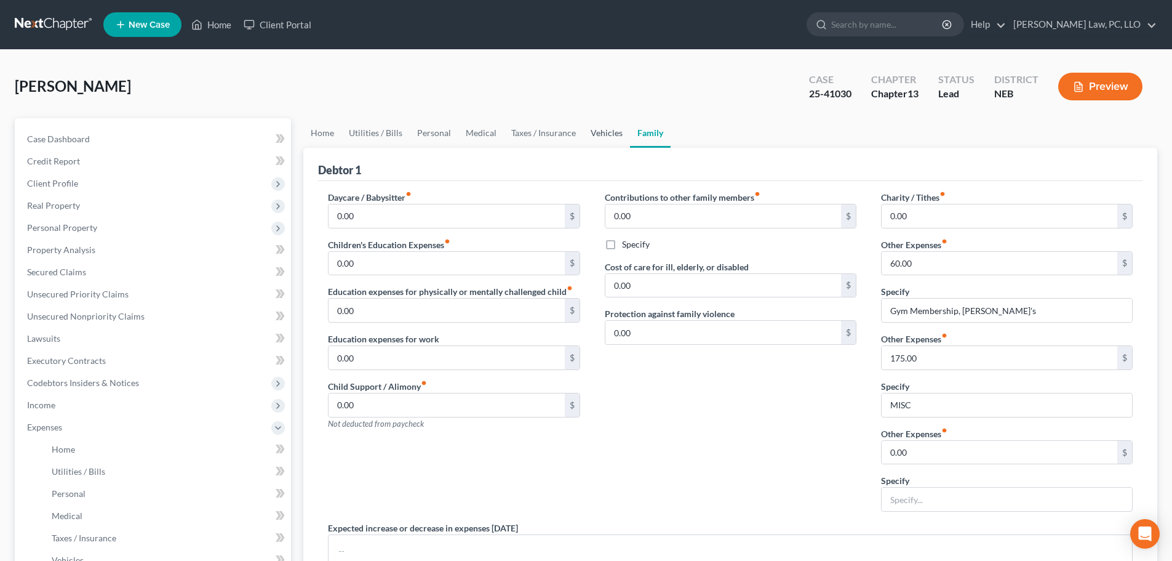
click at [607, 138] on link "Vehicles" at bounding box center [606, 133] width 47 height 30
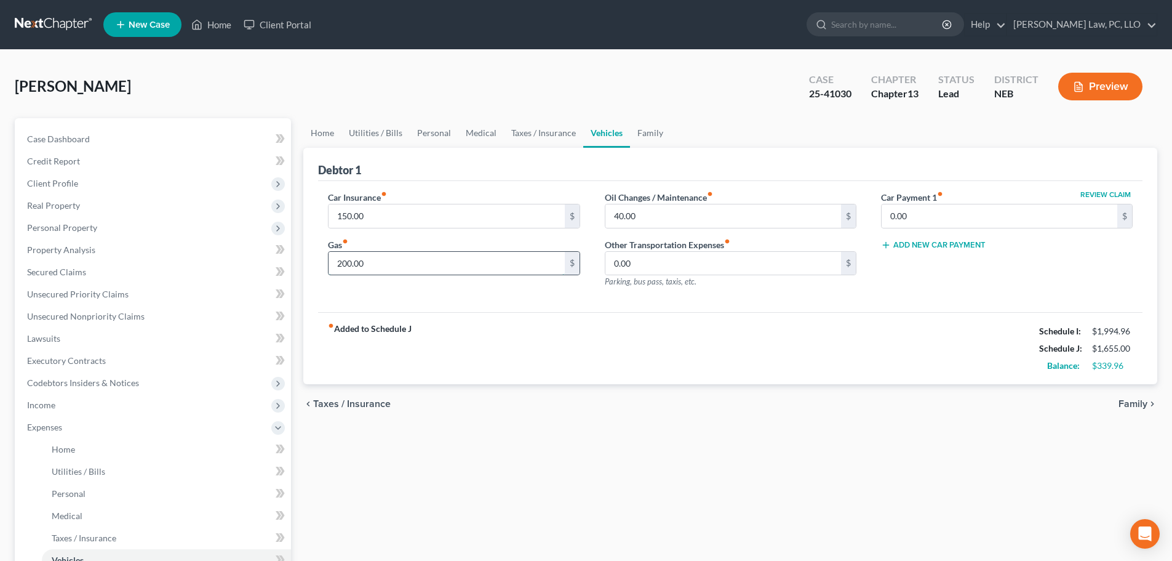
click at [372, 273] on input "200.00" at bounding box center [447, 263] width 236 height 23
type input "250.00"
drag, startPoint x: 526, startPoint y: 133, endPoint x: 509, endPoint y: 137, distance: 17.8
click at [527, 133] on link "Taxes / Insurance" at bounding box center [543, 133] width 79 height 30
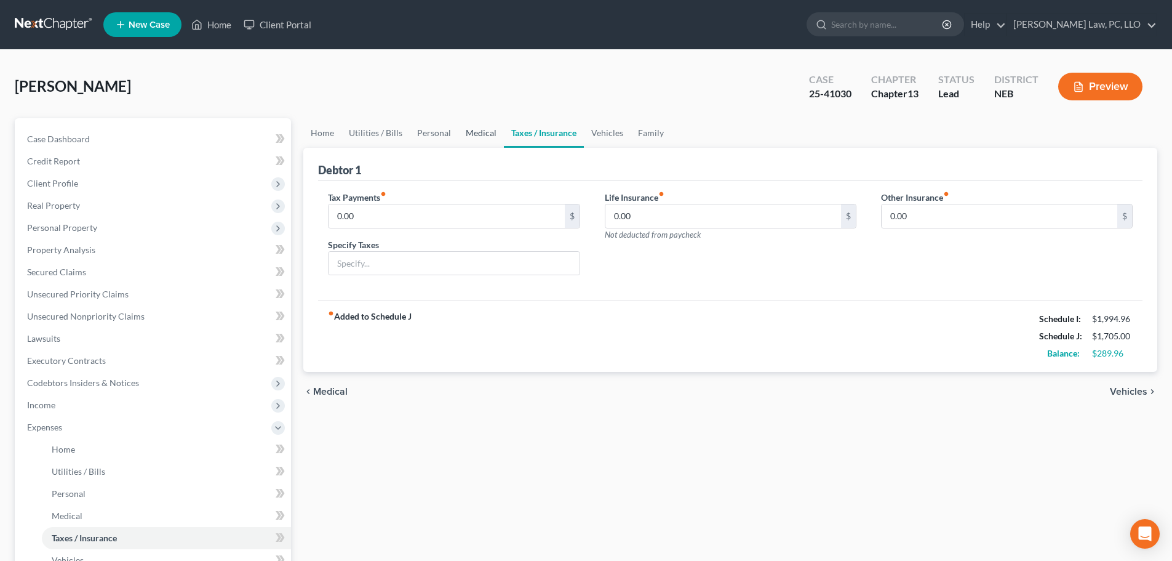
click at [478, 133] on link "Medical" at bounding box center [481, 133] width 46 height 30
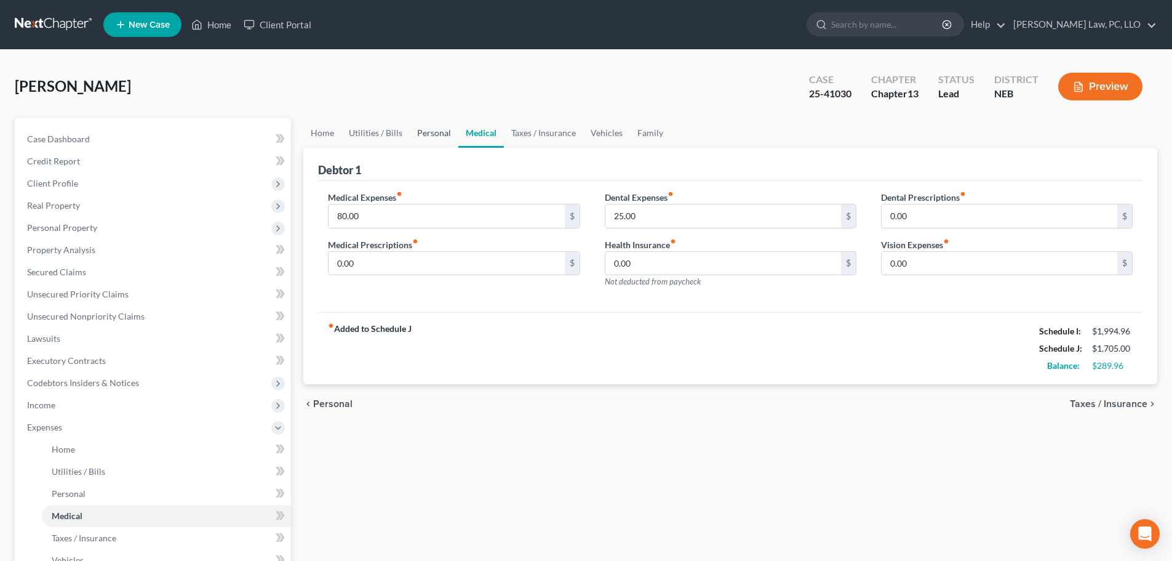
click at [428, 139] on link "Personal" at bounding box center [434, 133] width 49 height 30
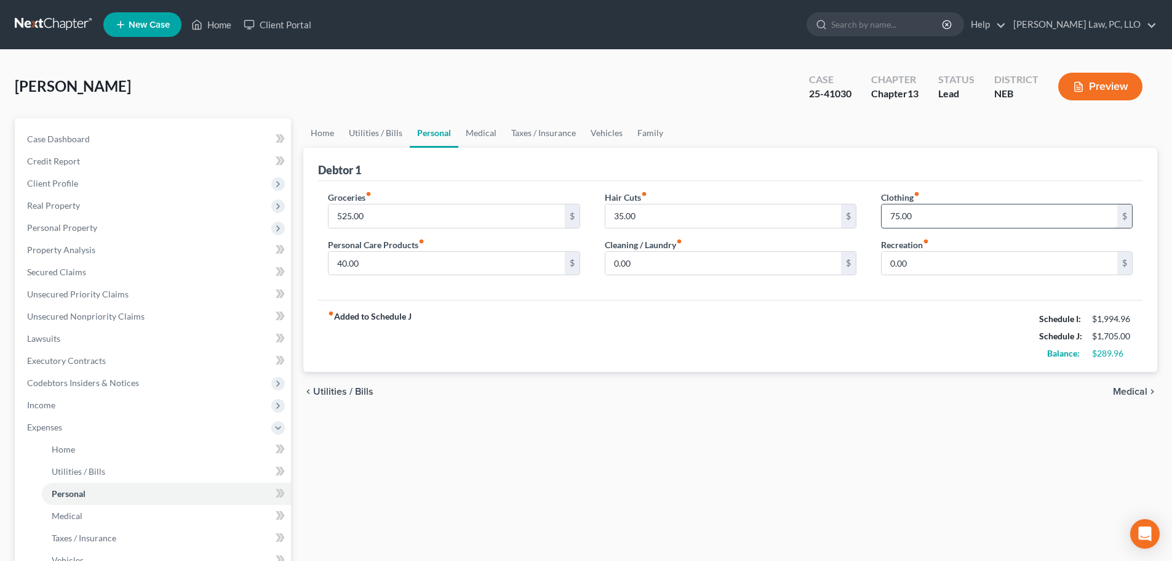
click at [940, 216] on input "75.00" at bounding box center [1000, 215] width 236 height 23
type input "100.00"
click at [375, 131] on link "Utilities / Bills" at bounding box center [376, 133] width 68 height 30
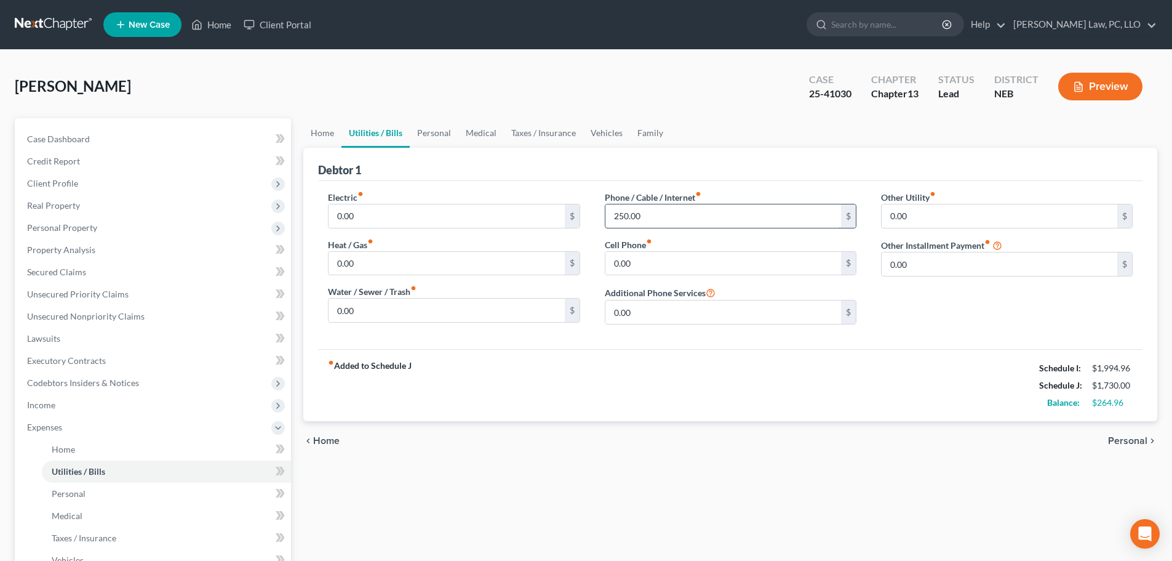
click at [650, 222] on input "250.00" at bounding box center [724, 215] width 236 height 23
type input "300.00"
click at [619, 398] on div "fiber_manual_record Added to Schedule J Schedule I: $1,994.96 Schedule J: $1,78…" at bounding box center [730, 385] width 825 height 72
click at [313, 133] on link "Home" at bounding box center [322, 133] width 38 height 30
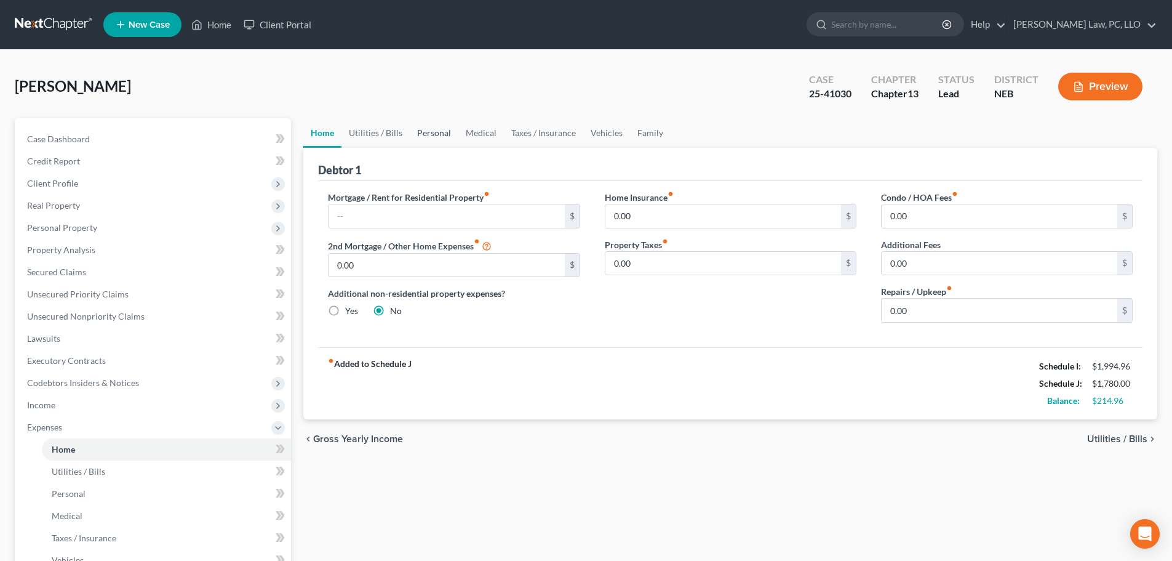
click at [422, 126] on link "Personal" at bounding box center [434, 133] width 49 height 30
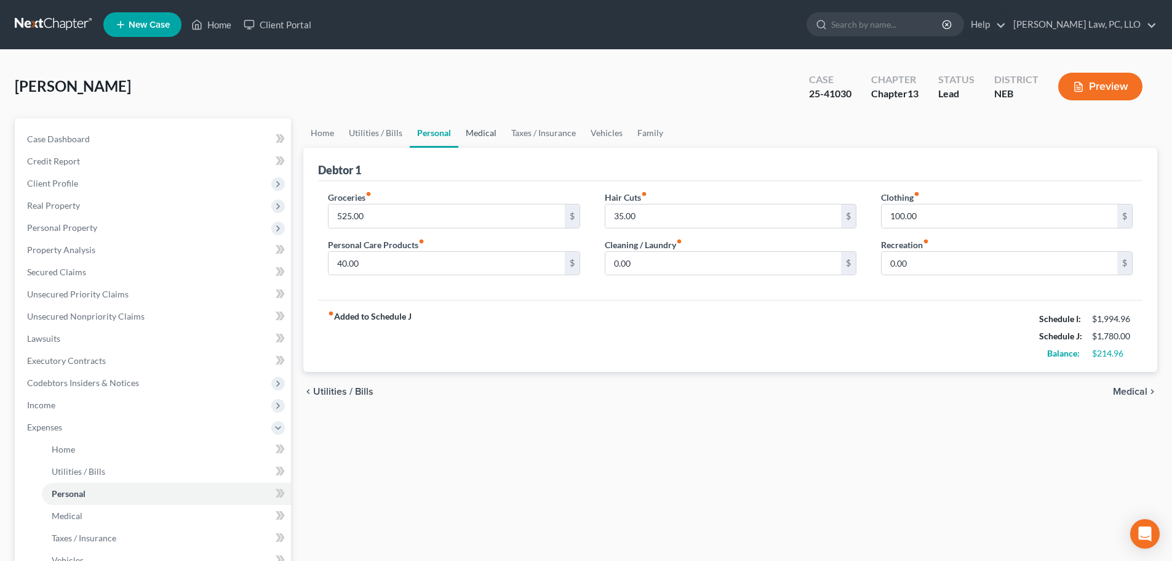
click at [476, 130] on link "Medical" at bounding box center [481, 133] width 46 height 30
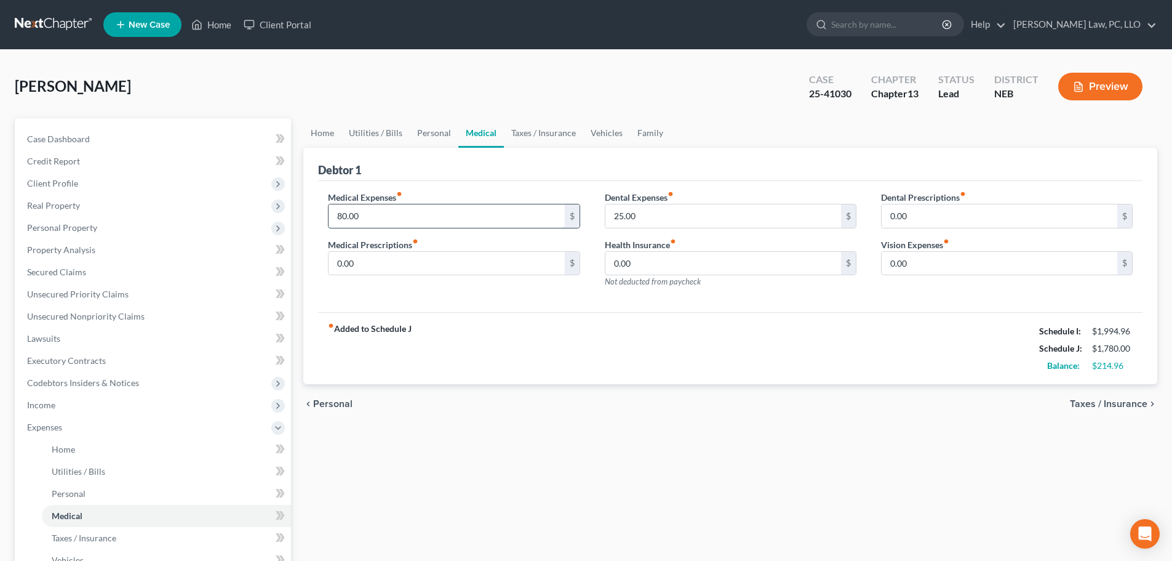
click at [391, 212] on input "80.00" at bounding box center [447, 215] width 236 height 23
type input "100.00"
click at [530, 137] on link "Taxes / Insurance" at bounding box center [543, 133] width 79 height 30
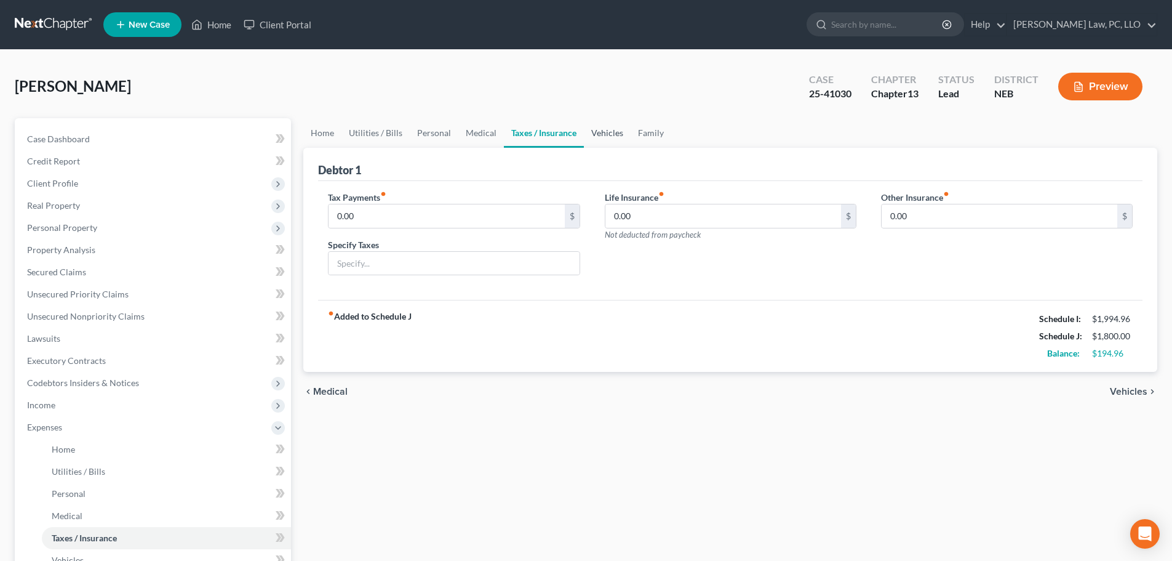
click at [600, 135] on link "Vehicles" at bounding box center [607, 133] width 47 height 30
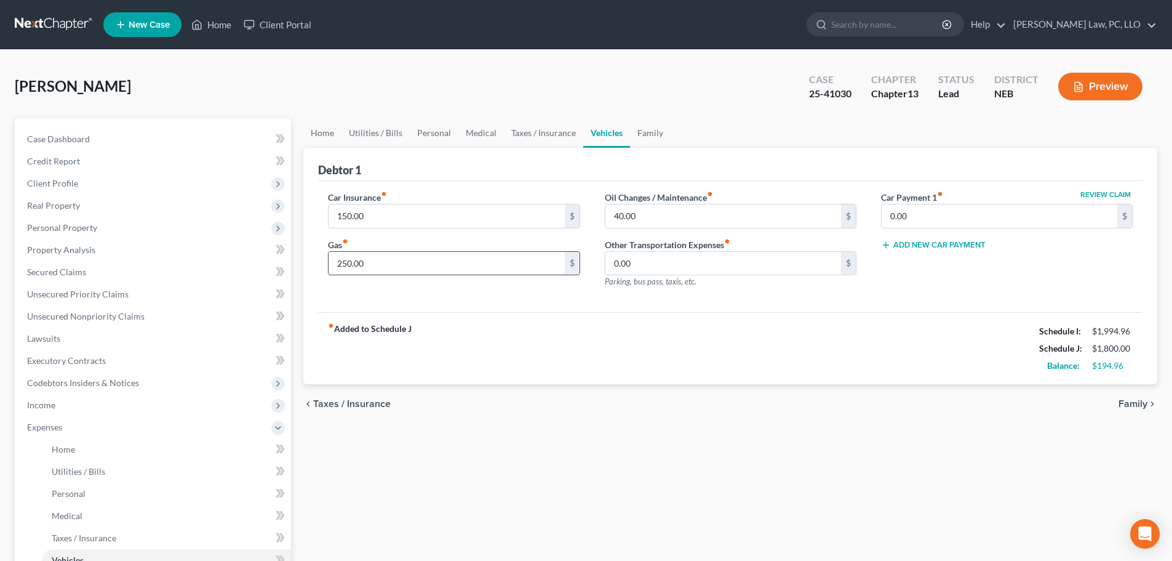
click at [357, 270] on input "250.00" at bounding box center [447, 263] width 236 height 23
type input "275.00"
click at [639, 132] on link "Family" at bounding box center [650, 133] width 41 height 30
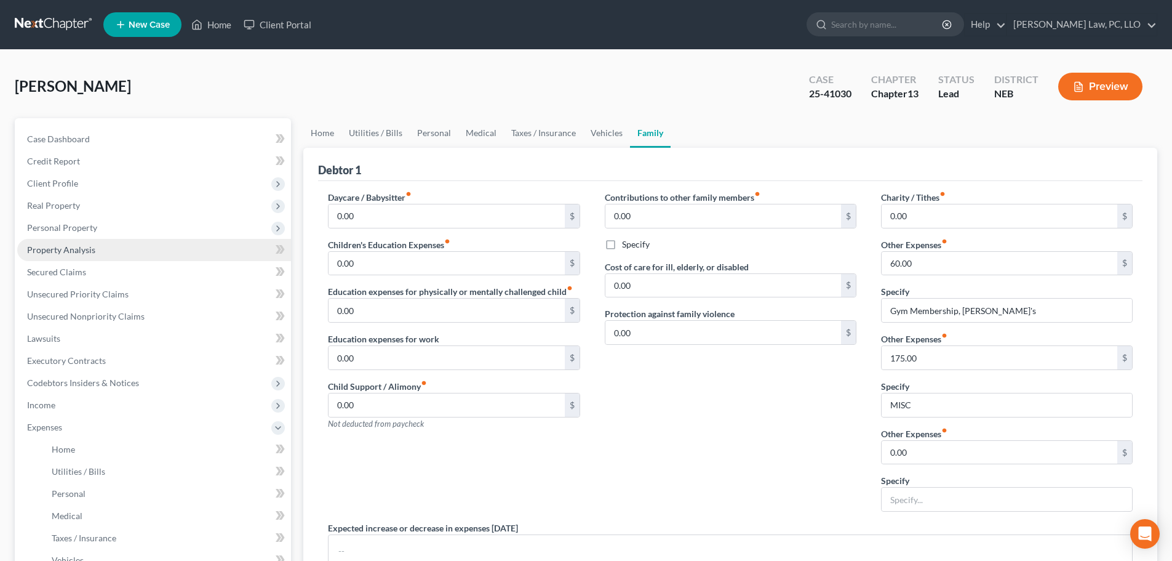
drag, startPoint x: 66, startPoint y: 223, endPoint x: 74, endPoint y: 243, distance: 21.3
click at [66, 223] on span "Personal Property" at bounding box center [62, 227] width 70 height 10
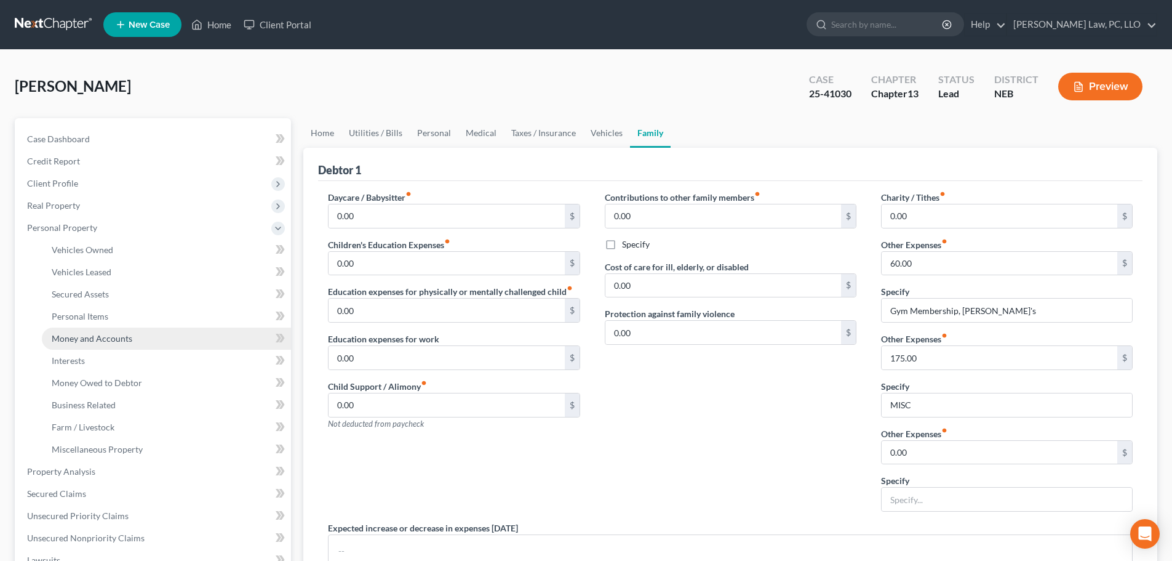
click at [95, 342] on span "Money and Accounts" at bounding box center [92, 338] width 81 height 10
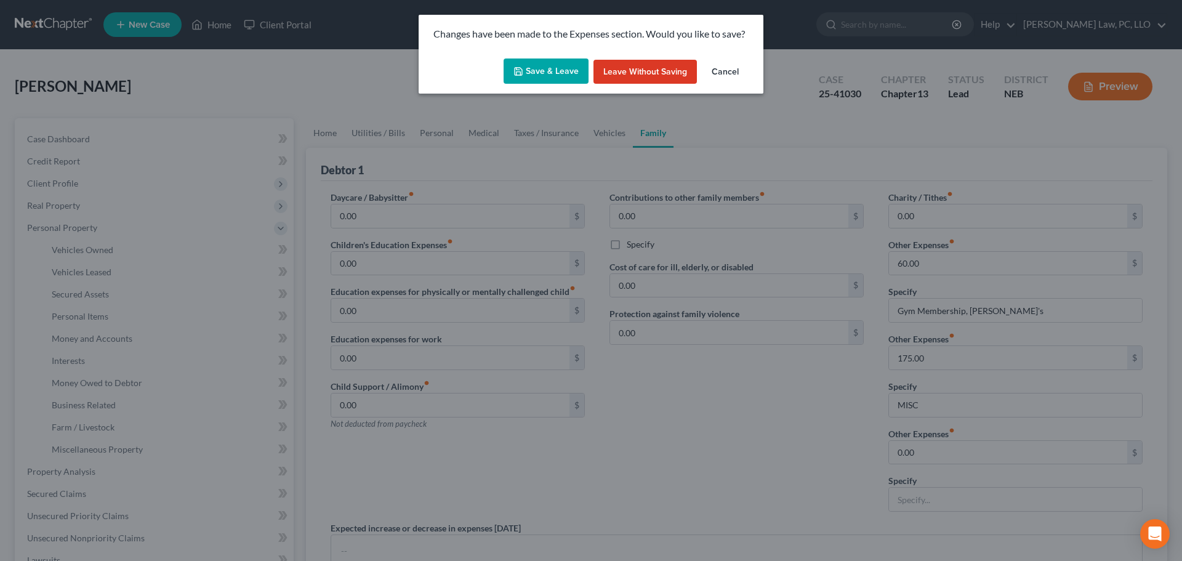
drag, startPoint x: 582, startPoint y: 87, endPoint x: 575, endPoint y: 77, distance: 12.3
click at [581, 86] on div "Save & Leave Leave without Saving Cancel" at bounding box center [590, 74] width 345 height 41
click at [574, 77] on button "Save & Leave" at bounding box center [545, 71] width 85 height 26
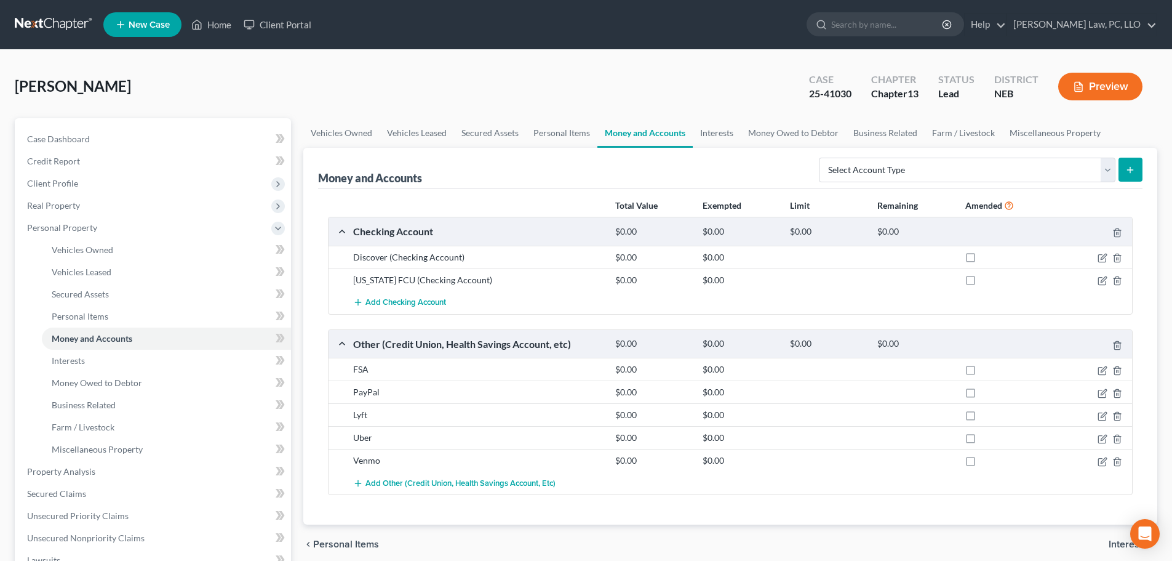
click at [409, 392] on div "PayPal" at bounding box center [478, 392] width 262 height 12
click at [1103, 256] on icon "button" at bounding box center [1103, 258] width 10 height 10
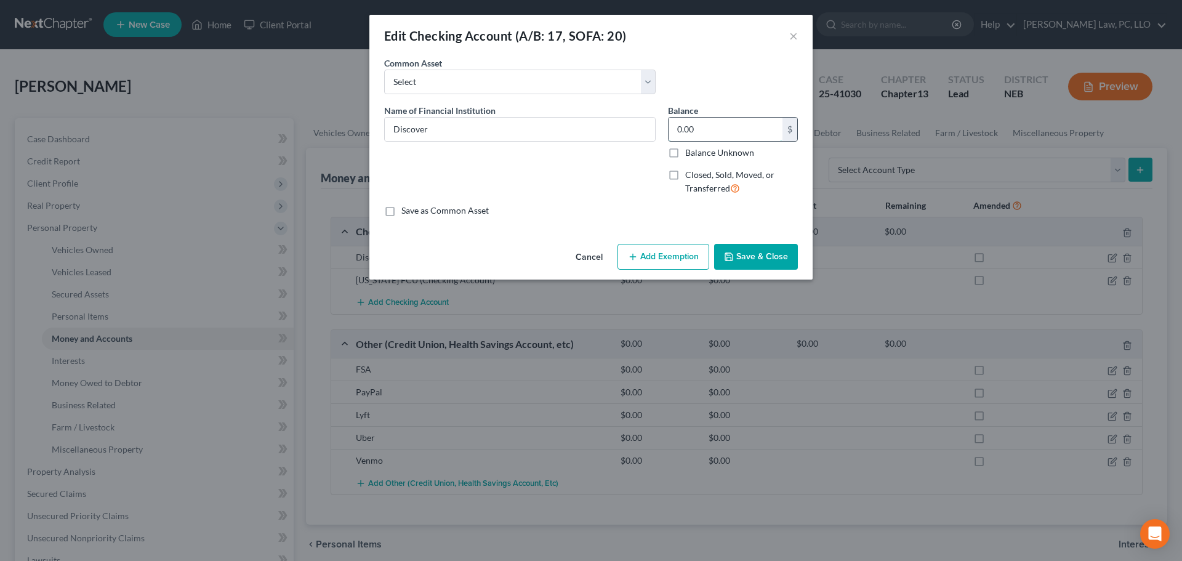
click at [701, 133] on input "0.00" at bounding box center [725, 129] width 114 height 23
type input "100"
click at [665, 261] on button "Add Exemption" at bounding box center [663, 257] width 92 height 26
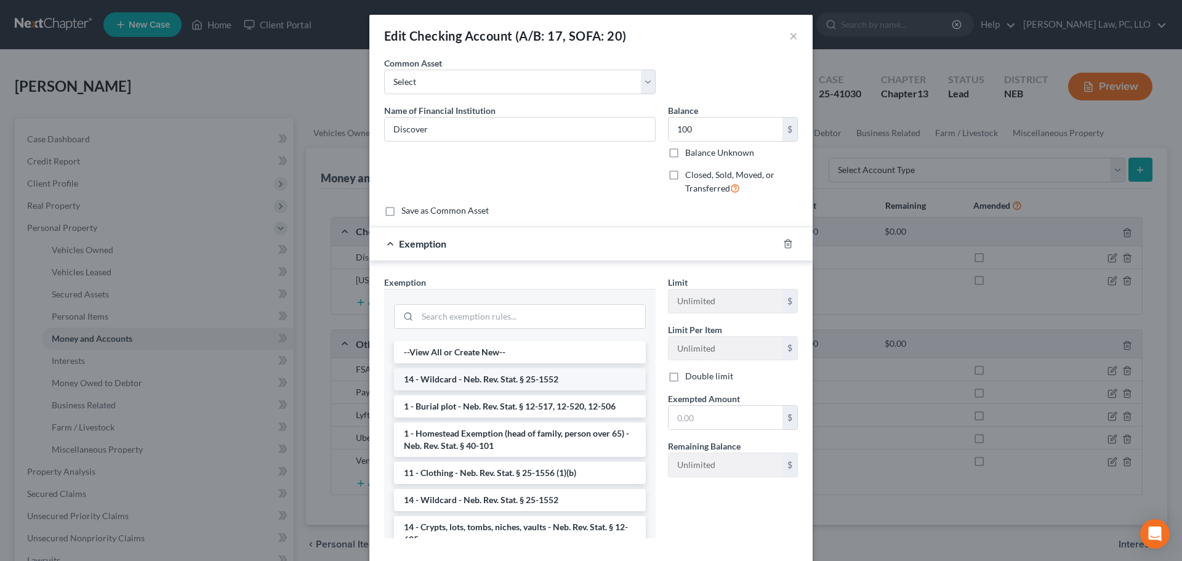
click at [493, 378] on li "14 - Wildcard - Neb. Rev. Stat. § 25-1552" at bounding box center [520, 379] width 252 height 22
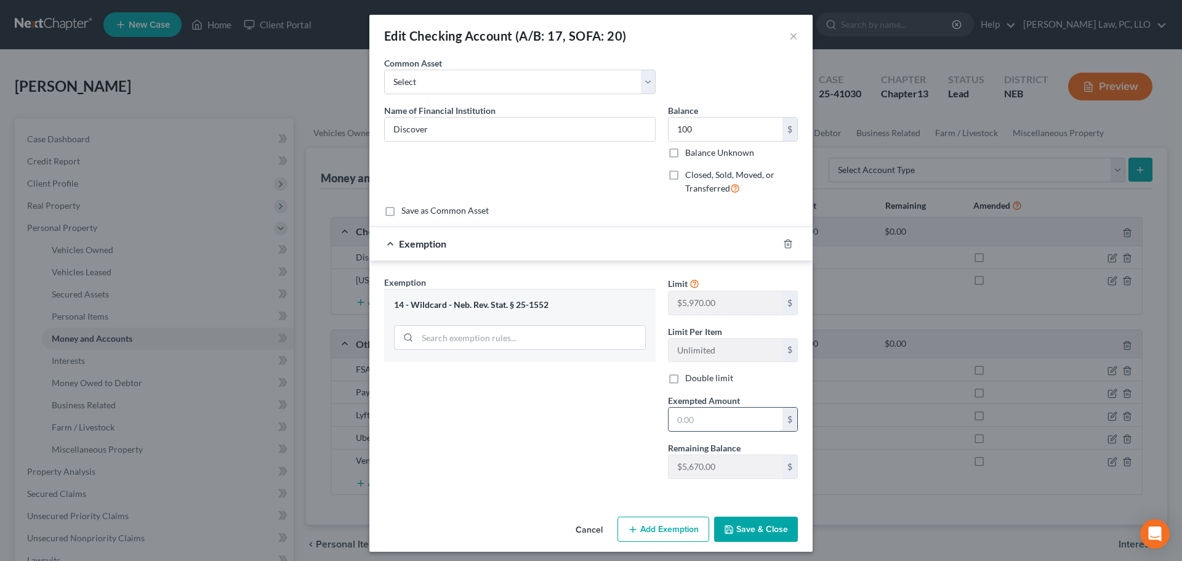
click at [713, 413] on input "text" at bounding box center [725, 418] width 114 height 23
type input "100"
click at [746, 527] on button "Save & Close" at bounding box center [756, 529] width 84 height 26
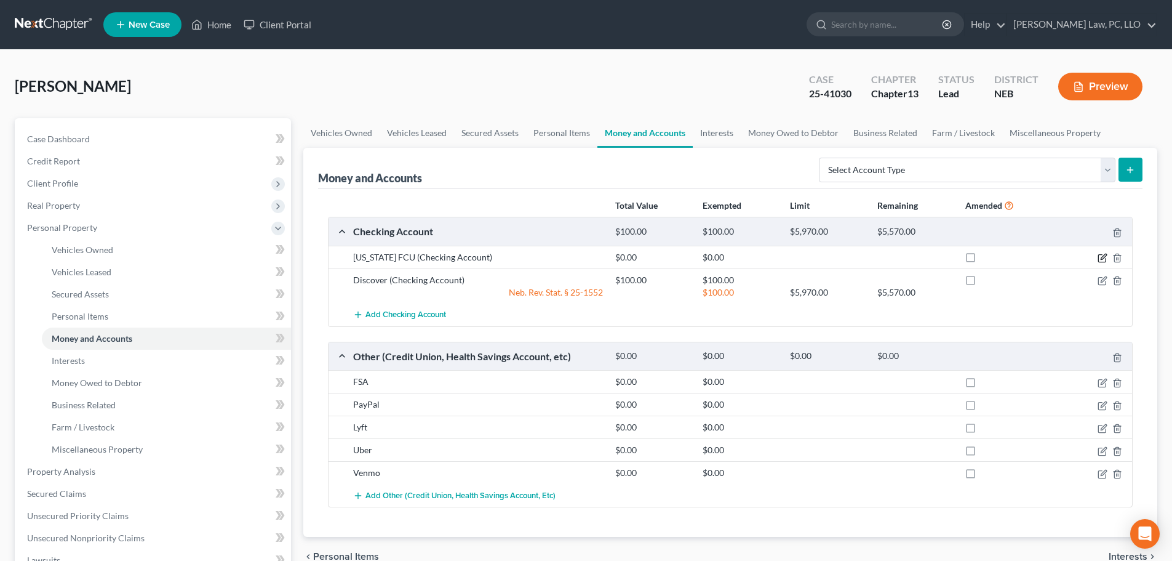
click at [1100, 256] on icon "button" at bounding box center [1103, 258] width 10 height 10
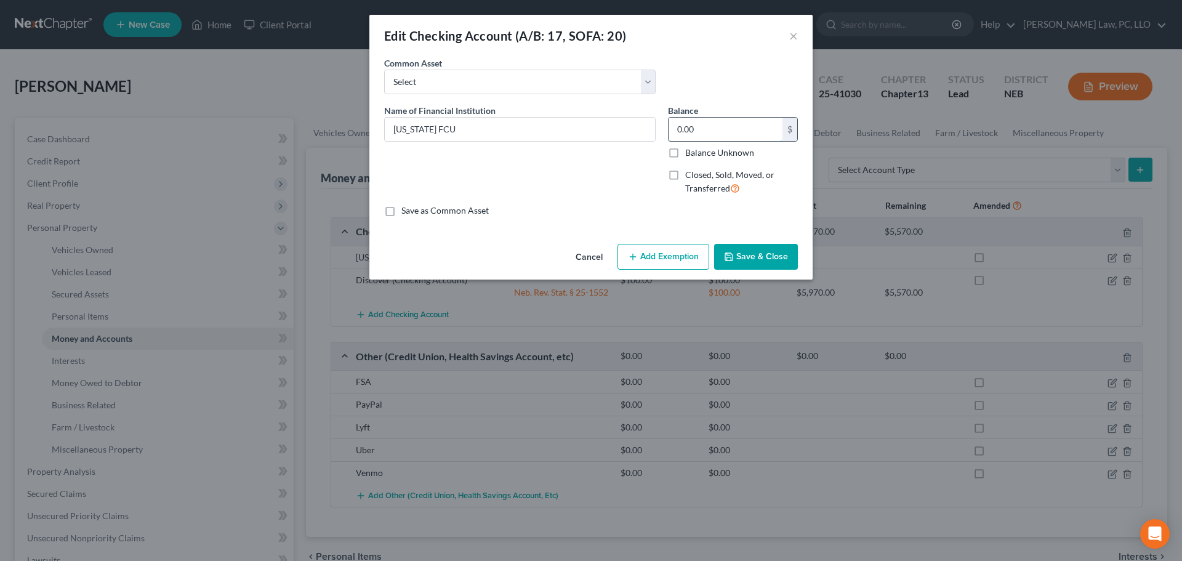
click at [716, 130] on input "0.00" at bounding box center [725, 129] width 114 height 23
type input "100"
click at [665, 257] on button "Add Exemption" at bounding box center [663, 257] width 92 height 26
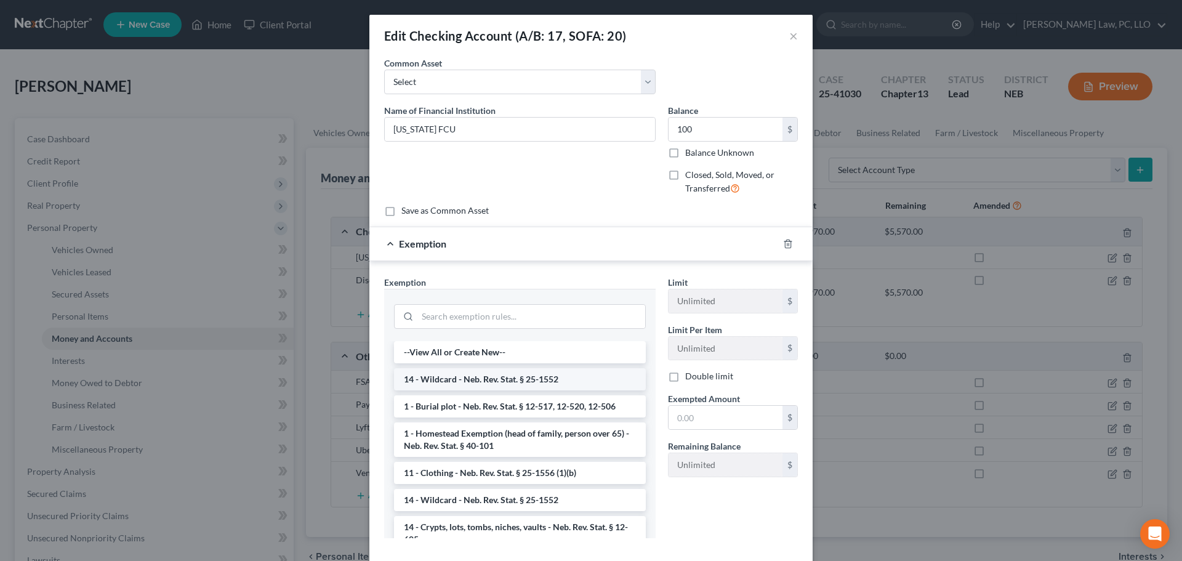
click at [520, 385] on li "14 - Wildcard - Neb. Rev. Stat. § 25-1552" at bounding box center [520, 379] width 252 height 22
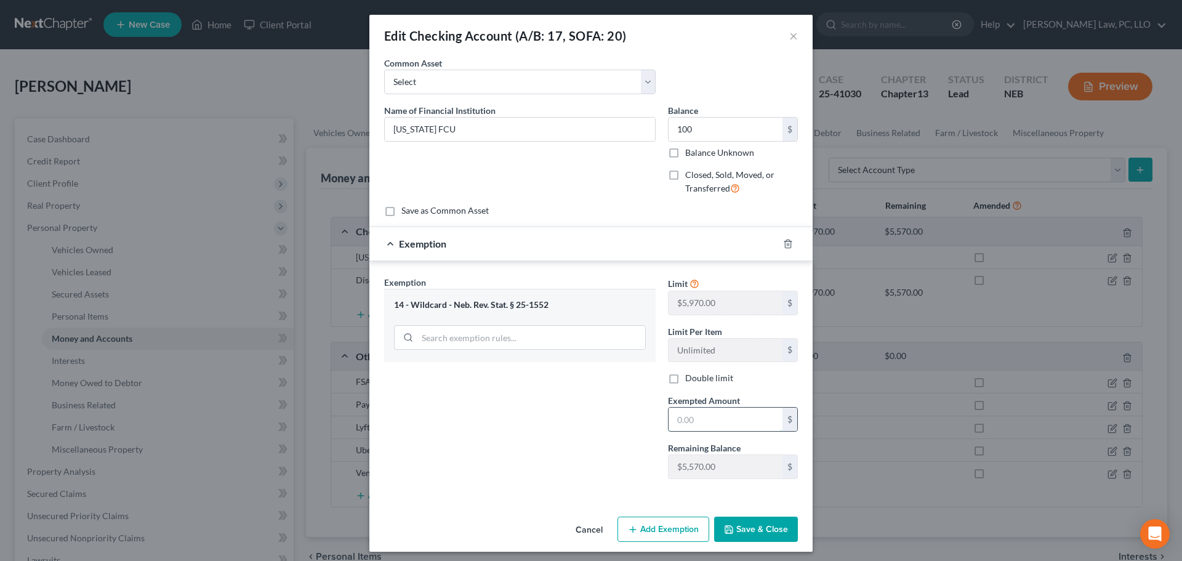
click at [702, 425] on input "text" at bounding box center [725, 418] width 114 height 23
type input "100"
click at [738, 522] on button "Save & Close" at bounding box center [756, 529] width 84 height 26
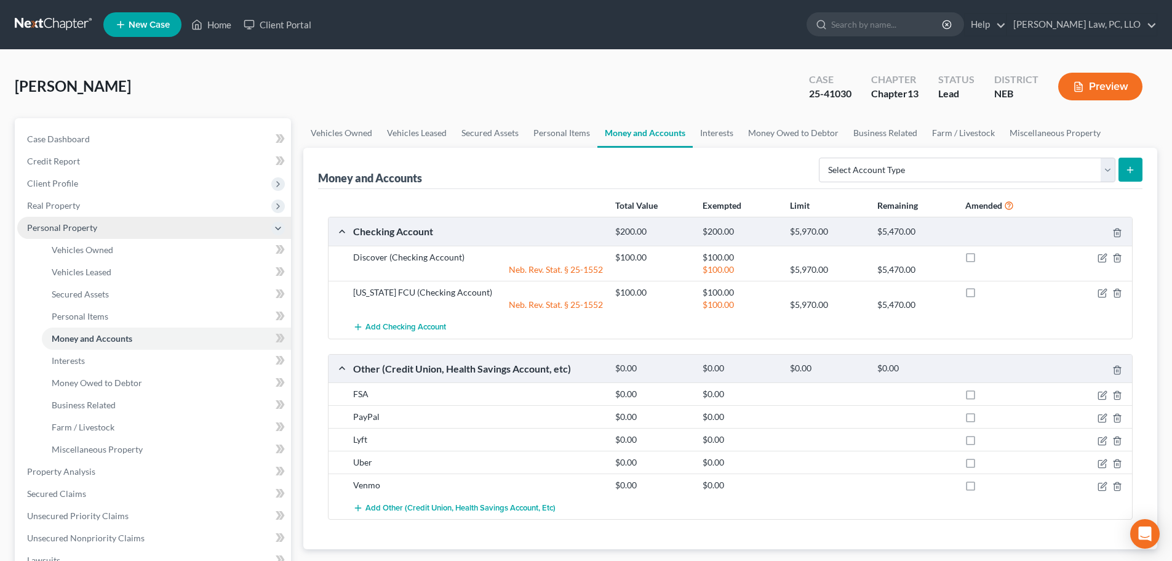
click at [77, 224] on span "Personal Property" at bounding box center [62, 227] width 70 height 10
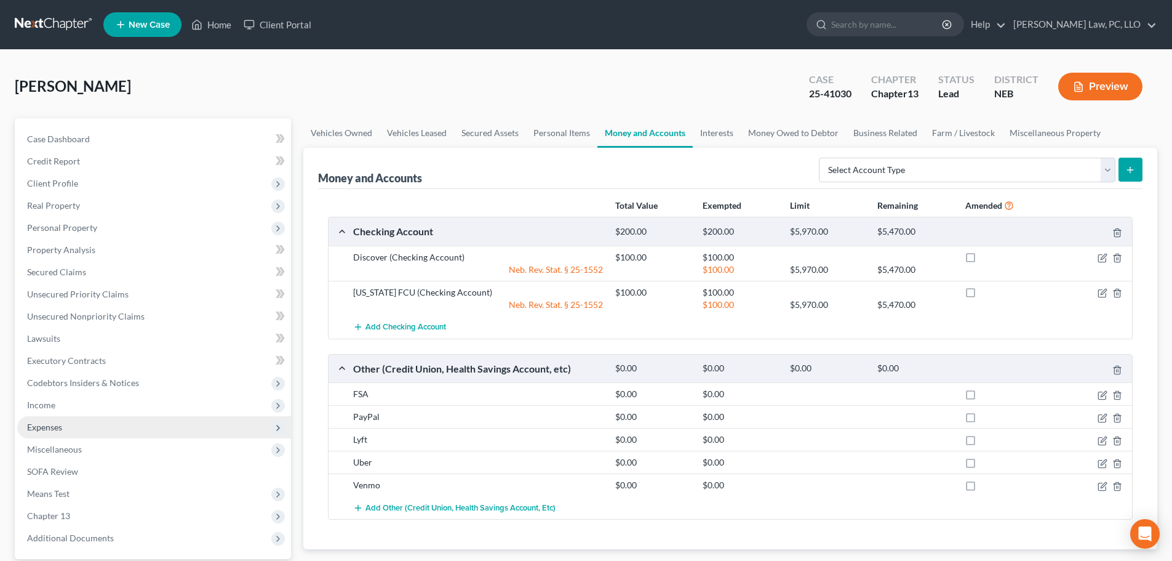
click at [69, 433] on span "Expenses" at bounding box center [154, 427] width 274 height 22
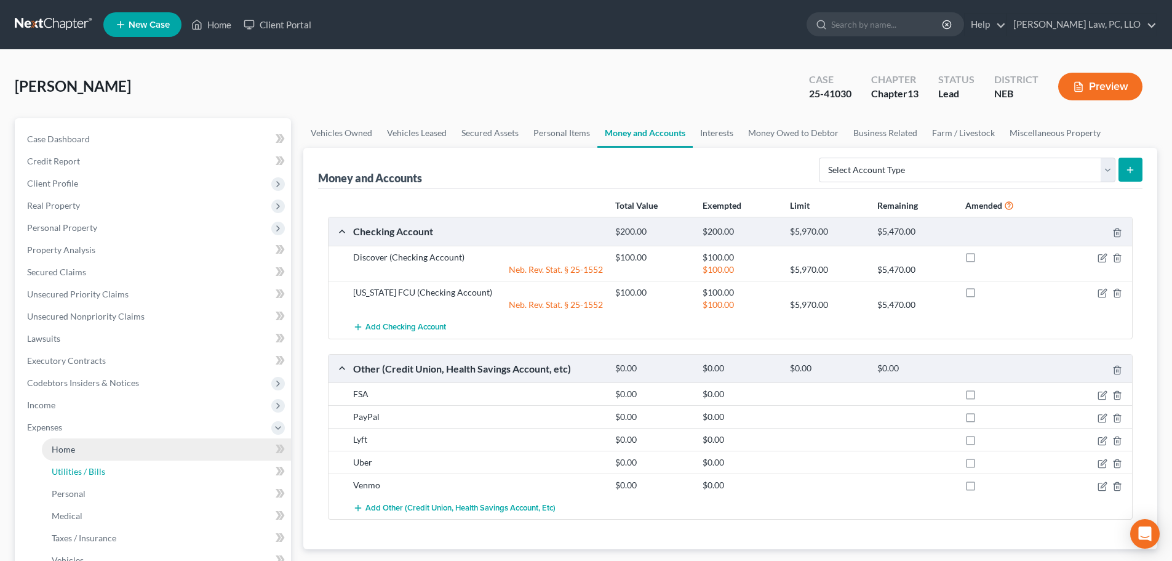
click at [77, 466] on span "Utilities / Bills" at bounding box center [79, 471] width 54 height 10
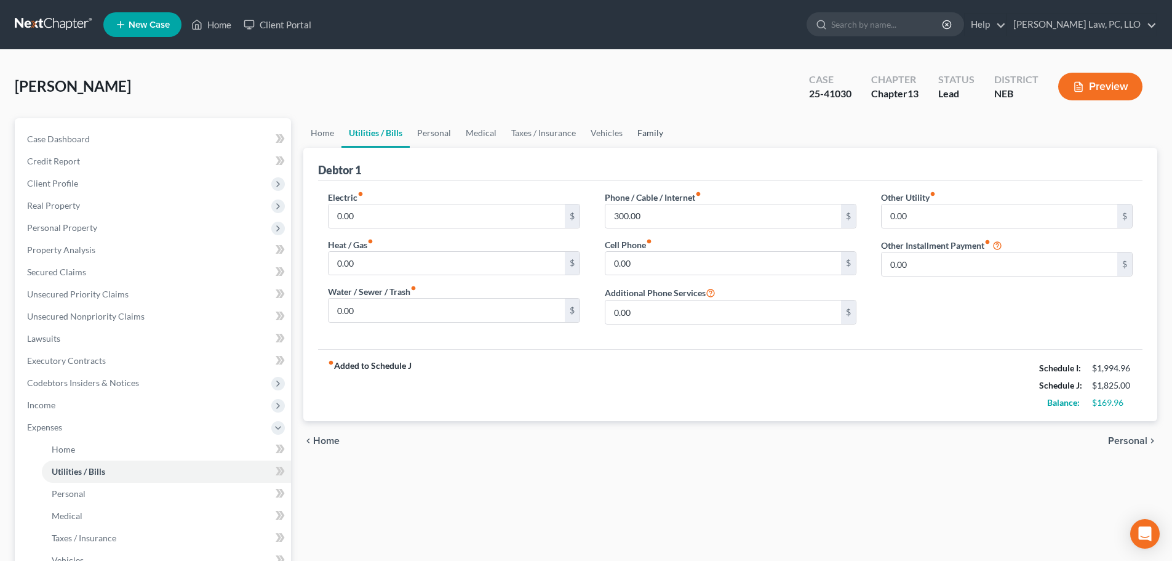
click at [642, 127] on link "Family" at bounding box center [650, 133] width 41 height 30
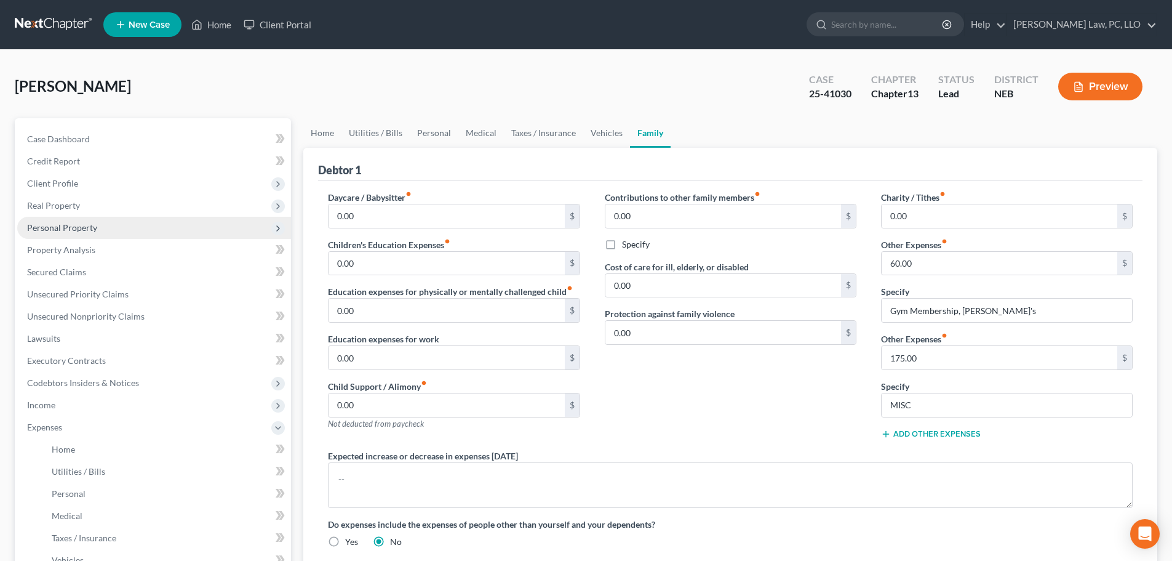
click at [95, 225] on span "Personal Property" at bounding box center [62, 227] width 70 height 10
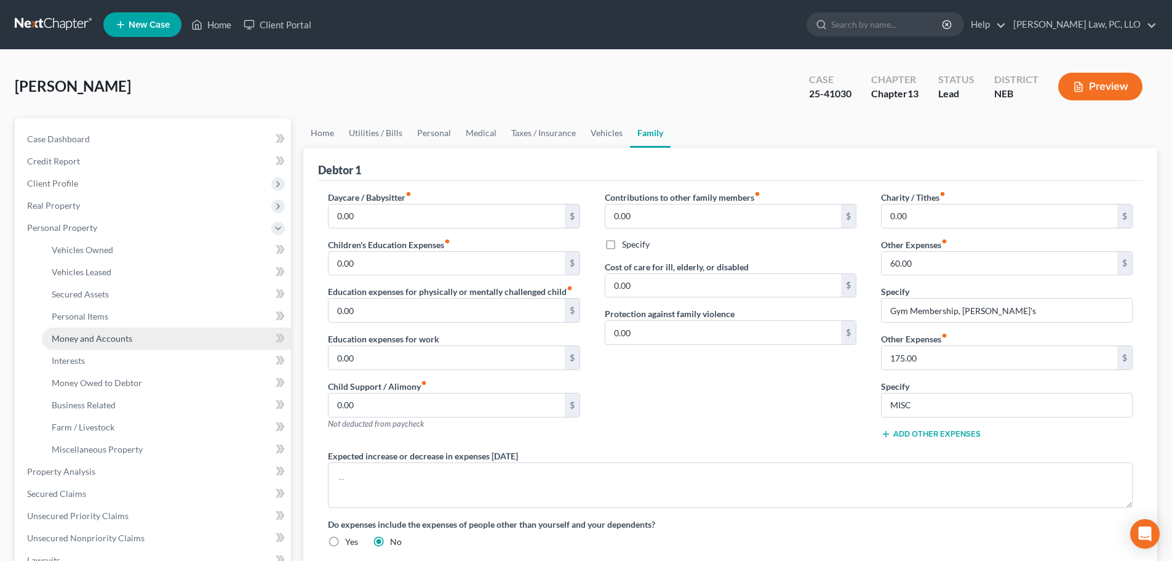
click at [110, 337] on span "Money and Accounts" at bounding box center [92, 338] width 81 height 10
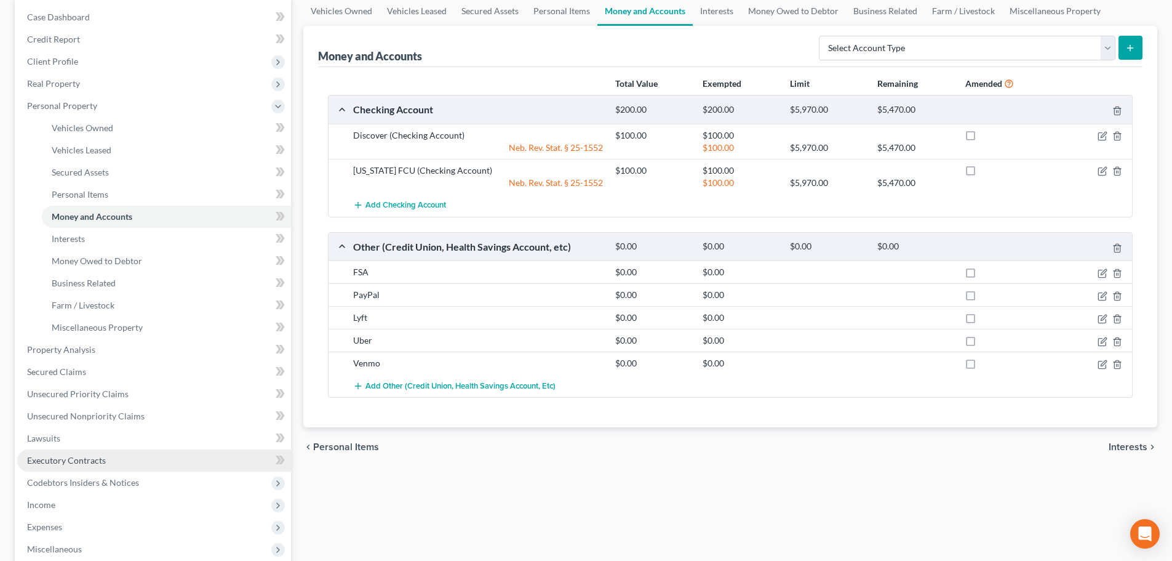
scroll to position [123, 0]
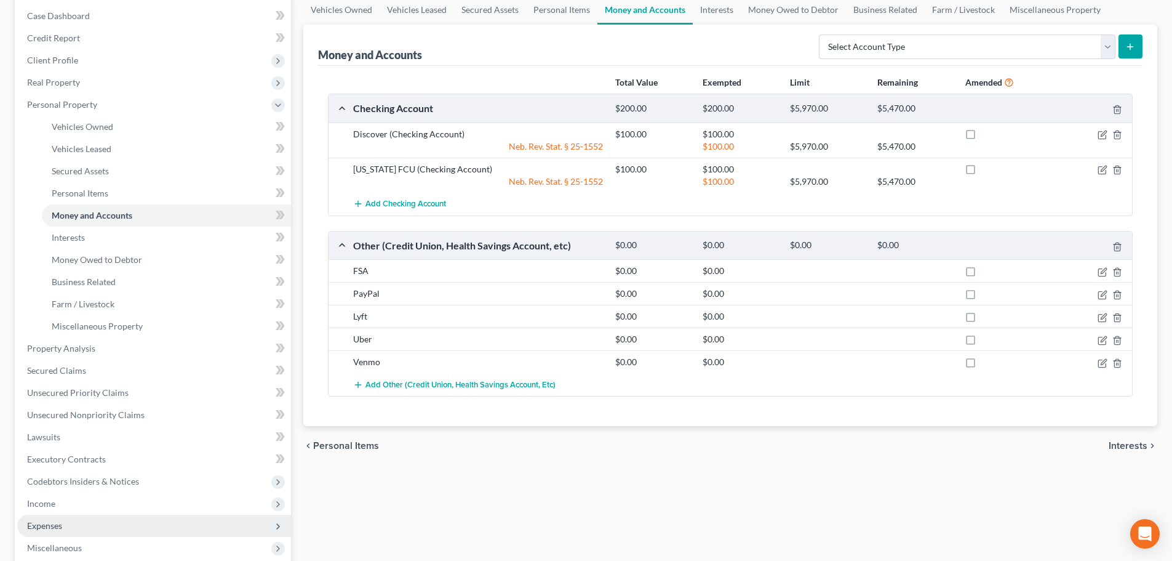
click at [48, 520] on span "Expenses" at bounding box center [44, 525] width 35 height 10
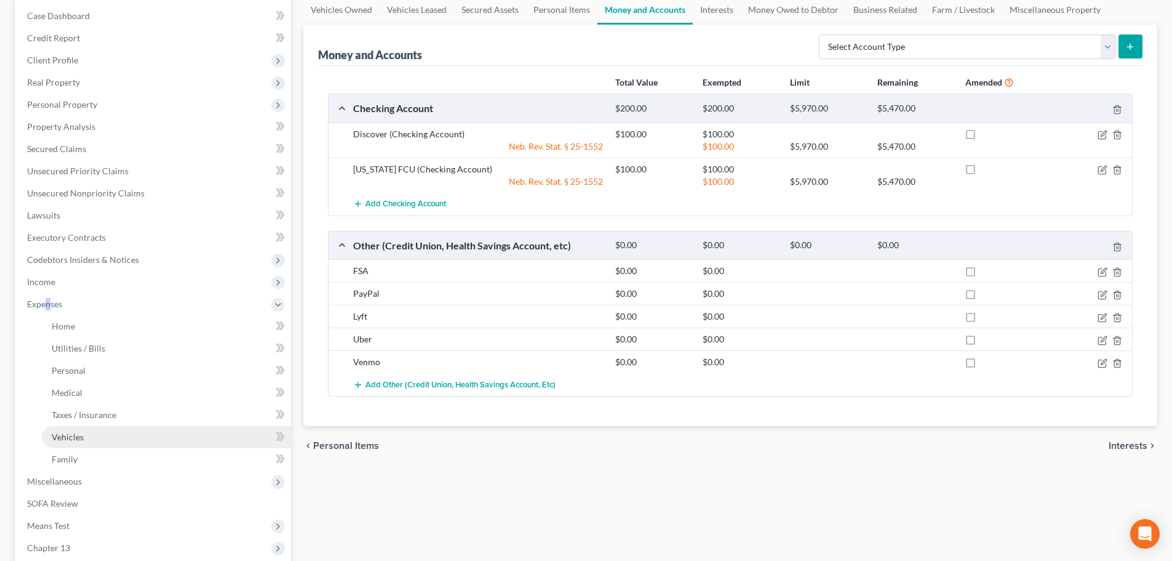
click at [91, 437] on link "Vehicles" at bounding box center [166, 437] width 249 height 22
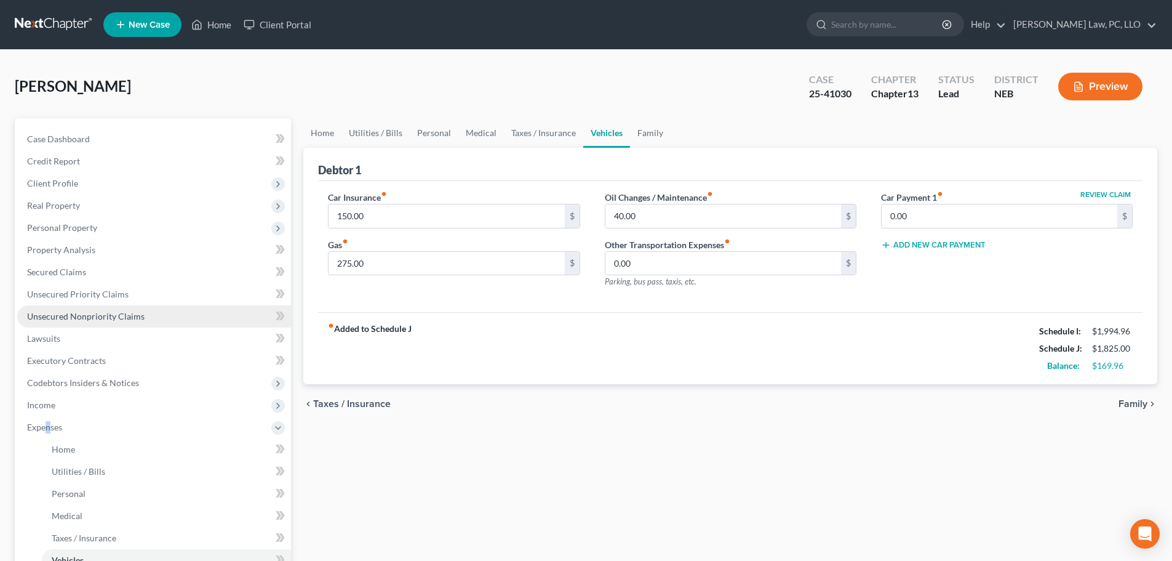
click at [54, 312] on span "Unsecured Nonpriority Claims" at bounding box center [86, 316] width 118 height 10
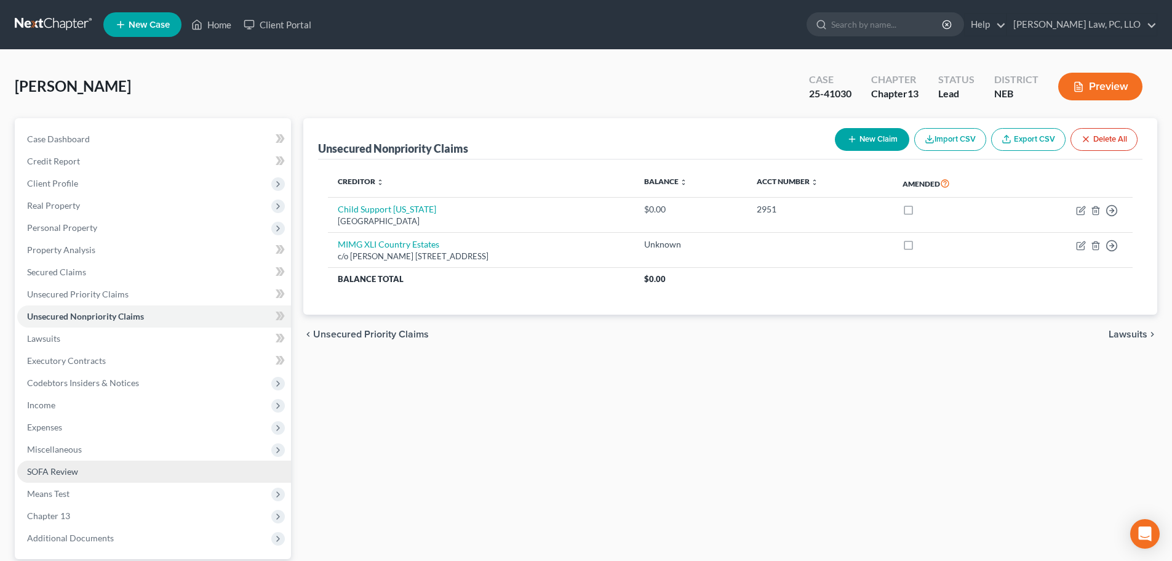
drag, startPoint x: 66, startPoint y: 446, endPoint x: 82, endPoint y: 461, distance: 21.8
click at [66, 446] on span "Miscellaneous" at bounding box center [54, 449] width 55 height 10
drag, startPoint x: 82, startPoint y: 477, endPoint x: 146, endPoint y: 466, distance: 65.6
click at [82, 477] on link "Attorney / Credit Counseling Fees" at bounding box center [166, 471] width 249 height 22
select select "1"
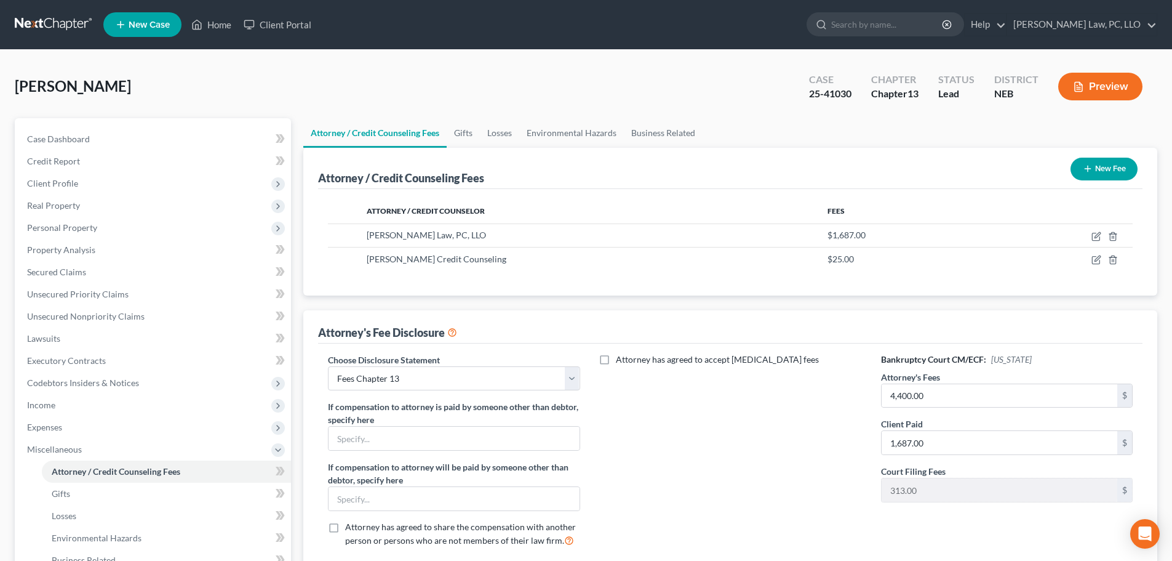
scroll to position [62, 0]
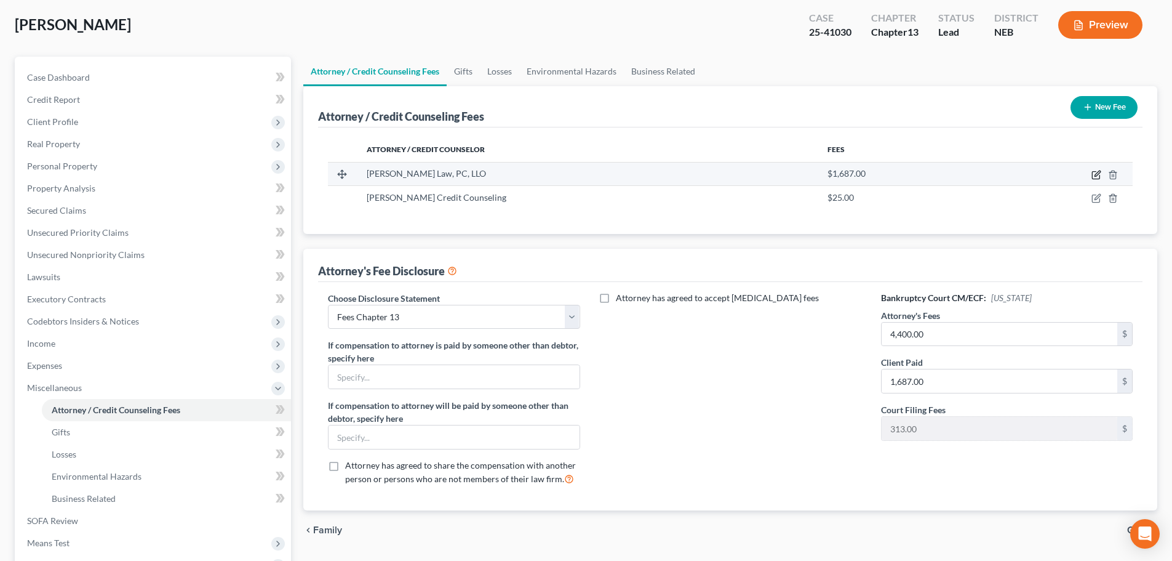
click at [1096, 175] on icon "button" at bounding box center [1097, 175] width 10 height 10
select select "30"
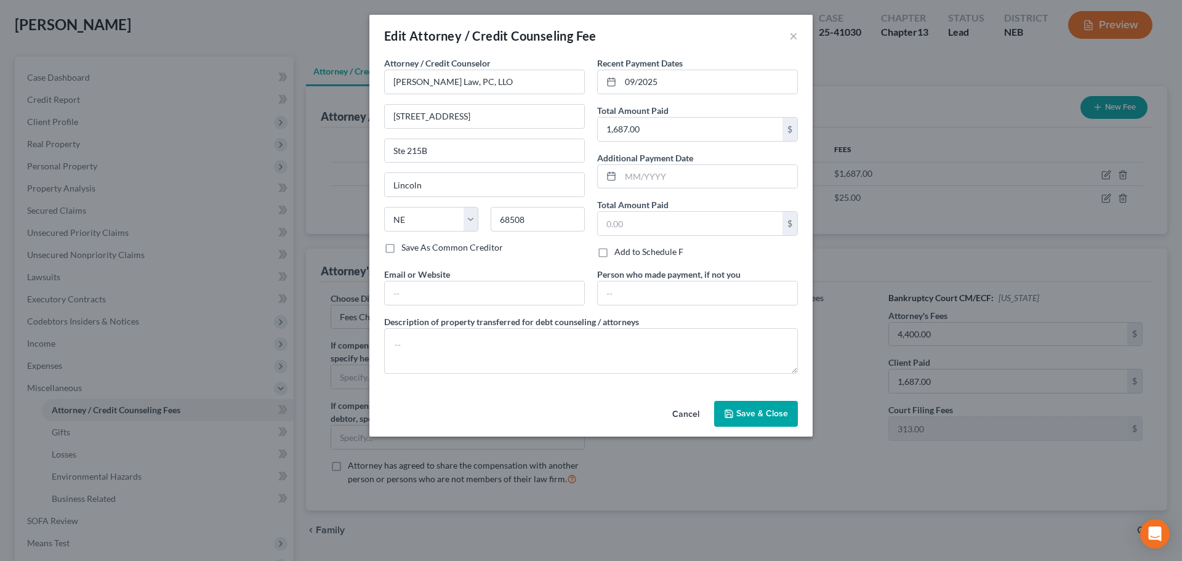
click at [746, 416] on span "Save & Close" at bounding box center [762, 413] width 52 height 10
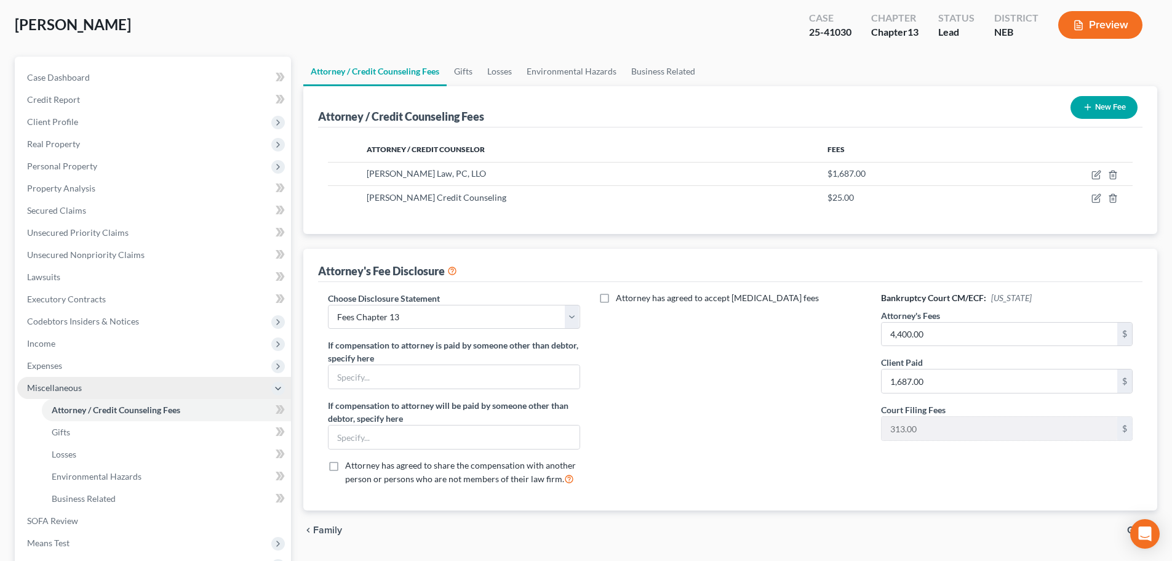
click at [66, 391] on span "Miscellaneous" at bounding box center [54, 387] width 55 height 10
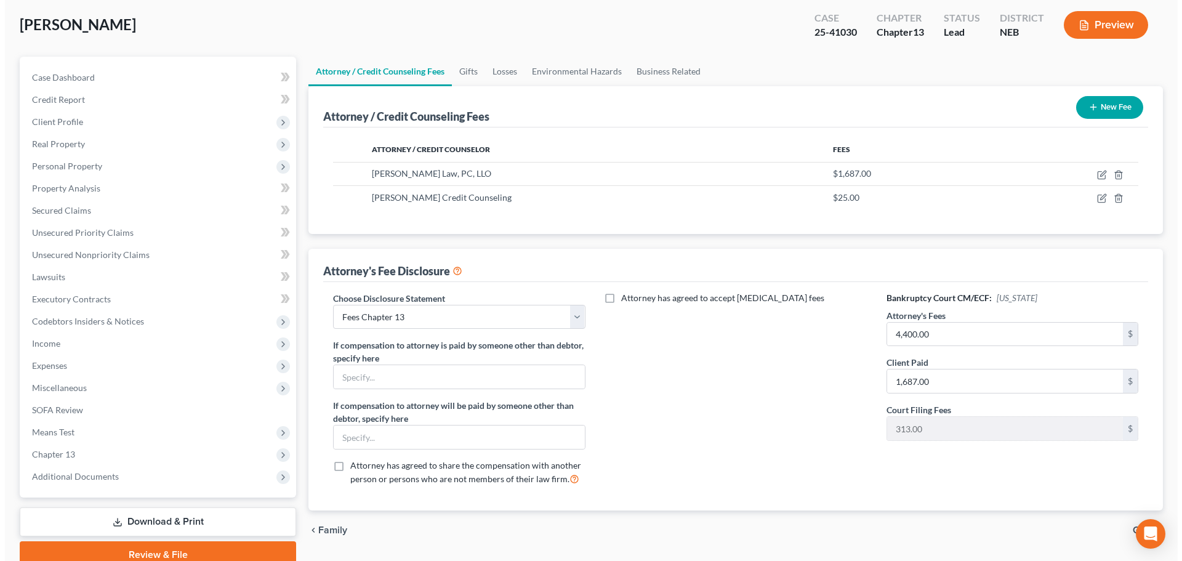
scroll to position [0, 0]
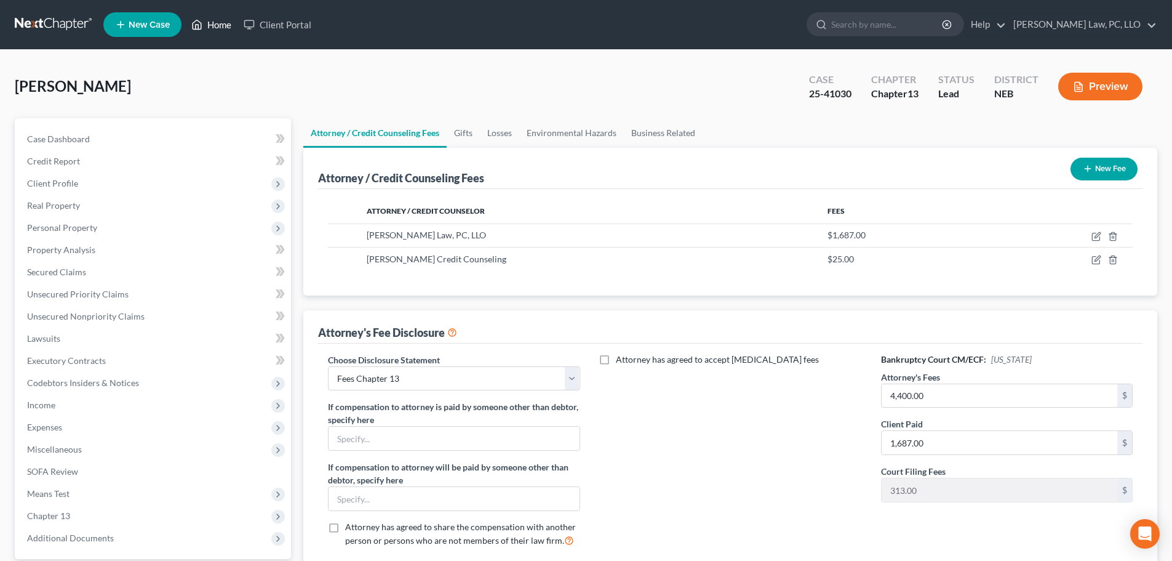
click at [216, 23] on link "Home" at bounding box center [211, 25] width 52 height 22
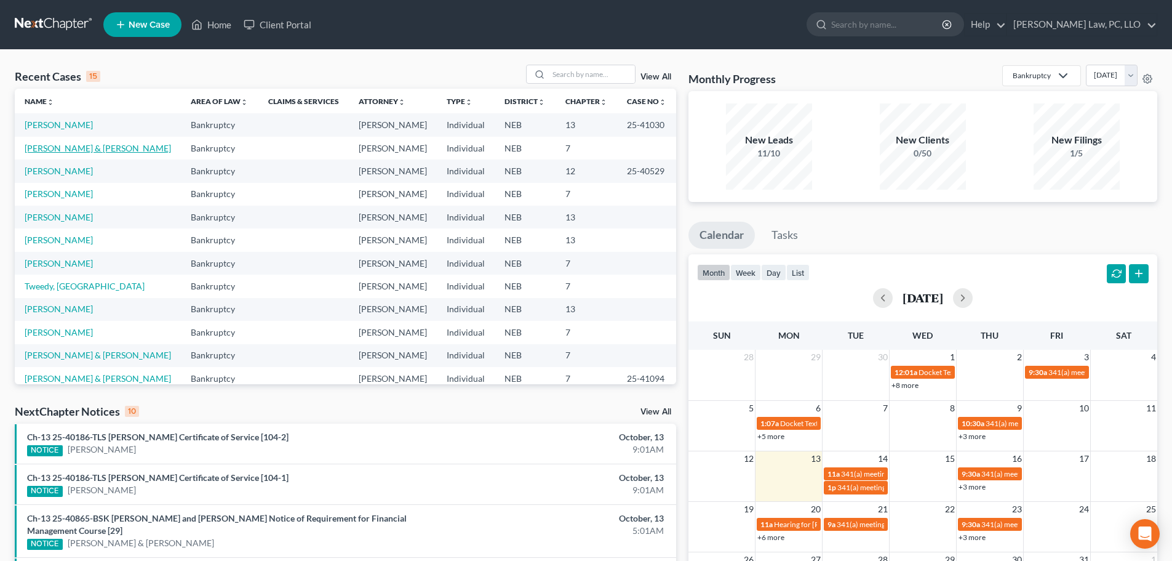
click at [98, 146] on link "[PERSON_NAME] & [PERSON_NAME]" at bounding box center [98, 148] width 146 height 10
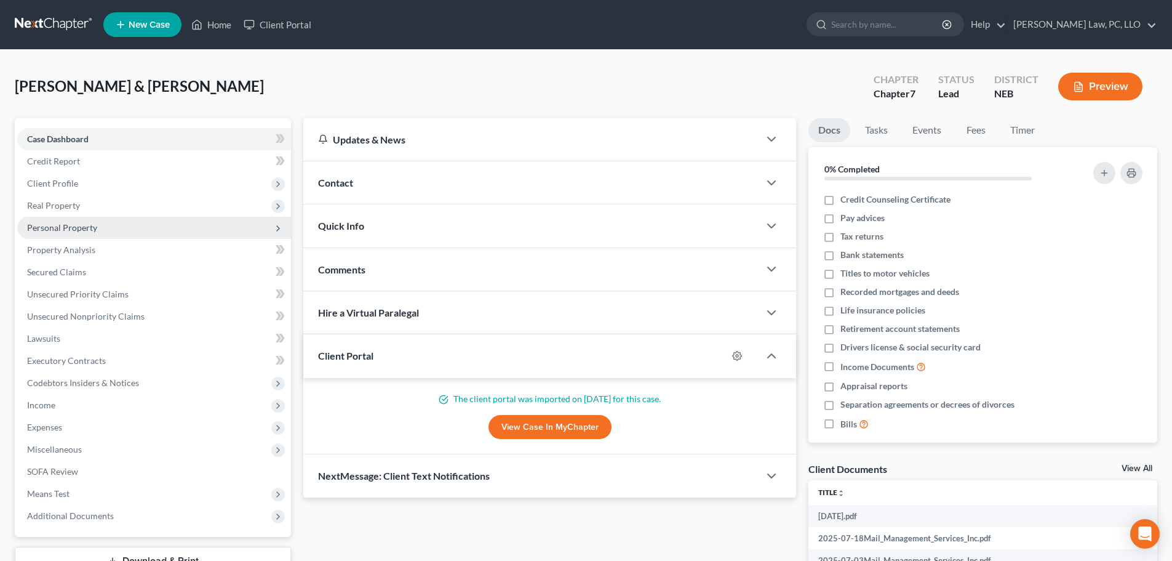
click at [79, 223] on span "Personal Property" at bounding box center [62, 227] width 70 height 10
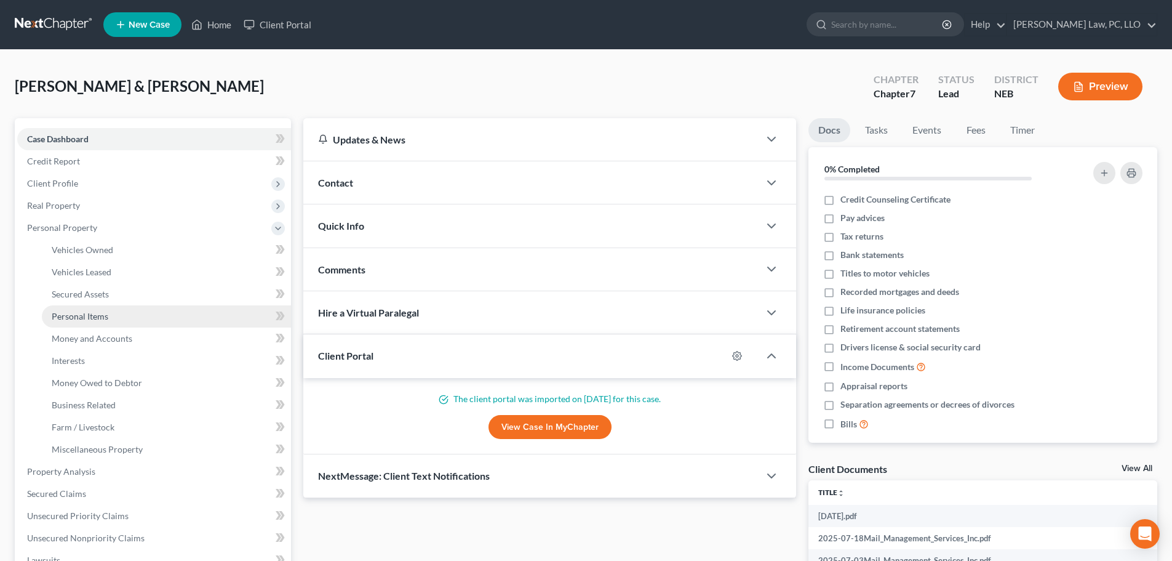
click at [115, 311] on link "Personal Items" at bounding box center [166, 316] width 249 height 22
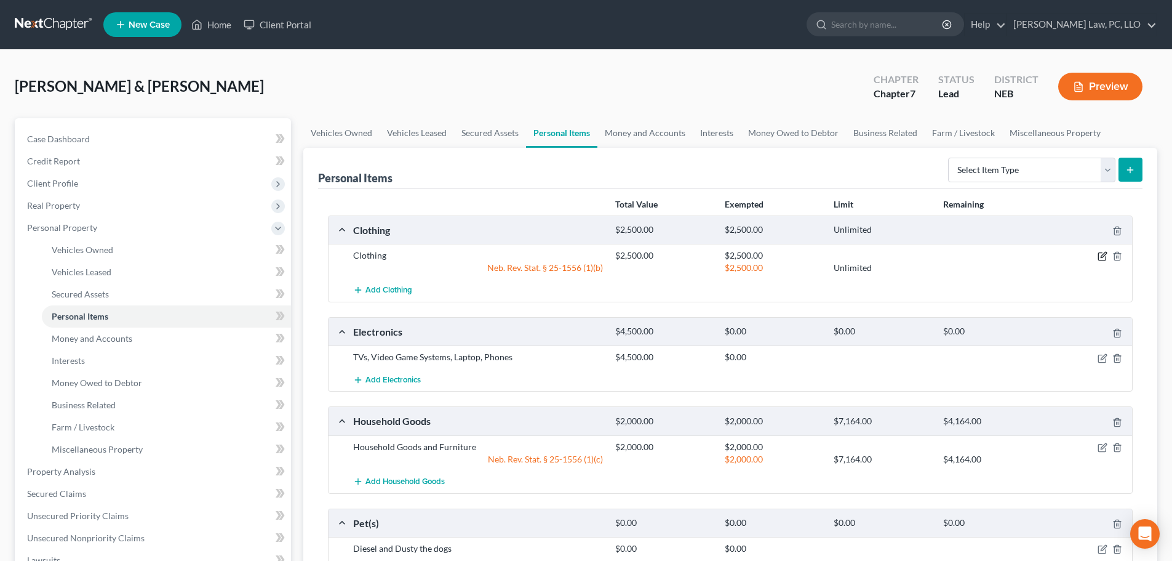
click at [1098, 258] on icon "button" at bounding box center [1103, 256] width 10 height 10
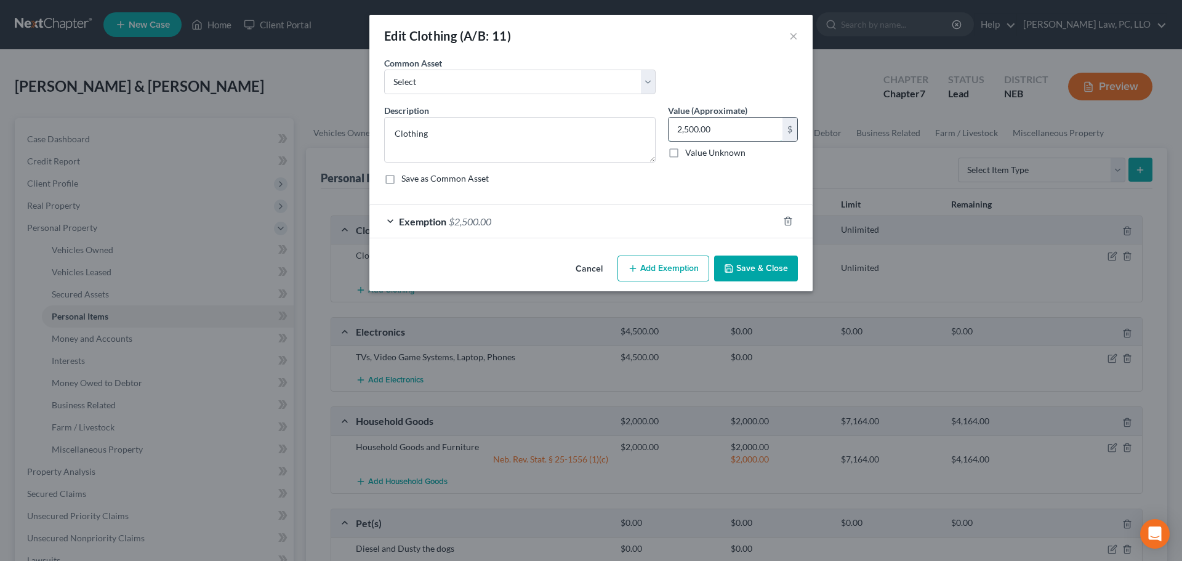
click at [724, 127] on input "2,500.00" at bounding box center [725, 129] width 114 height 23
type input "500"
click at [656, 229] on div "Exemption $2,500.00" at bounding box center [573, 221] width 409 height 33
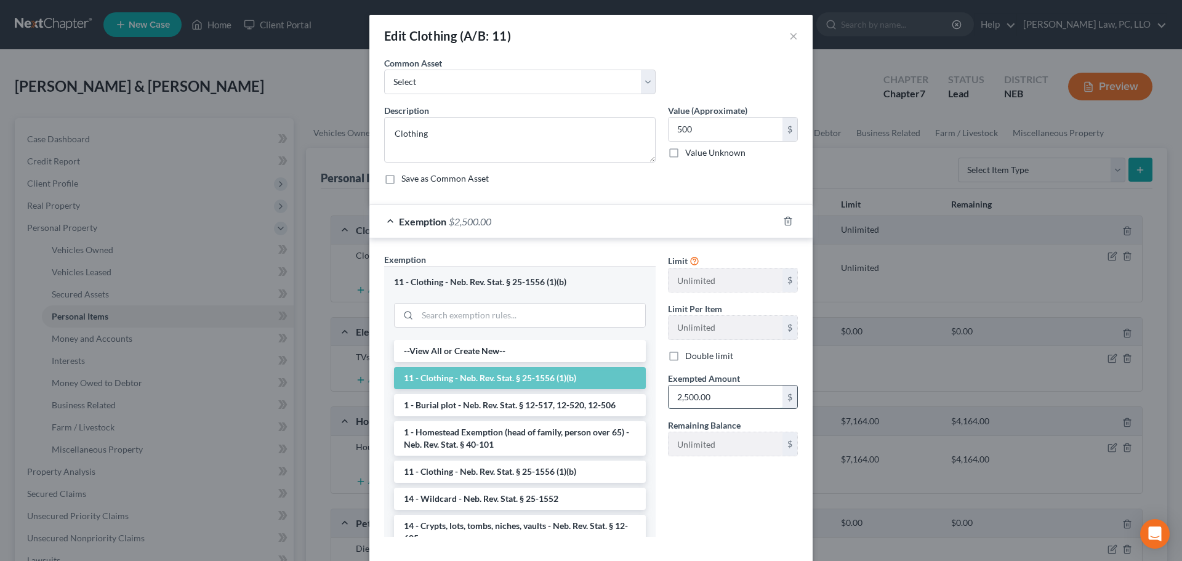
click at [702, 393] on input "2,500.00" at bounding box center [725, 396] width 114 height 23
type input "500"
click at [688, 493] on div "Limit Unlimited $ Limit Per Item Unlimited $ Double limit Exempted Amount * 500…" at bounding box center [733, 399] width 142 height 293
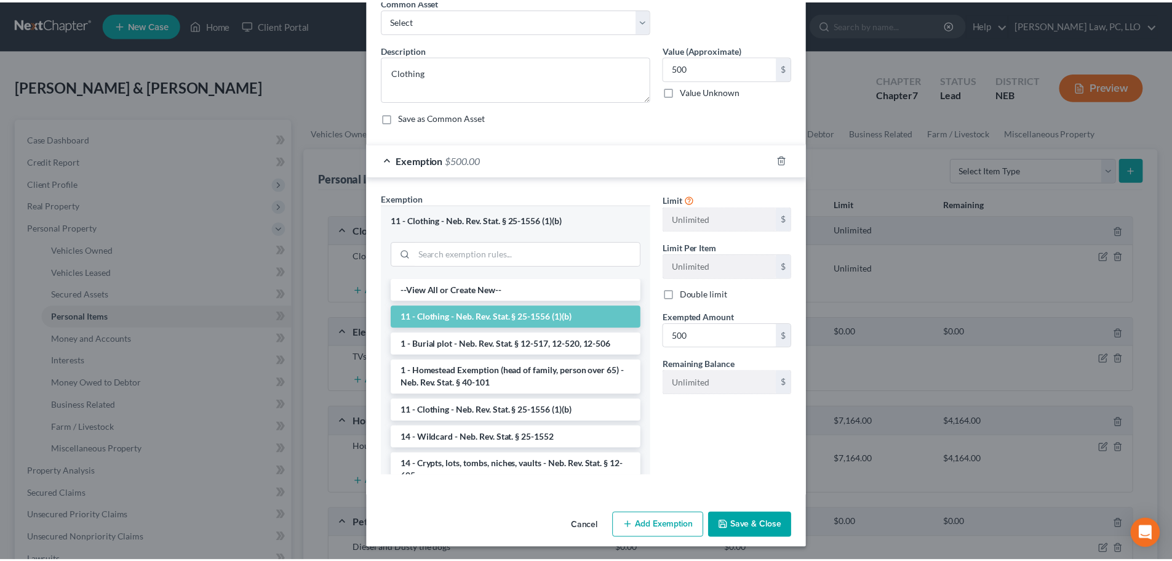
scroll to position [63, 0]
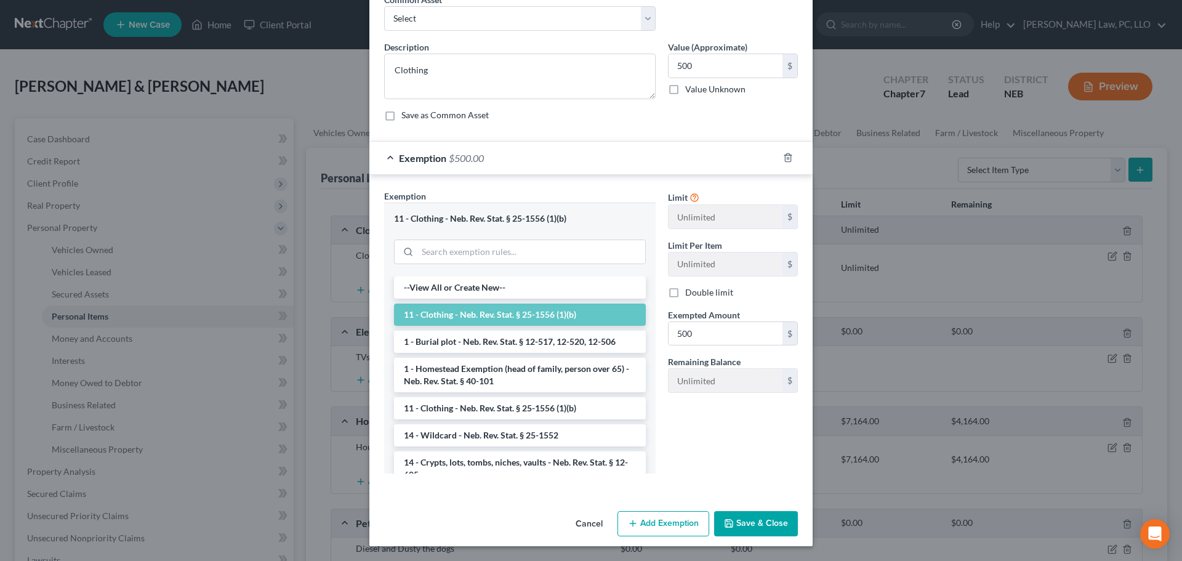
click at [740, 514] on button "Save & Close" at bounding box center [756, 524] width 84 height 26
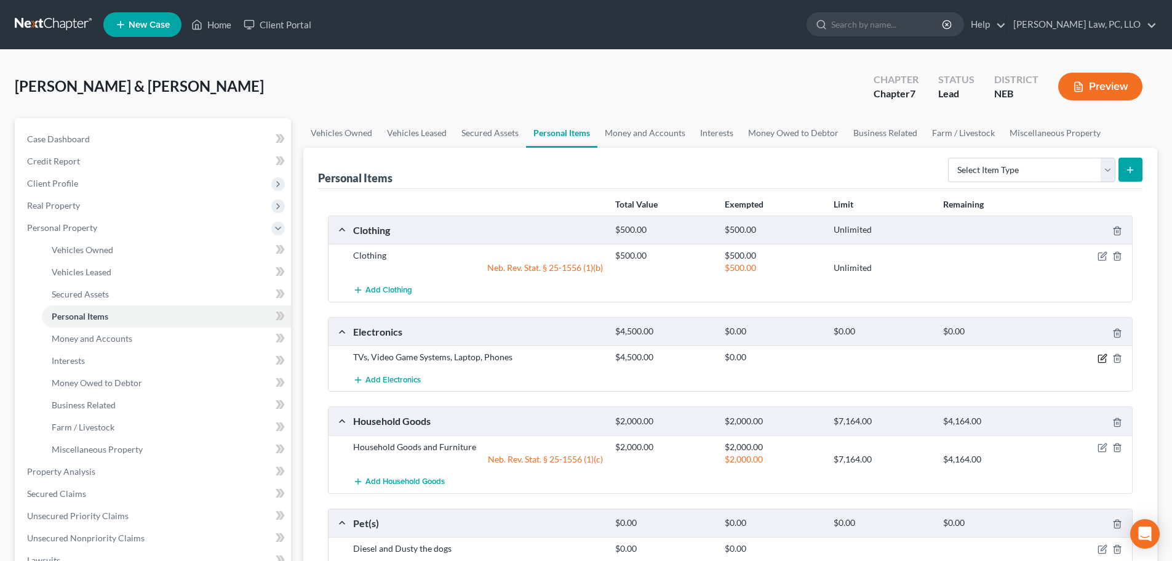
click at [1100, 361] on icon "button" at bounding box center [1103, 358] width 10 height 10
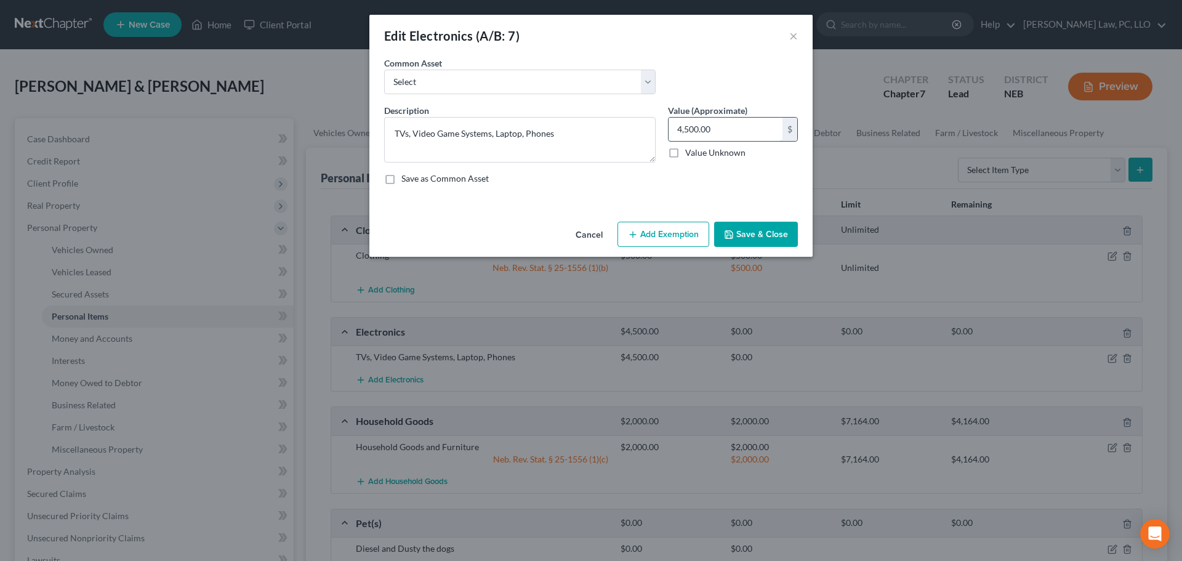
click at [713, 126] on input "4,500.00" at bounding box center [725, 129] width 114 height 23
type input "2,500"
click at [682, 234] on button "Add Exemption" at bounding box center [663, 235] width 92 height 26
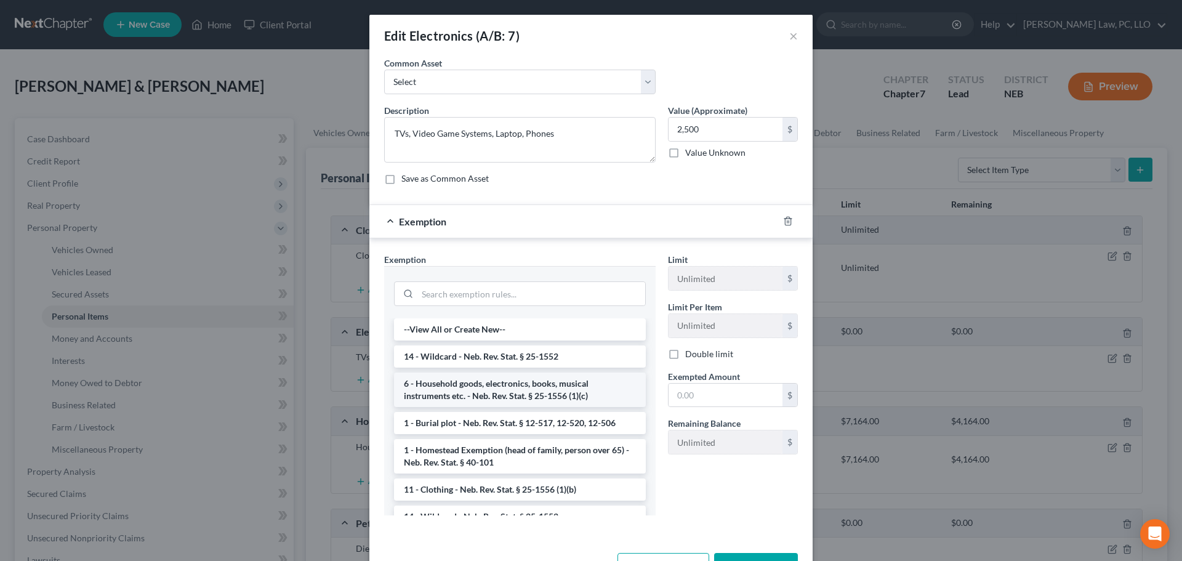
click at [538, 397] on li "6 - Household goods, electronics, books, musical instruments etc. - Neb. Rev. S…" at bounding box center [520, 389] width 252 height 34
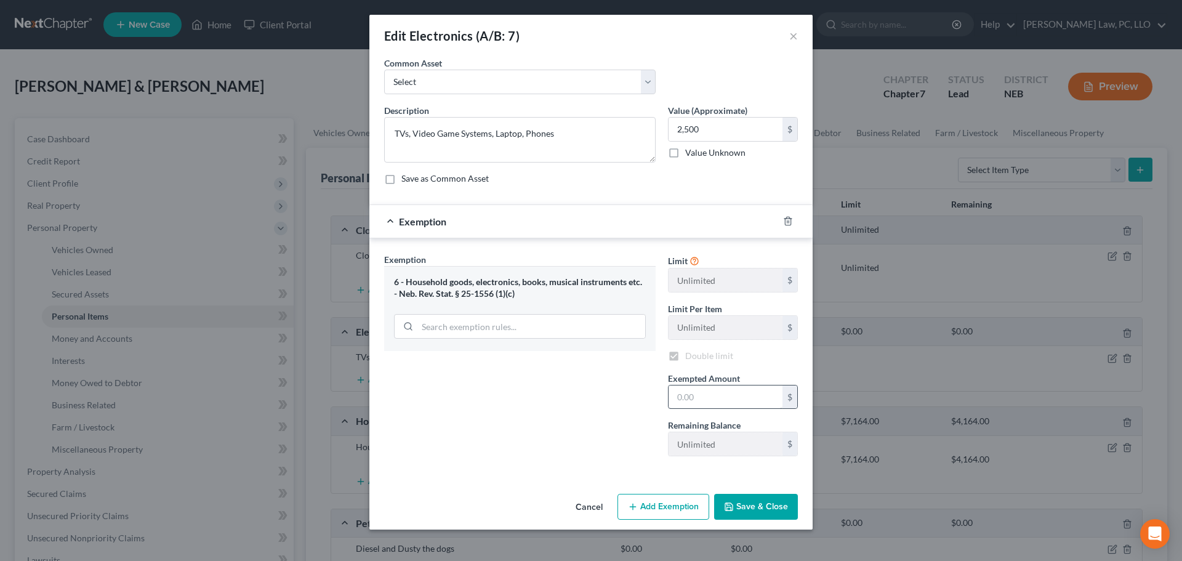
checkbox input "true"
click at [676, 398] on input "text" at bounding box center [725, 396] width 114 height 23
type input "2,500"
drag, startPoint x: 573, startPoint y: 422, endPoint x: 804, endPoint y: 535, distance: 257.3
click at [574, 421] on div "Exemption Set must be selected for CA. Exemption * 6 - Household goods, electro…" at bounding box center [520, 359] width 284 height 213
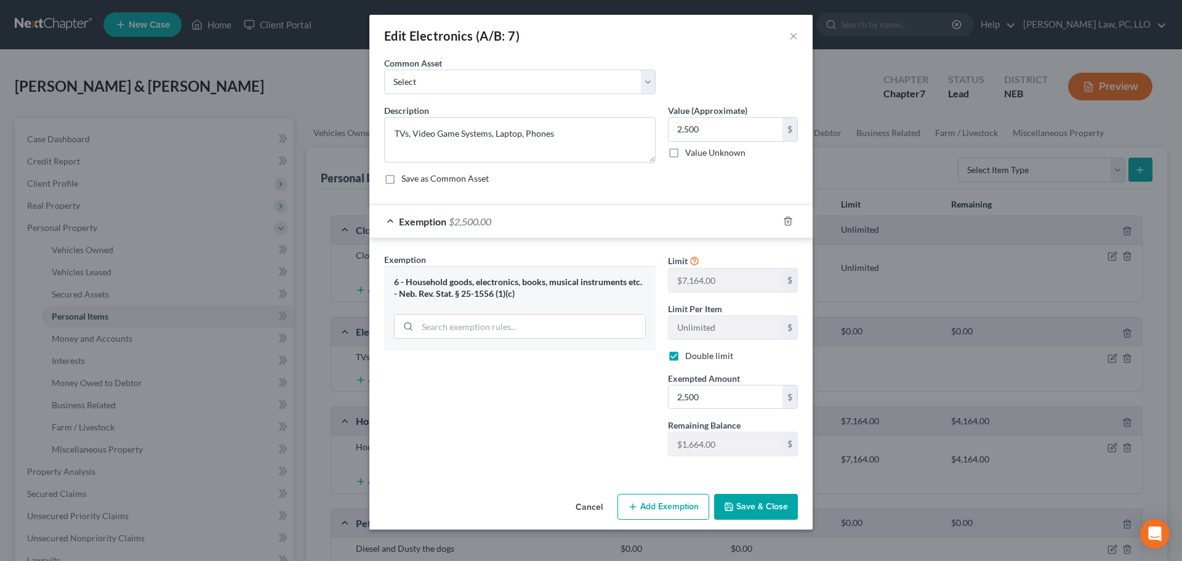
click at [777, 506] on button "Save & Close" at bounding box center [756, 507] width 84 height 26
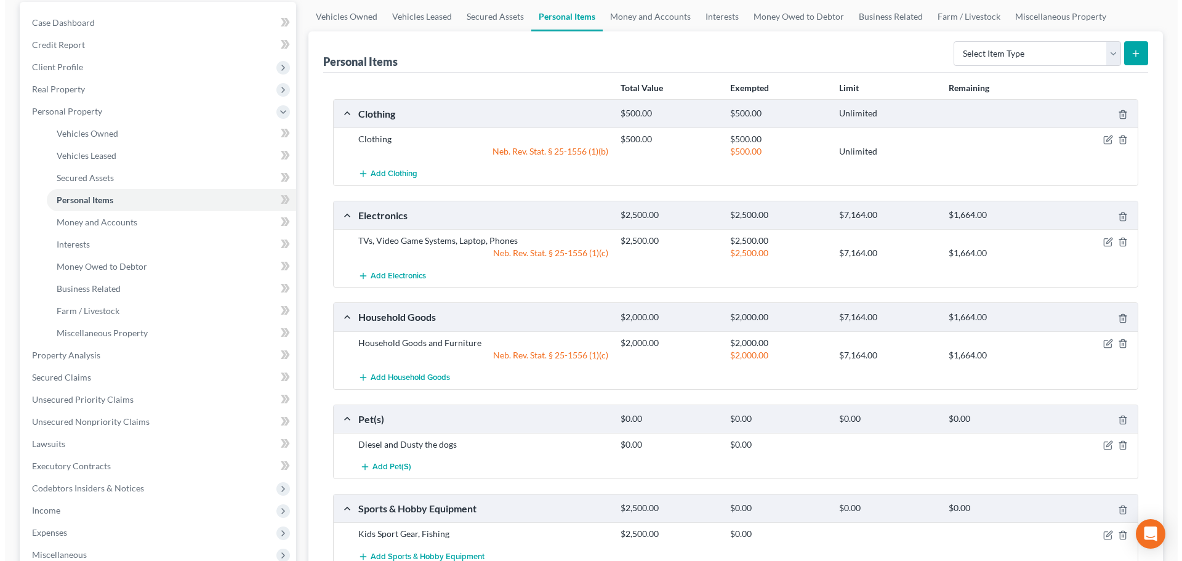
scroll to position [123, 0]
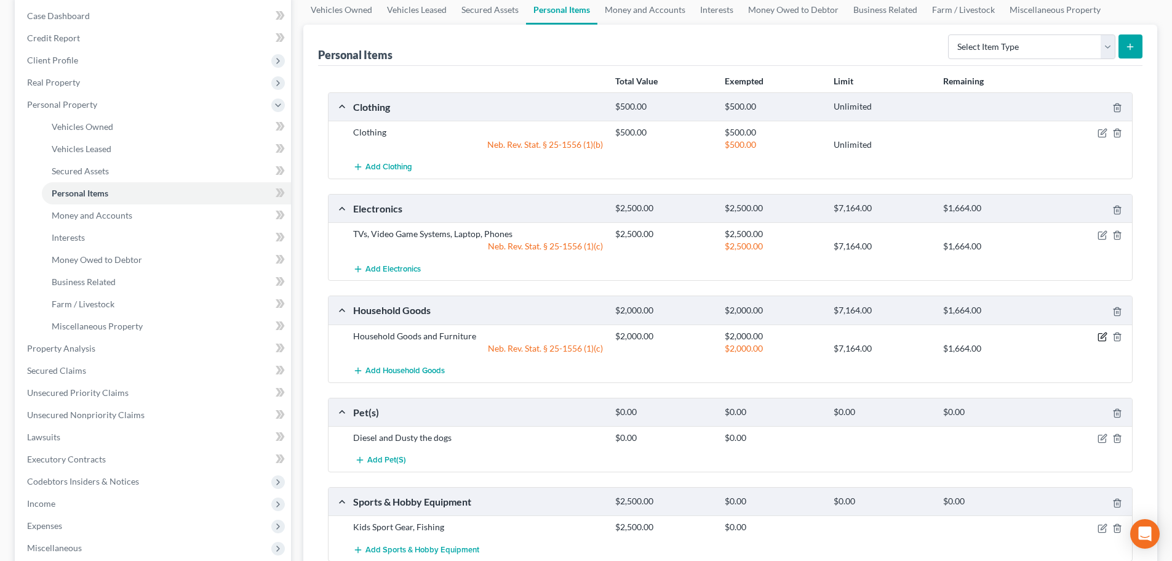
drag, startPoint x: 1104, startPoint y: 337, endPoint x: 1056, endPoint y: 364, distance: 54.8
click at [1104, 337] on icon "button" at bounding box center [1103, 337] width 10 height 10
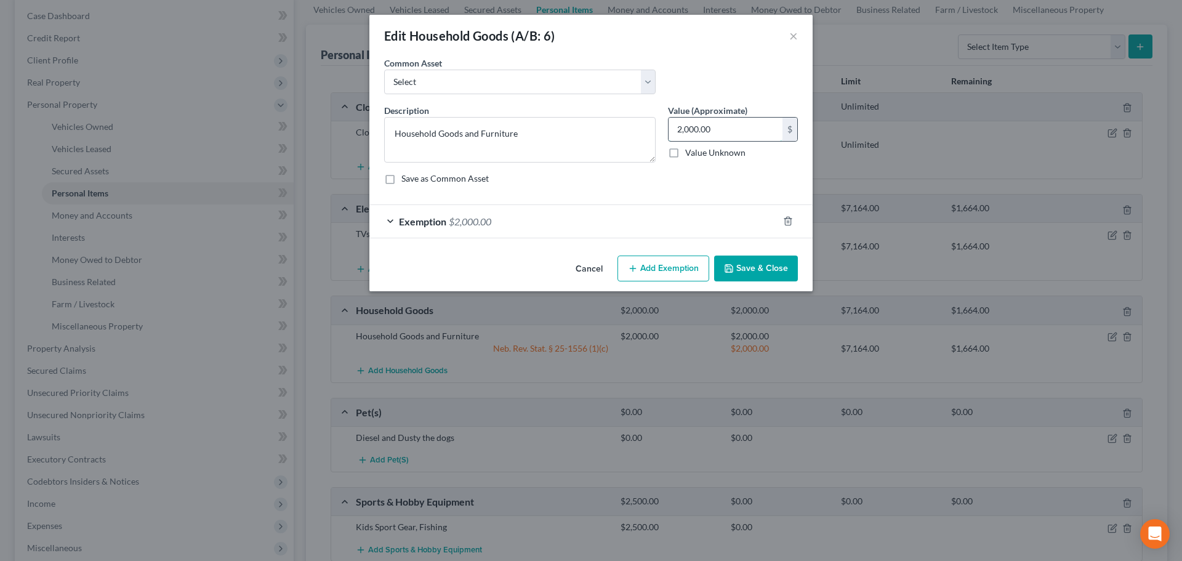
click at [722, 135] on input "2,000.00" at bounding box center [725, 129] width 114 height 23
type input "500"
click at [670, 228] on div "Exemption $2,000.00" at bounding box center [573, 221] width 409 height 33
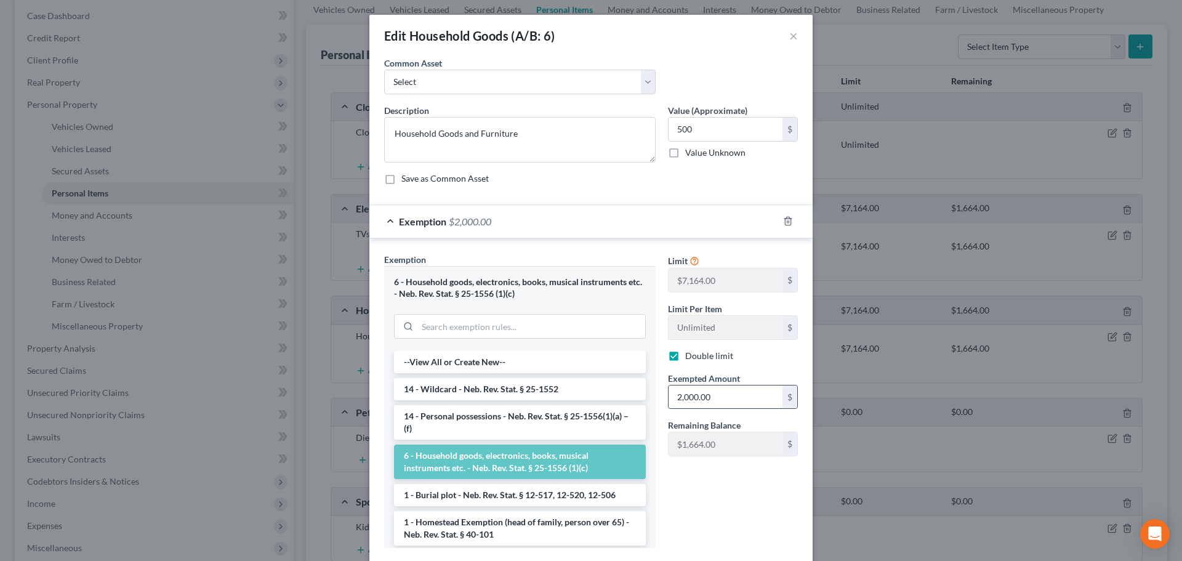
click at [688, 399] on input "2,000.00" at bounding box center [725, 396] width 114 height 23
type input "500"
click at [682, 494] on div "Limit $7,164.00 $ Limit Per Item Unlimited $ Double limit Exempted Amount * 500…" at bounding box center [733, 405] width 142 height 305
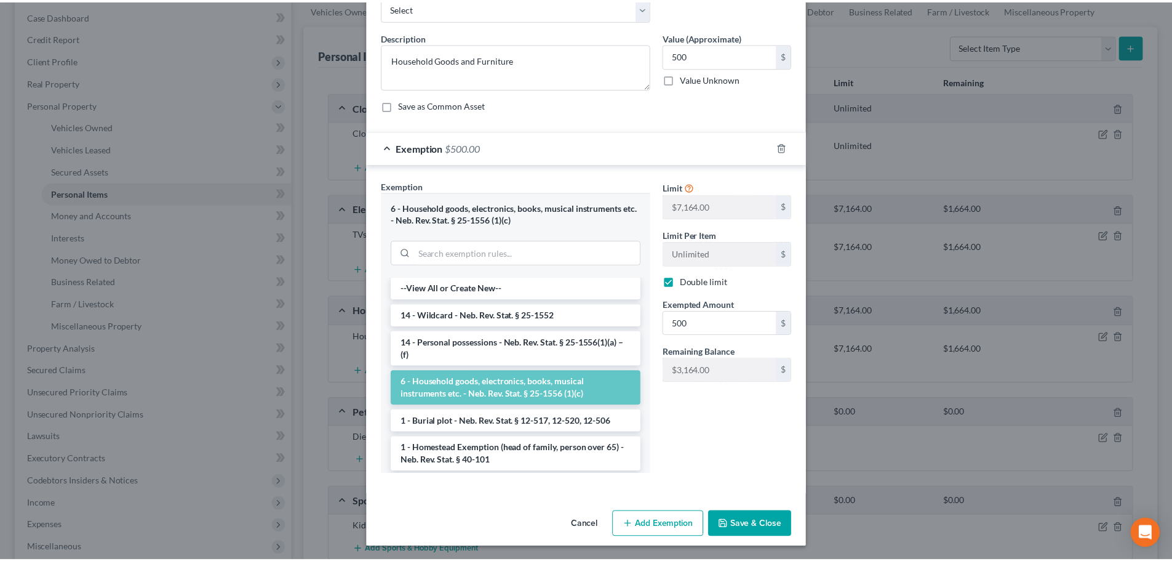
scroll to position [75, 0]
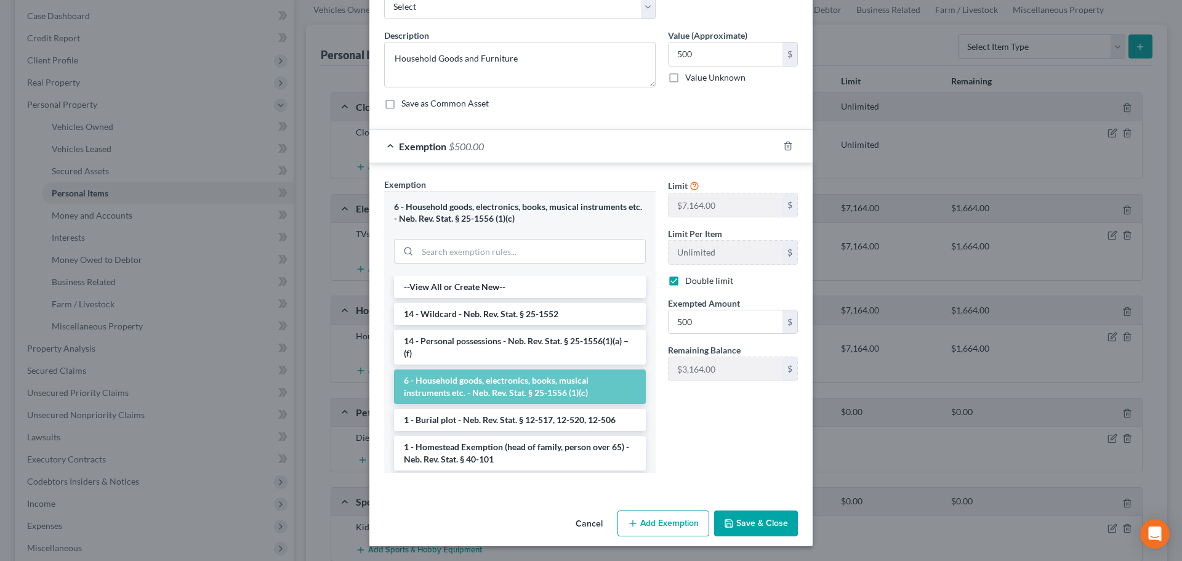
click at [770, 513] on button "Save & Close" at bounding box center [756, 523] width 84 height 26
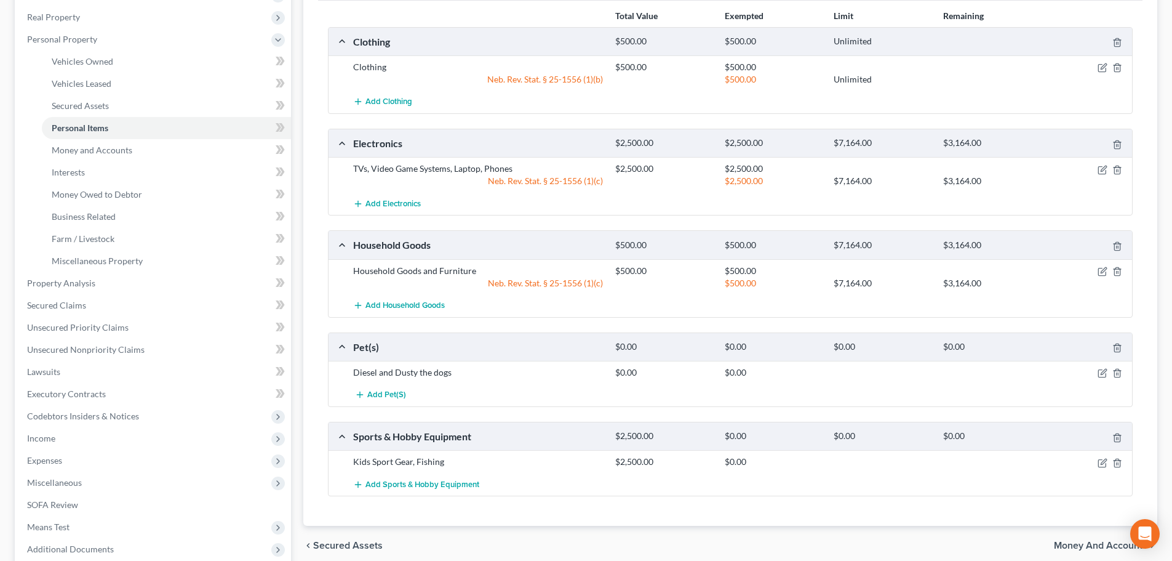
scroll to position [246, 0]
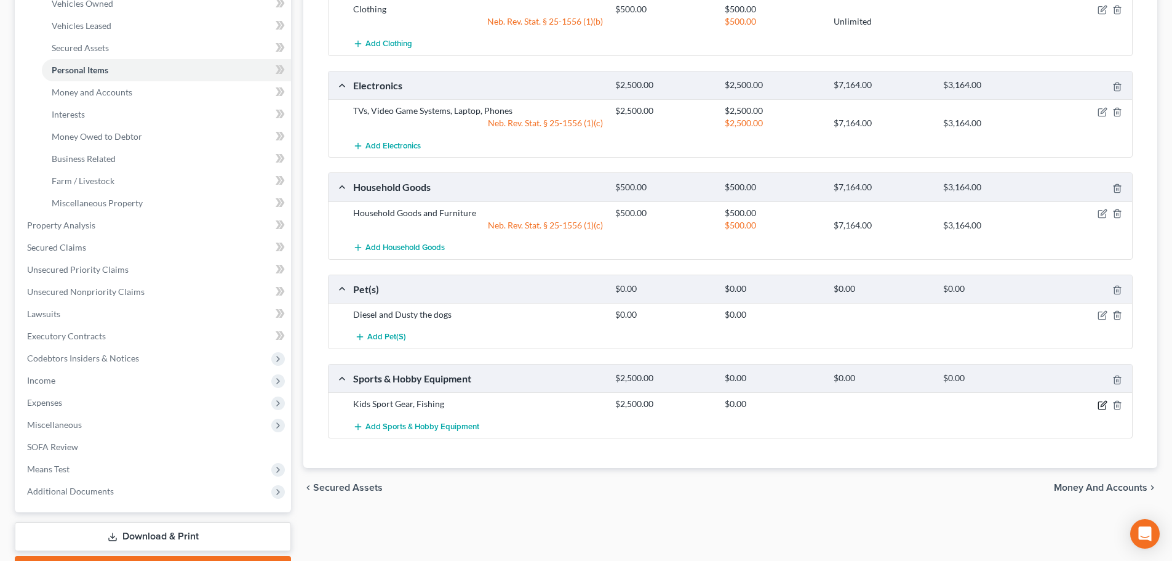
click at [1103, 403] on icon "button" at bounding box center [1104, 404] width 6 height 6
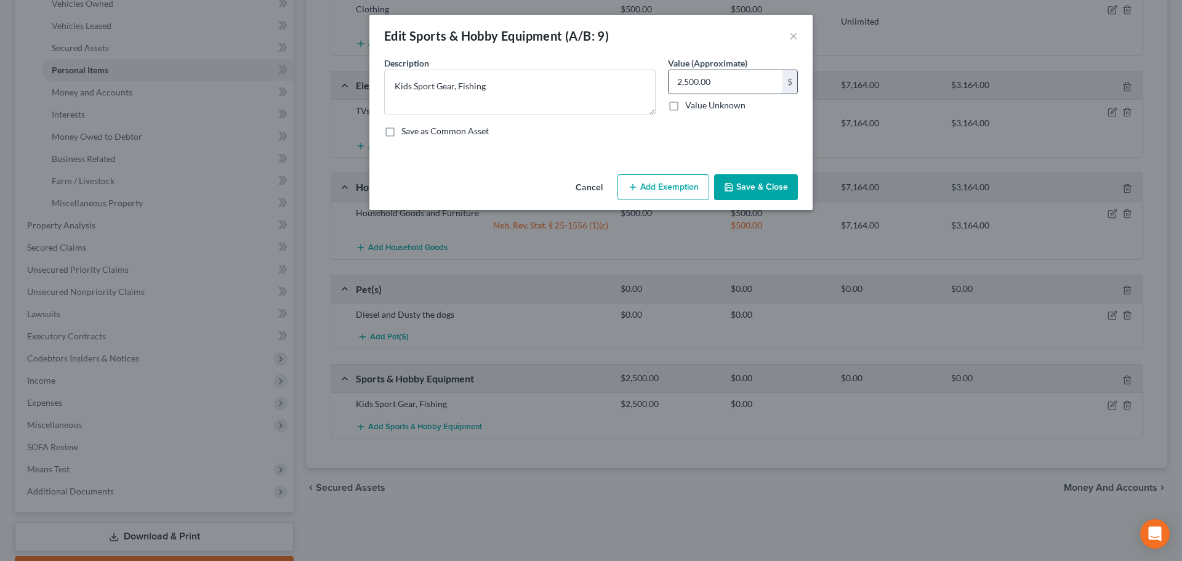
click at [744, 93] on input "2,500.00" at bounding box center [725, 81] width 114 height 23
type input "800"
click at [673, 192] on button "Add Exemption" at bounding box center [663, 187] width 92 height 26
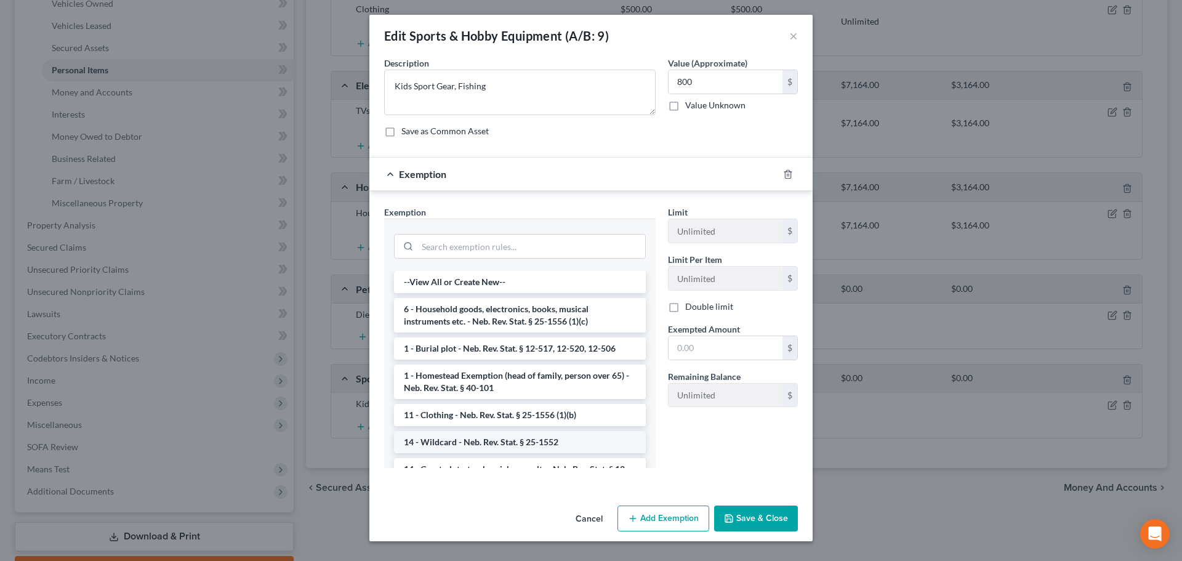
click at [466, 443] on li "14 - Wildcard - Neb. Rev. Stat. § 25-1552" at bounding box center [520, 442] width 252 height 22
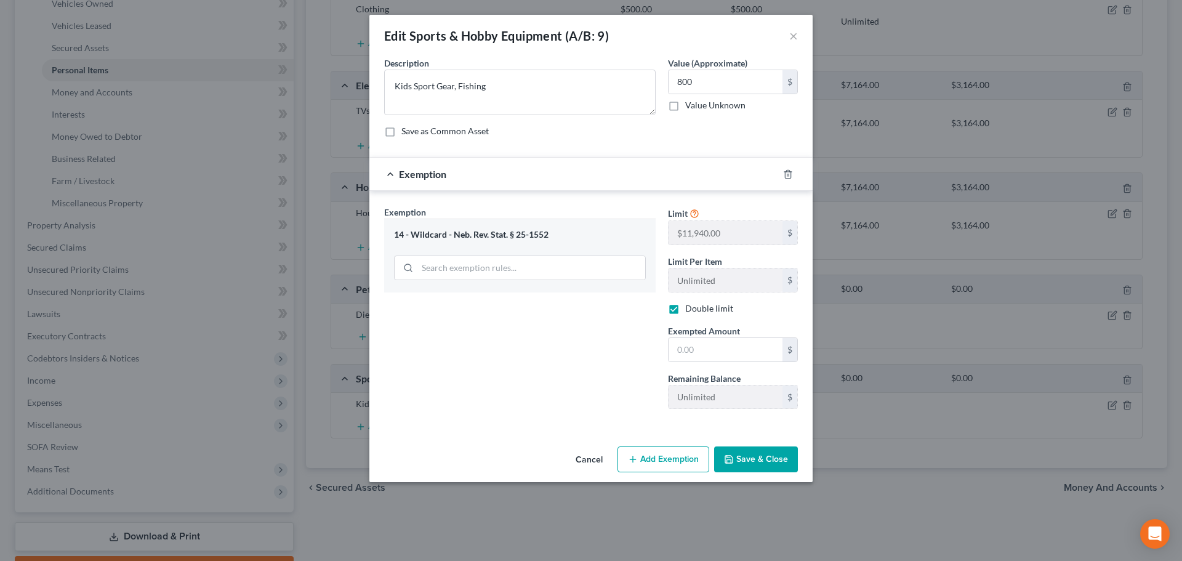
checkbox input "true"
click at [690, 353] on input "text" at bounding box center [725, 349] width 114 height 23
type input "800"
drag, startPoint x: 605, startPoint y: 374, endPoint x: 694, endPoint y: 430, distance: 104.8
click at [605, 374] on div "Exemption Set must be selected for CA. Exemption * 14 - Wildcard - Neb. Rev. St…" at bounding box center [520, 312] width 284 height 213
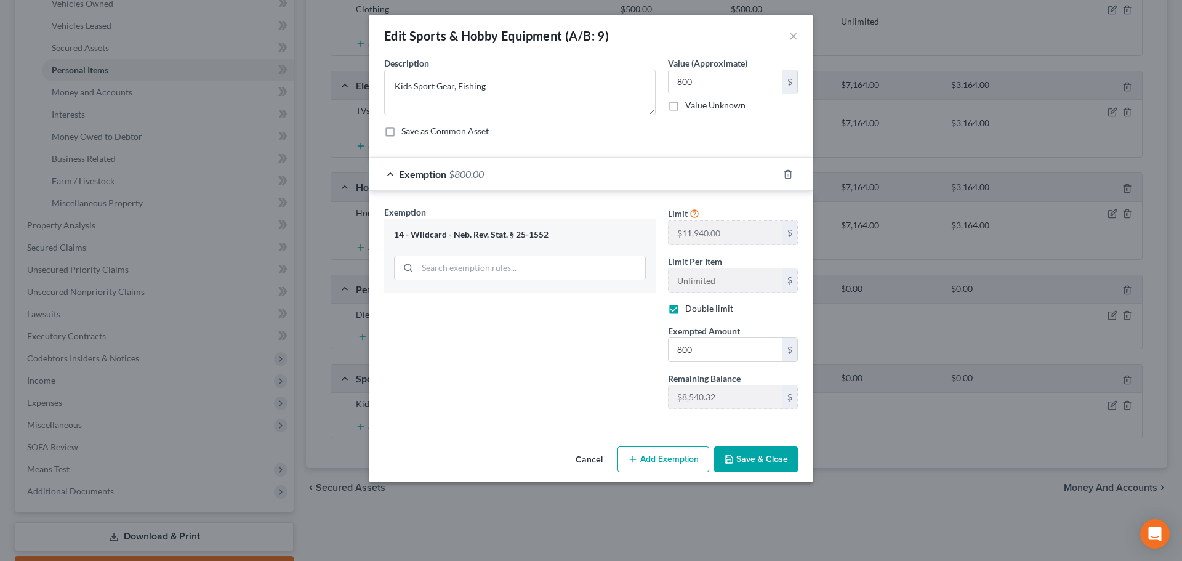
click at [744, 454] on button "Save & Close" at bounding box center [756, 459] width 84 height 26
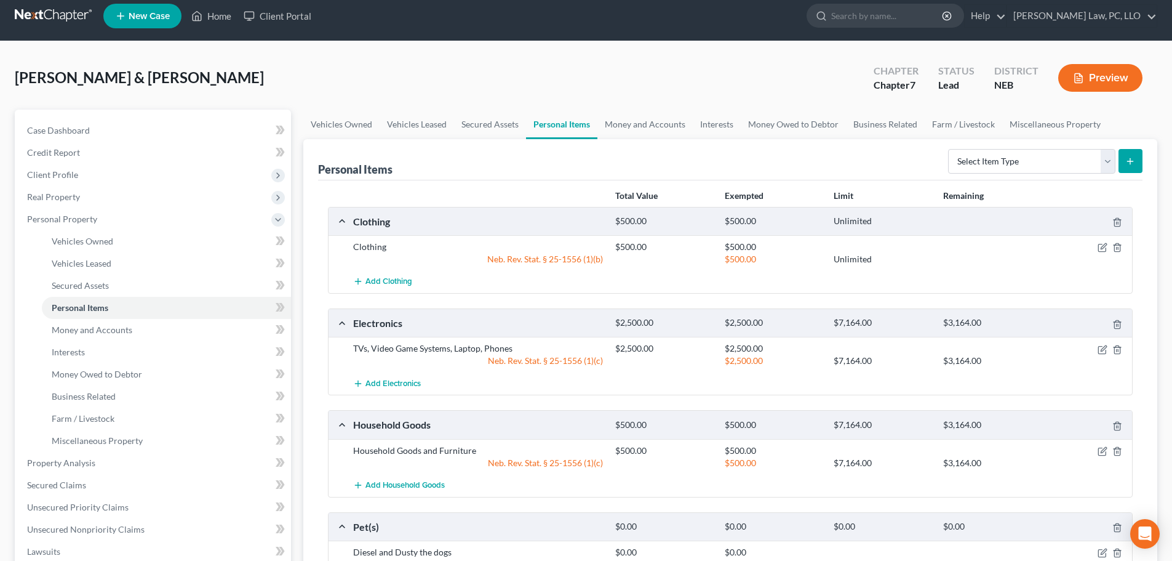
scroll to position [0, 0]
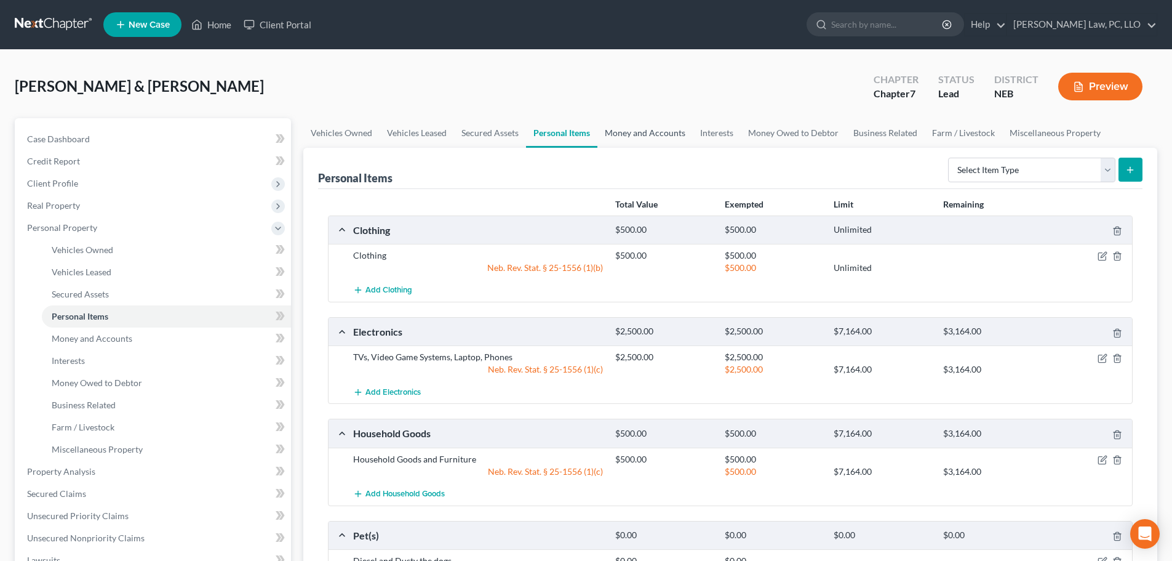
drag, startPoint x: 628, startPoint y: 130, endPoint x: 336, endPoint y: 388, distance: 389.8
click at [628, 130] on link "Money and Accounts" at bounding box center [645, 133] width 95 height 30
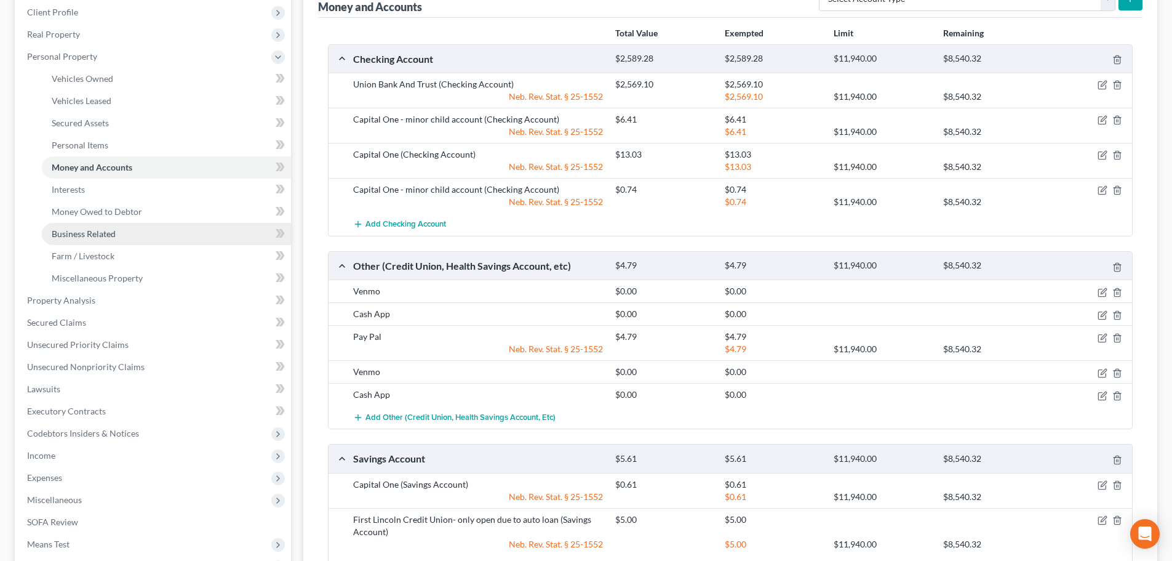
scroll to position [185, 0]
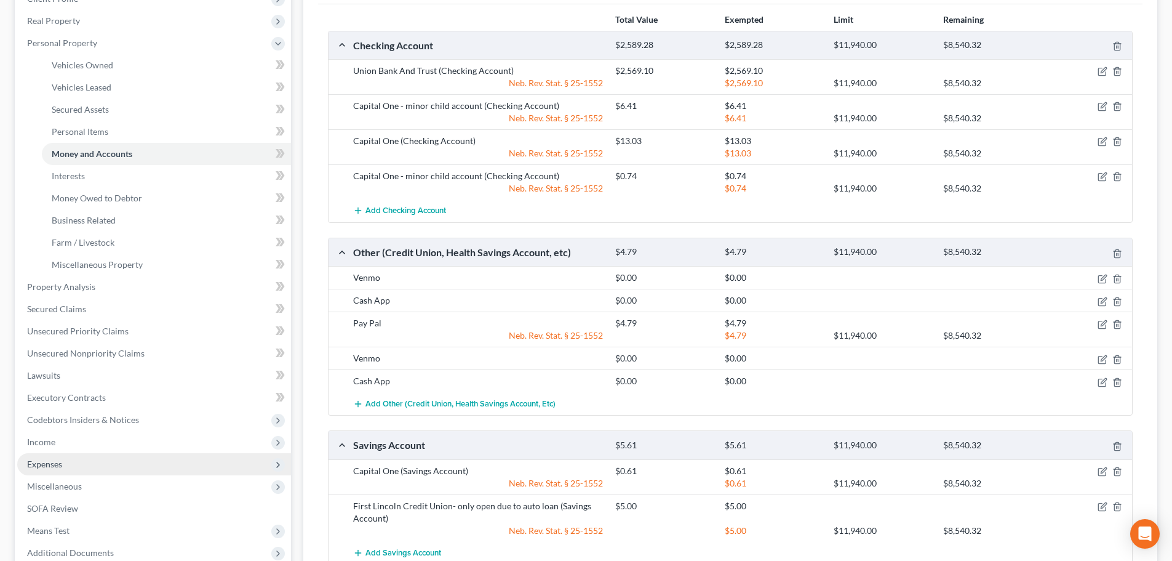
click at [54, 462] on span "Expenses" at bounding box center [44, 463] width 35 height 10
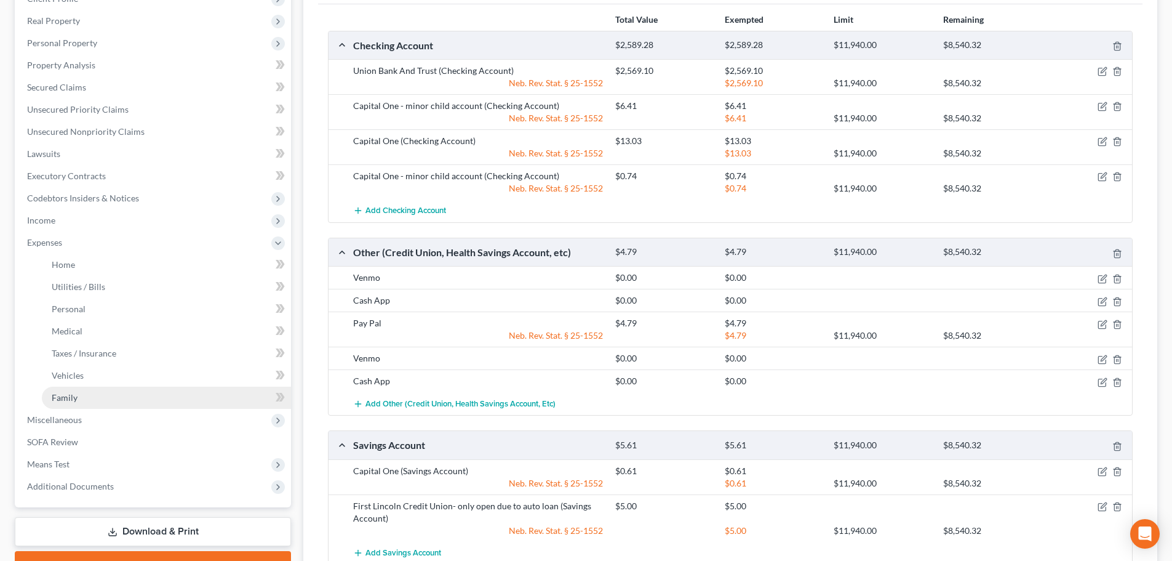
click at [78, 394] on link "Family" at bounding box center [166, 397] width 249 height 22
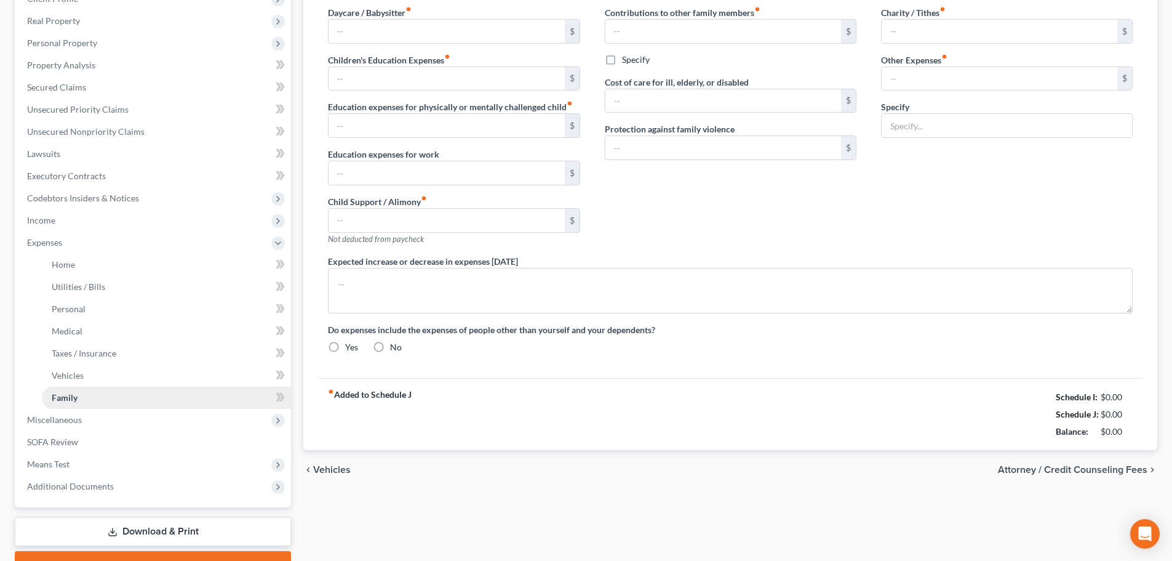
type input "0.00"
type input "278.00"
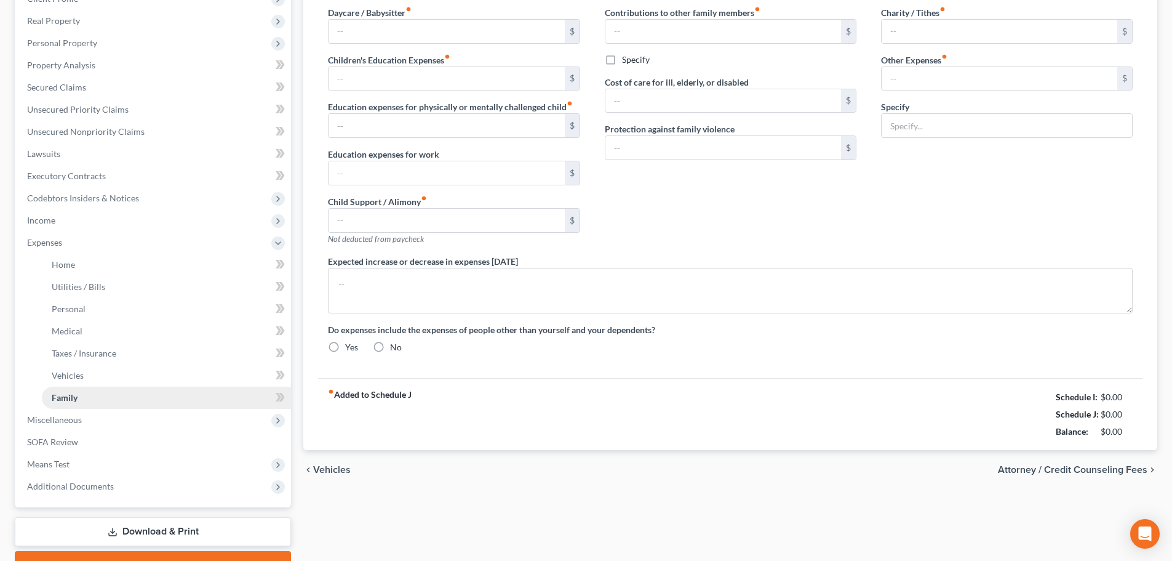
type input "0.00"
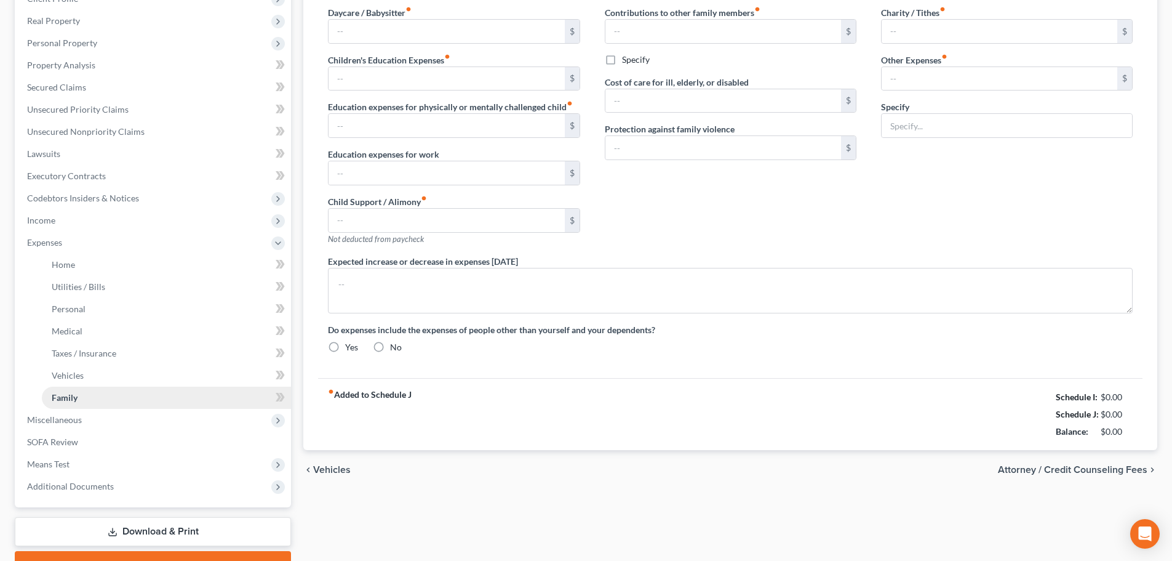
radio input "true"
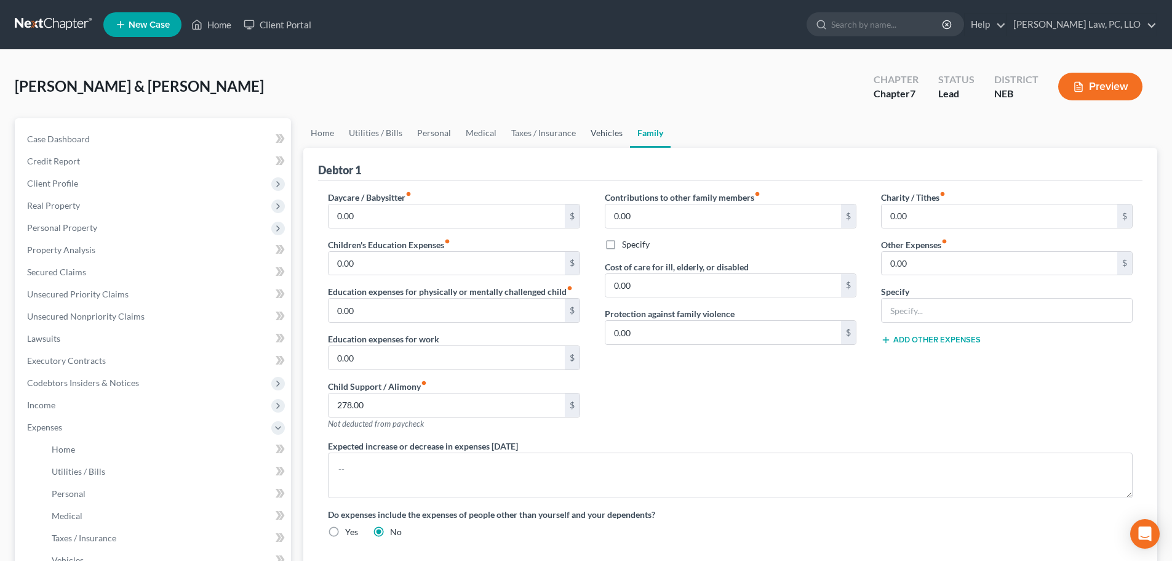
click at [602, 135] on link "Vehicles" at bounding box center [606, 133] width 47 height 30
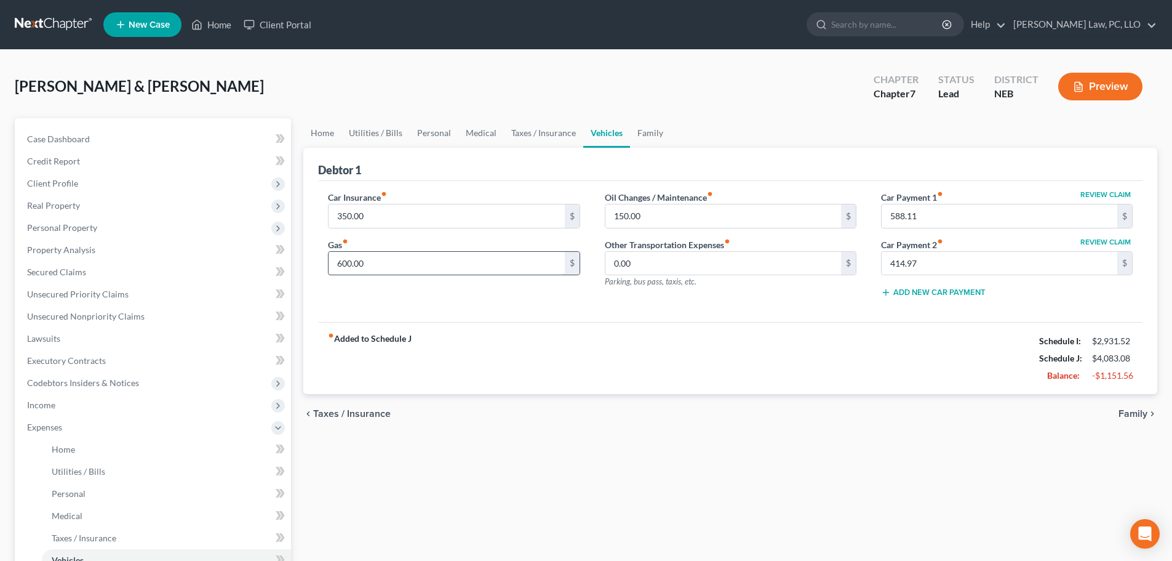
click at [402, 255] on input "600.00" at bounding box center [447, 263] width 236 height 23
type input "500.00"
click at [671, 330] on div "fiber_manual_record Added to Schedule J Schedule I: $2,931.52 Schedule J: $3,98…" at bounding box center [730, 358] width 825 height 72
click at [662, 222] on input "150.00" at bounding box center [724, 215] width 236 height 23
type input "100.00"
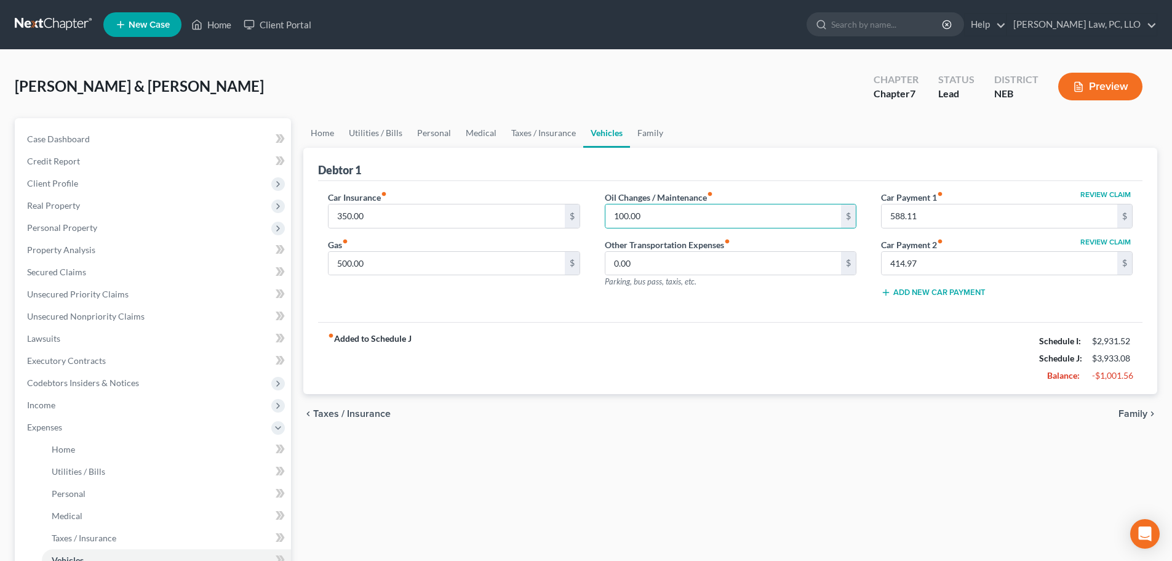
click at [618, 308] on div "Car Insurance fiber_manual_record 350.00 $ Gas fiber_manual_record 500.00 $ Oil…" at bounding box center [730, 252] width 825 height 142
click at [660, 133] on link "Family" at bounding box center [650, 133] width 41 height 30
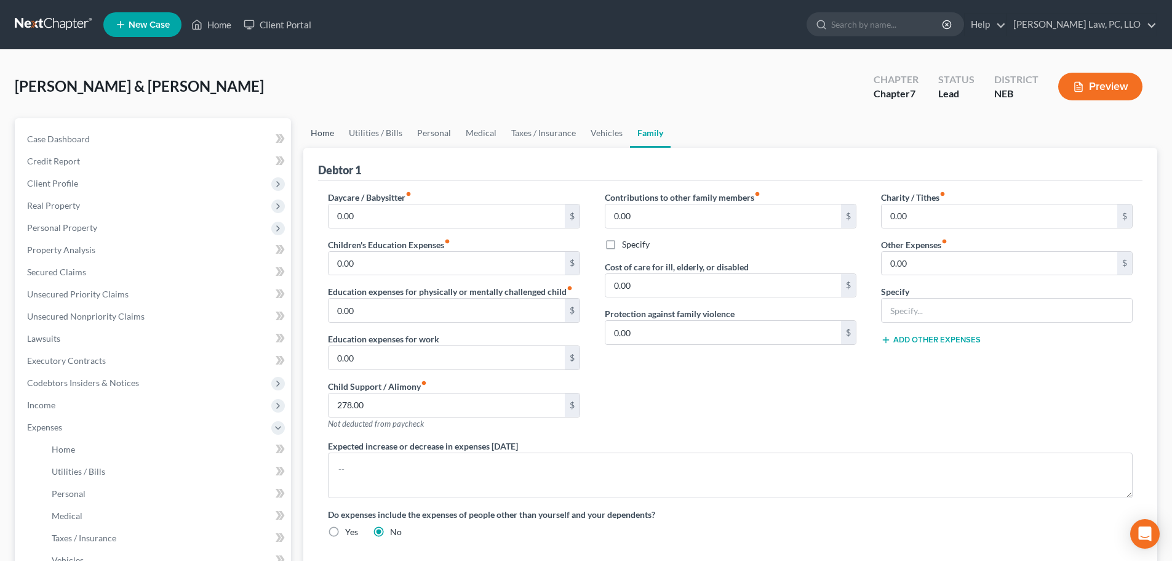
click at [337, 132] on link "Home" at bounding box center [322, 133] width 38 height 30
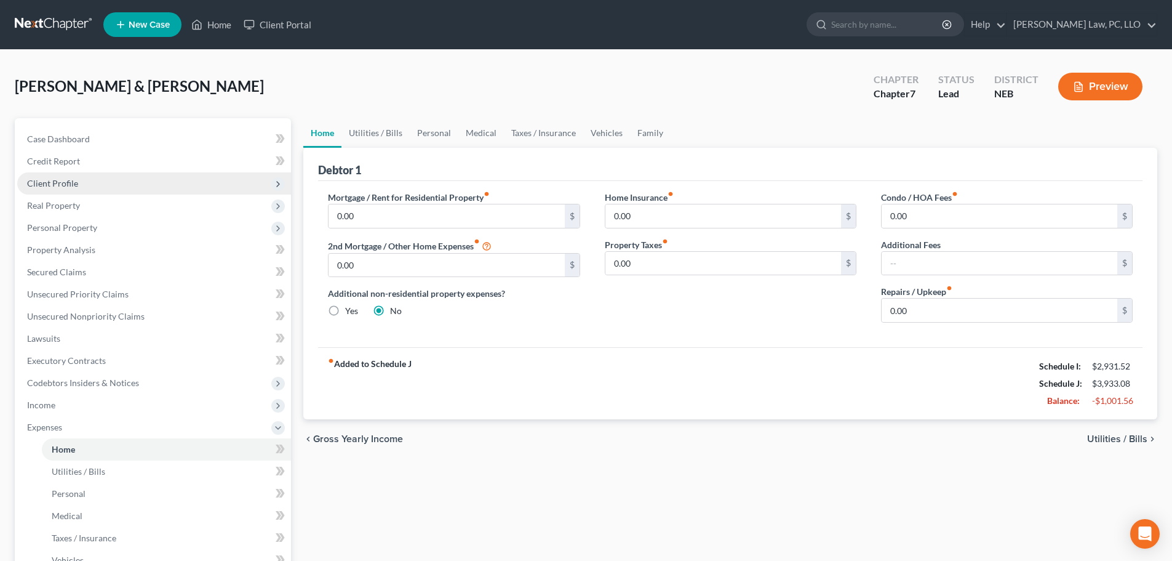
click at [83, 183] on span "Client Profile" at bounding box center [154, 183] width 274 height 22
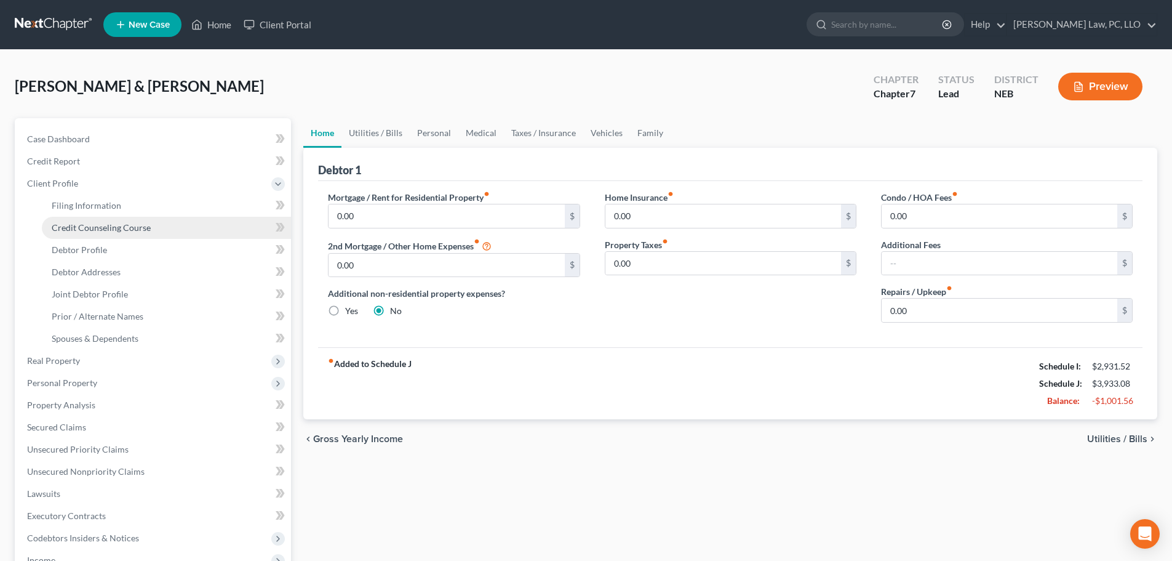
click at [91, 221] on link "Credit Counseling Course" at bounding box center [166, 228] width 249 height 22
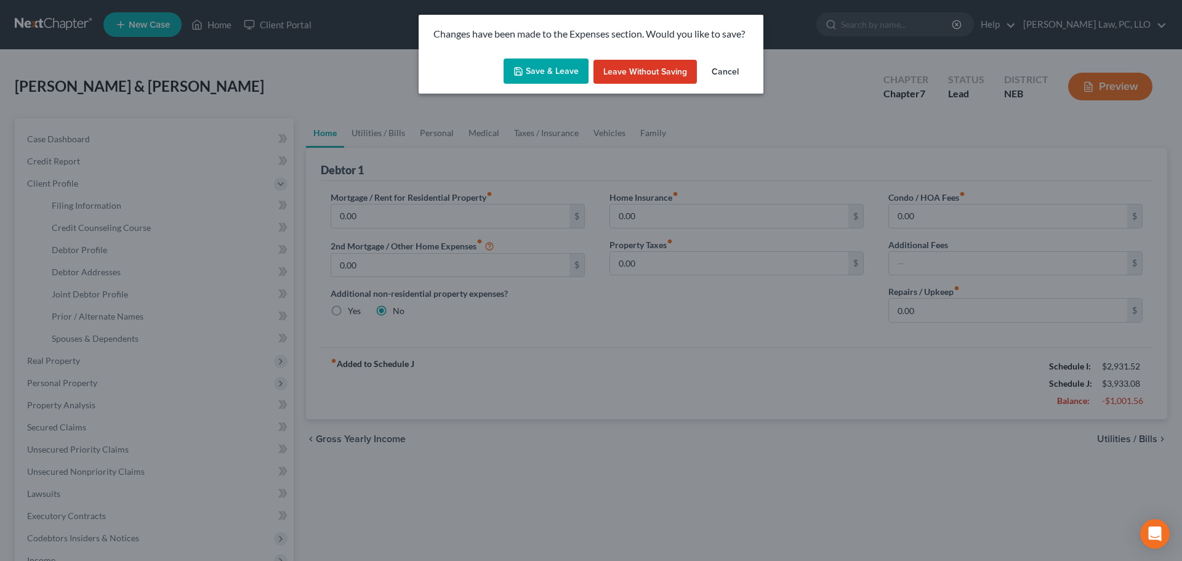
click at [537, 75] on button "Save & Leave" at bounding box center [545, 71] width 85 height 26
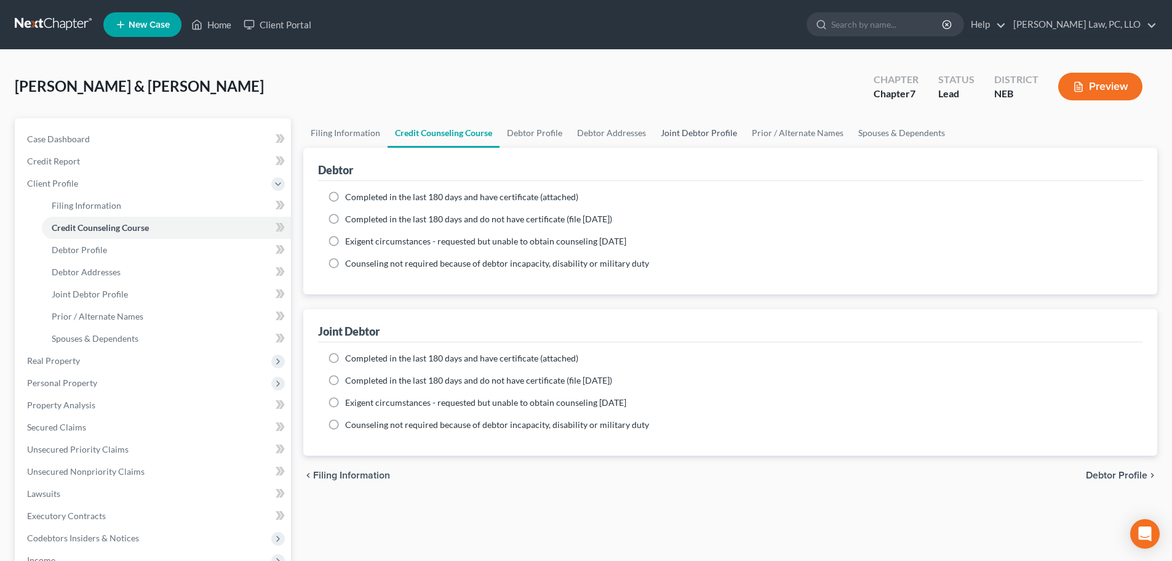
click at [685, 134] on link "Joint Debtor Profile" at bounding box center [699, 133] width 91 height 30
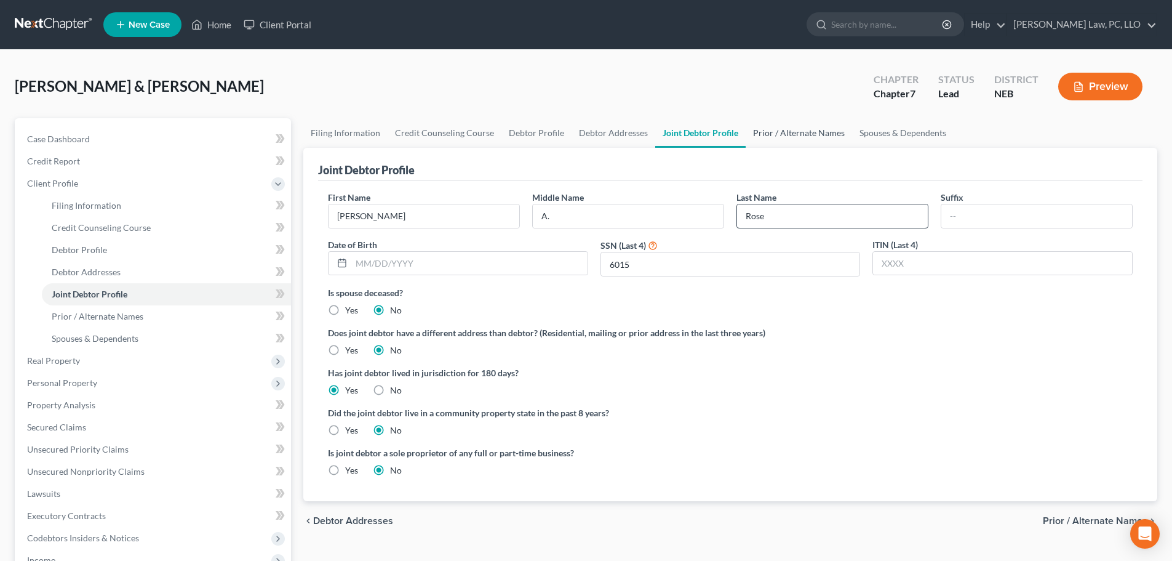
click at [810, 129] on link "Prior / Alternate Names" at bounding box center [799, 133] width 106 height 30
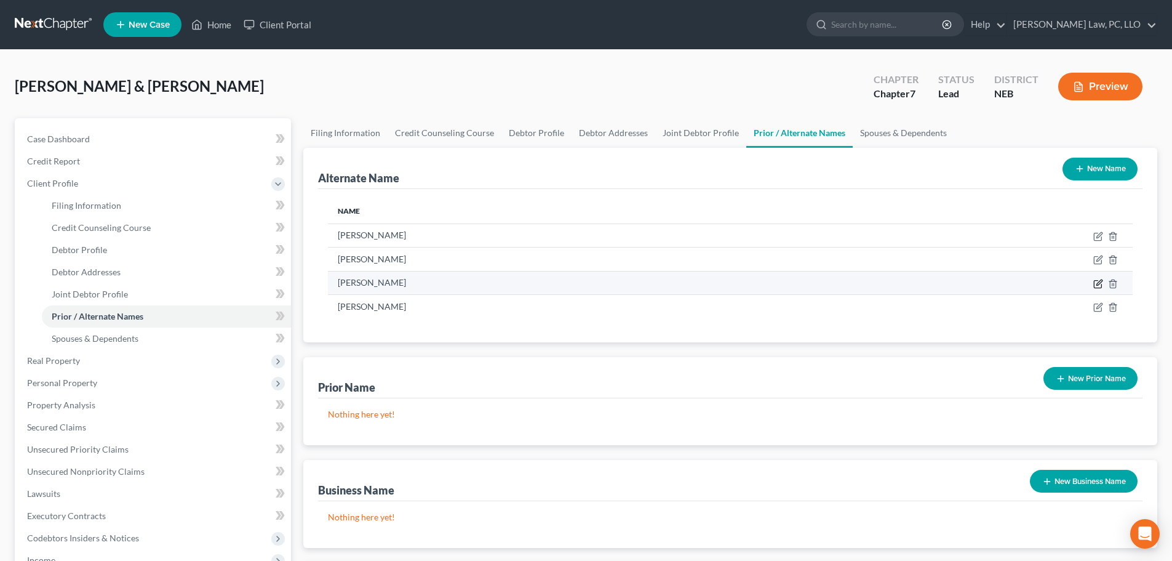
click at [1095, 282] on icon at bounding box center [1097, 283] width 7 height 7
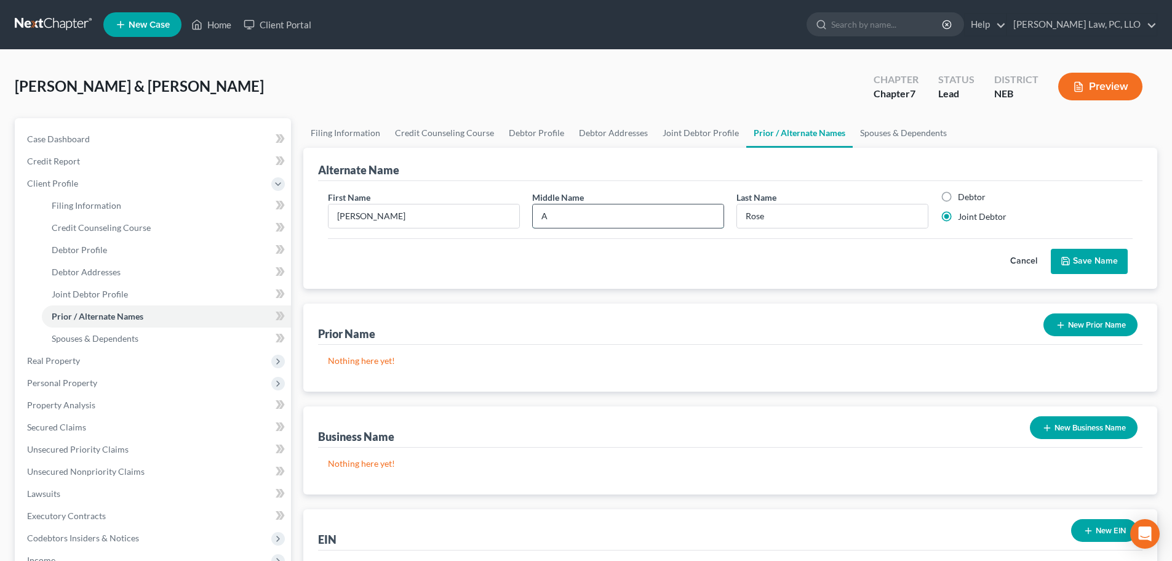
drag, startPoint x: 575, startPoint y: 217, endPoint x: 571, endPoint y: 224, distance: 7.7
click at [575, 218] on input "A" at bounding box center [628, 215] width 191 height 23
type input "[PERSON_NAME]"
click at [1075, 265] on button "Save Name" at bounding box center [1089, 262] width 77 height 26
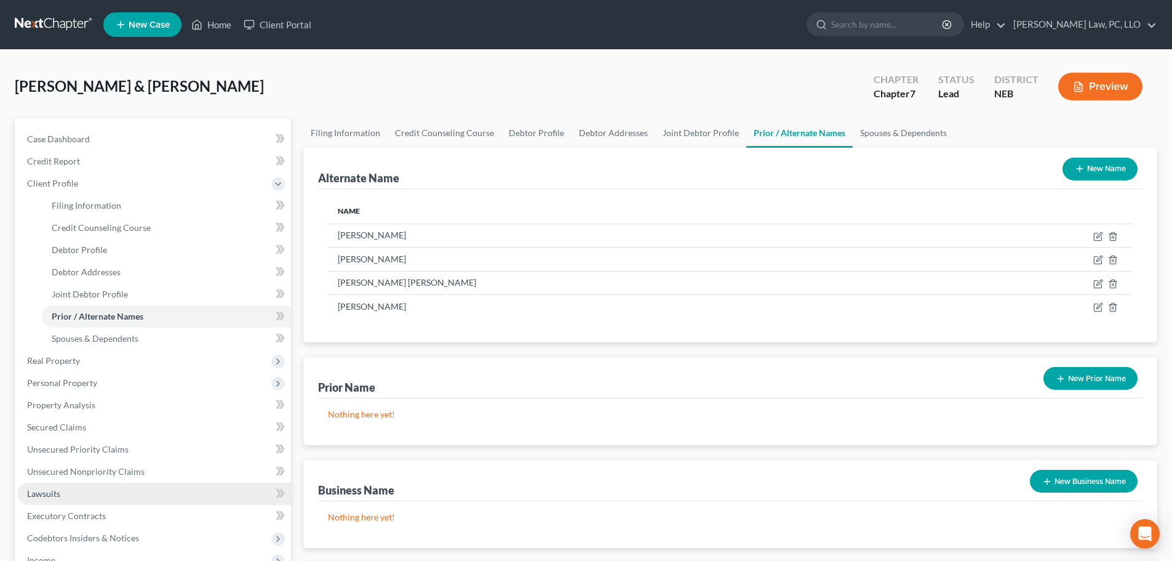
click at [60, 493] on span "Lawsuits" at bounding box center [43, 493] width 33 height 10
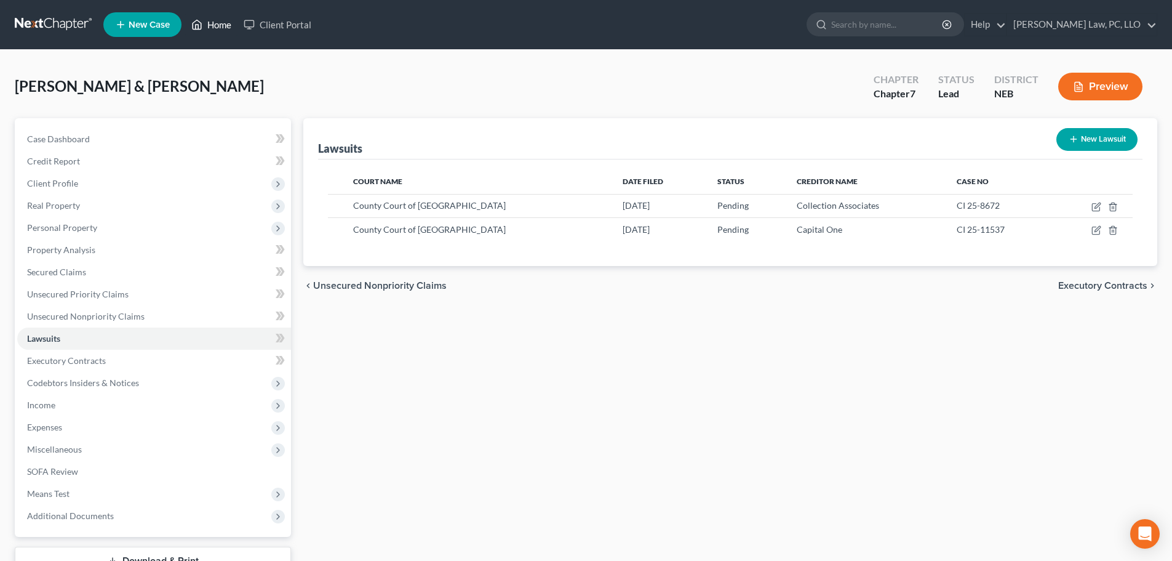
click at [212, 15] on link "Home" at bounding box center [211, 25] width 52 height 22
